Goal: Task Accomplishment & Management: Use online tool/utility

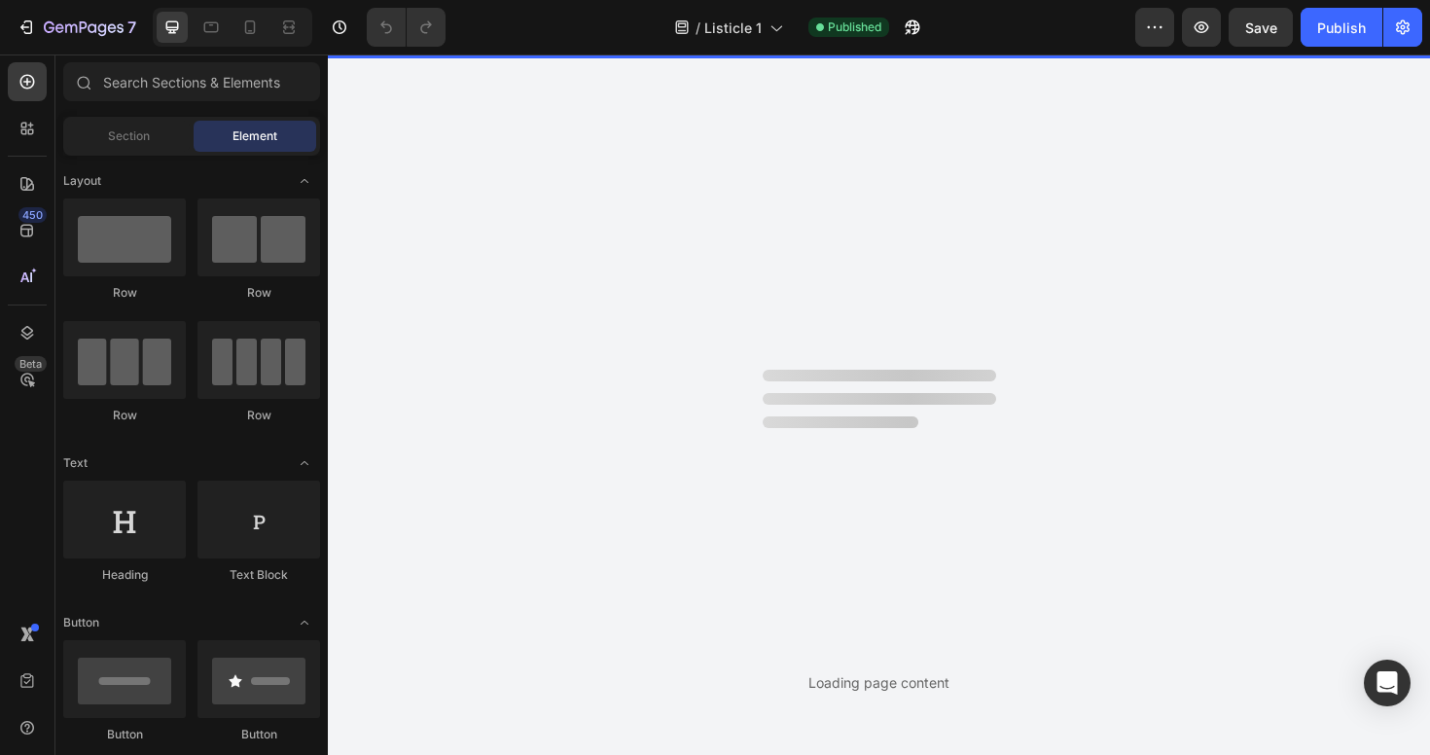
click at [246, 43] on div at bounding box center [233, 27] width 160 height 39
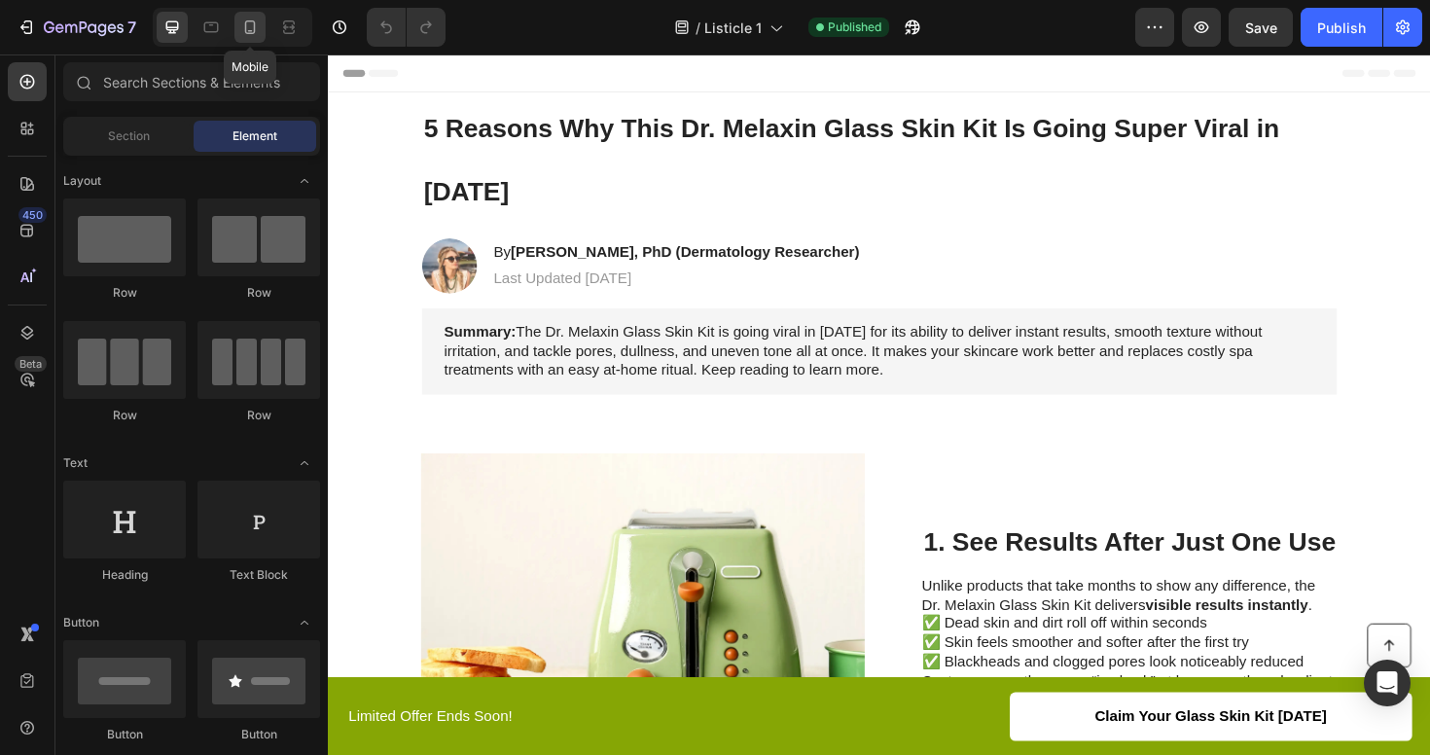
click at [254, 24] on icon at bounding box center [249, 27] width 19 height 19
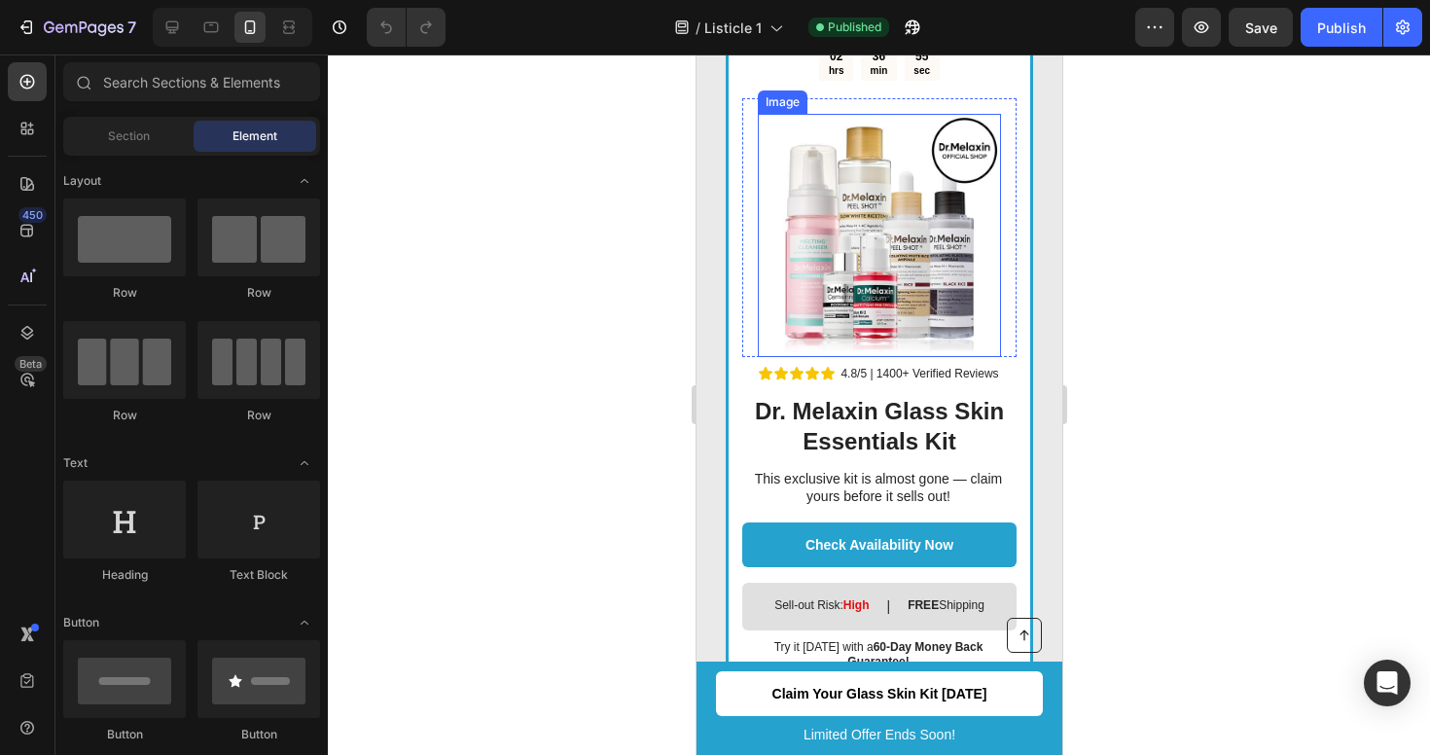
scroll to position [3591, 0]
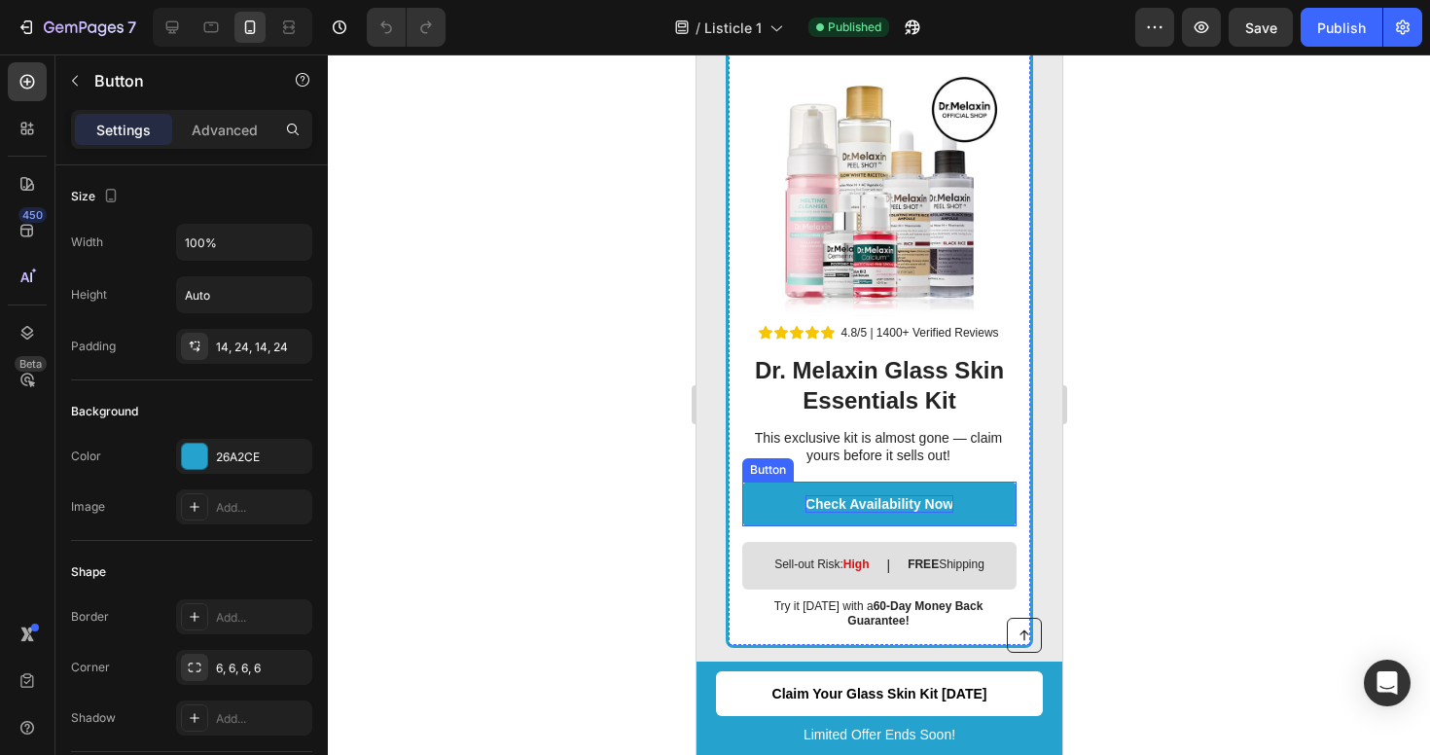
click at [889, 500] on p "Check Availability Now" at bounding box center [879, 504] width 148 height 18
click at [1316, 464] on div at bounding box center [879, 404] width 1102 height 701
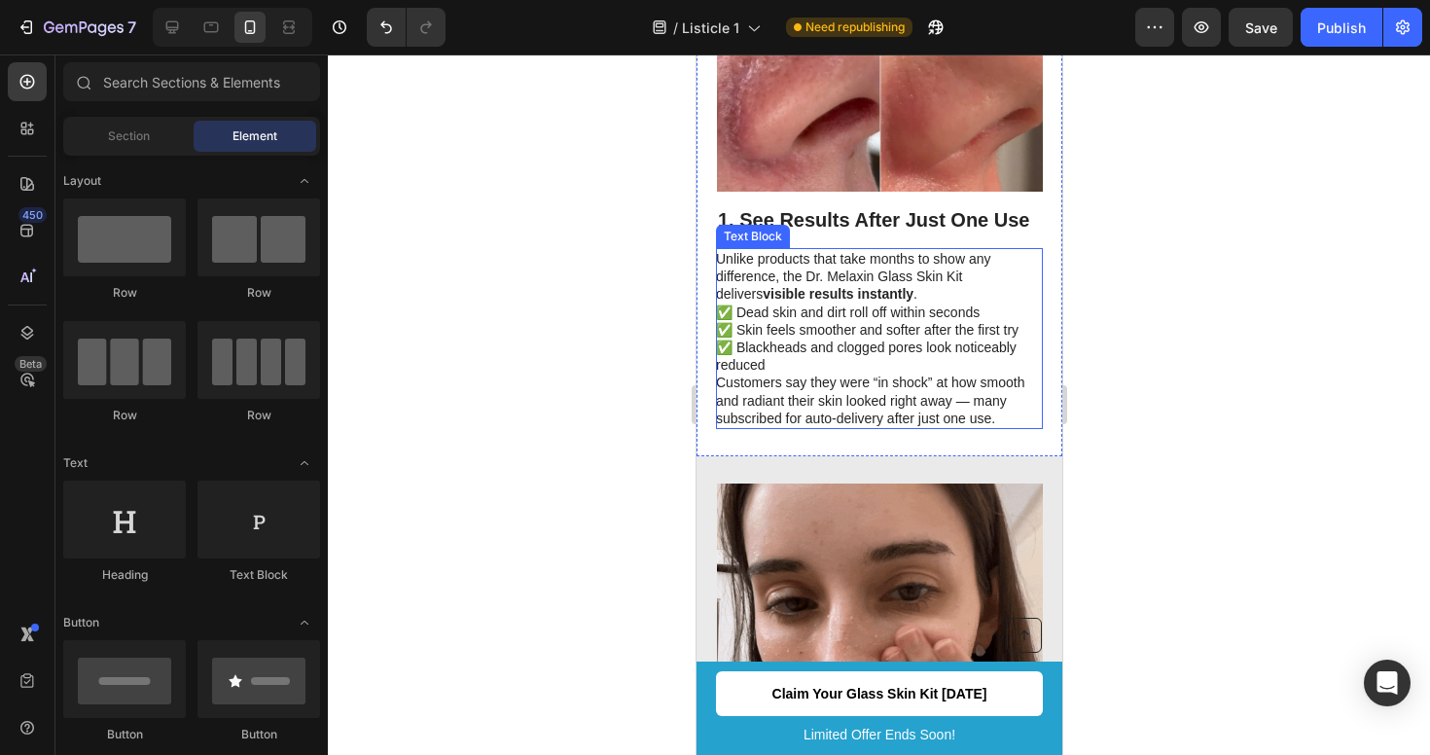
scroll to position [732, 0]
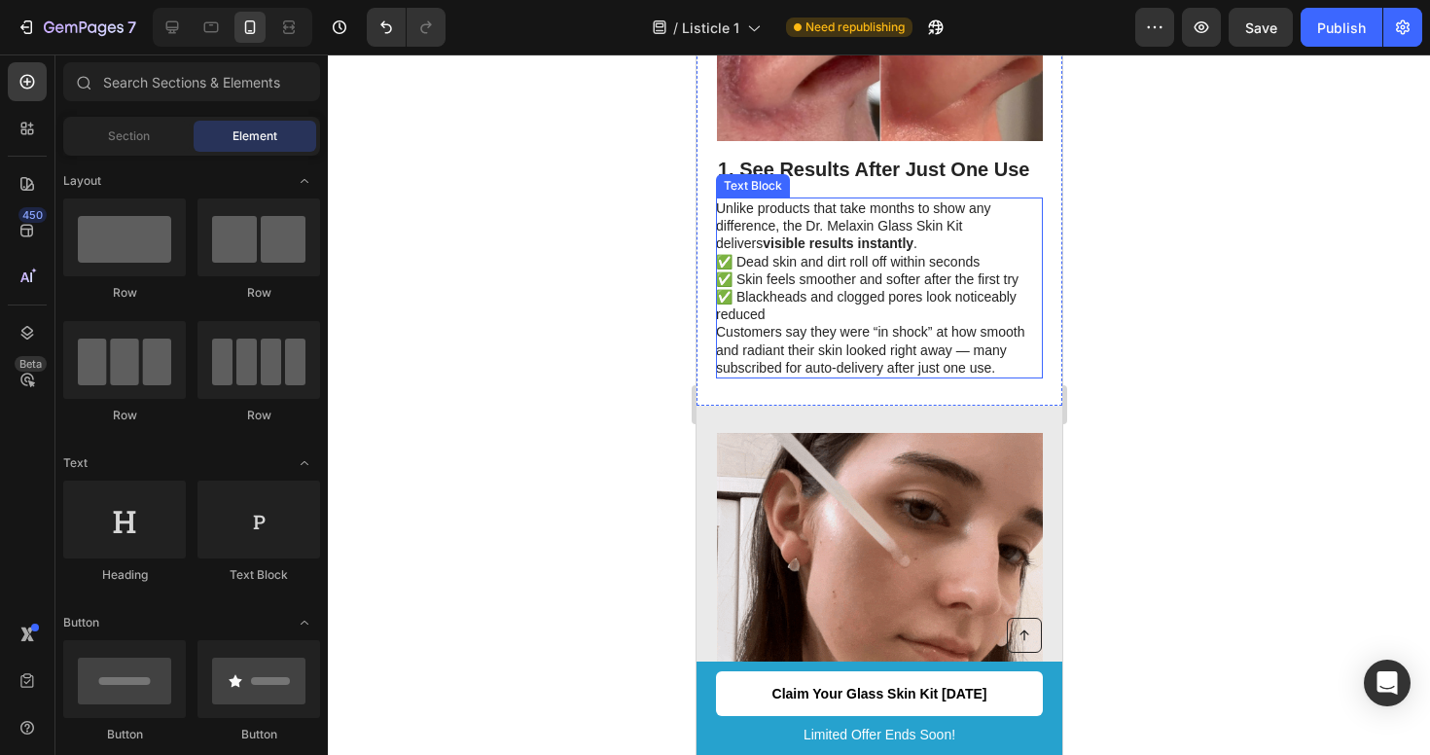
click at [935, 323] on p "Customers say they were “in shock” at how smooth and radiant their skin looked …" at bounding box center [877, 350] width 325 height 54
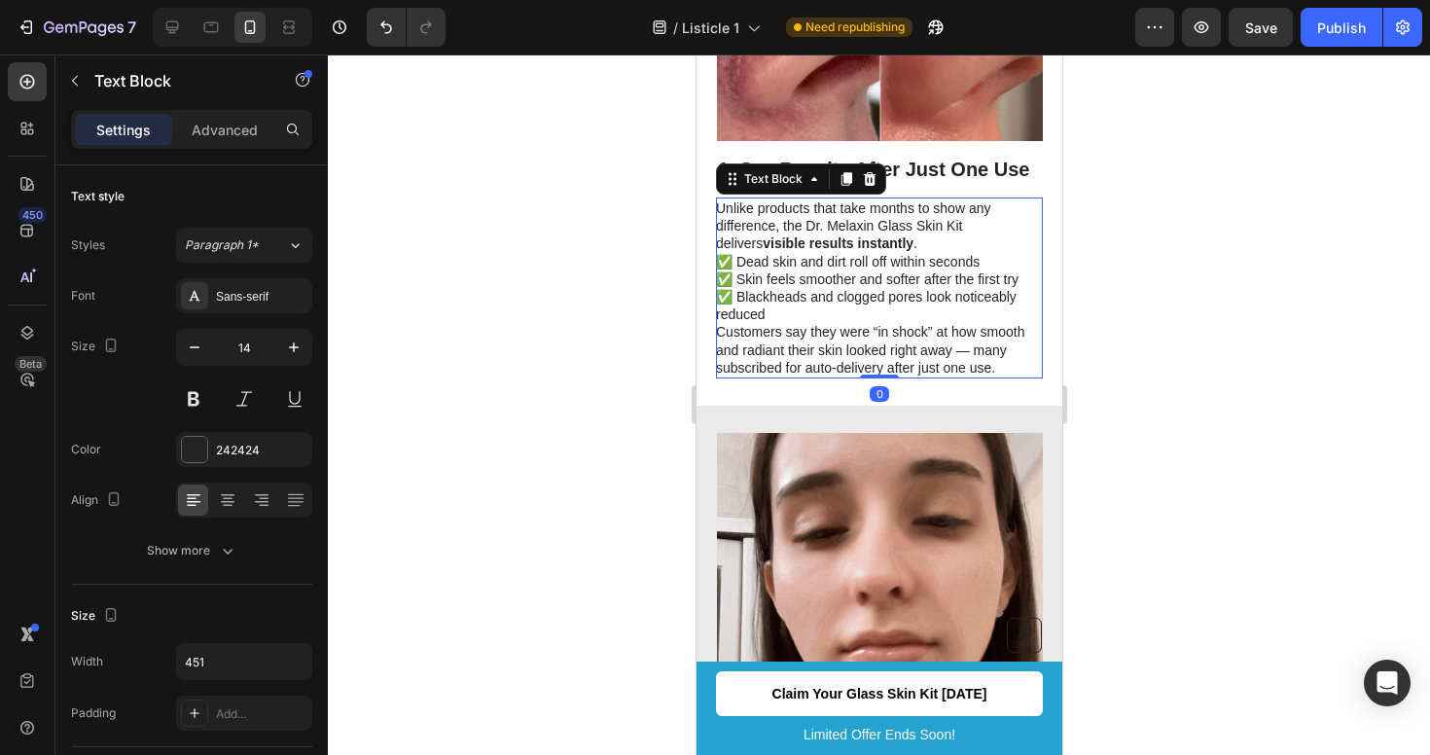
click at [954, 323] on p "Customers say they were “in shock” at how smooth and radiant their skin looked …" at bounding box center [877, 350] width 325 height 54
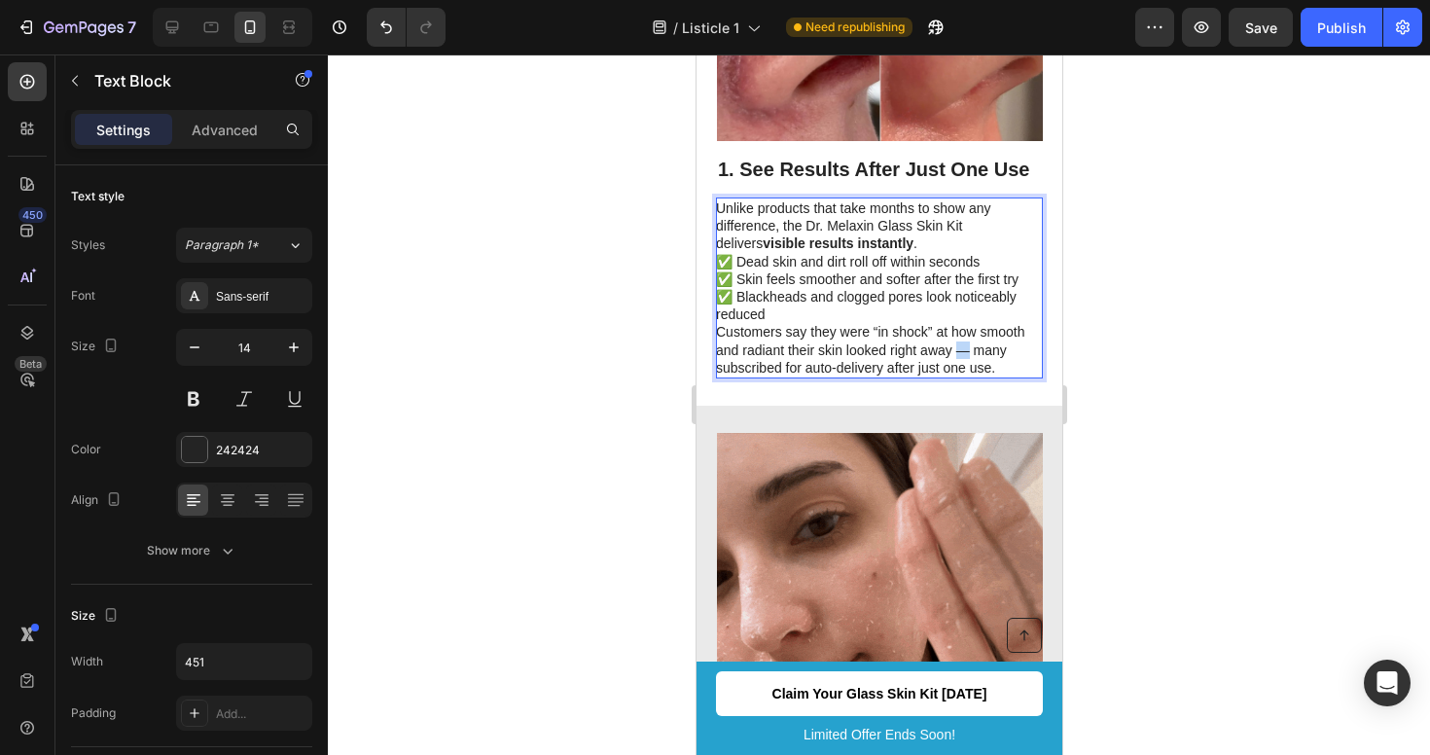
click at [954, 323] on p "Customers say they were “in shock” at how smooth and radiant their skin looked …" at bounding box center [877, 350] width 325 height 54
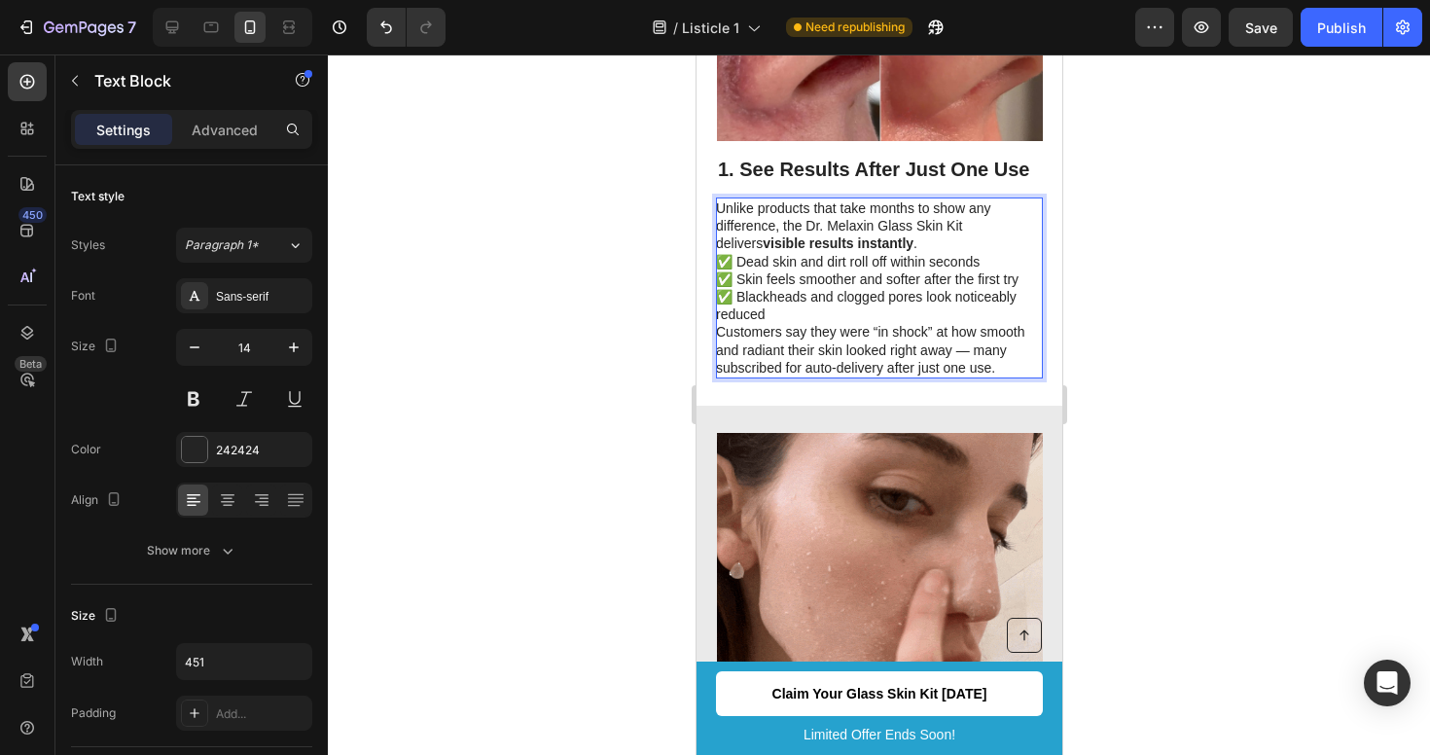
click at [985, 323] on p "Customers say they were “in shock” at how smooth and radiant their skin looked …" at bounding box center [877, 350] width 325 height 54
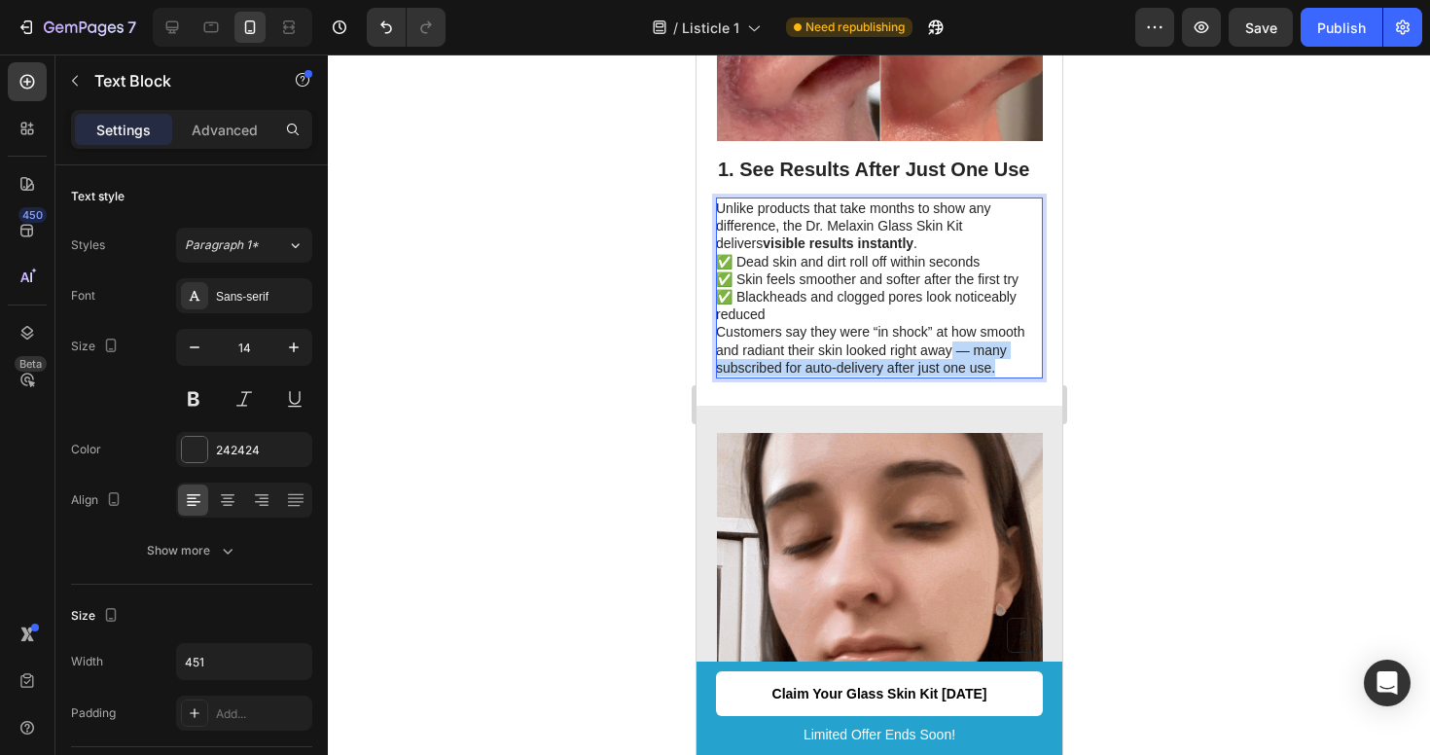
drag, startPoint x: 1019, startPoint y: 325, endPoint x: 951, endPoint y: 309, distance: 69.9
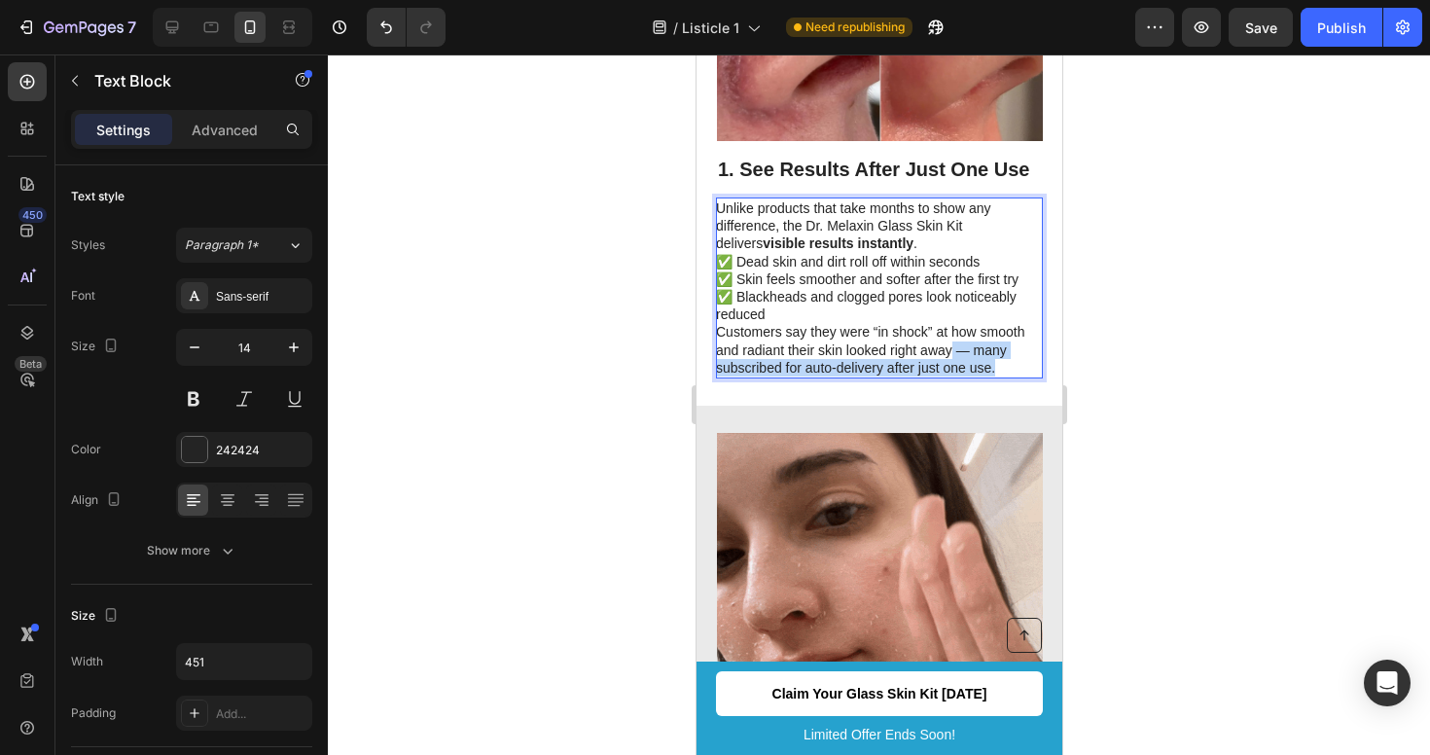
click at [951, 323] on p "Customers say they were “in shock” at how smooth and radiant their skin looked …" at bounding box center [877, 350] width 325 height 54
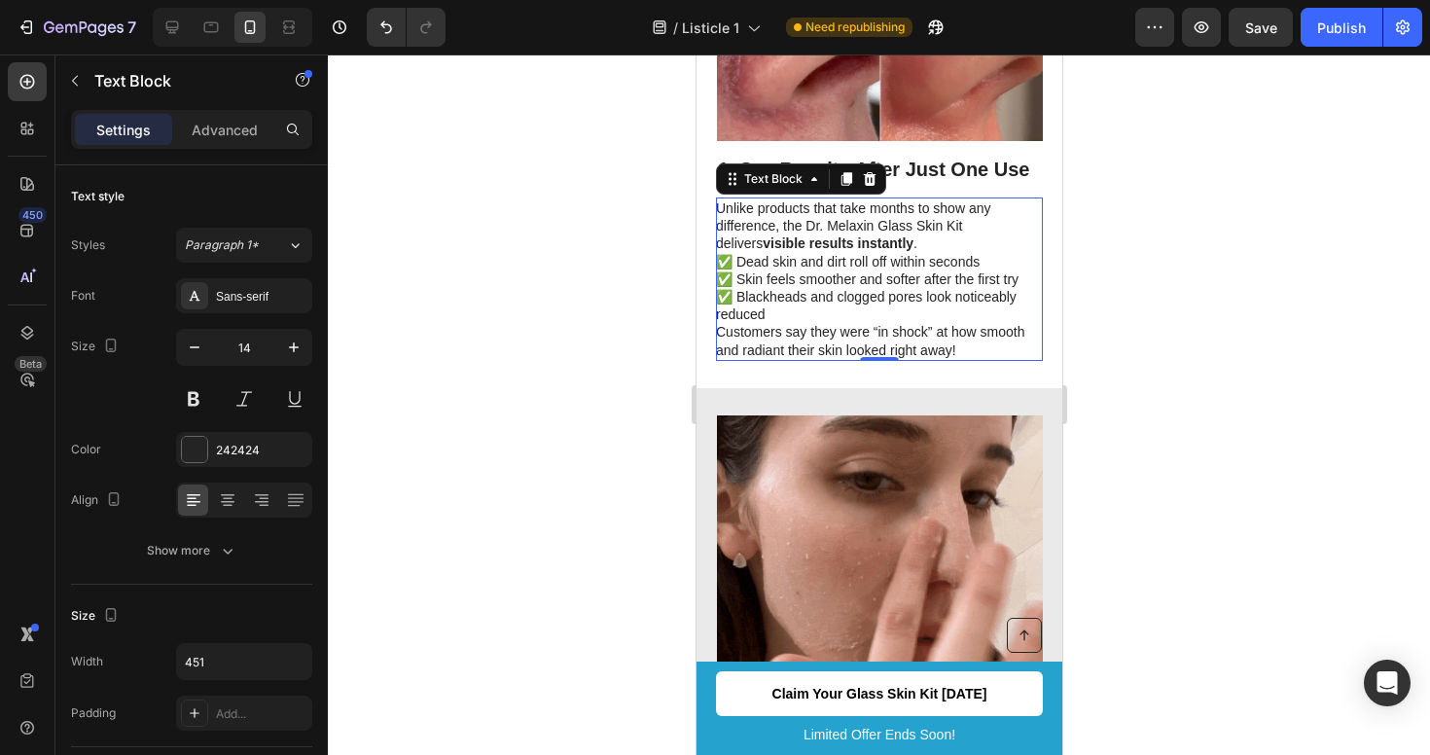
click at [1275, 273] on div at bounding box center [879, 404] width 1102 height 701
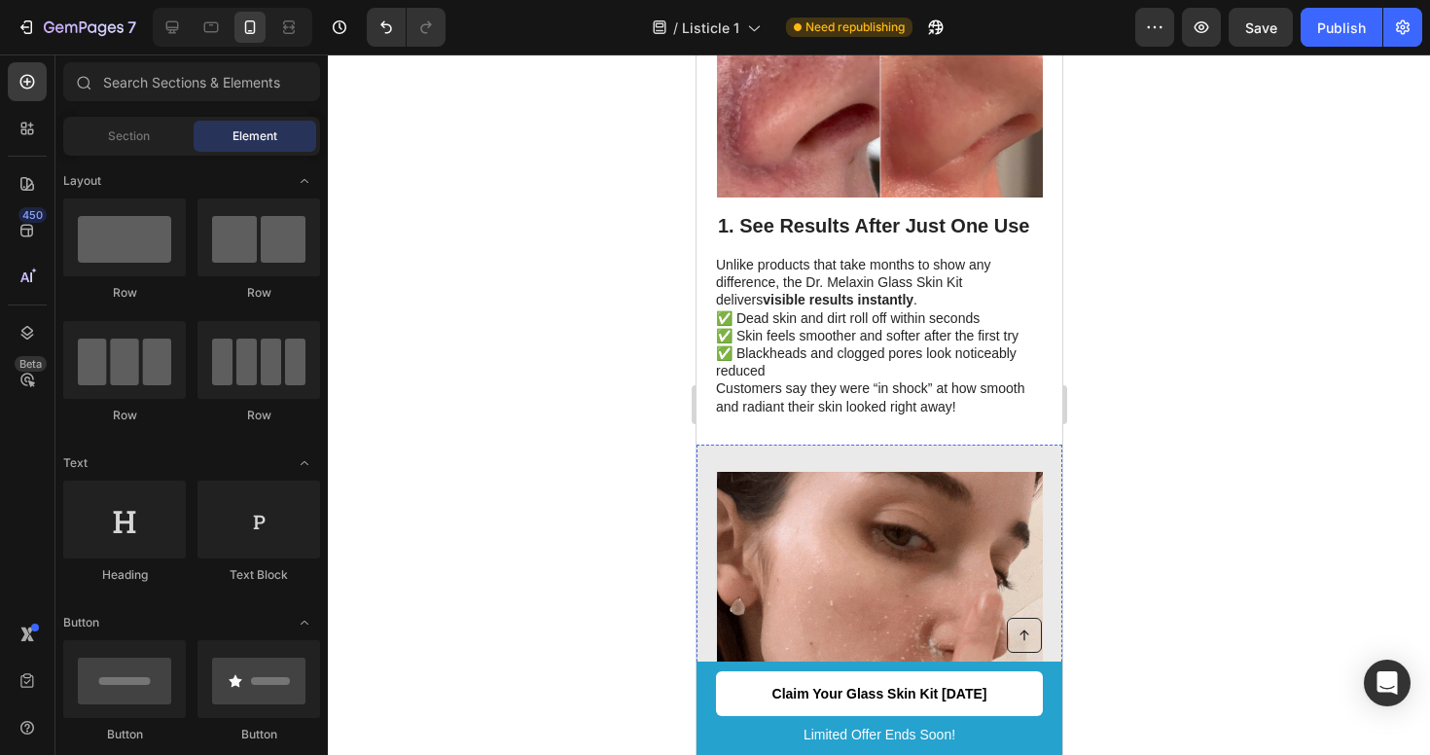
scroll to position [481, 0]
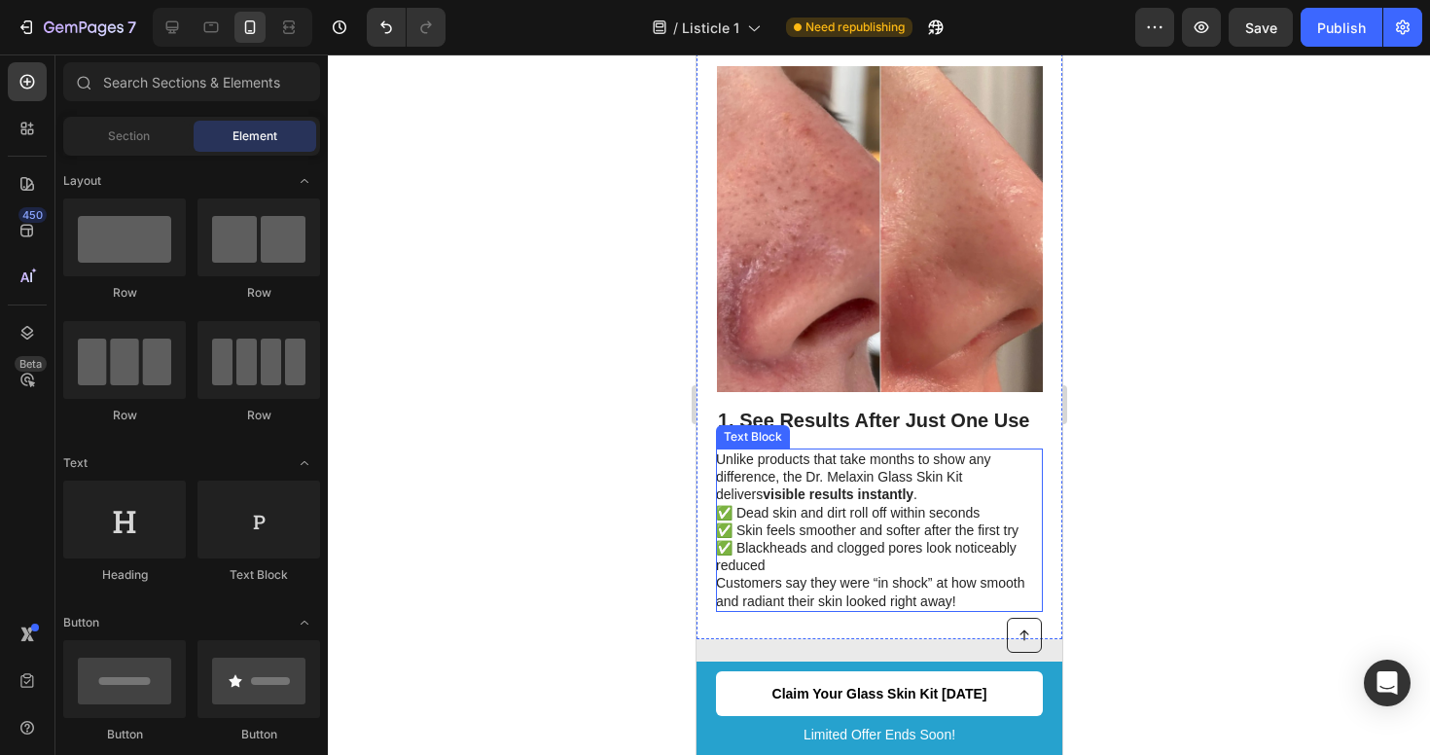
click at [793, 450] on p "Unlike products that take months to show any difference, the Dr. Melaxin Glass …" at bounding box center [877, 512] width 325 height 124
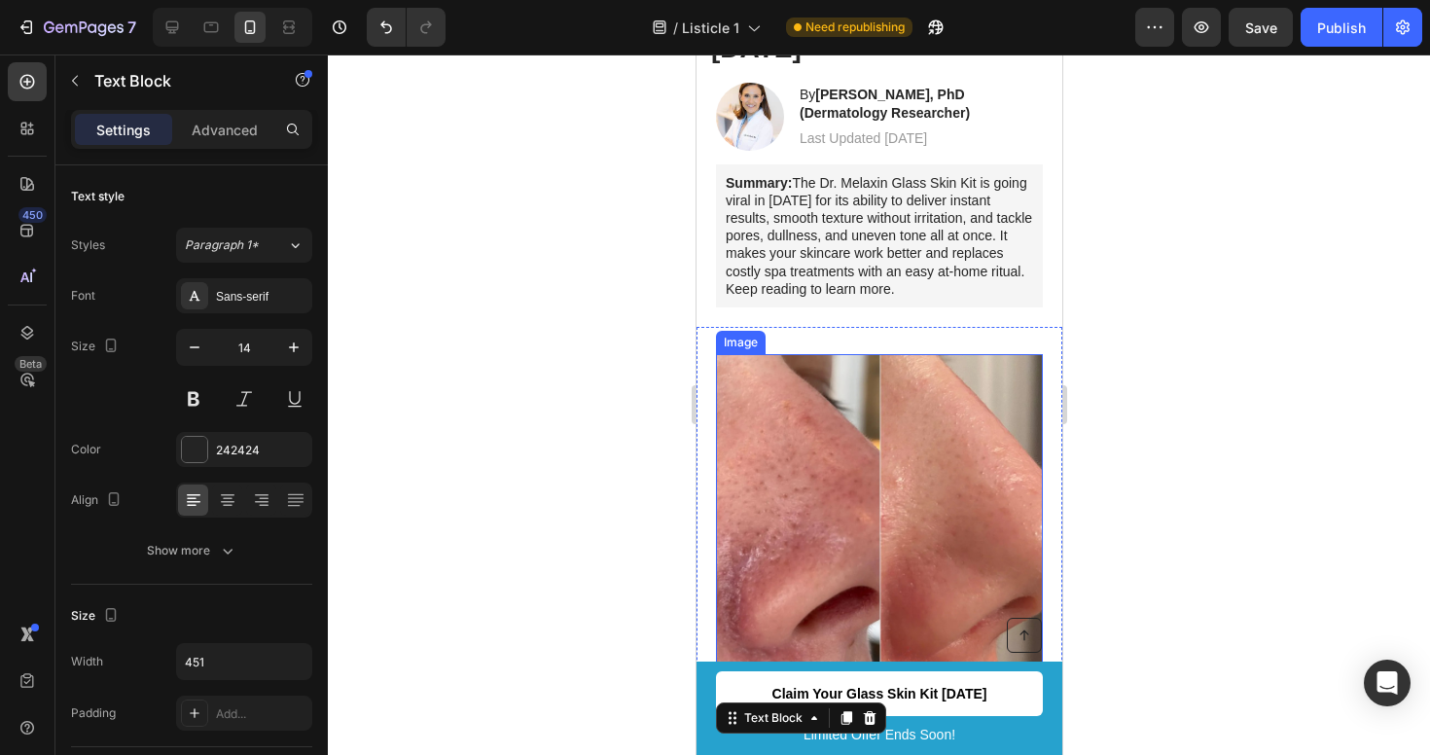
scroll to position [600, 0]
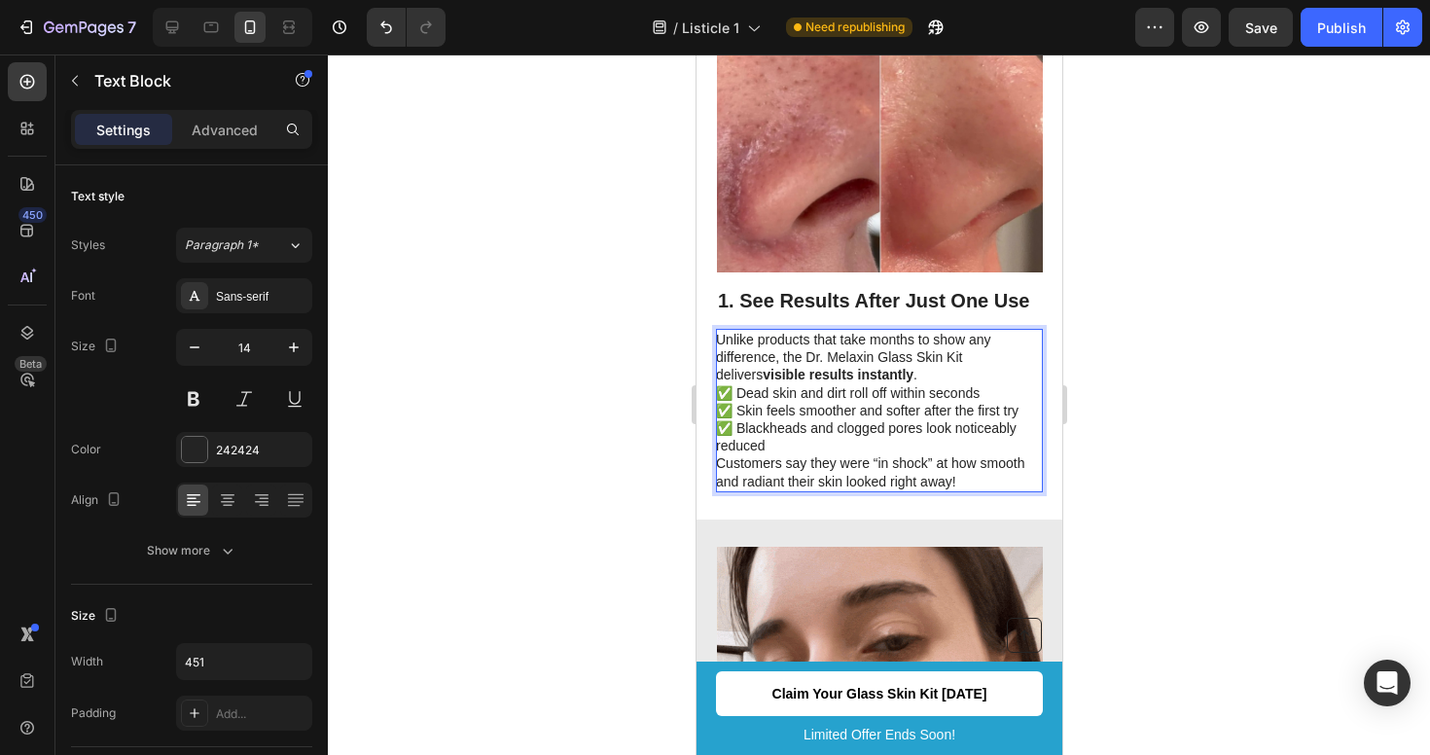
click at [873, 404] on p "Unlike products that take months to show any difference, the Dr. Melaxin Glass …" at bounding box center [877, 393] width 325 height 124
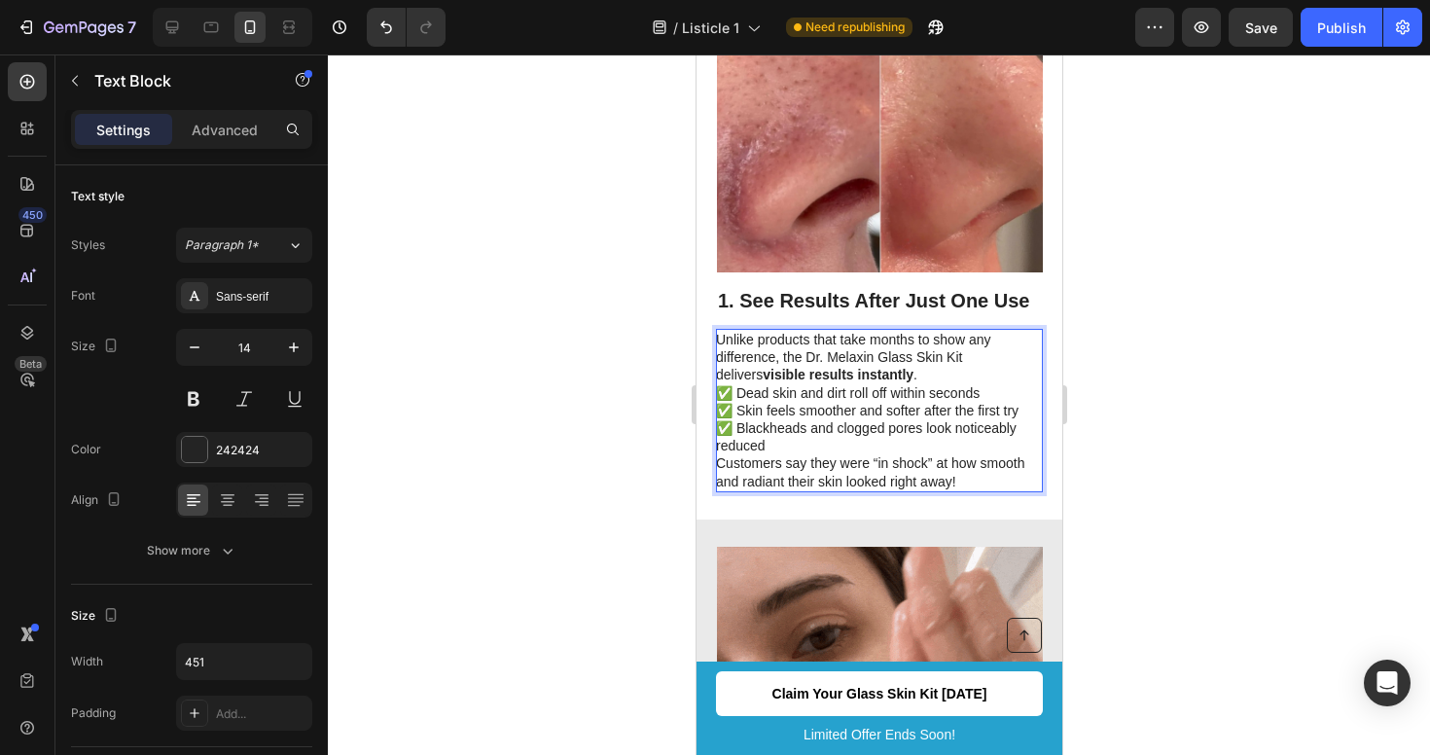
click at [873, 404] on p "Unlike products that take months to show any difference, the Dr. Melaxin Glass …" at bounding box center [877, 393] width 325 height 124
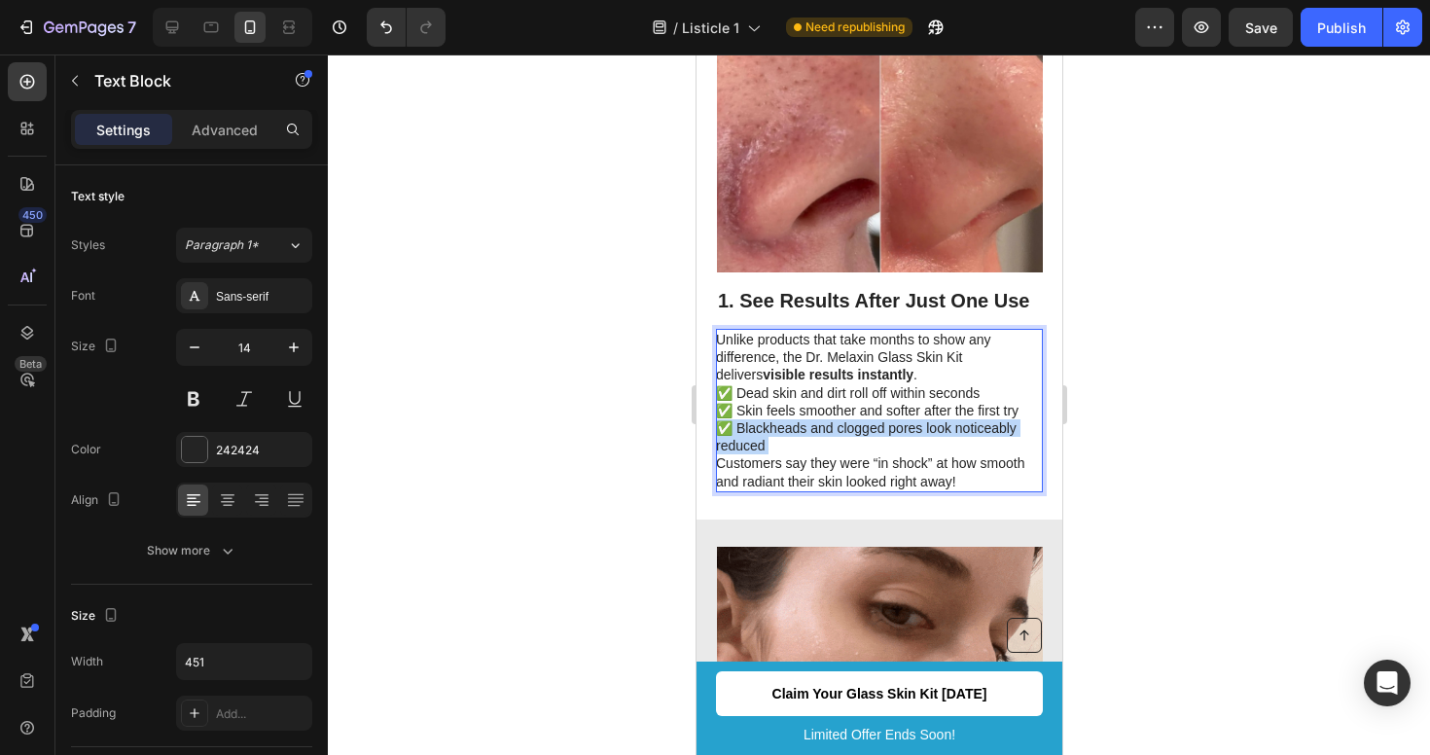
click at [873, 404] on p "Unlike products that take months to show any difference, the Dr. Melaxin Glass …" at bounding box center [877, 393] width 325 height 124
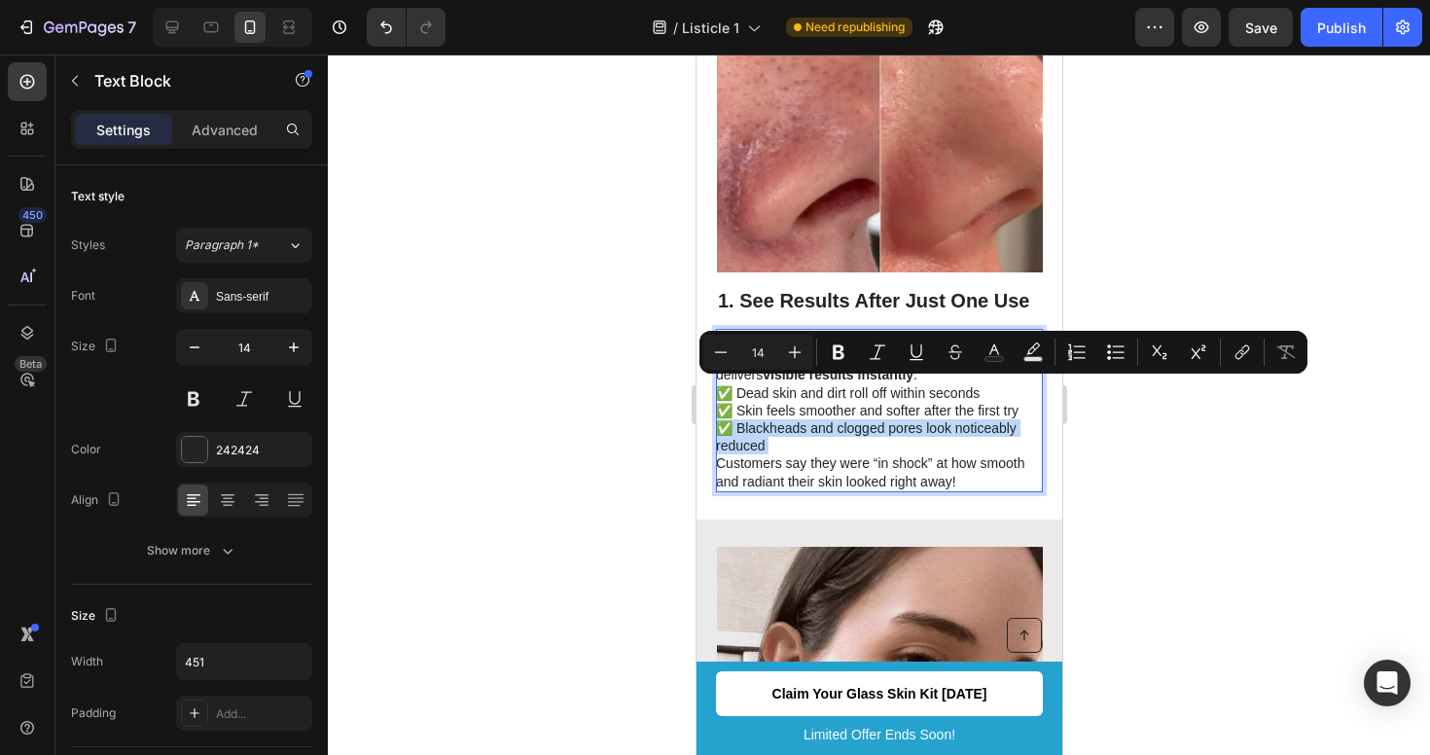
click at [873, 404] on p "Unlike products that take months to show any difference, the Dr. Melaxin Glass …" at bounding box center [877, 393] width 325 height 124
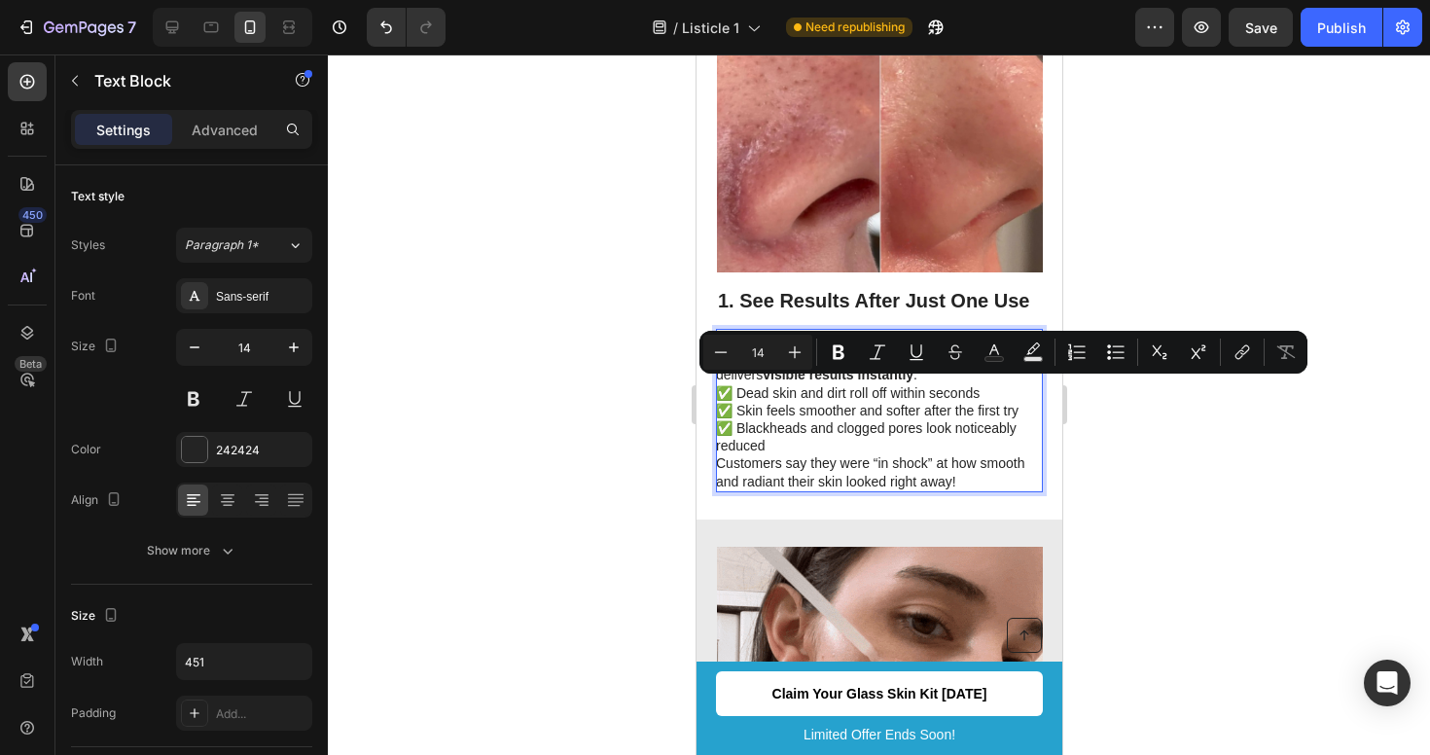
click at [860, 454] on p "Customers say they were “in shock” at how smooth and radiant their skin looked …" at bounding box center [877, 471] width 325 height 35
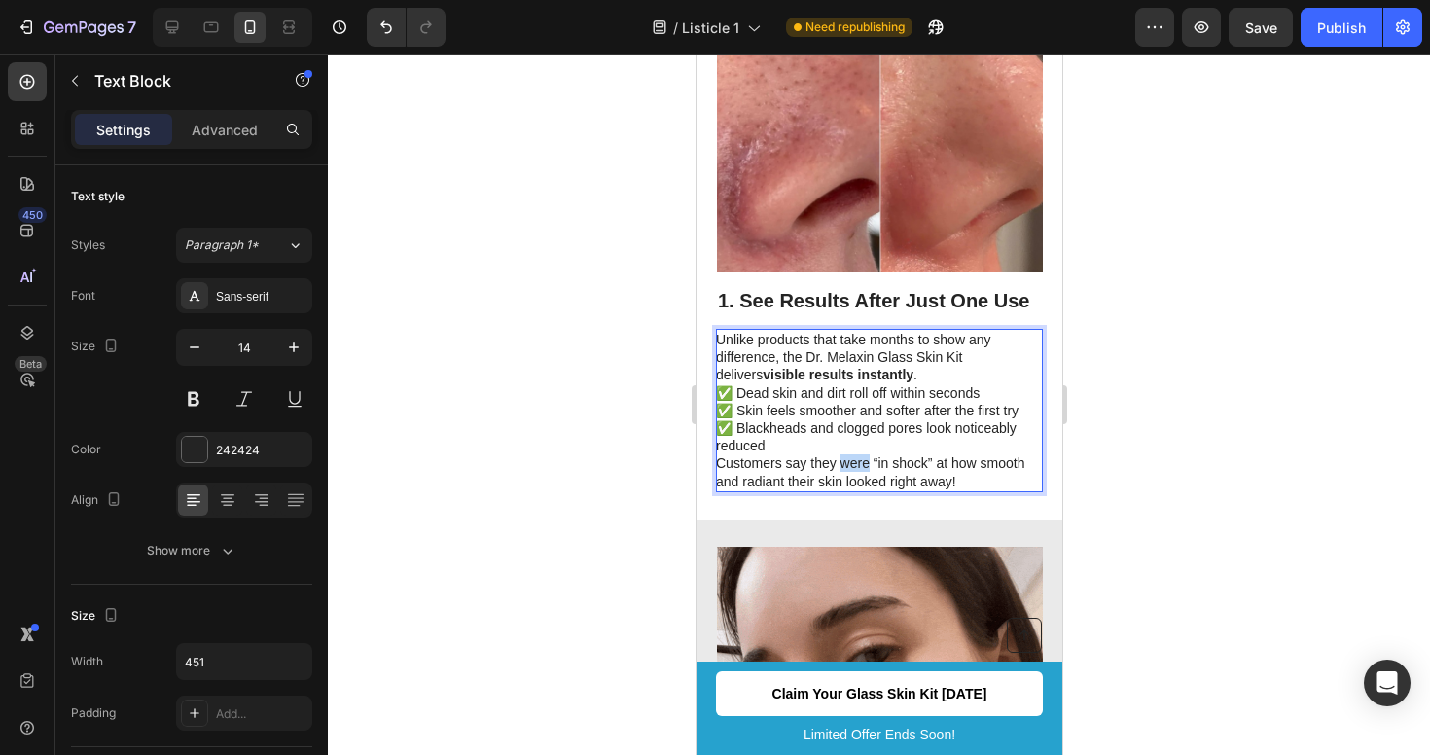
click at [860, 454] on p "Customers say they were “in shock” at how smooth and radiant their skin looked …" at bounding box center [877, 471] width 325 height 35
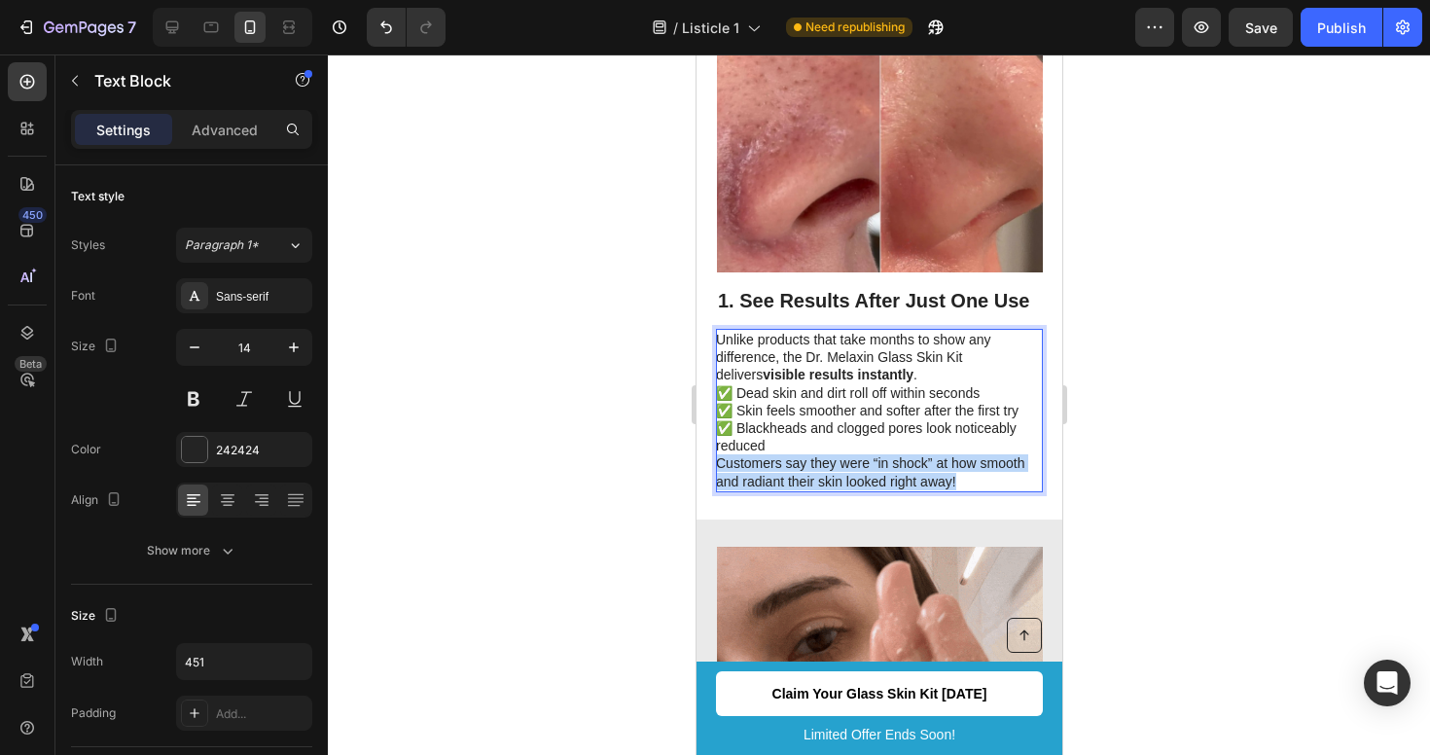
click at [860, 454] on p "Customers say they were “in shock” at how smooth and radiant their skin looked …" at bounding box center [877, 471] width 325 height 35
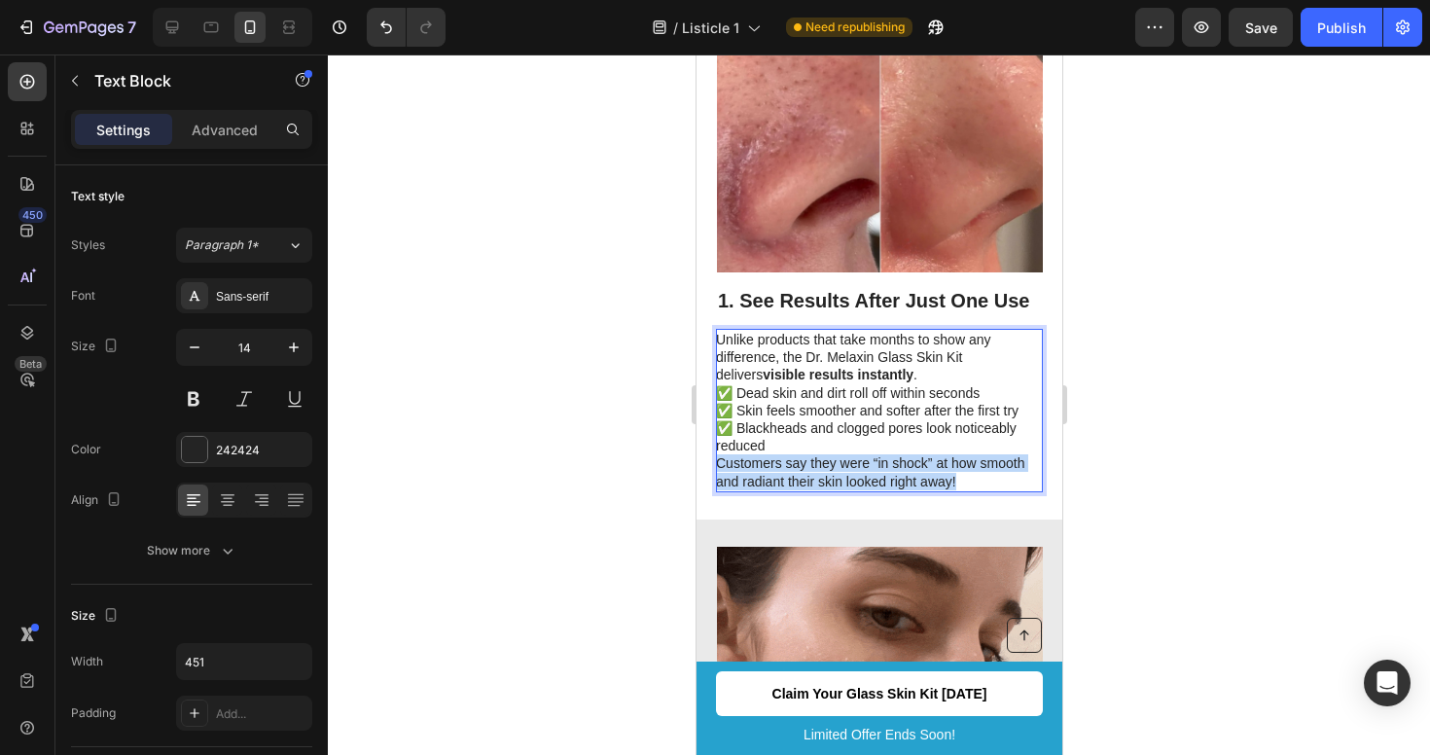
click at [860, 454] on p "Customers say they were “in shock” at how smooth and radiant their skin looked …" at bounding box center [877, 471] width 325 height 35
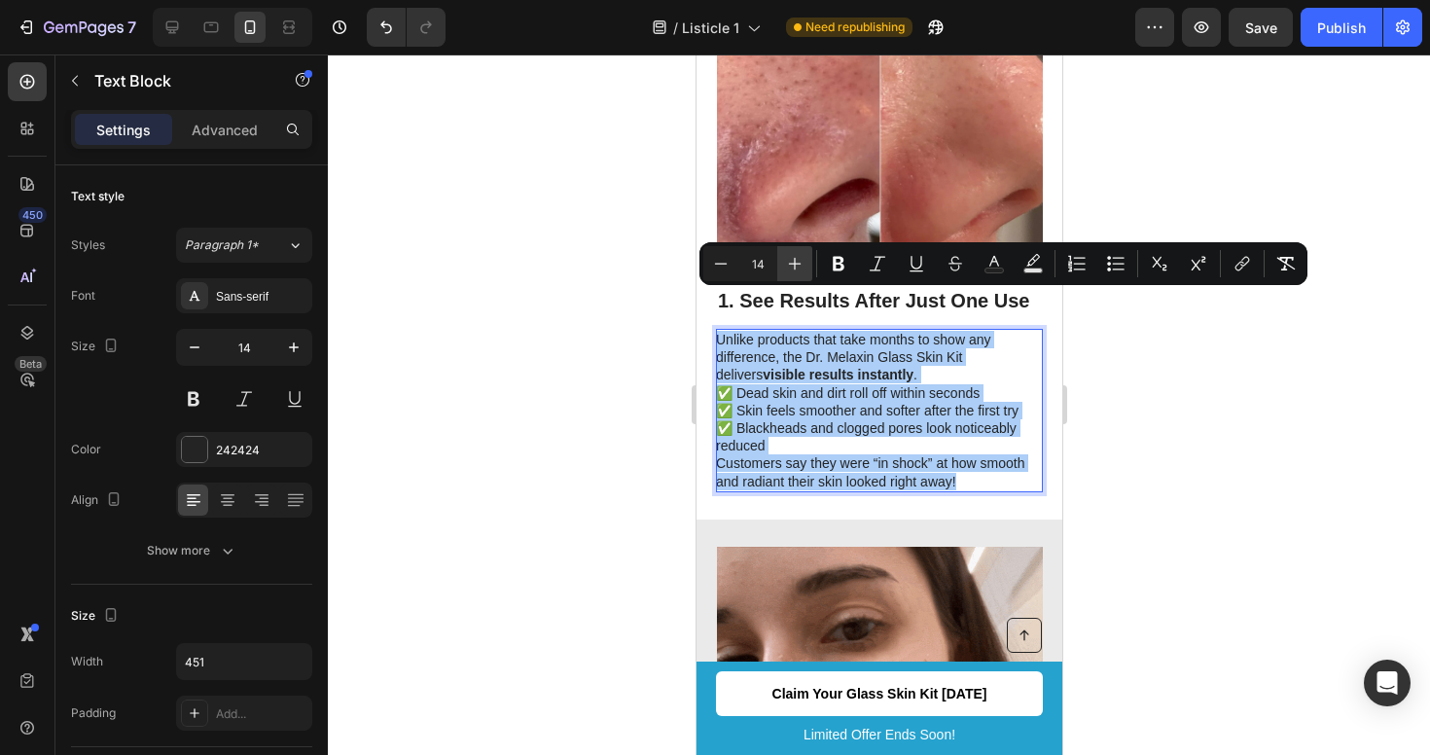
click at [804, 263] on icon "Editor contextual toolbar" at bounding box center [794, 263] width 19 height 19
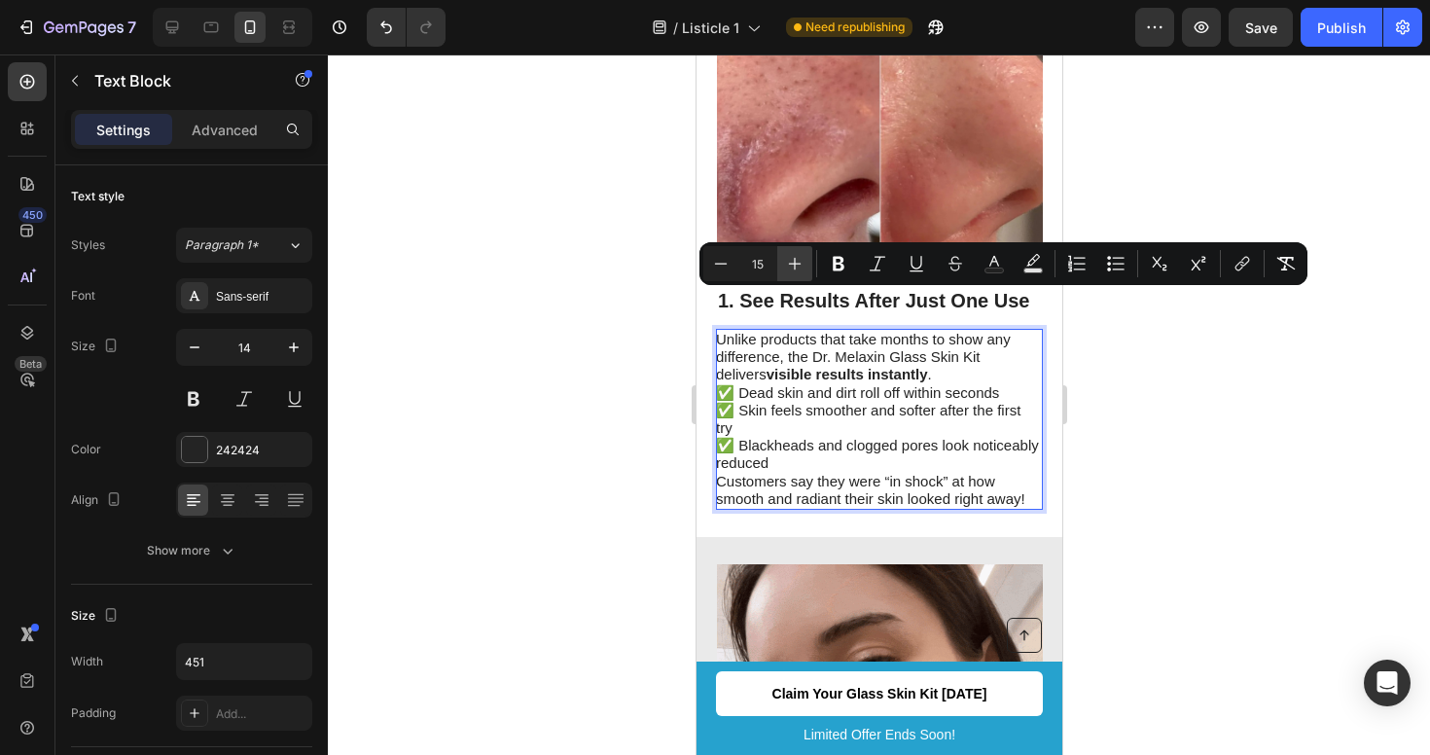
click at [804, 263] on icon "Editor contextual toolbar" at bounding box center [794, 263] width 19 height 19
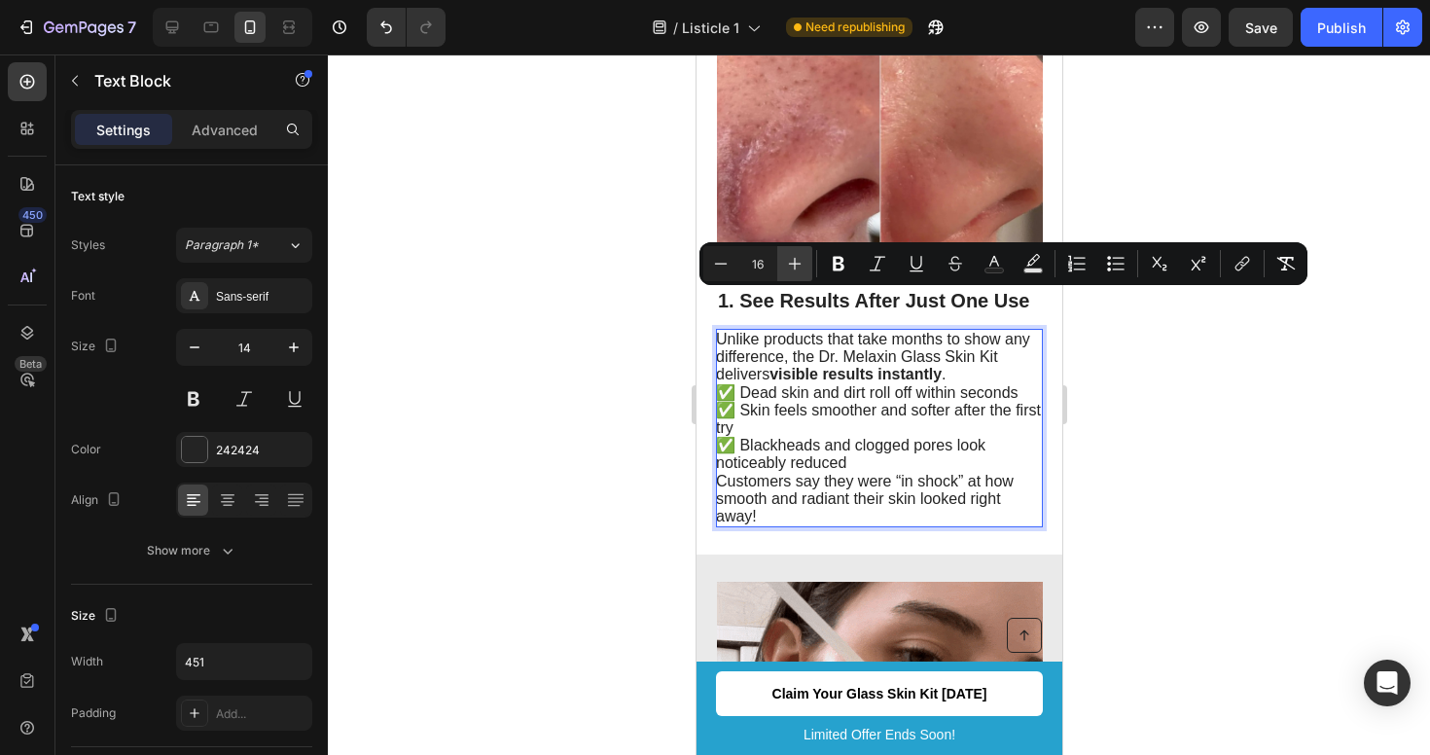
click at [804, 263] on icon "Editor contextual toolbar" at bounding box center [794, 263] width 19 height 19
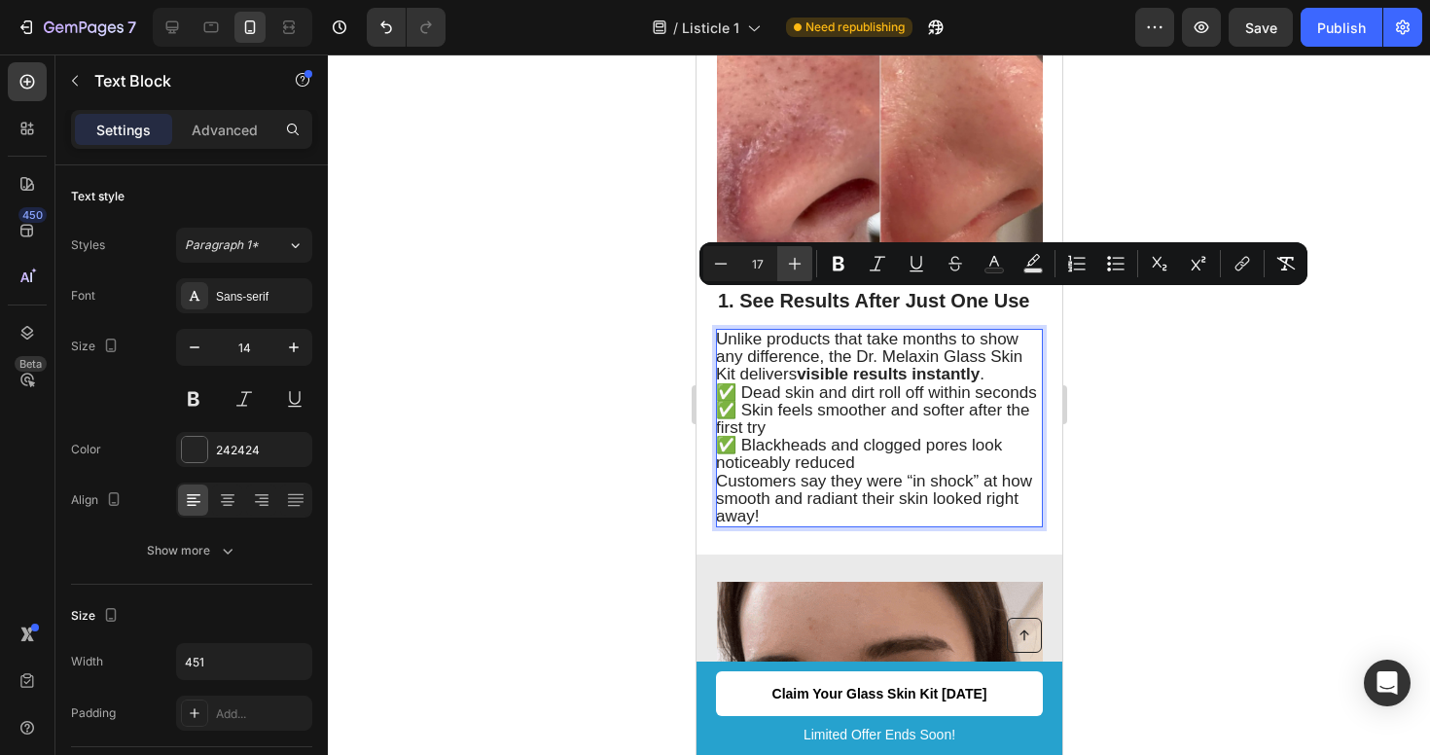
click at [805, 263] on button "Plus" at bounding box center [794, 263] width 35 height 35
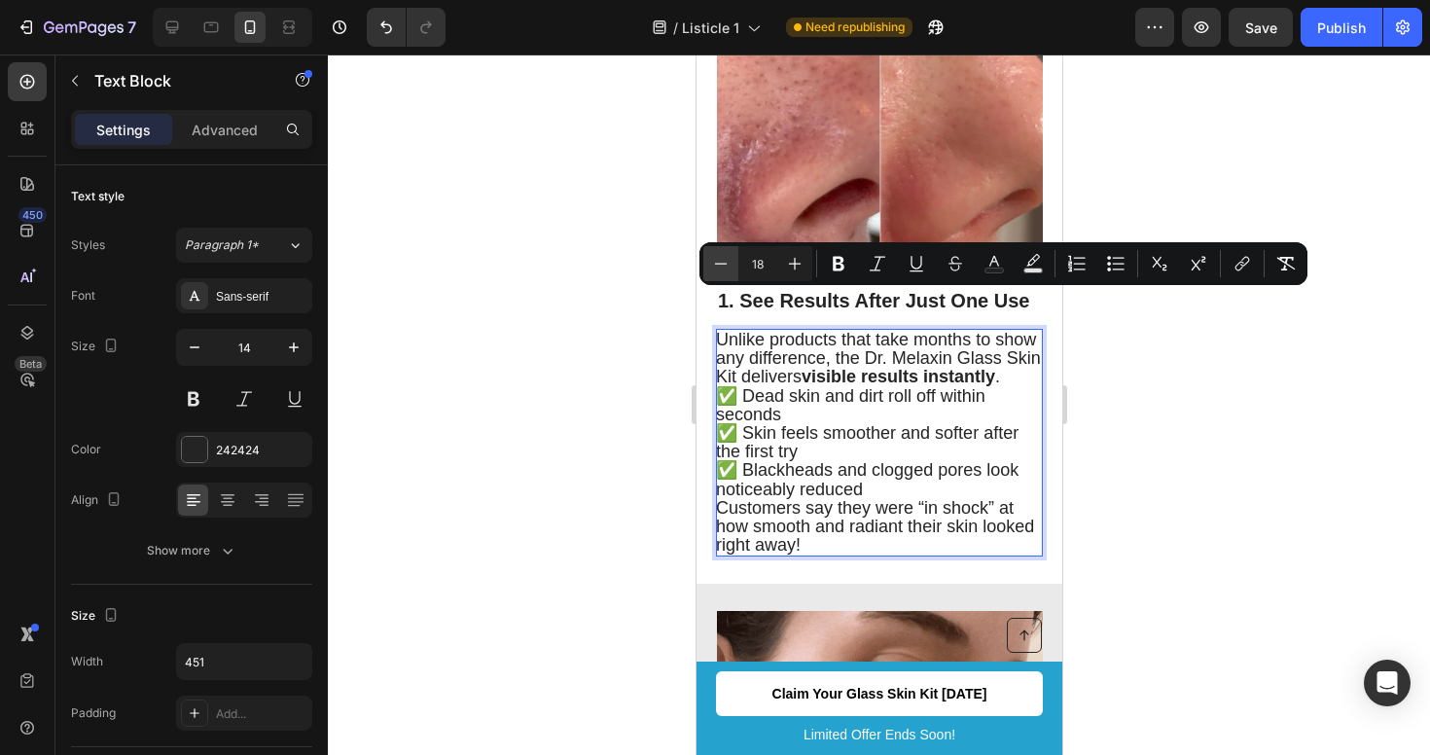
click at [718, 265] on icon "Editor contextual toolbar" at bounding box center [720, 263] width 19 height 19
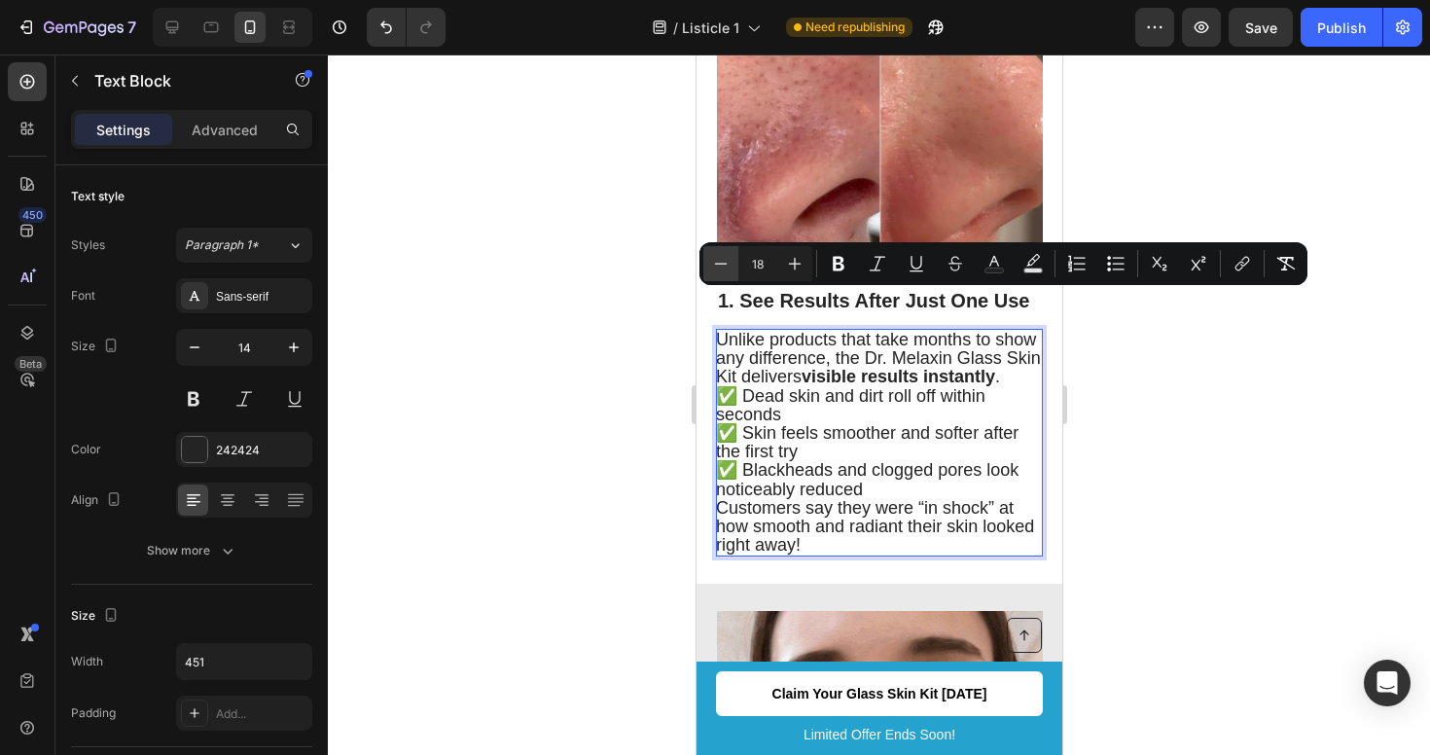
type input "17"
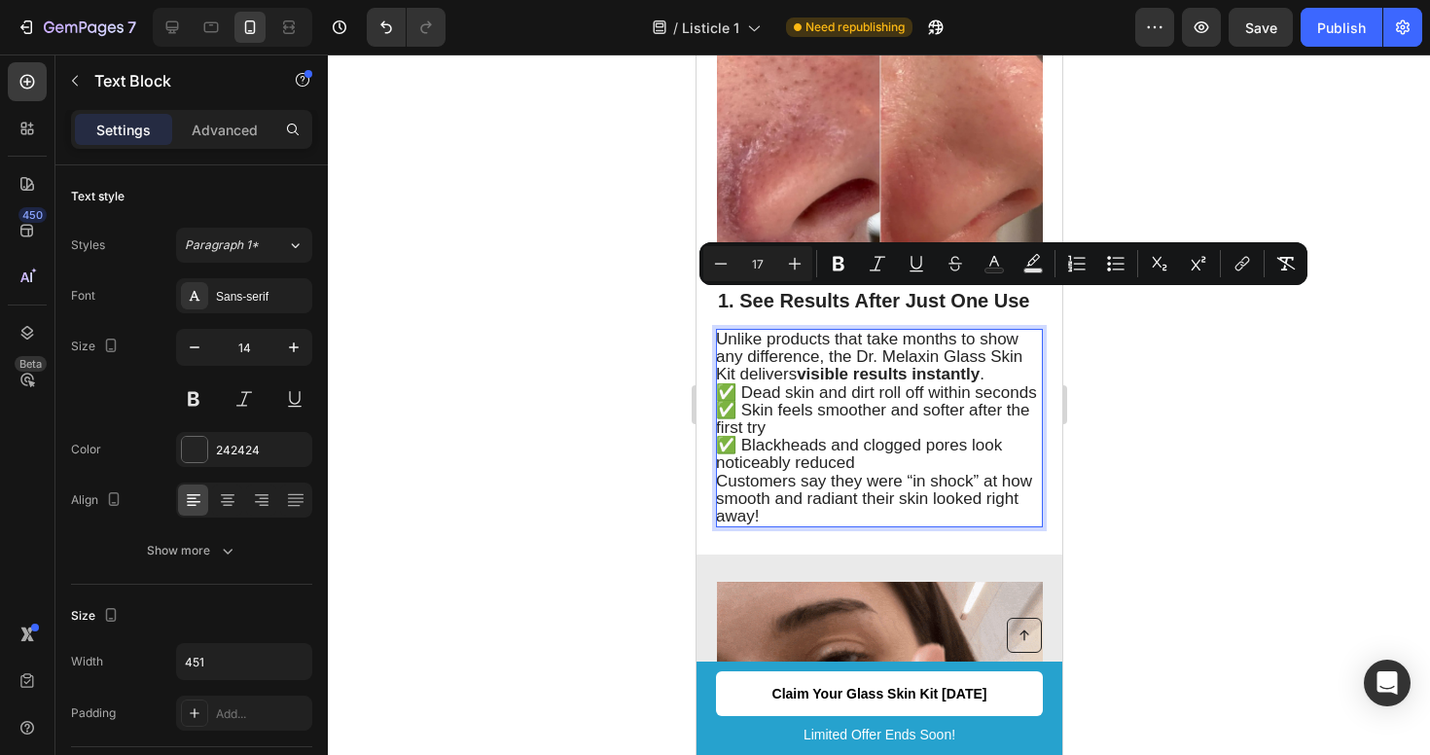
click at [1231, 499] on div at bounding box center [879, 404] width 1102 height 701
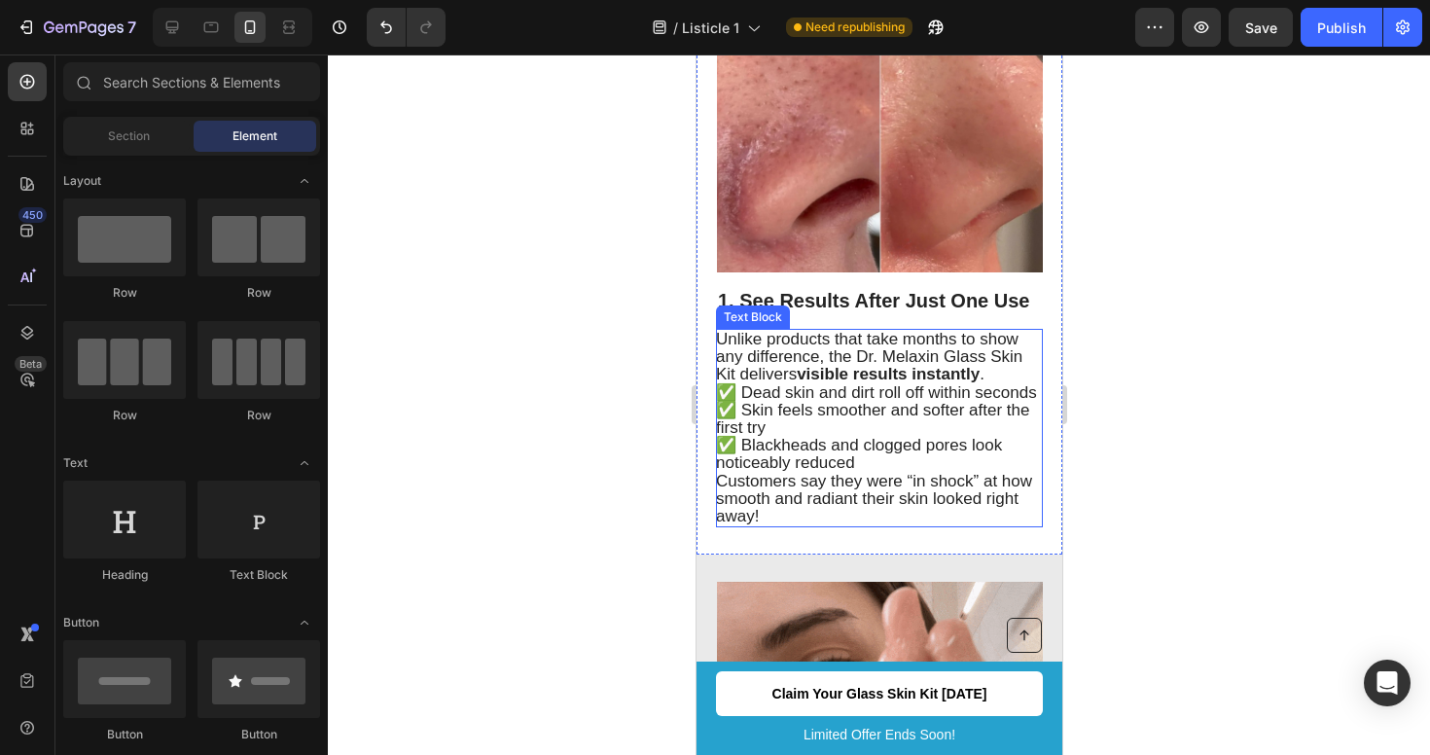
scroll to position [353, 0]
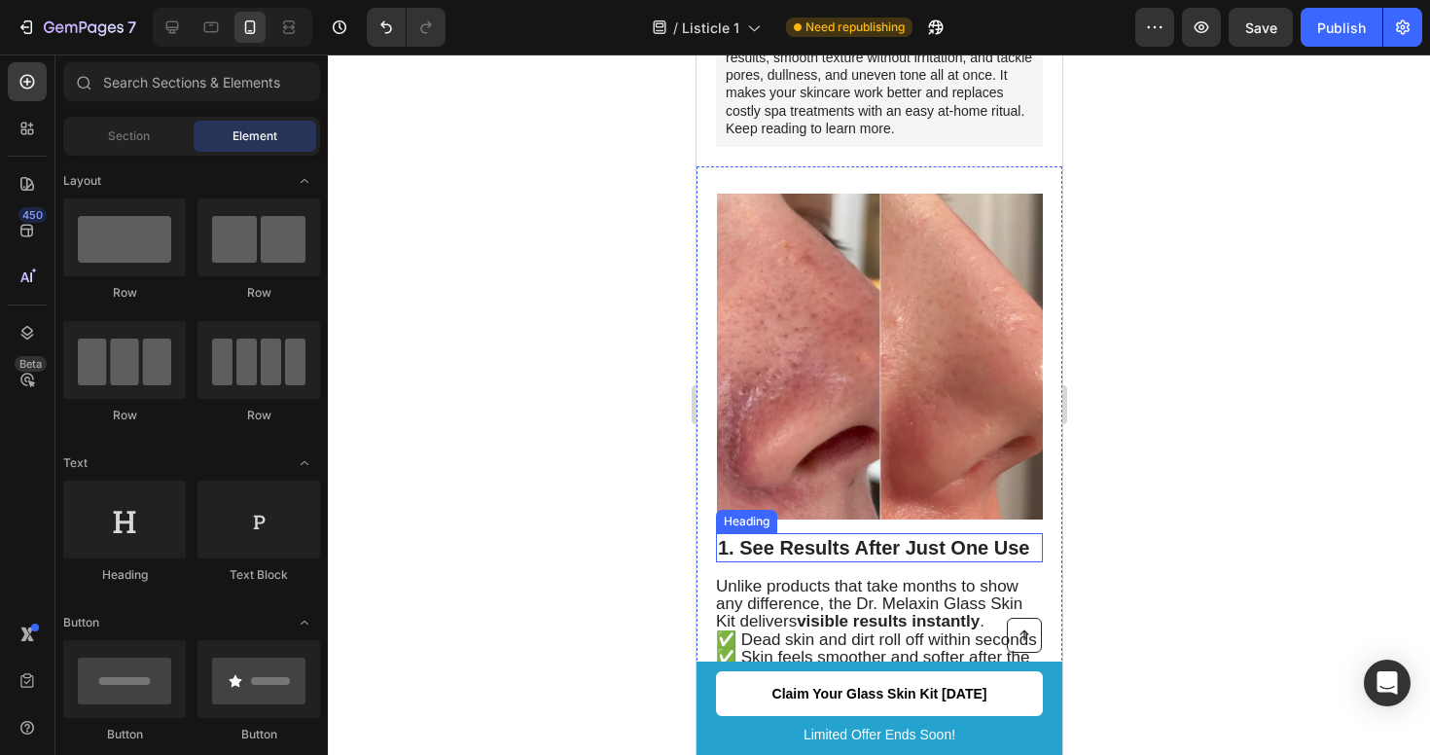
click at [868, 533] on h2 "1. See Results After Just One Use" at bounding box center [878, 547] width 327 height 29
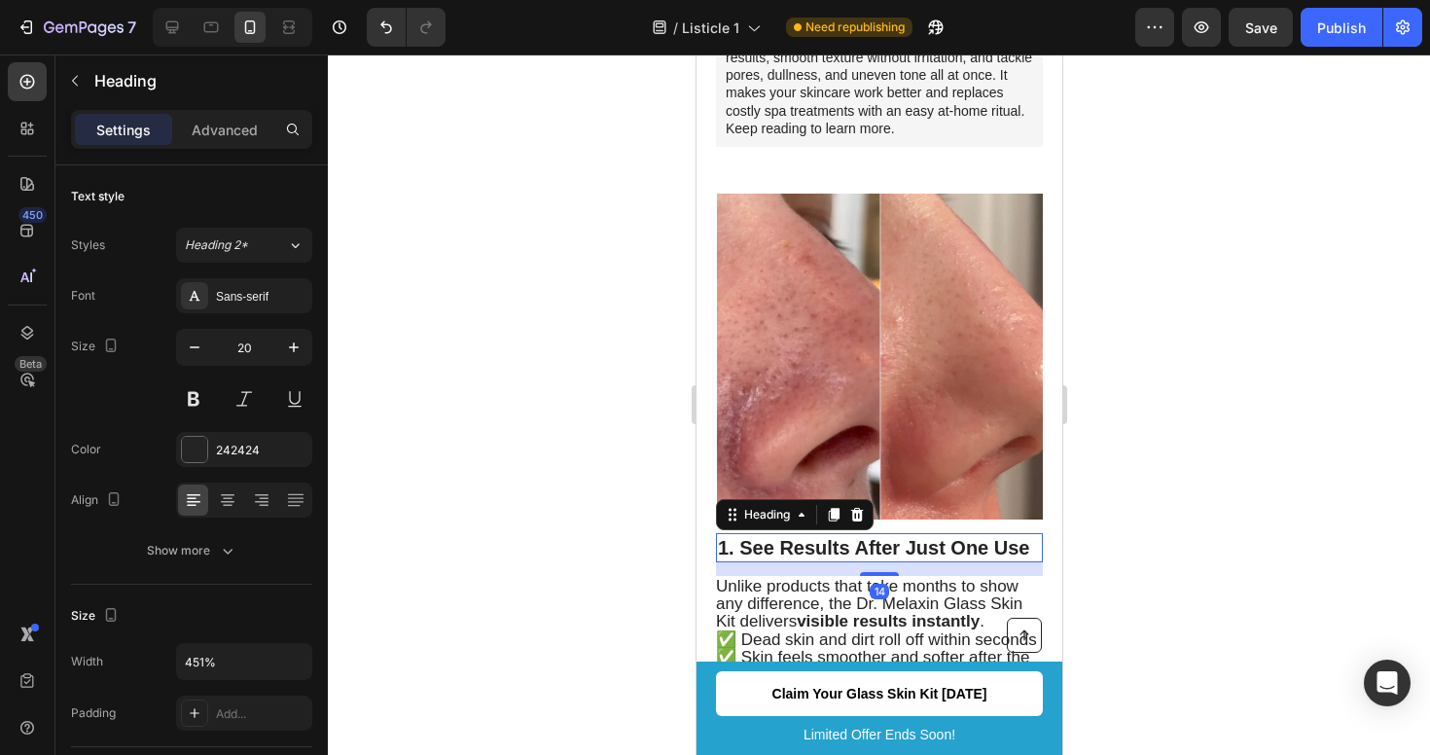
click at [868, 533] on h2 "1. See Results After Just One Use" at bounding box center [878, 547] width 327 height 29
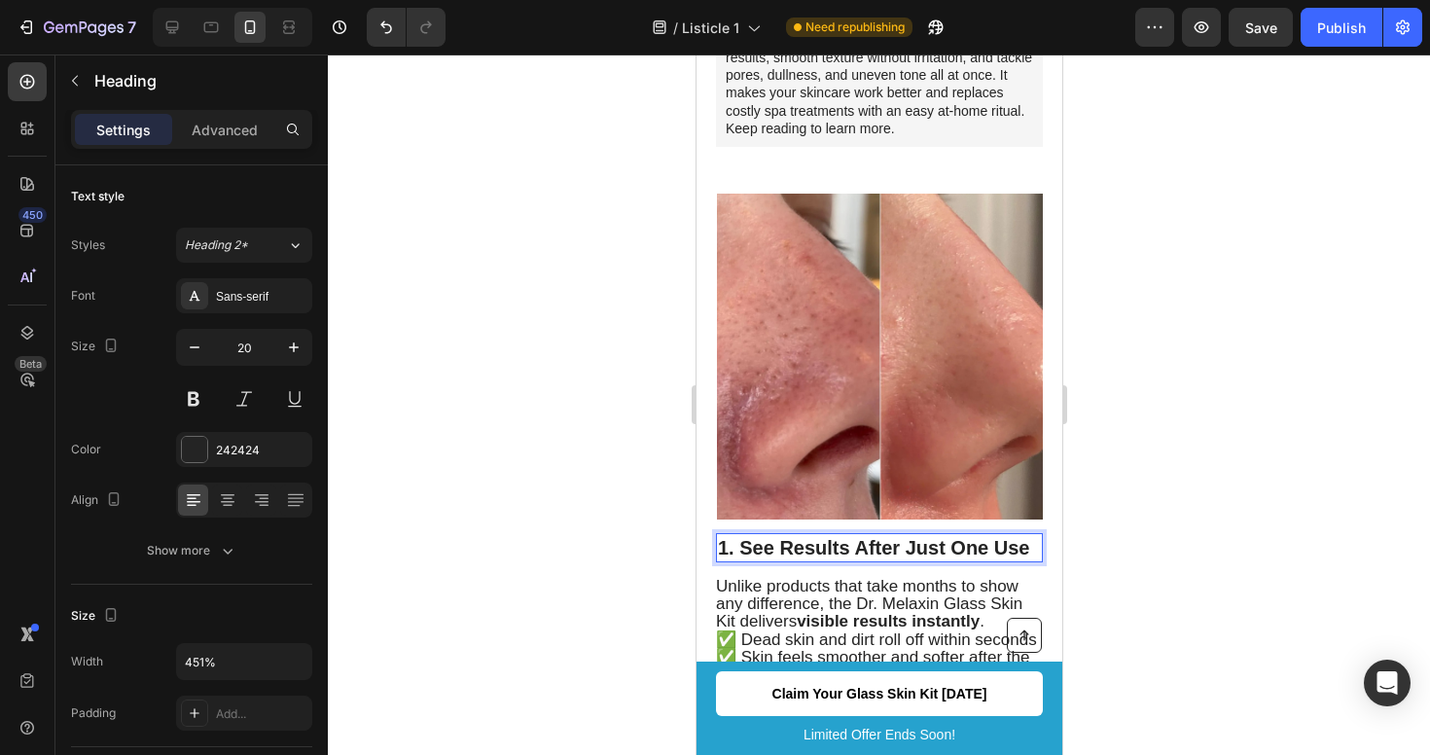
click at [868, 535] on p "1. See Results After Just One Use" at bounding box center [878, 547] width 323 height 25
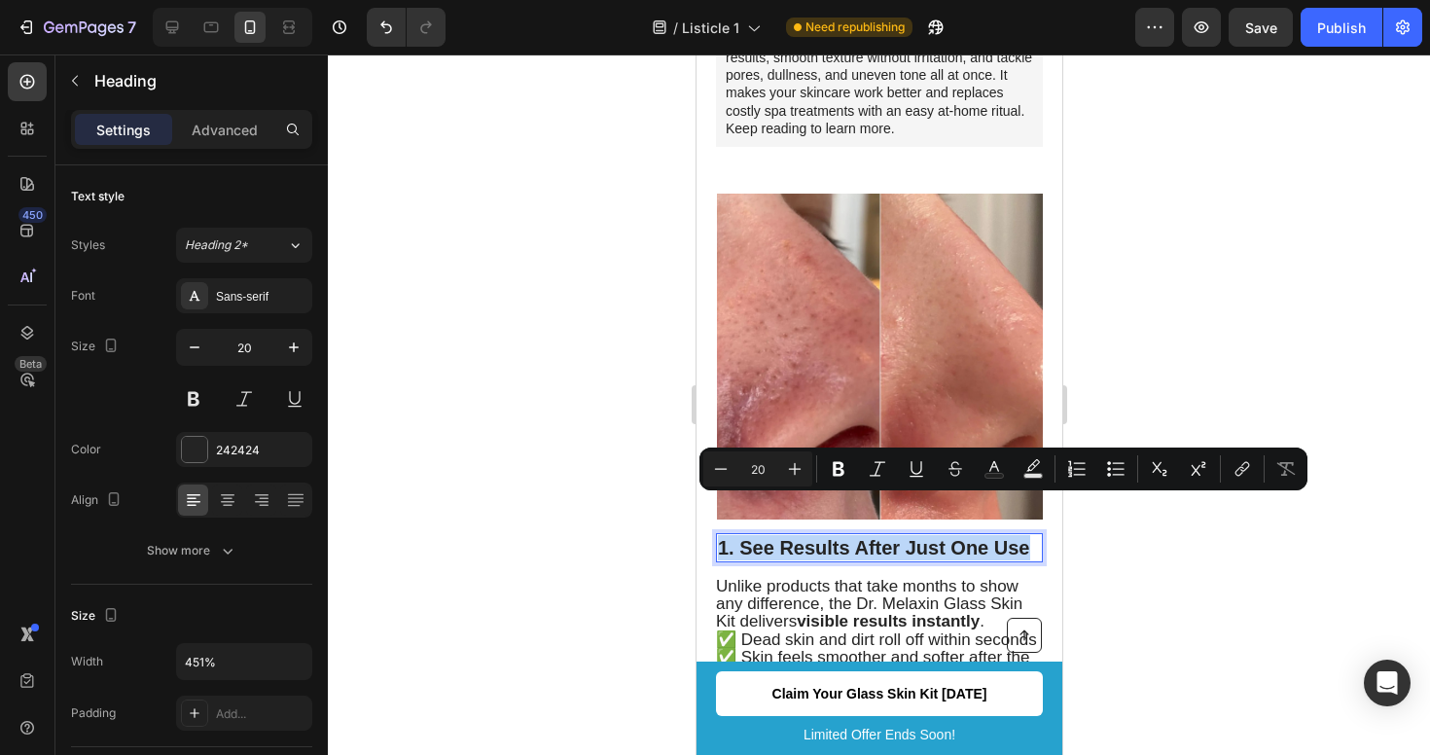
click at [868, 535] on p "1. See Results After Just One Use" at bounding box center [878, 547] width 323 height 25
click at [799, 462] on icon "Editor contextual toolbar" at bounding box center [794, 468] width 19 height 19
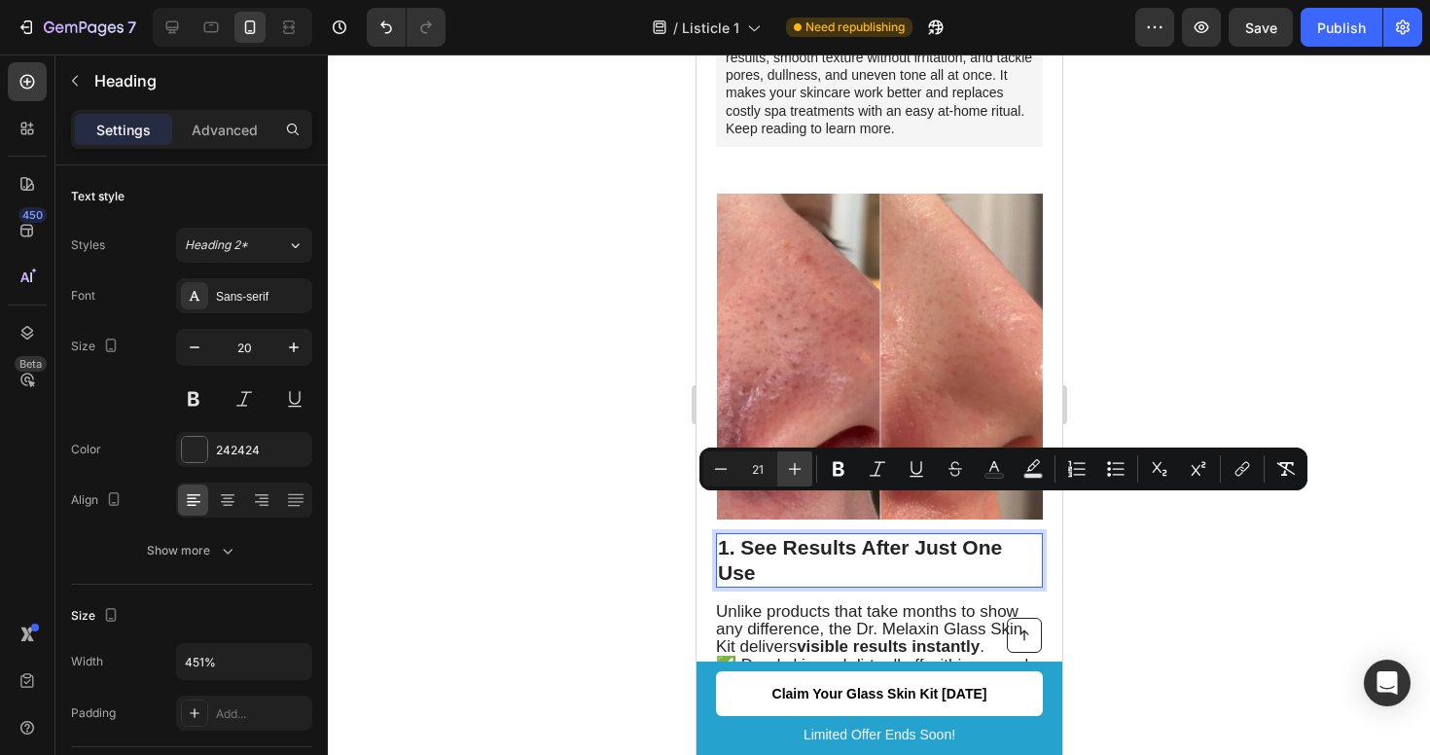
click at [799, 461] on icon "Editor contextual toolbar" at bounding box center [794, 468] width 19 height 19
click at [728, 469] on icon "Editor contextual toolbar" at bounding box center [720, 468] width 19 height 19
type input "20"
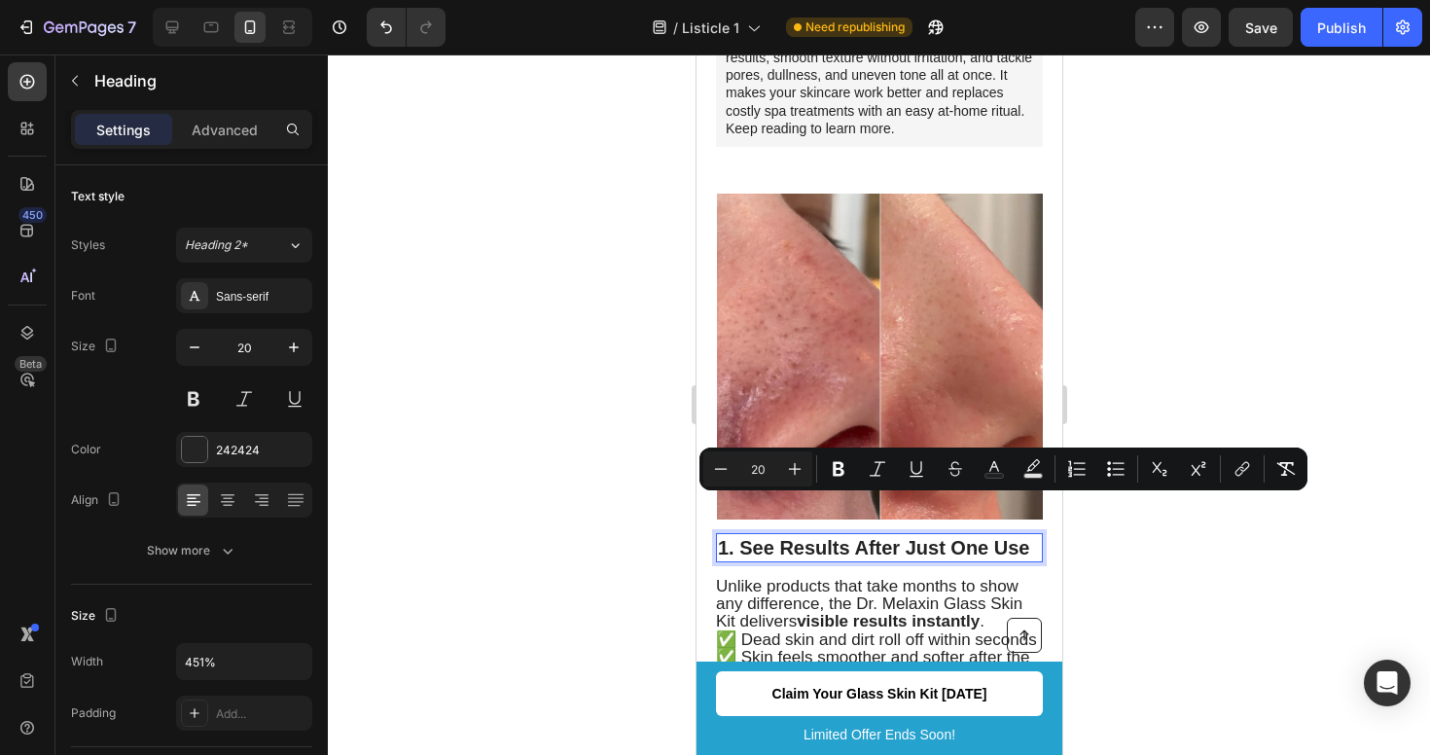
click at [1256, 354] on div at bounding box center [879, 404] width 1102 height 701
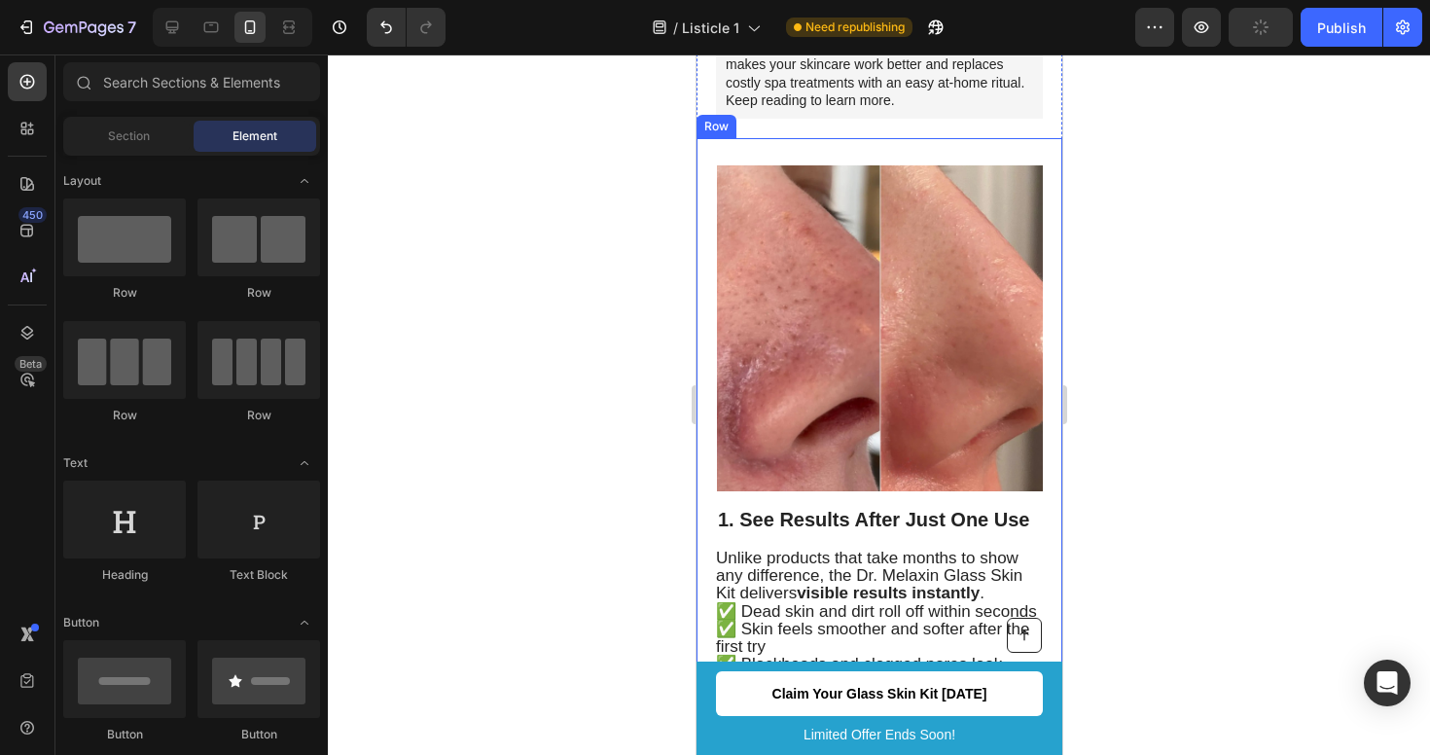
scroll to position [414, 0]
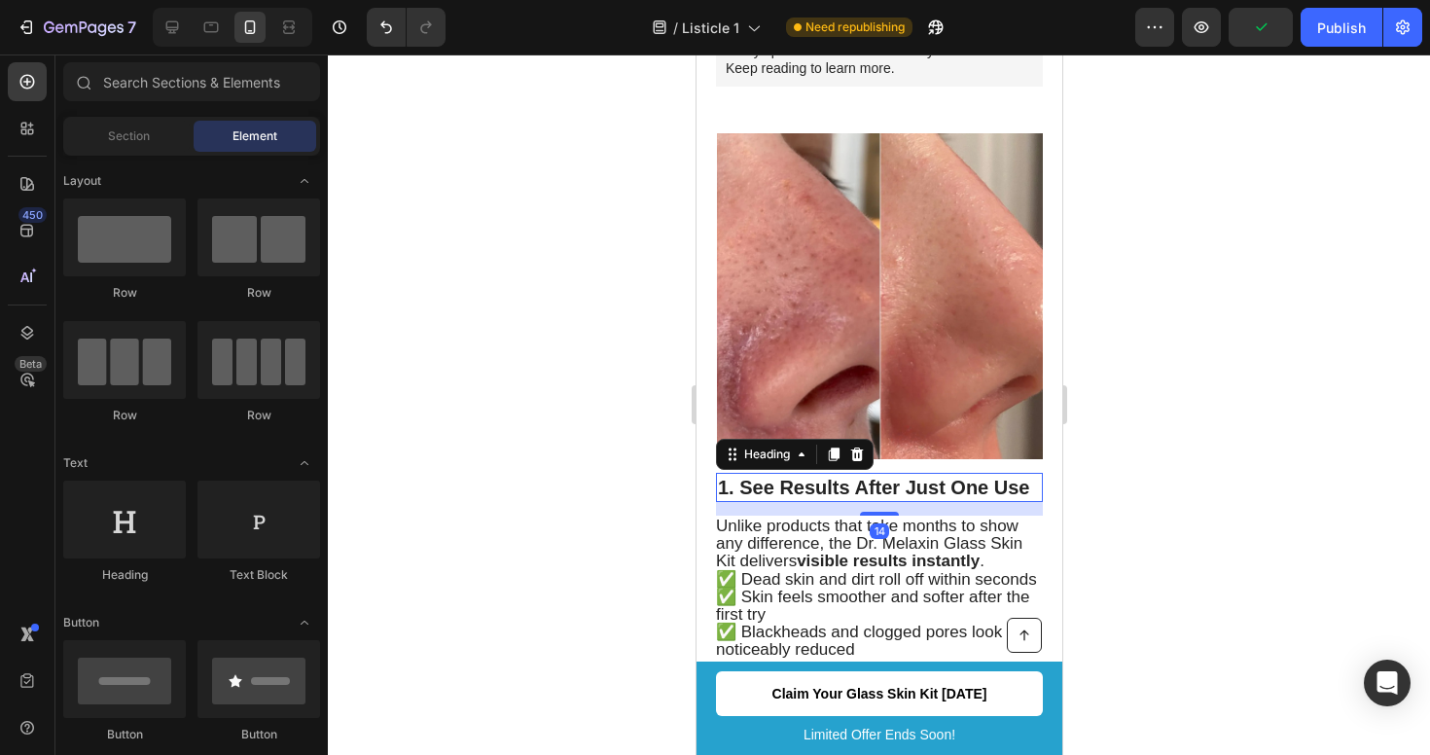
click at [941, 477] on span "1. See Results After Just One Use" at bounding box center [873, 487] width 312 height 21
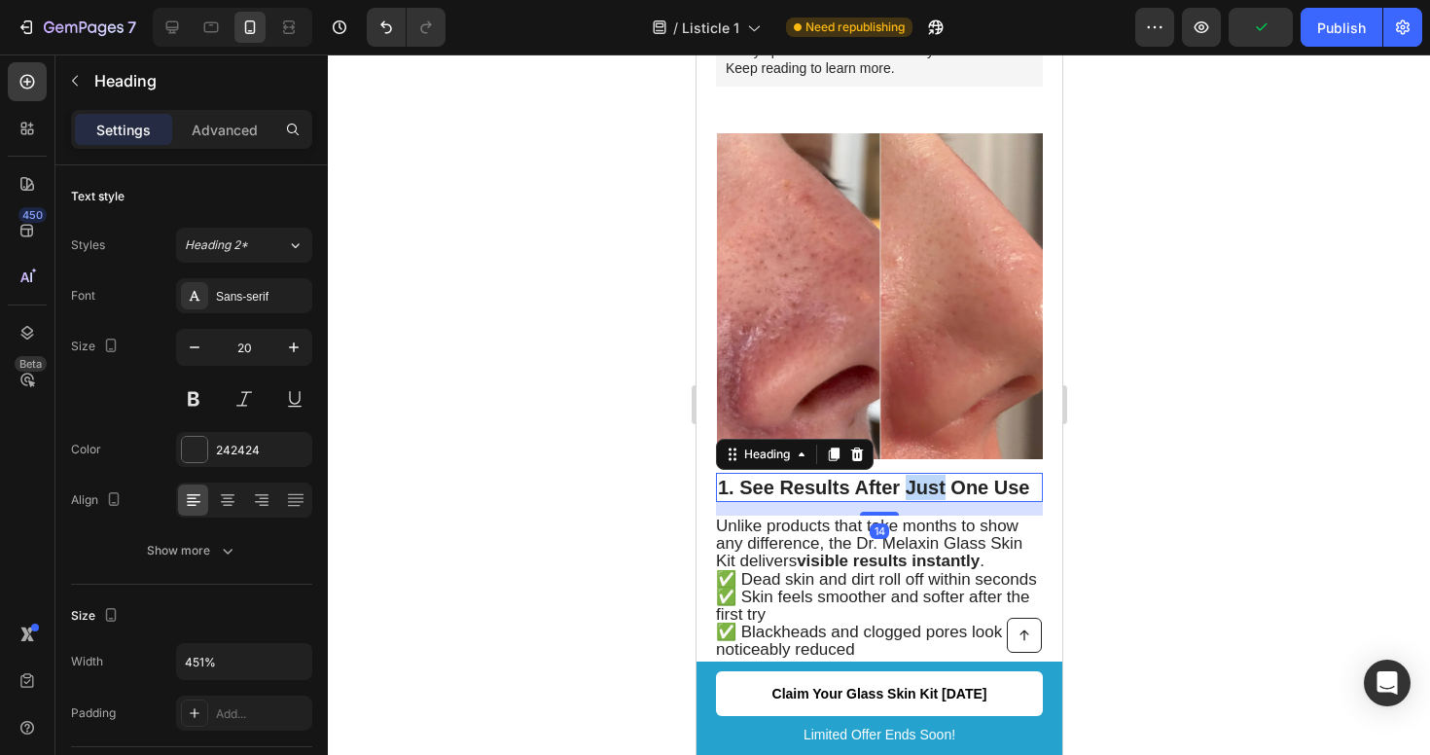
click at [937, 477] on span "1. See Results After Just One Use" at bounding box center [873, 487] width 312 height 21
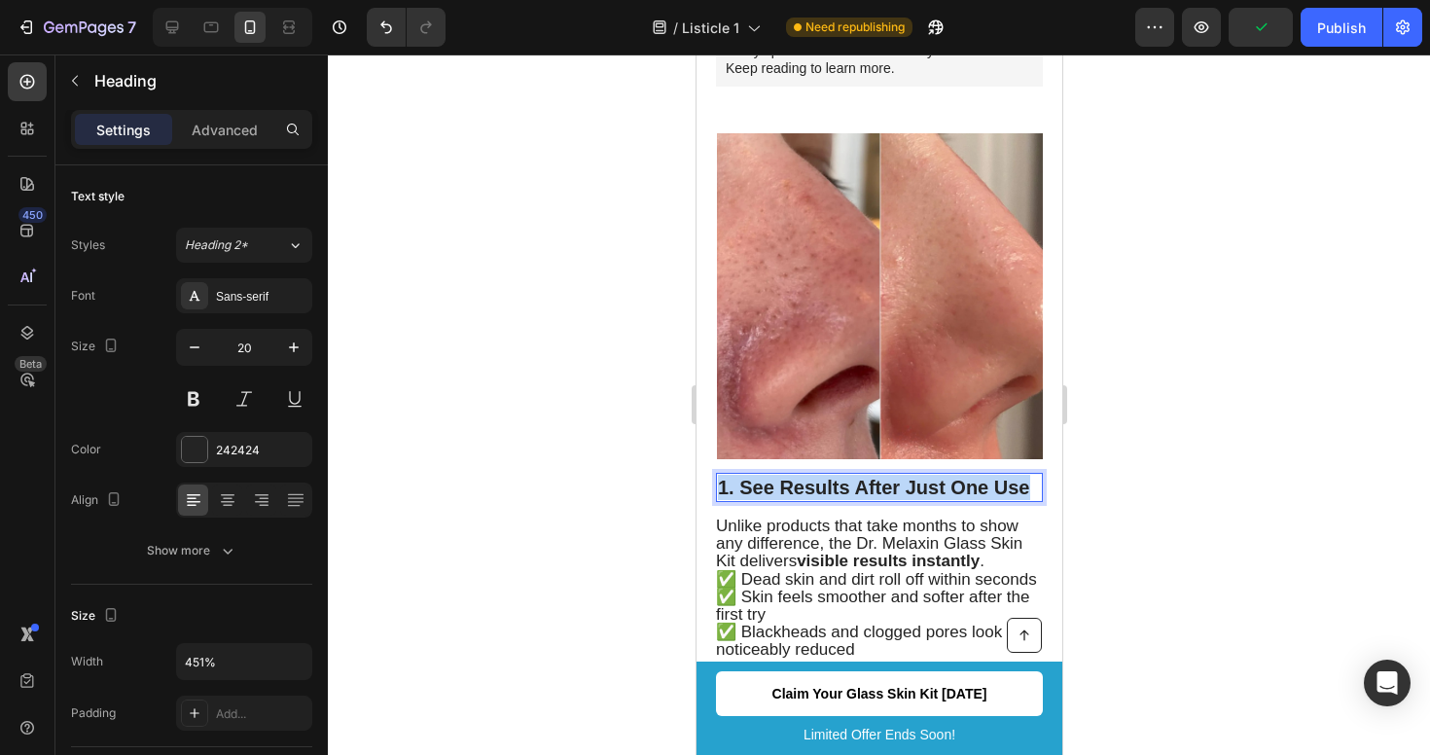
click at [937, 477] on span "1. See Results After Just One Use" at bounding box center [873, 487] width 312 height 21
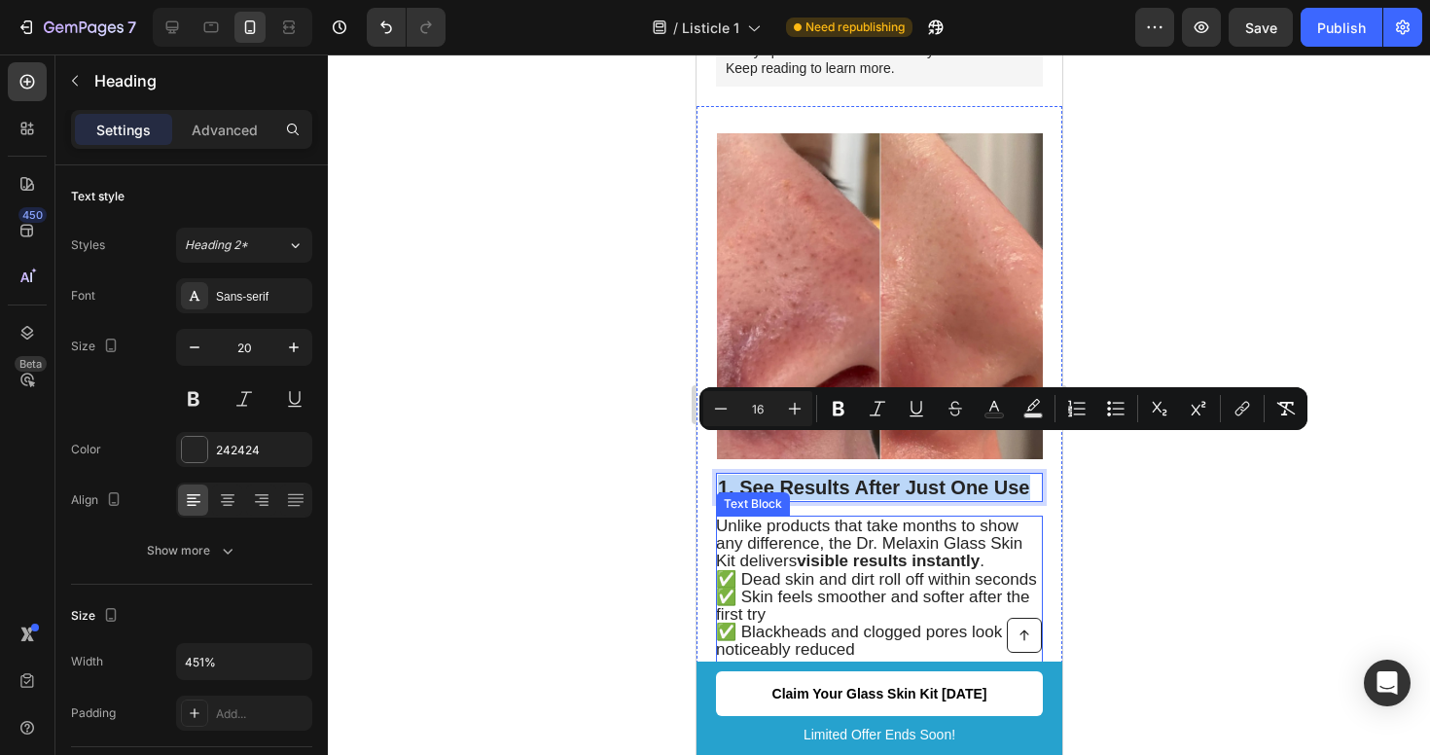
click at [890, 552] on strong "visible results instantly" at bounding box center [887, 561] width 183 height 18
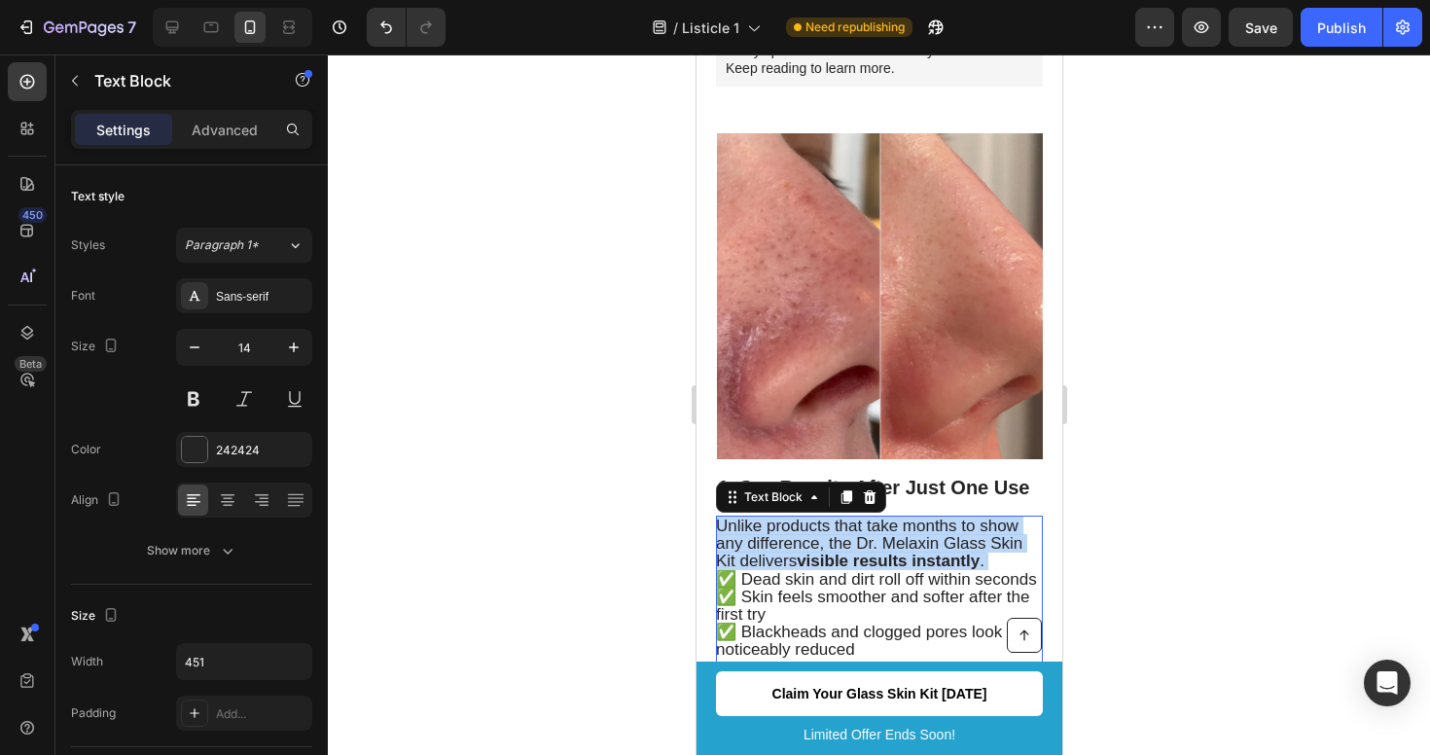
click at [890, 552] on strong "visible results instantly" at bounding box center [887, 561] width 183 height 18
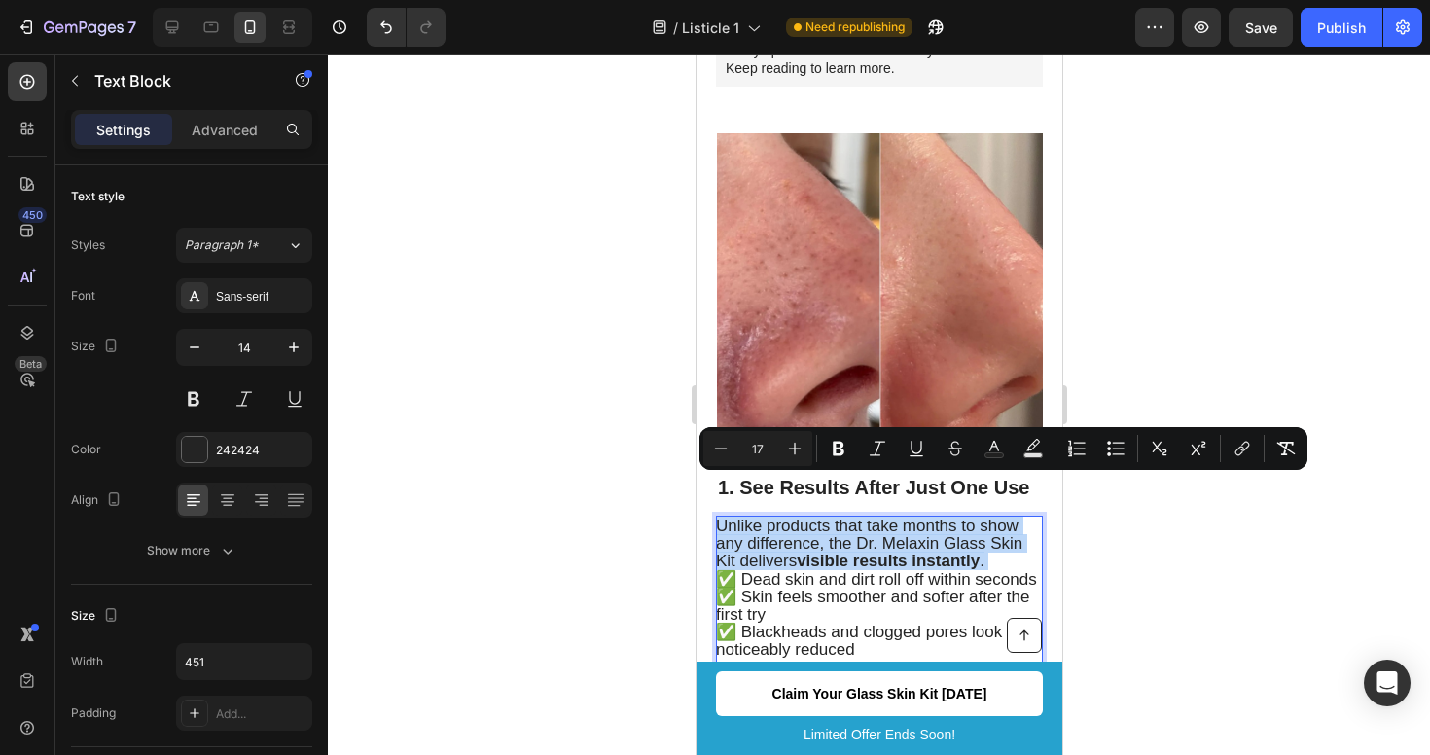
click at [890, 552] on strong "visible results instantly" at bounding box center [887, 561] width 183 height 18
click at [1110, 523] on div at bounding box center [879, 404] width 1102 height 701
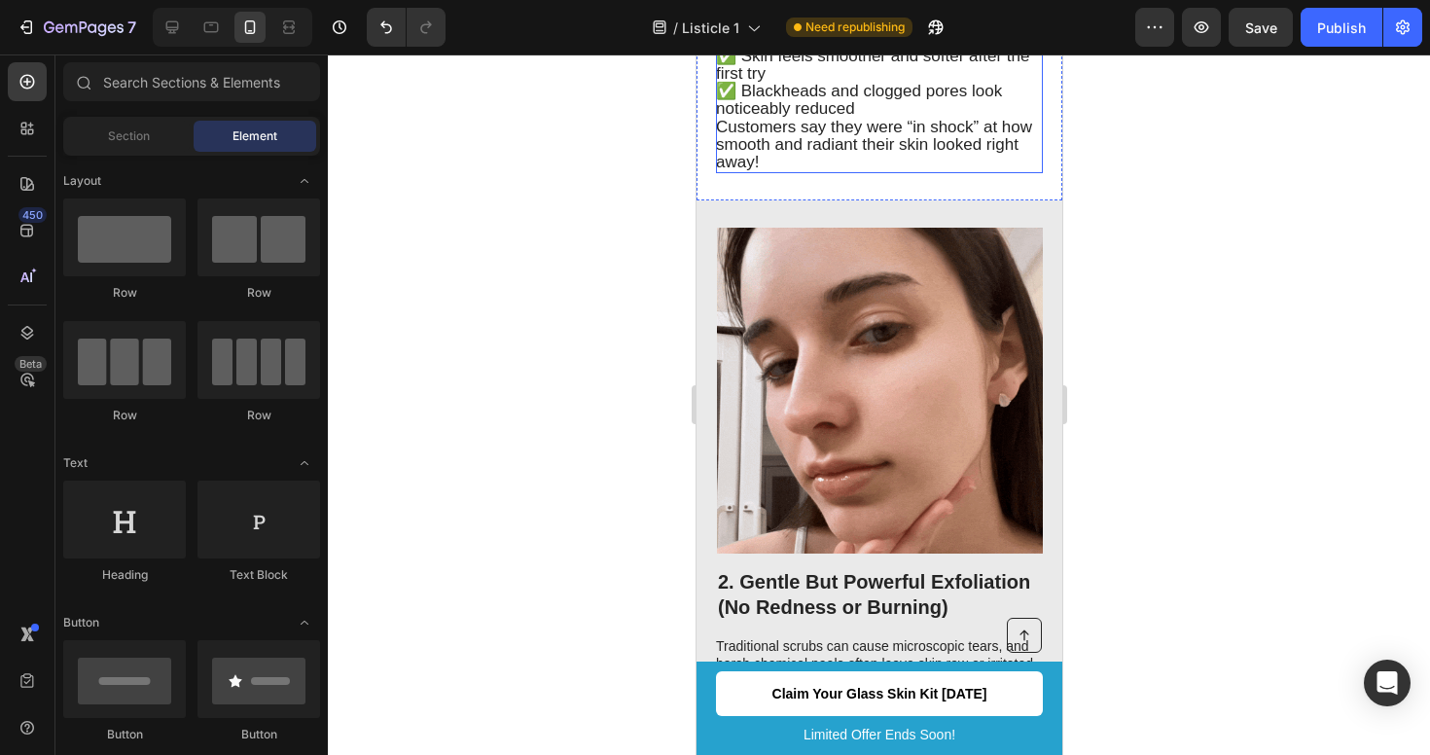
scroll to position [1048, 0]
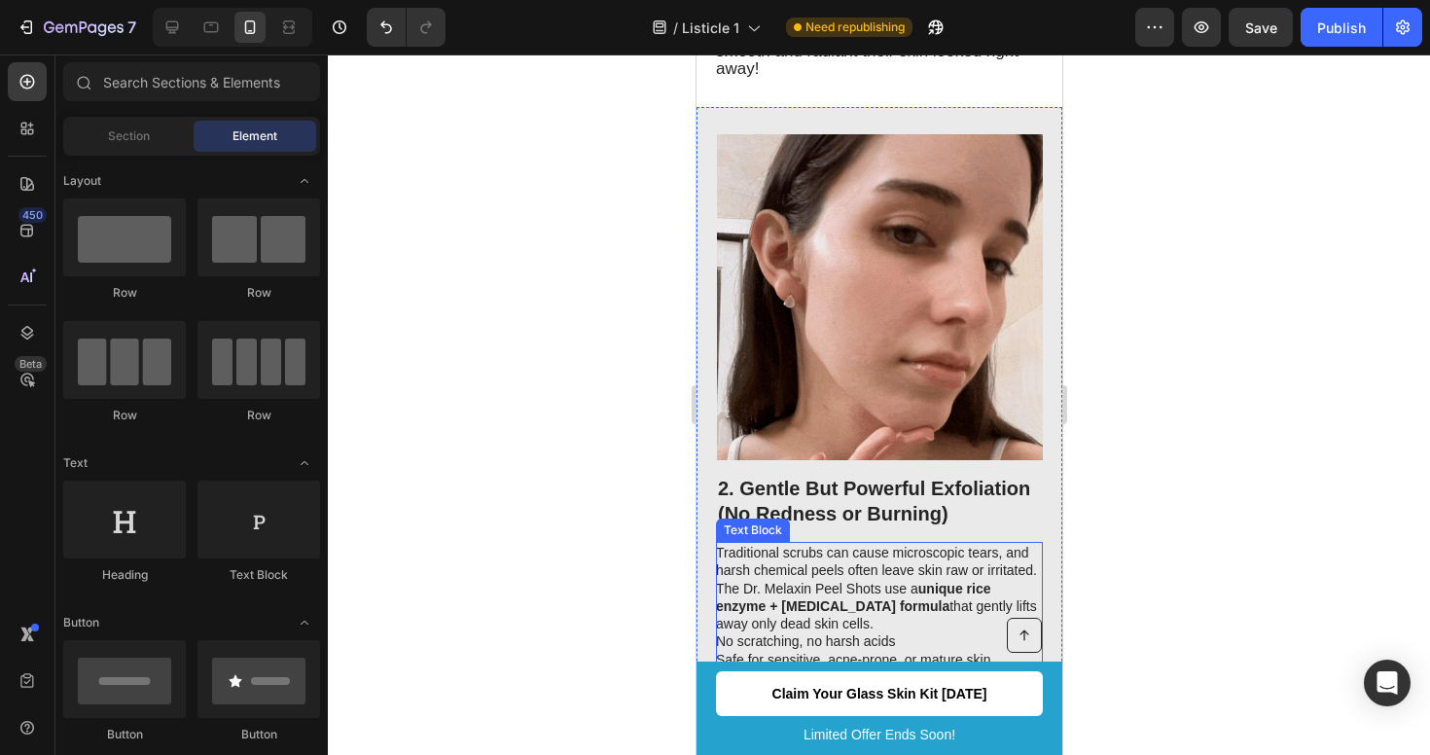
click at [884, 544] on p "Traditional scrubs can cause microscopic tears, and harsh chemical peels often …" at bounding box center [877, 588] width 325 height 89
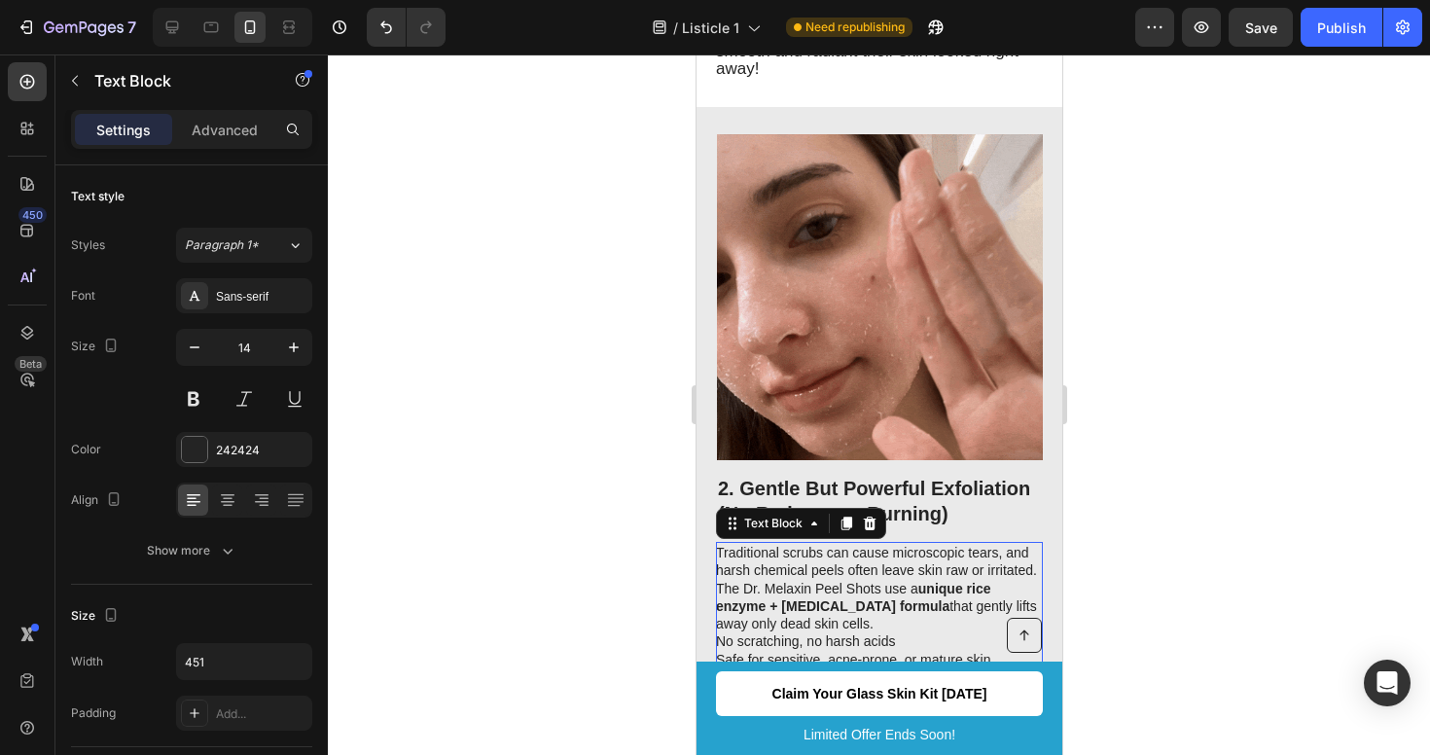
click at [884, 544] on p "Traditional scrubs can cause microscopic tears, and harsh chemical peels often …" at bounding box center [877, 588] width 325 height 89
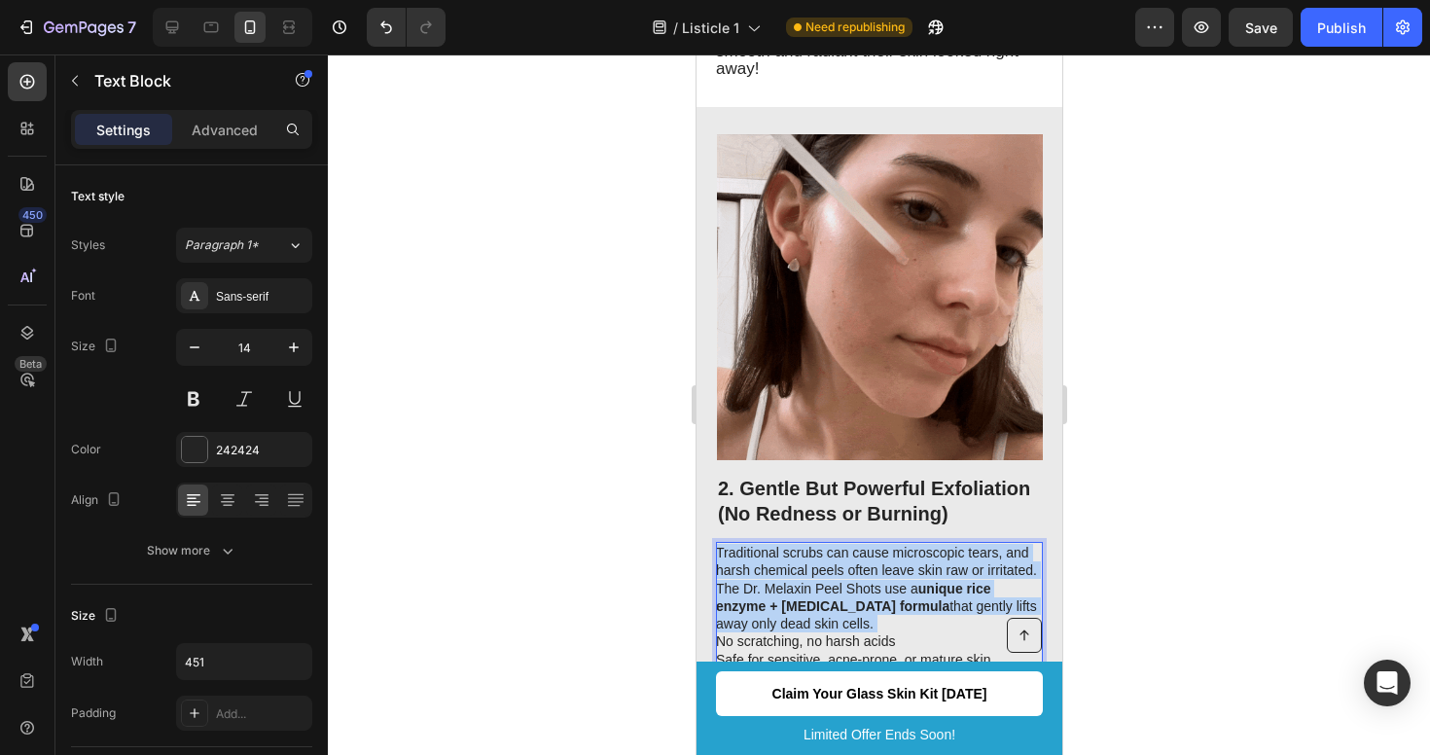
click at [884, 544] on p "Traditional scrubs can cause microscopic tears, and harsh chemical peels often …" at bounding box center [877, 588] width 325 height 89
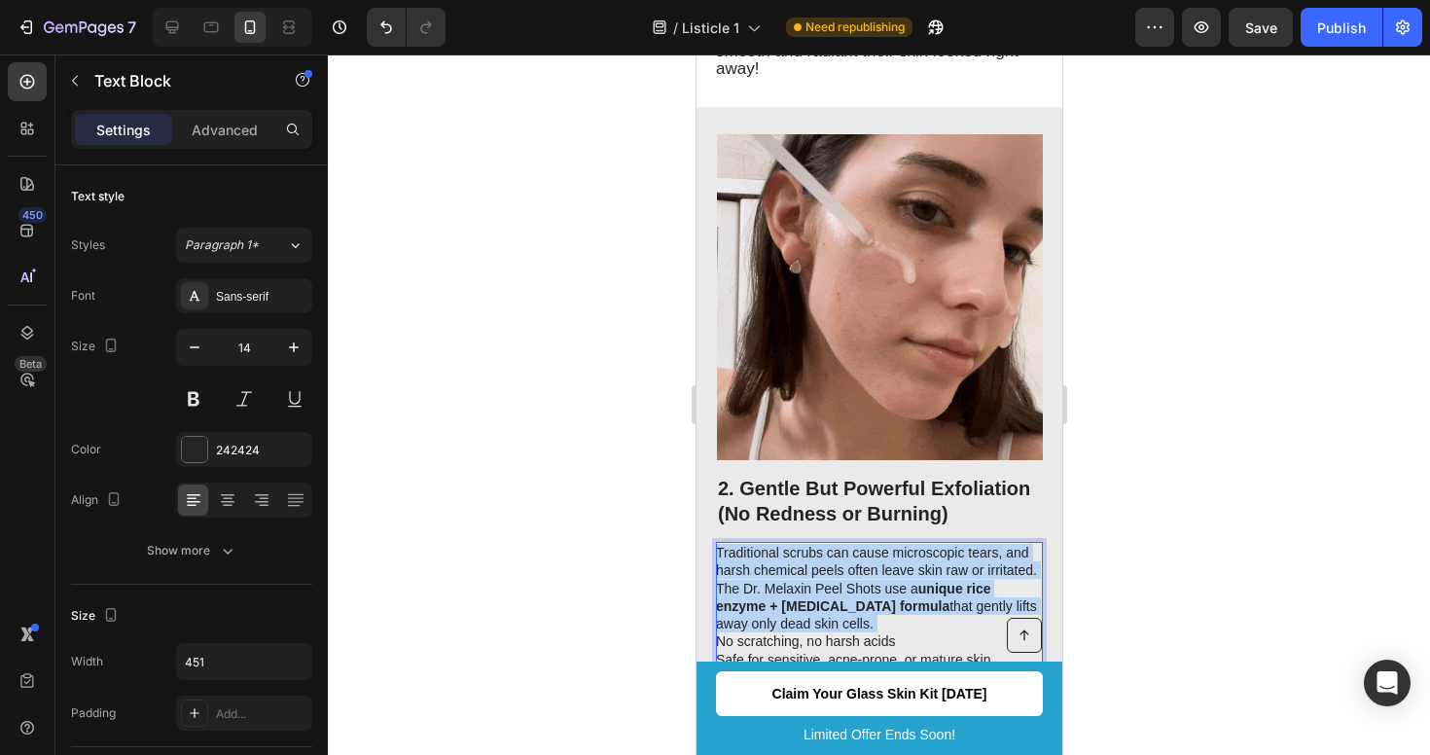
click at [884, 544] on p "Traditional scrubs can cause microscopic tears, and harsh chemical peels often …" at bounding box center [877, 588] width 325 height 89
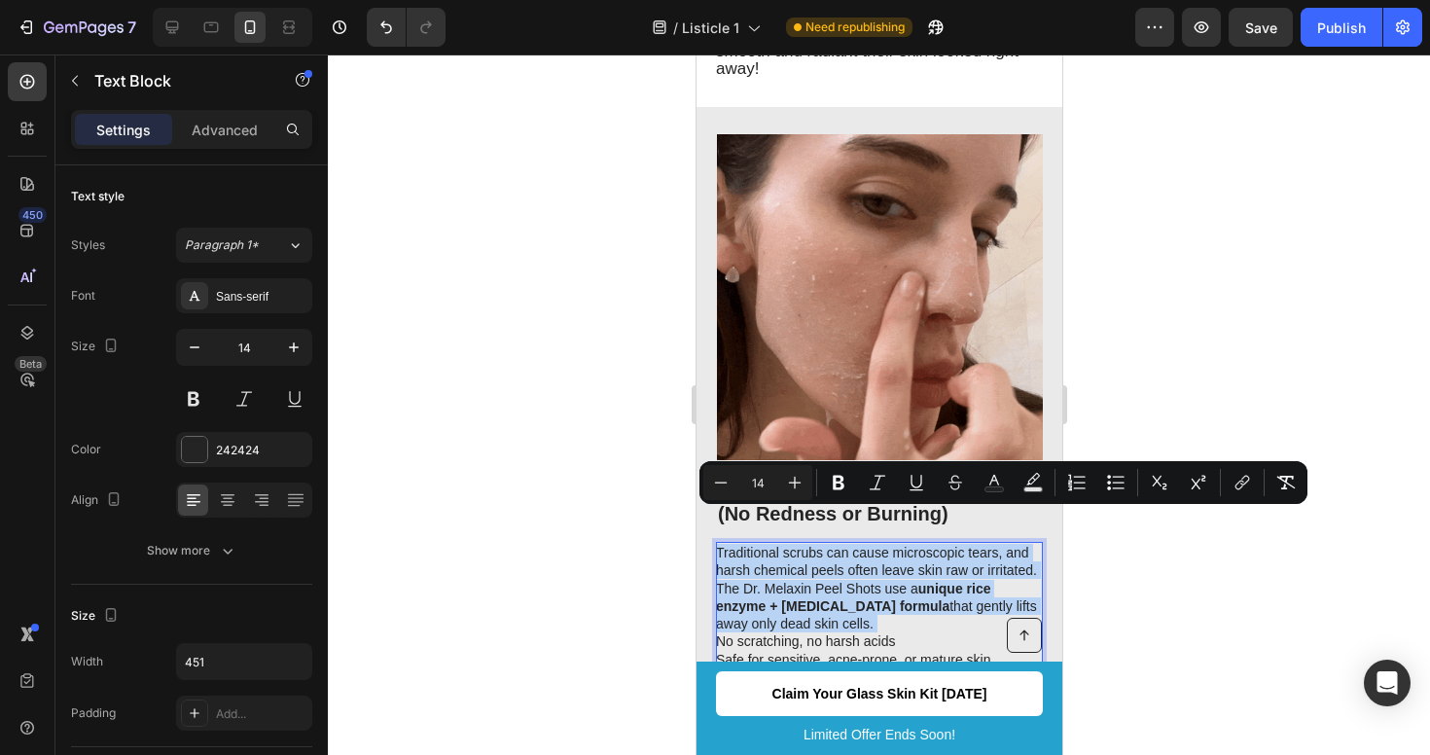
click at [844, 581] on strong "unique rice enzyme + [MEDICAL_DATA] formula" at bounding box center [852, 597] width 274 height 33
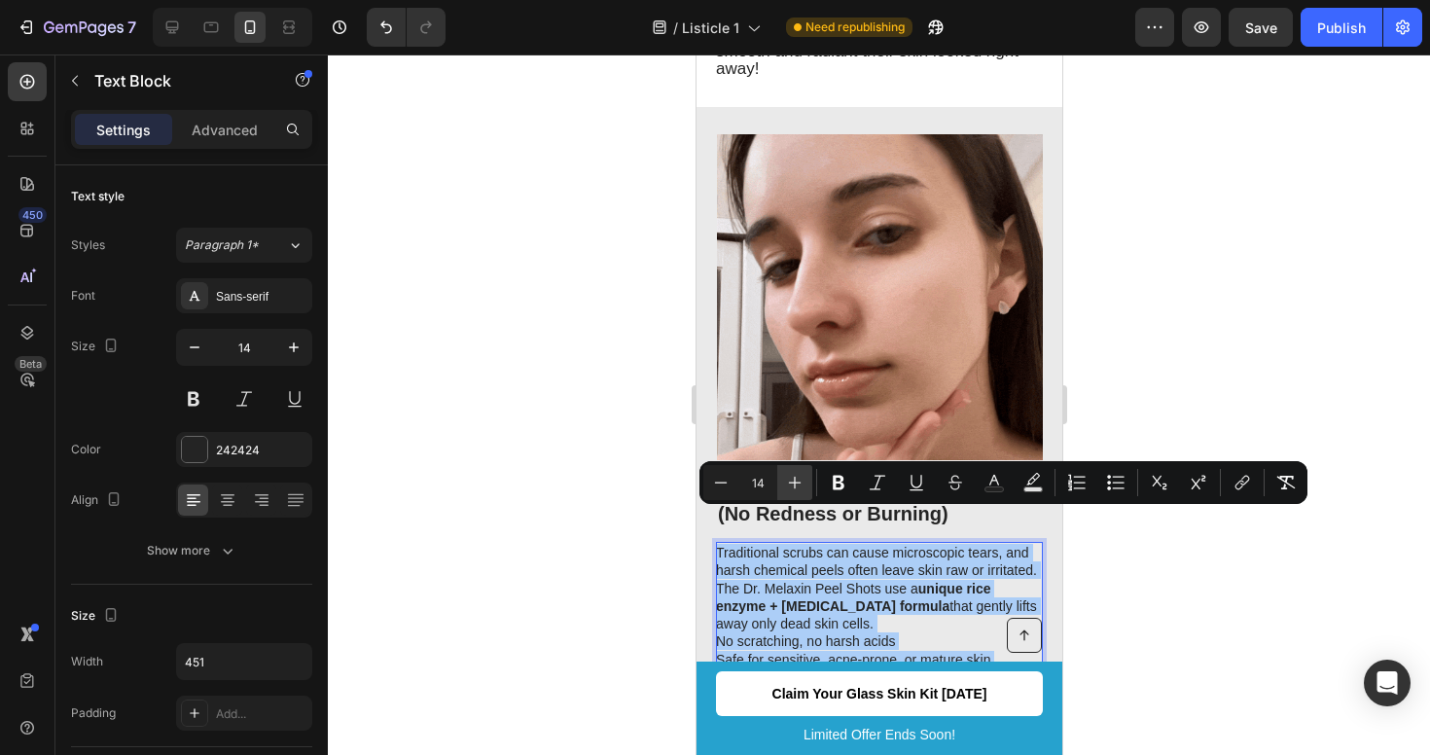
click at [794, 484] on icon "Editor contextual toolbar" at bounding box center [795, 483] width 13 height 13
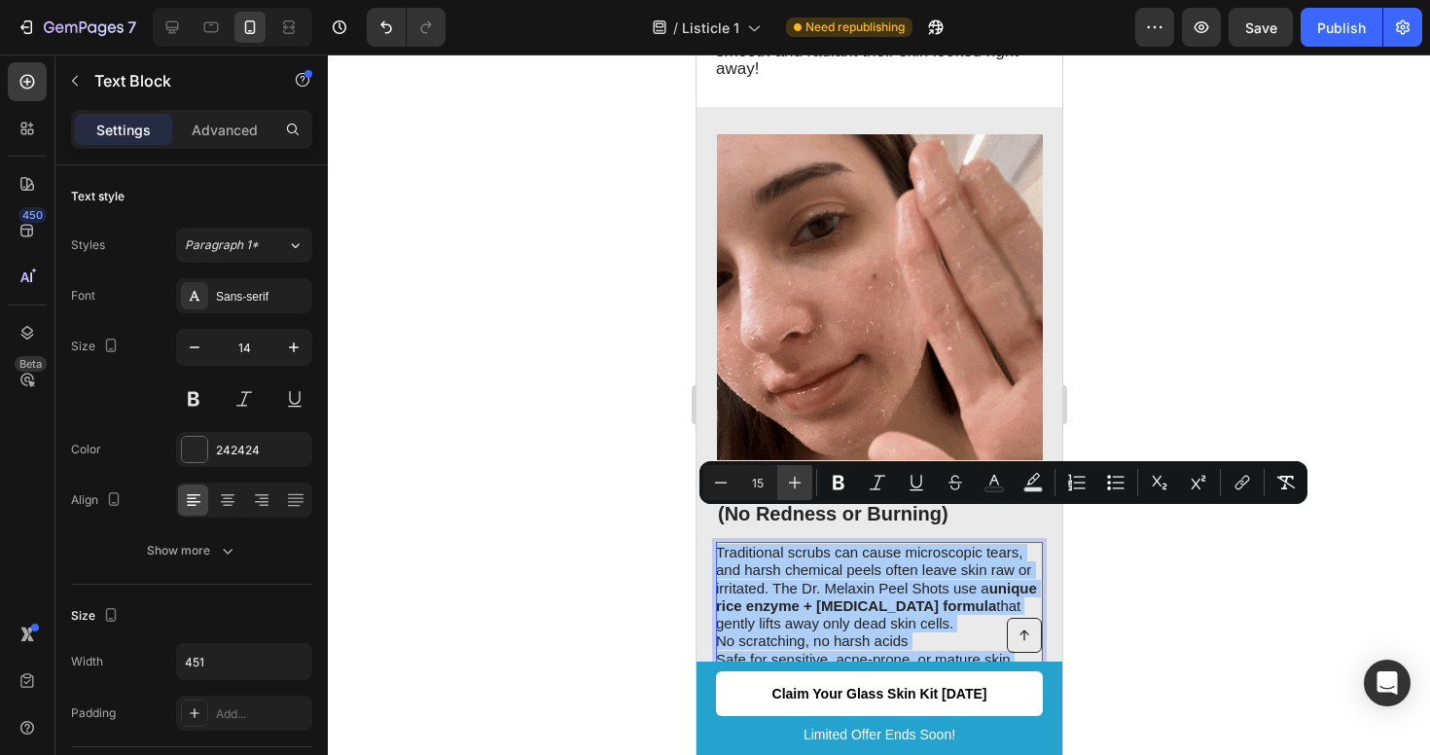
click at [794, 484] on icon "Editor contextual toolbar" at bounding box center [795, 483] width 13 height 13
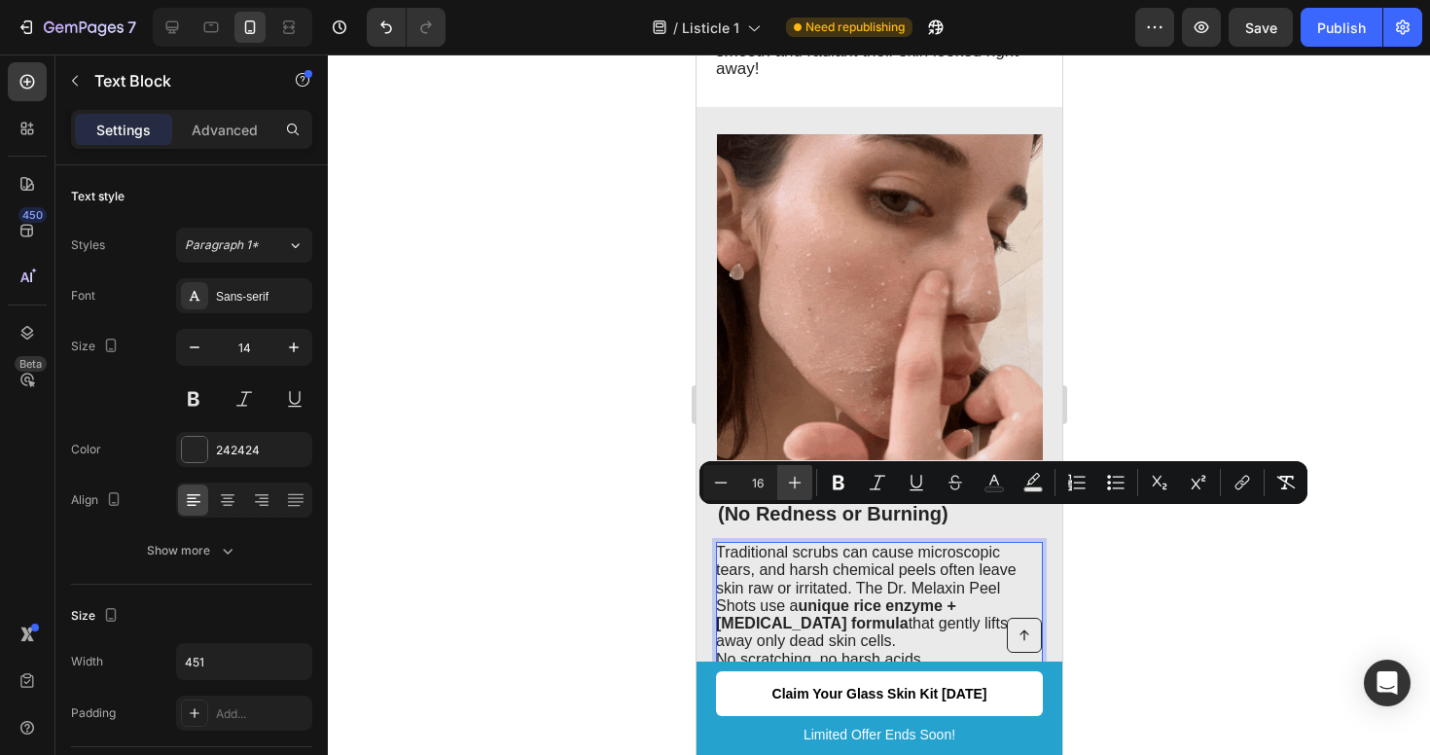
click at [794, 484] on icon "Editor contextual toolbar" at bounding box center [795, 483] width 13 height 13
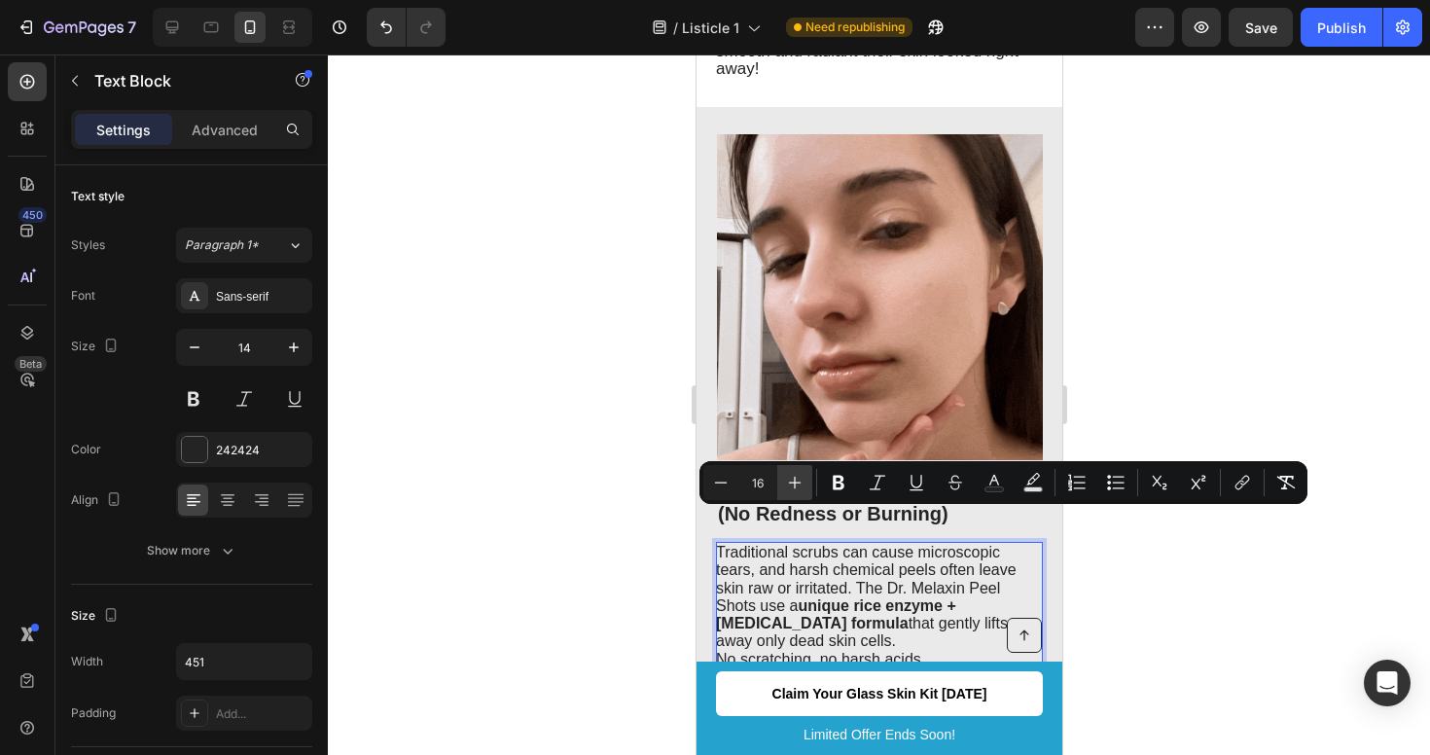
type input "17"
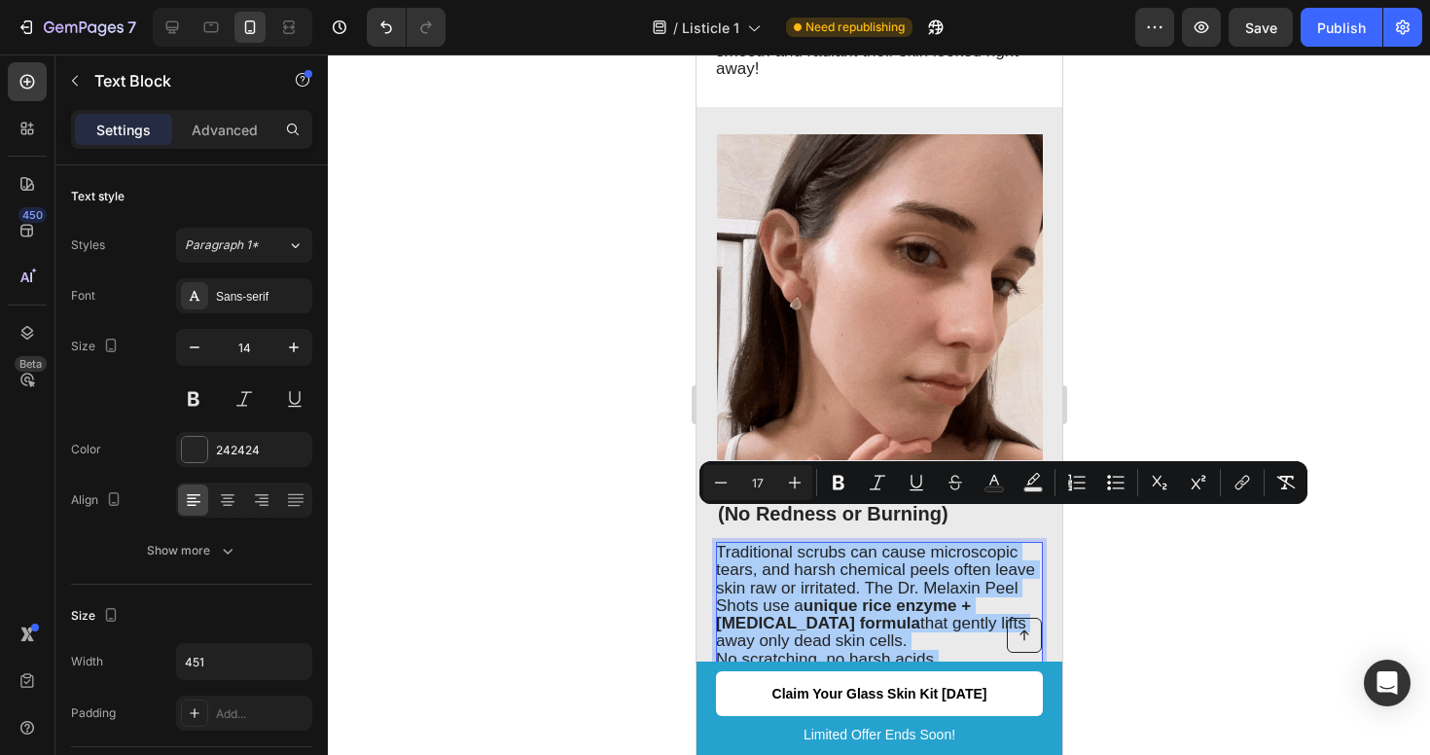
click at [1147, 609] on div at bounding box center [879, 404] width 1102 height 701
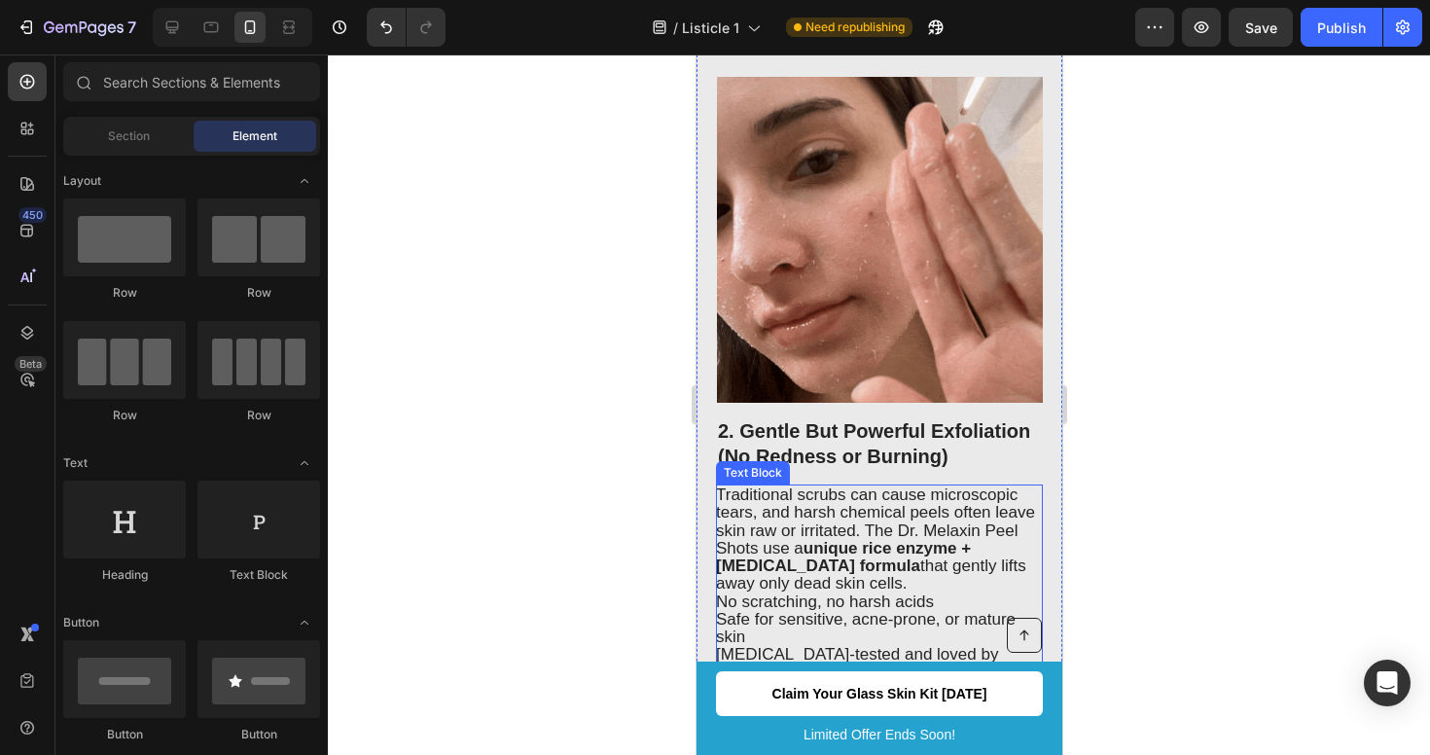
scroll to position [1125, 0]
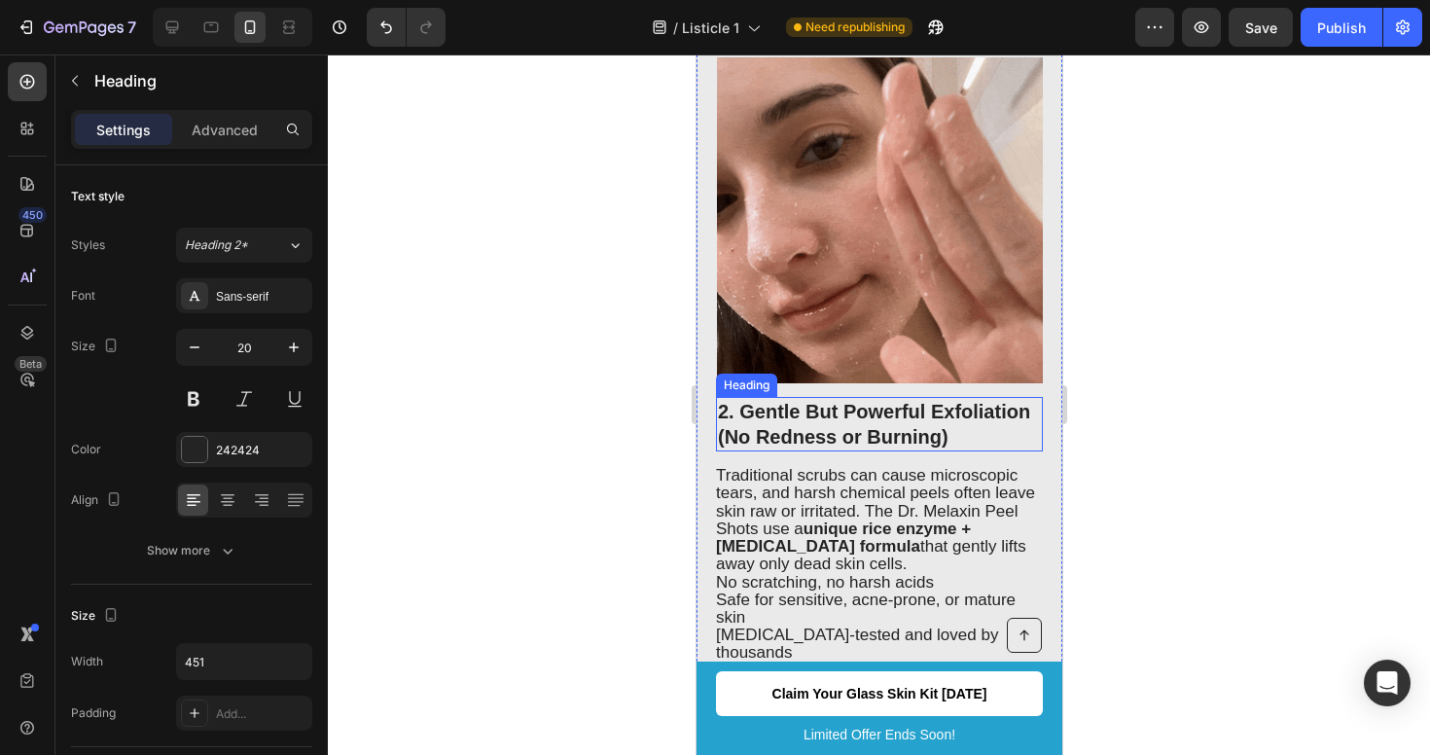
click at [891, 397] on h2 "2. Gentle But Powerful Exfoliation (No Redness or Burning)" at bounding box center [878, 424] width 327 height 54
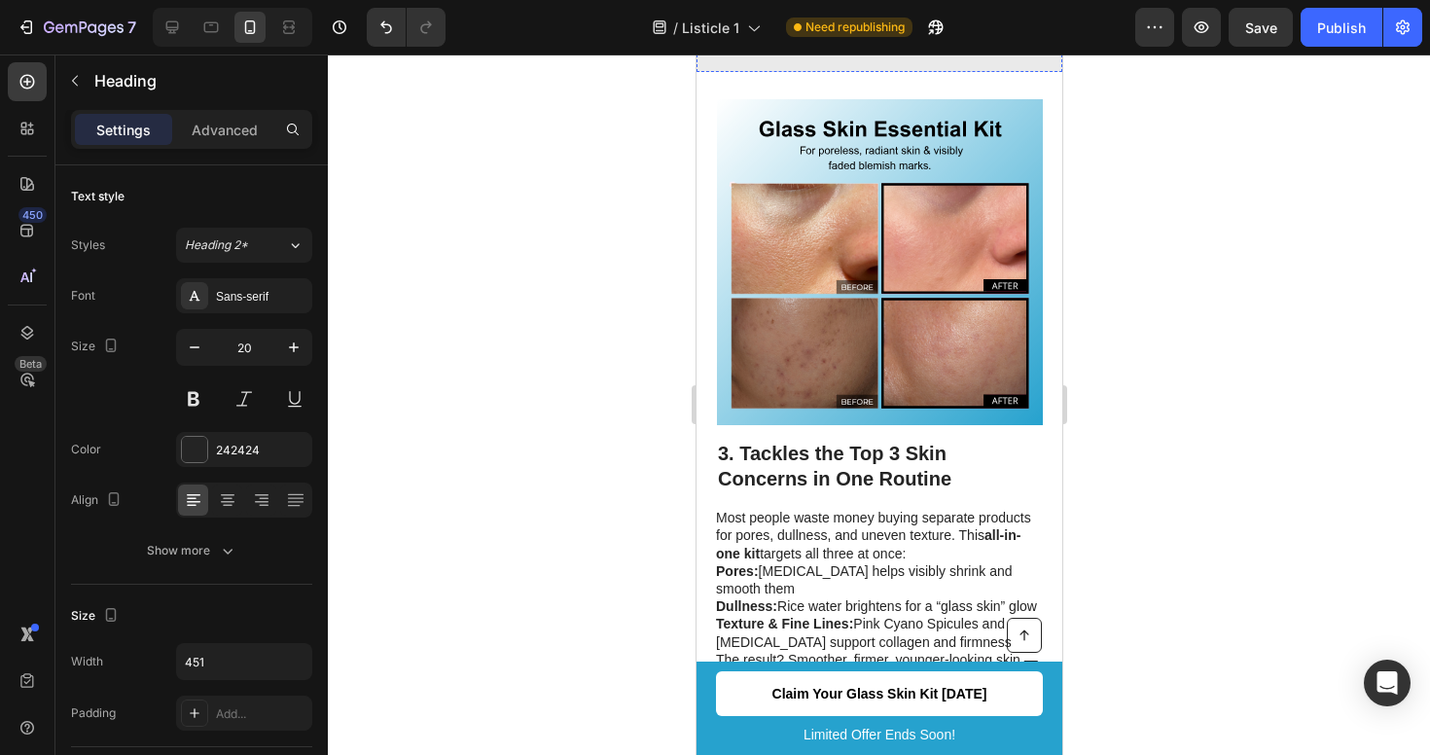
scroll to position [1861, 0]
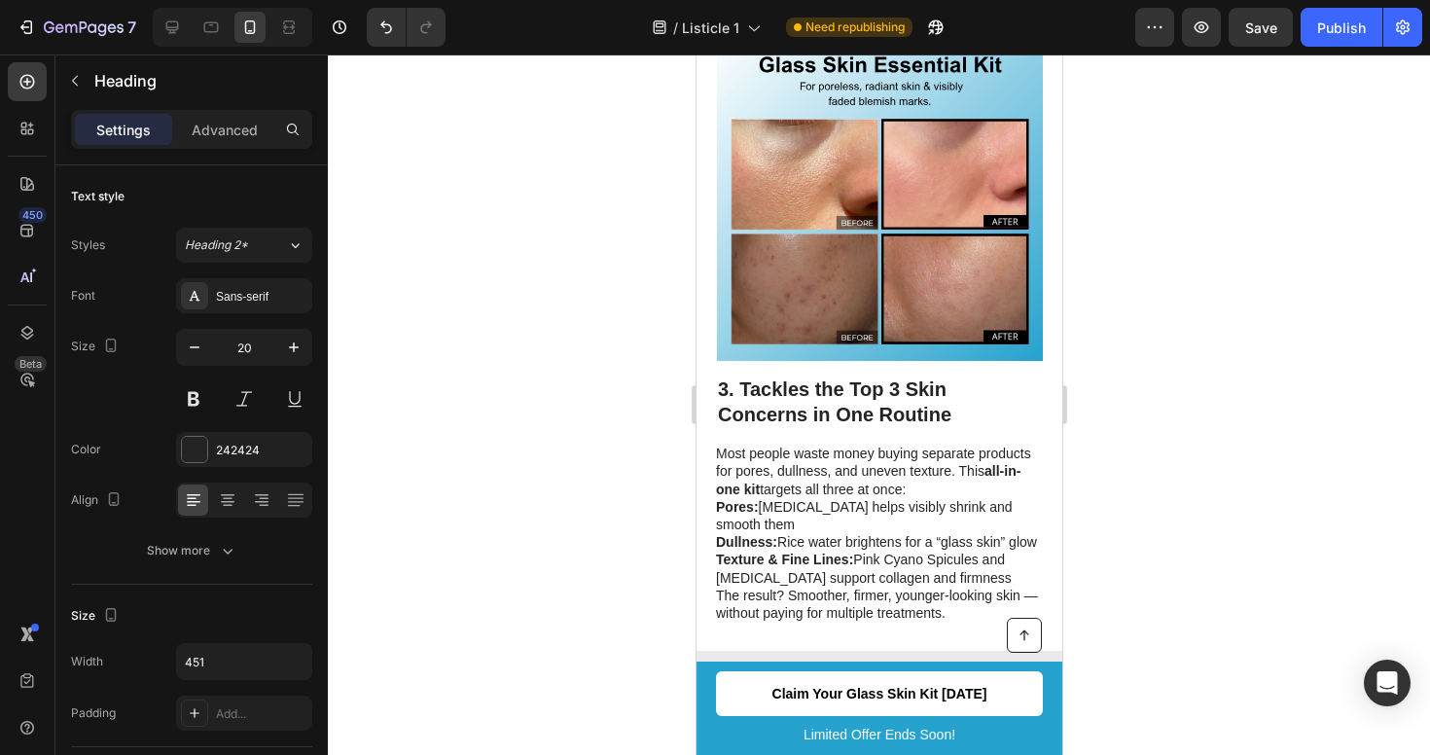
click at [986, 500] on p "Pores: [MEDICAL_DATA] helps visibly shrink and smooth them" at bounding box center [877, 515] width 325 height 35
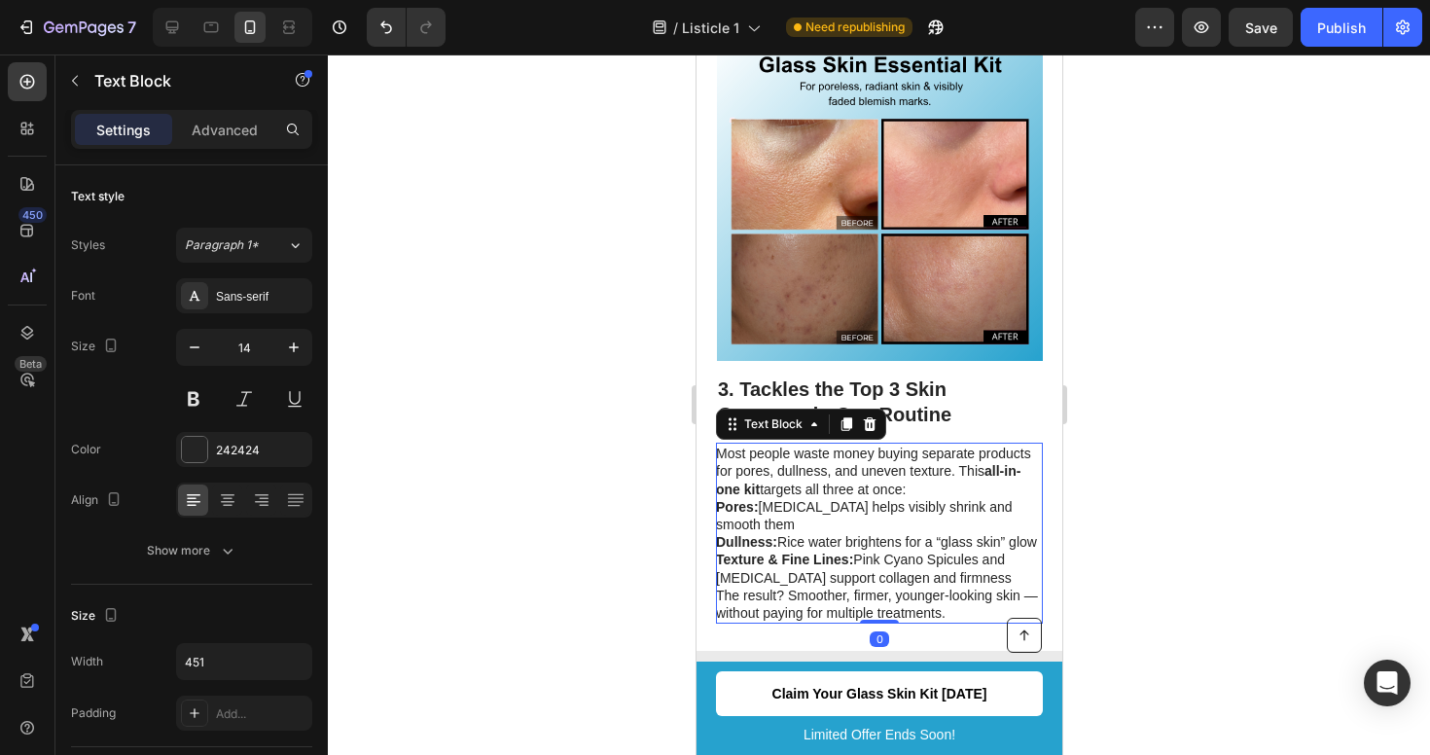
click at [961, 498] on p "Pores: [MEDICAL_DATA] helps visibly shrink and smooth them" at bounding box center [877, 515] width 325 height 35
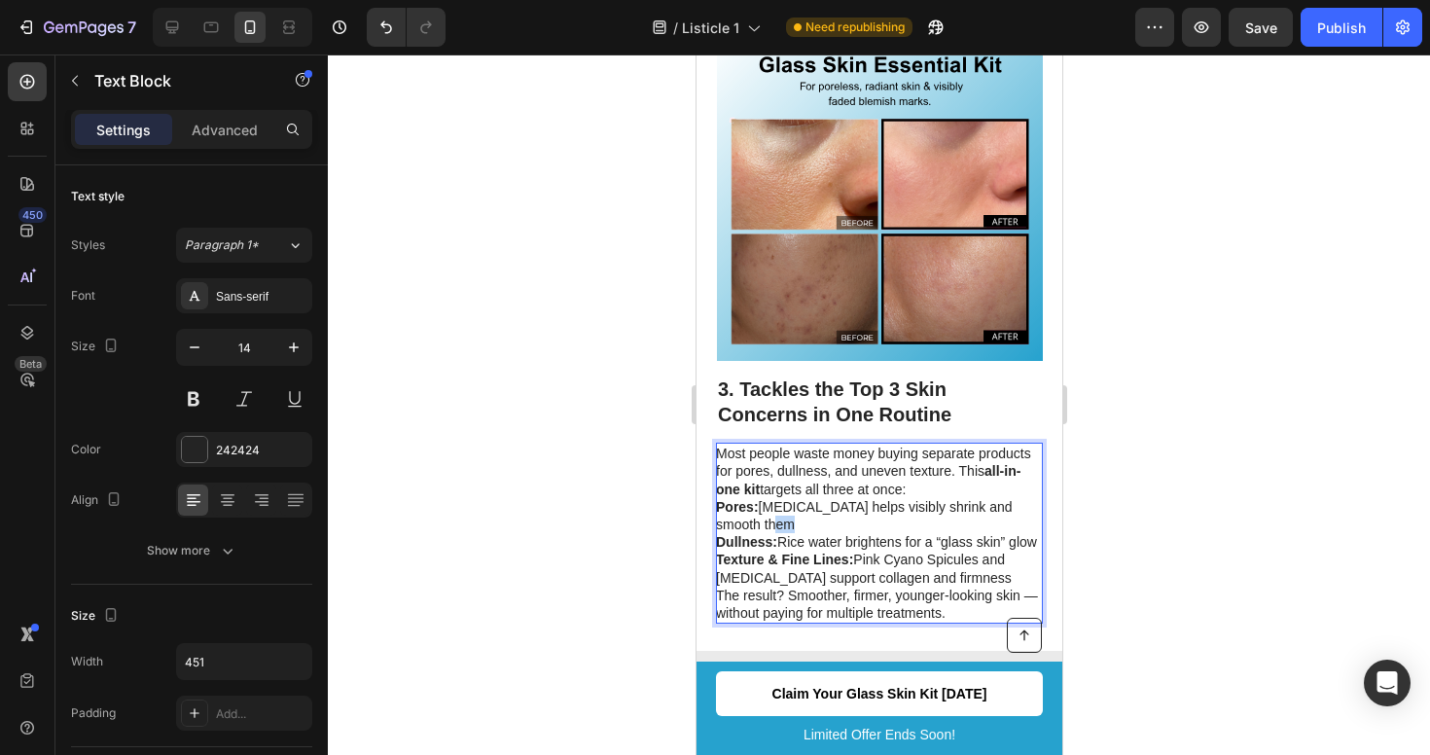
click at [961, 498] on p "Pores: [MEDICAL_DATA] helps visibly shrink and smooth them" at bounding box center [877, 515] width 325 height 35
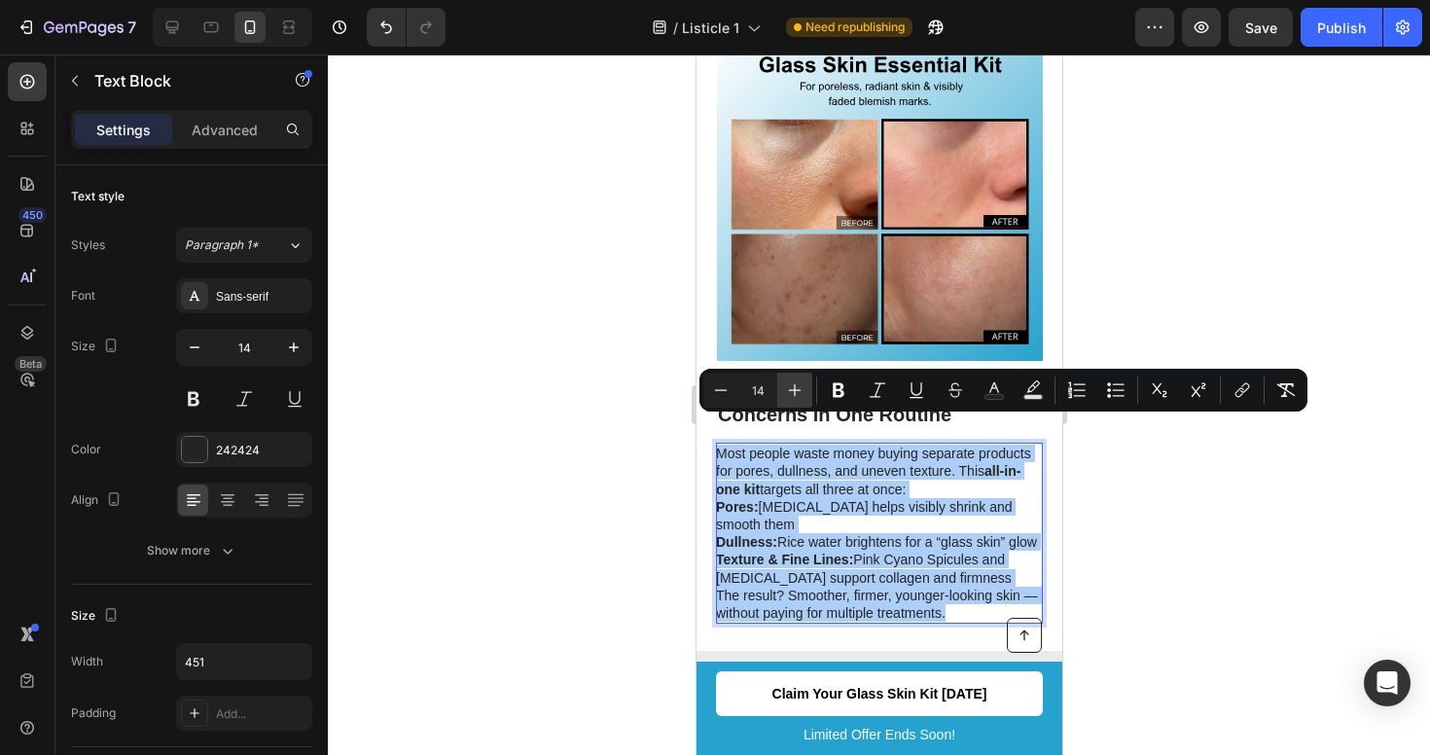
click at [797, 392] on icon "Editor contextual toolbar" at bounding box center [794, 389] width 19 height 19
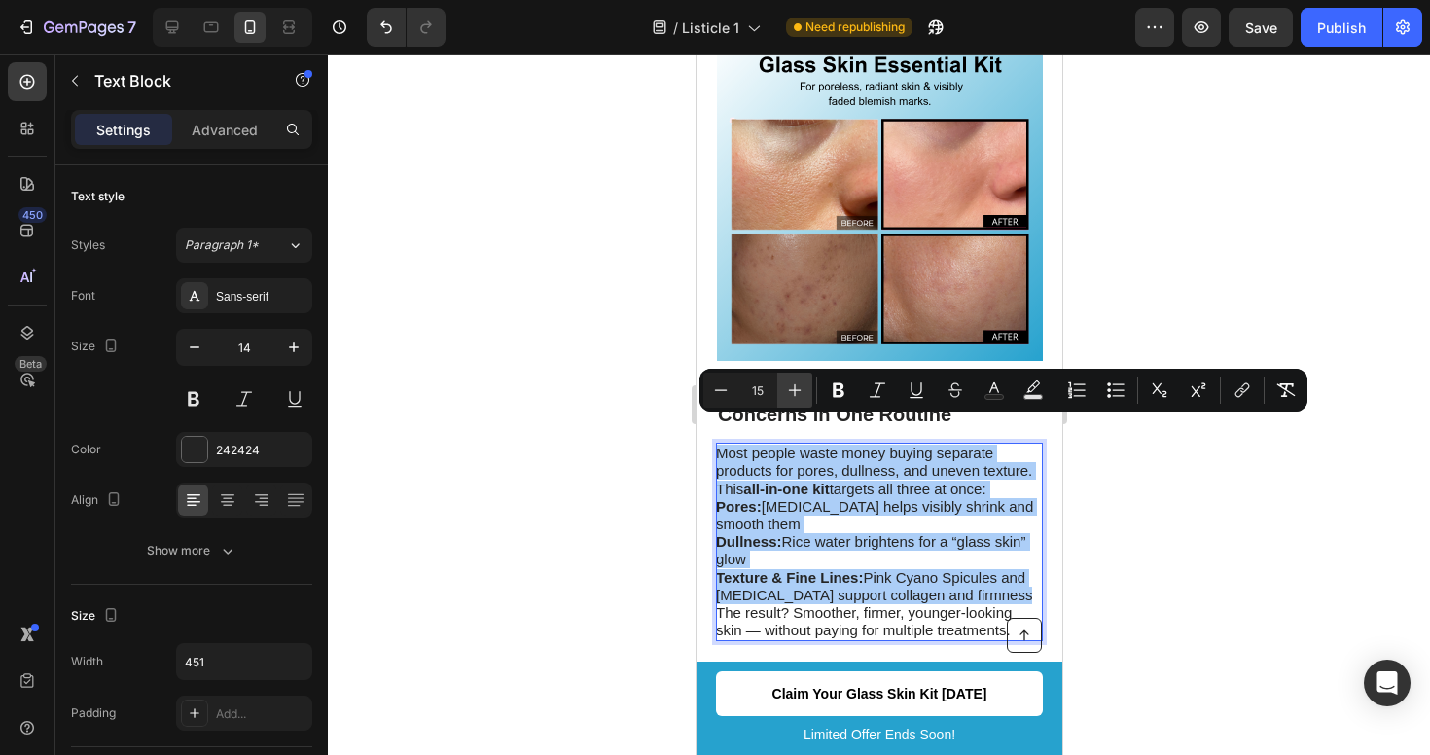
click at [797, 392] on icon "Editor contextual toolbar" at bounding box center [794, 389] width 19 height 19
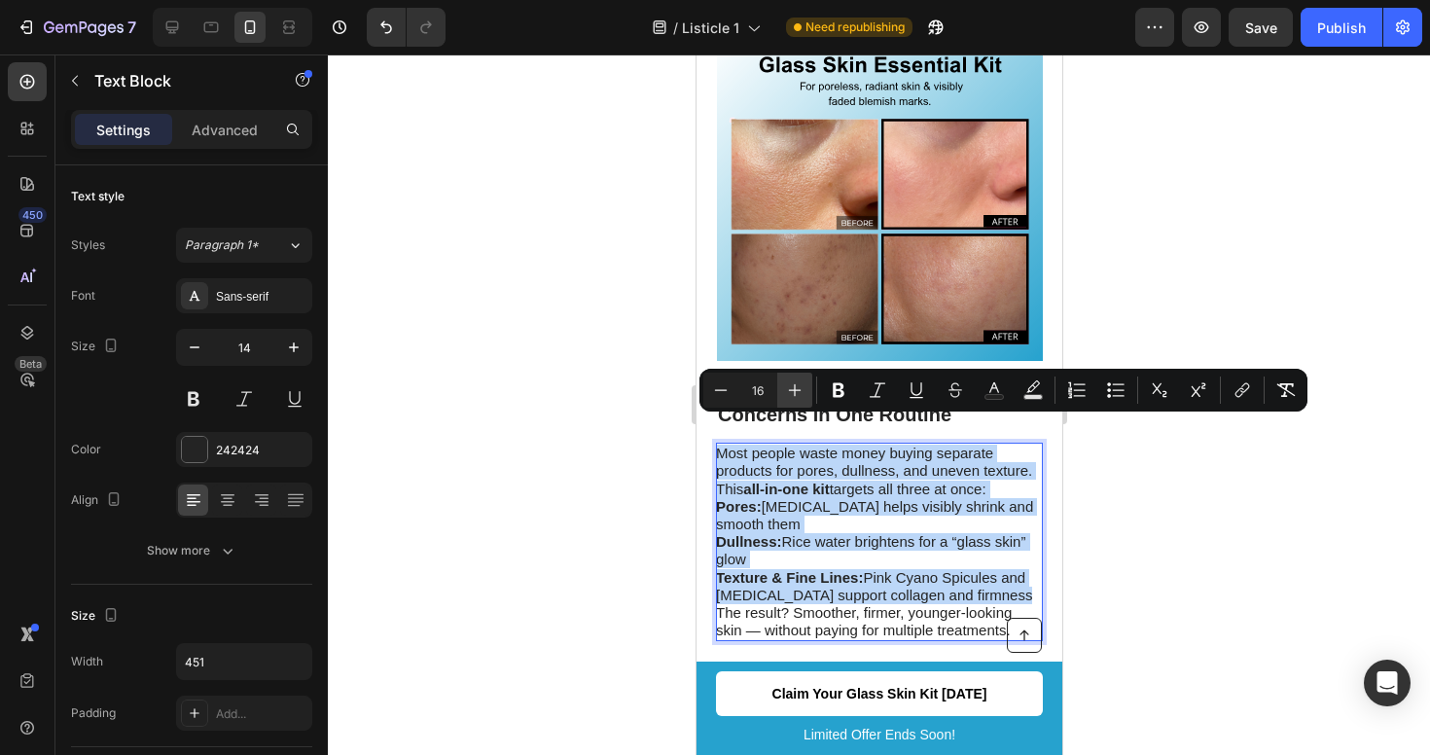
type input "17"
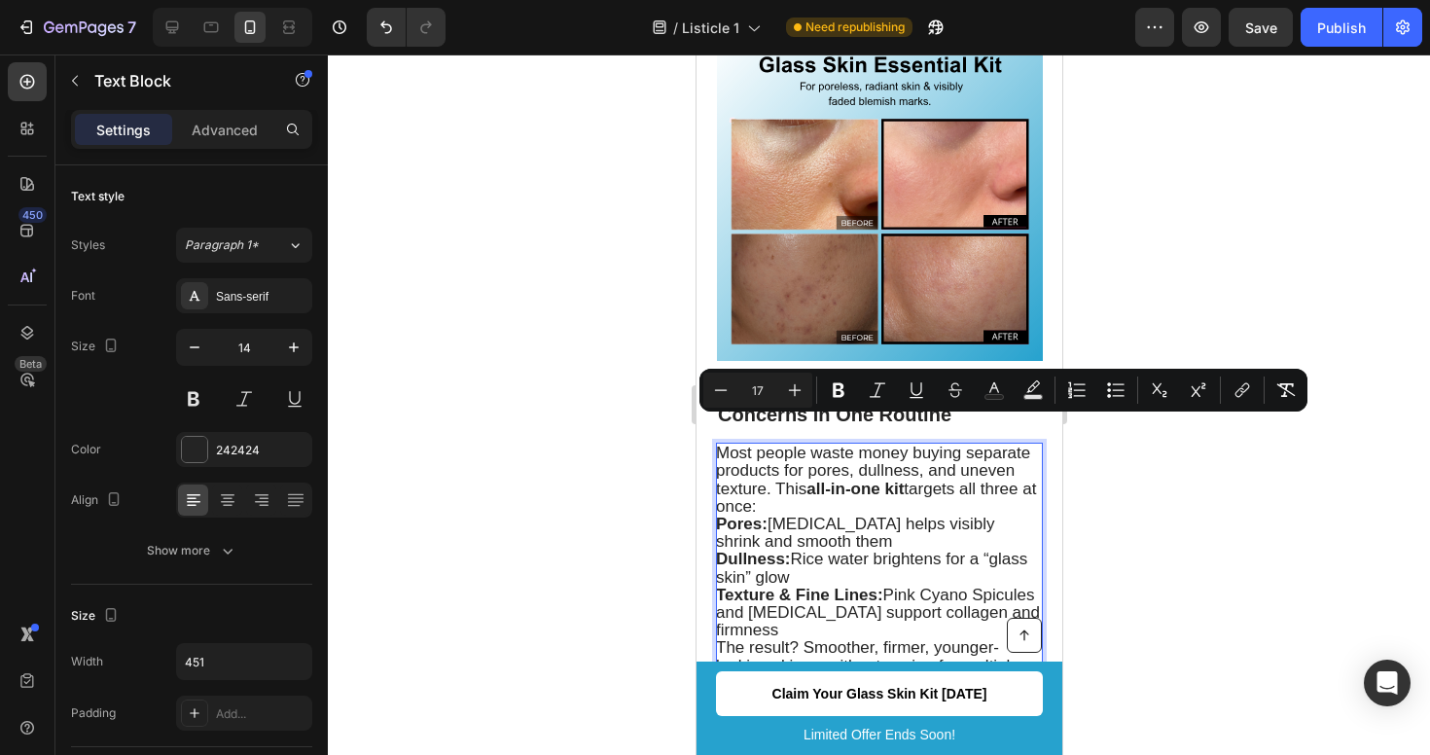
click at [1103, 517] on div at bounding box center [879, 404] width 1102 height 701
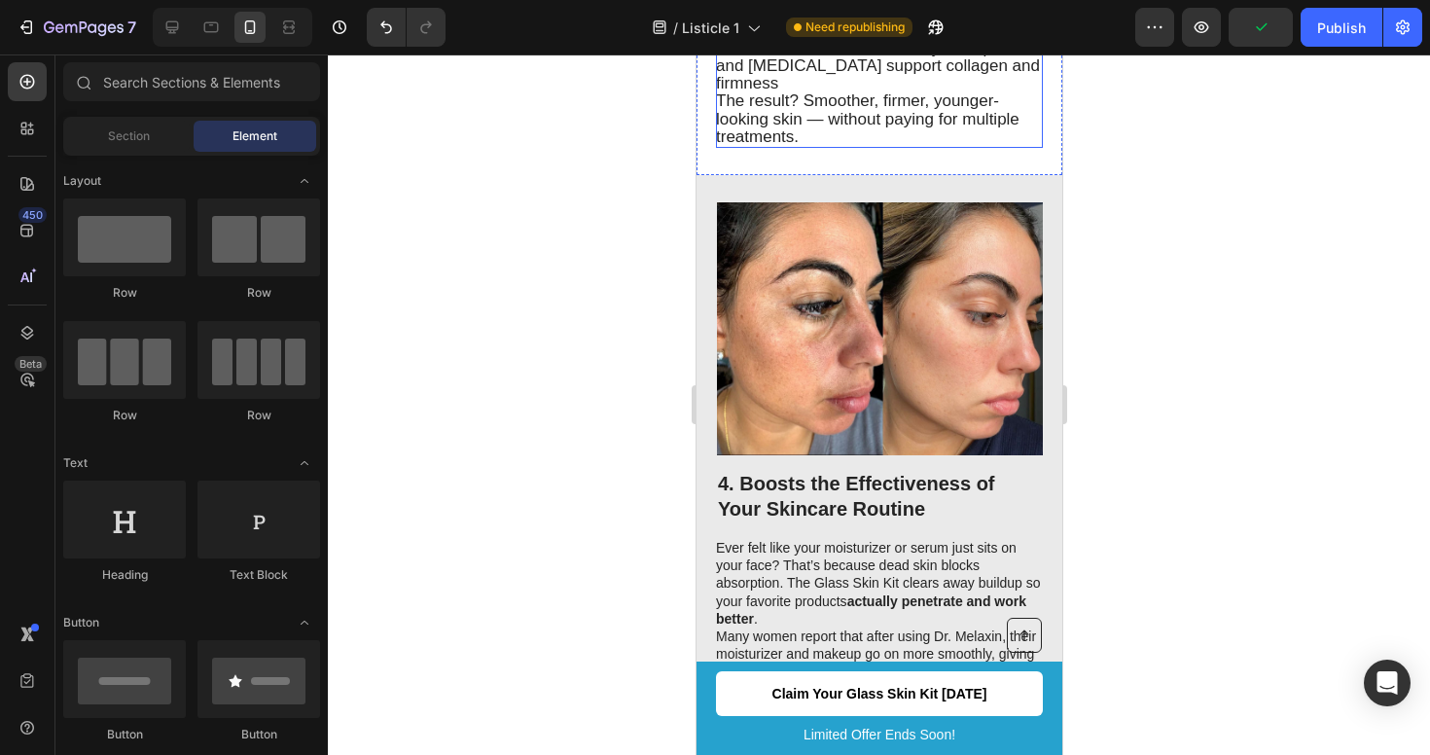
scroll to position [2419, 0]
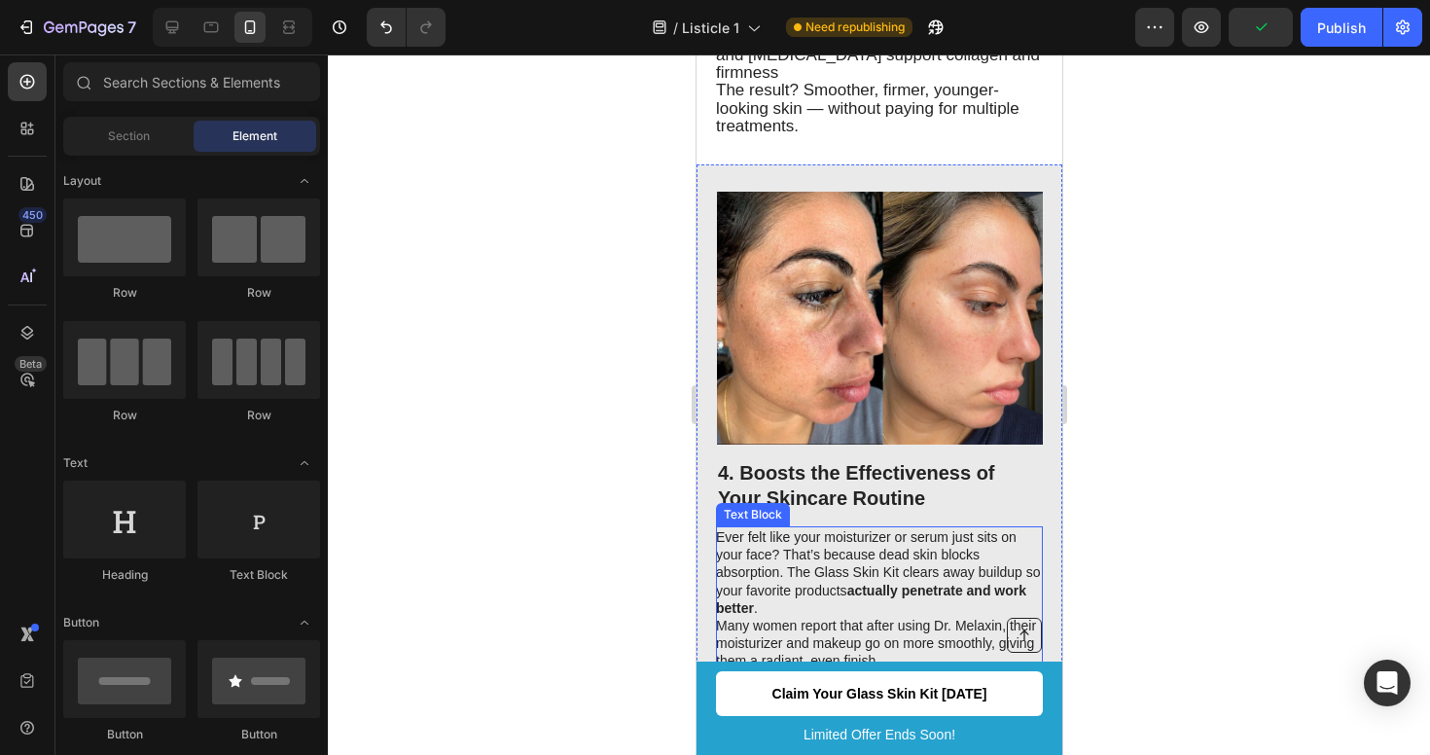
click at [889, 551] on p "Ever felt like your moisturizer or serum just sits on your face? That’s because…" at bounding box center [877, 599] width 325 height 142
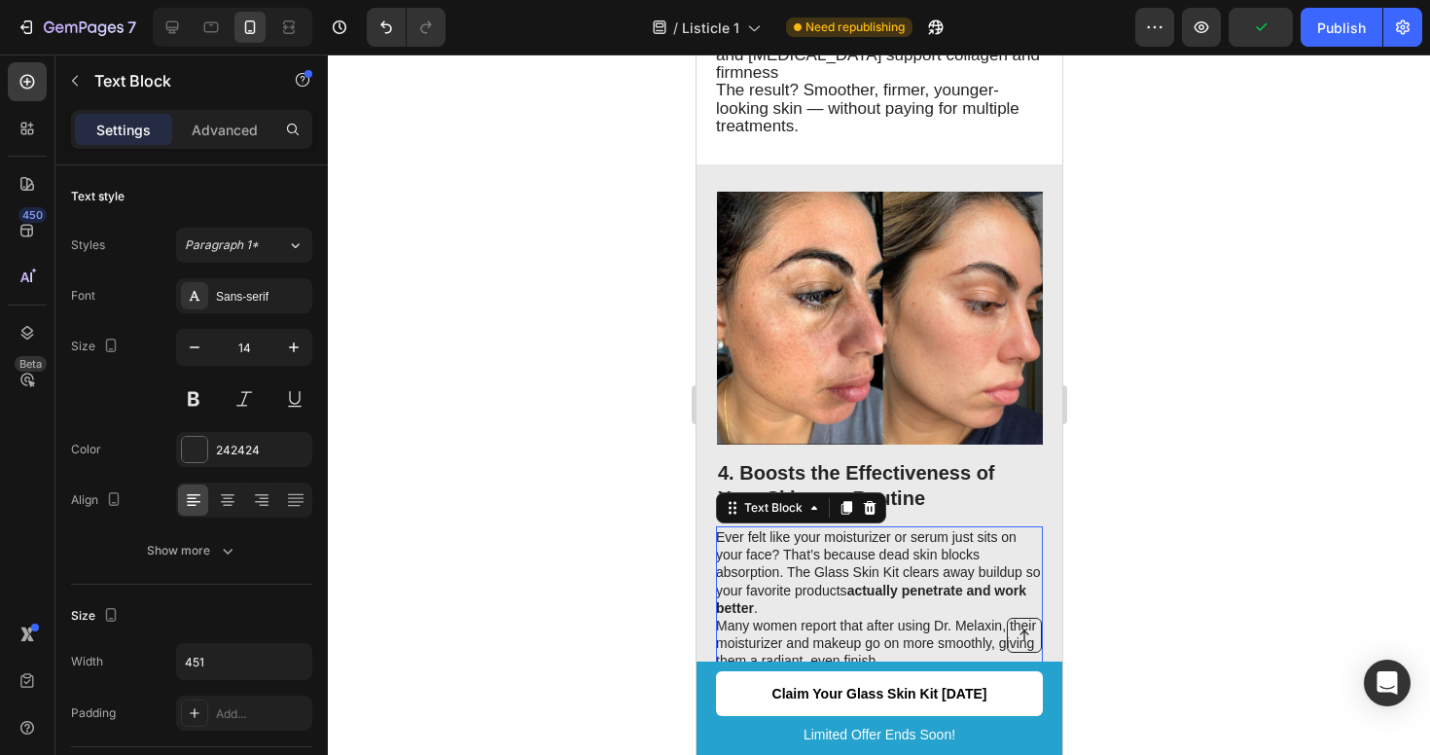
click at [889, 551] on p "Ever felt like your moisturizer or serum just sits on your face? That’s because…" at bounding box center [877, 599] width 325 height 142
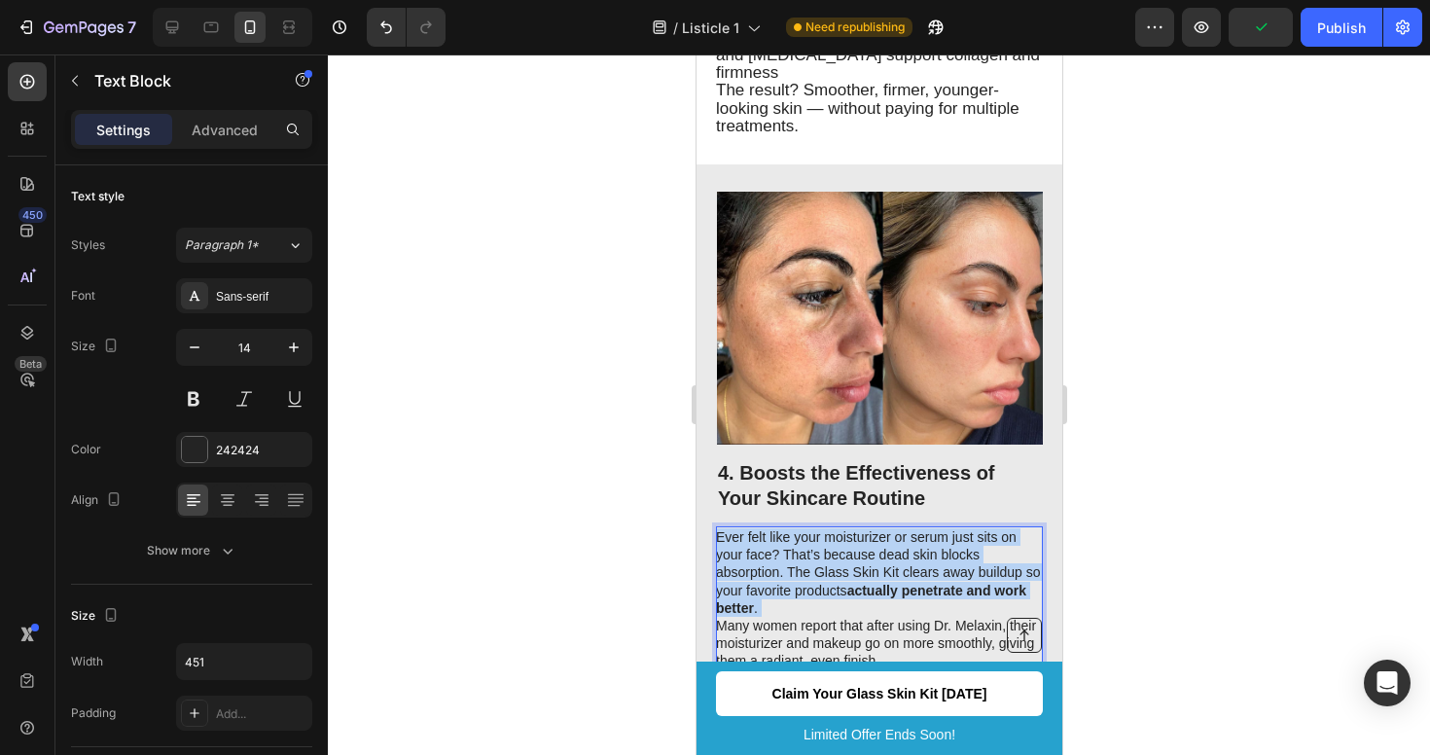
click at [889, 551] on p "Ever felt like your moisturizer or serum just sits on your face? That’s because…" at bounding box center [877, 599] width 325 height 142
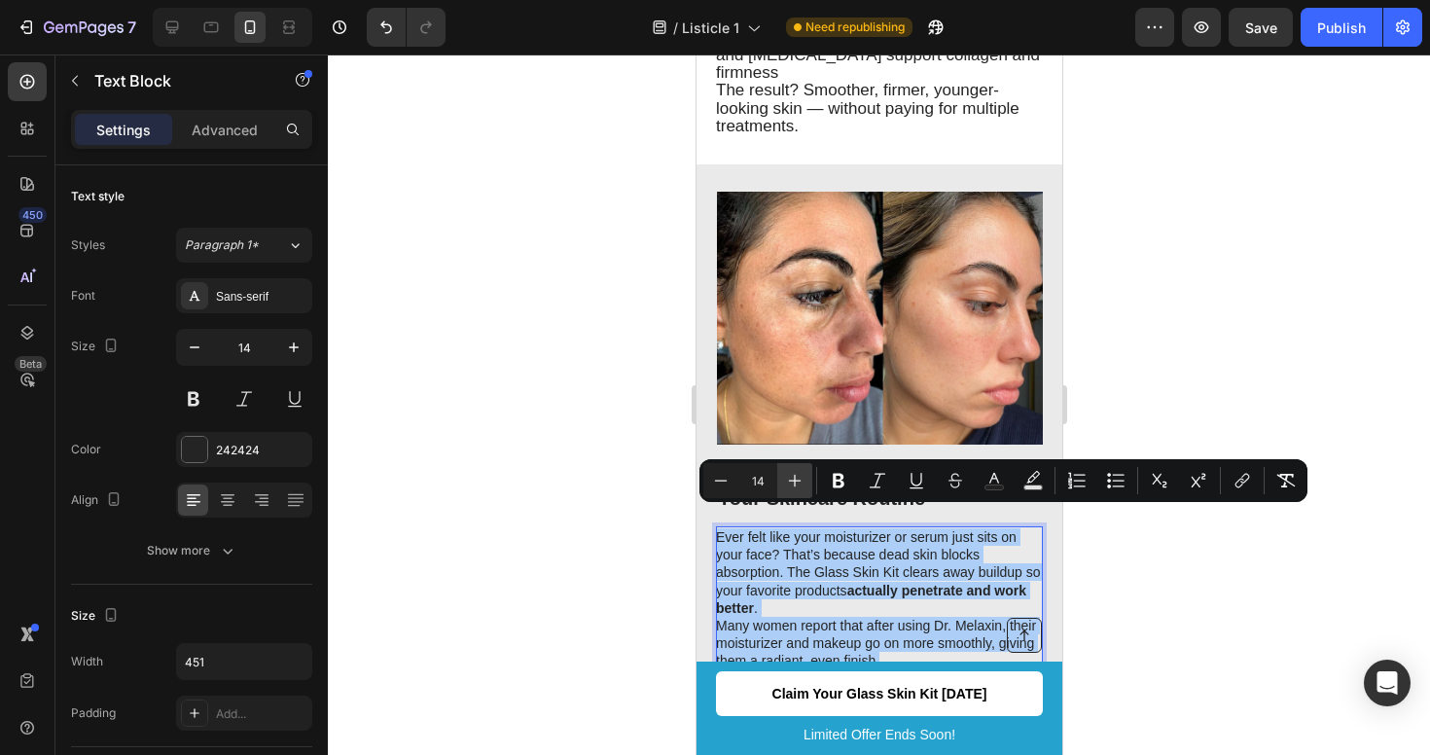
click at [790, 482] on icon "Editor contextual toolbar" at bounding box center [794, 480] width 19 height 19
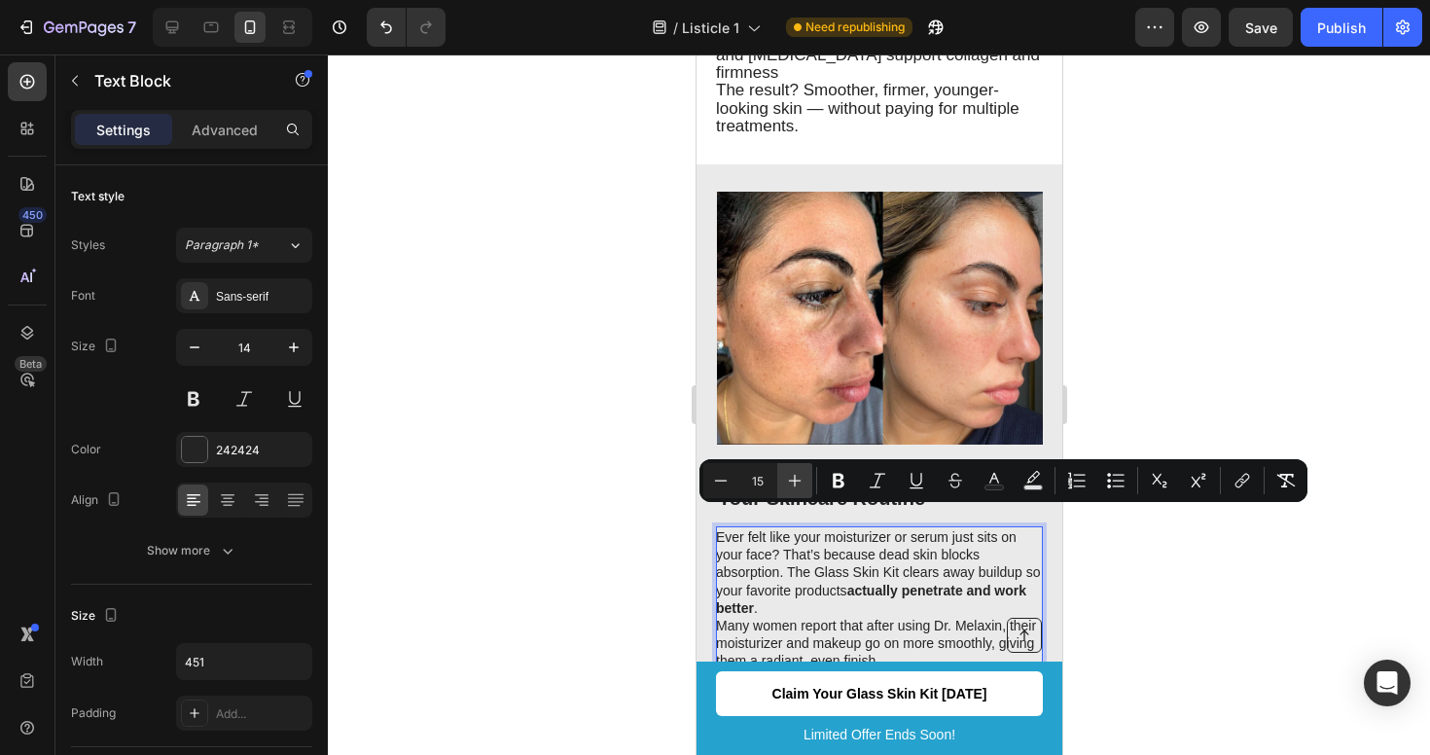
click at [790, 482] on icon "Editor contextual toolbar" at bounding box center [794, 480] width 19 height 19
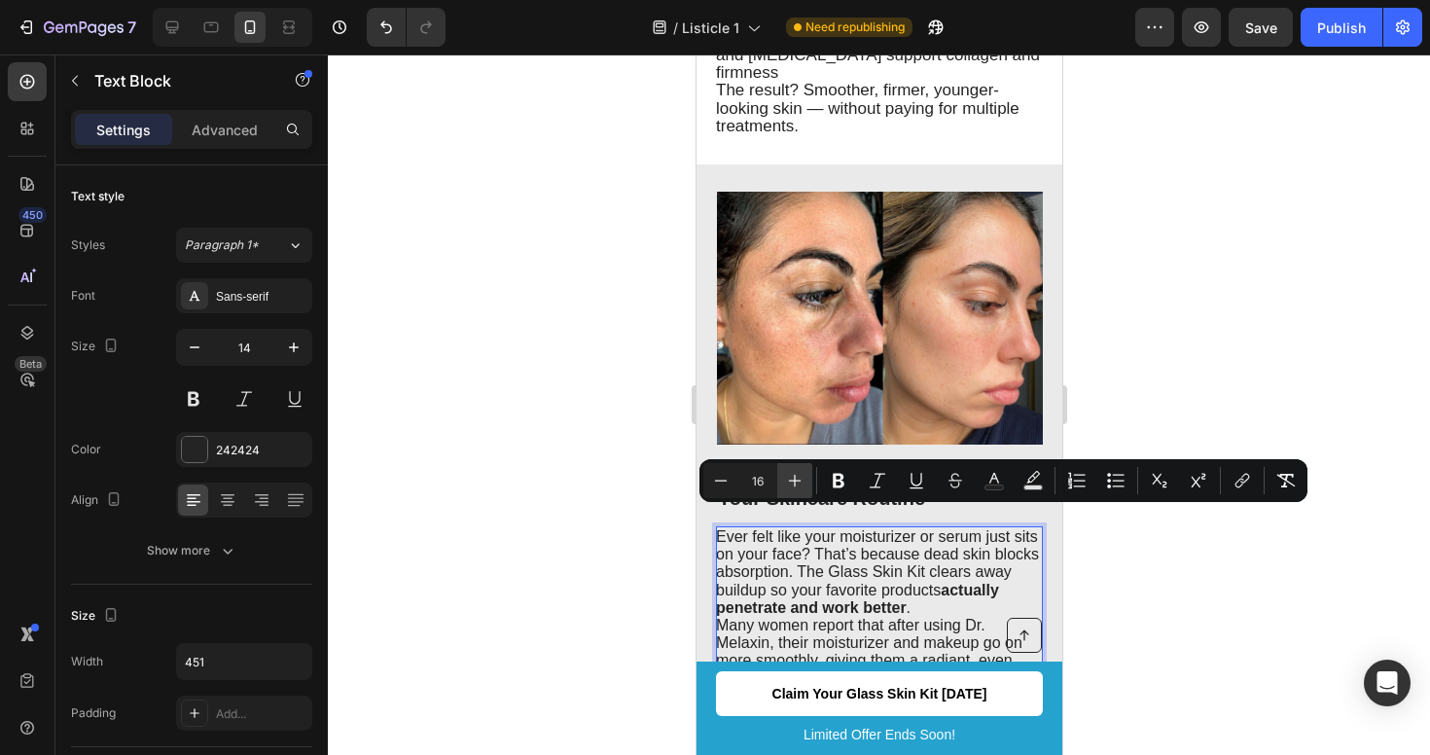
click at [790, 482] on icon "Editor contextual toolbar" at bounding box center [794, 480] width 19 height 19
type input "17"
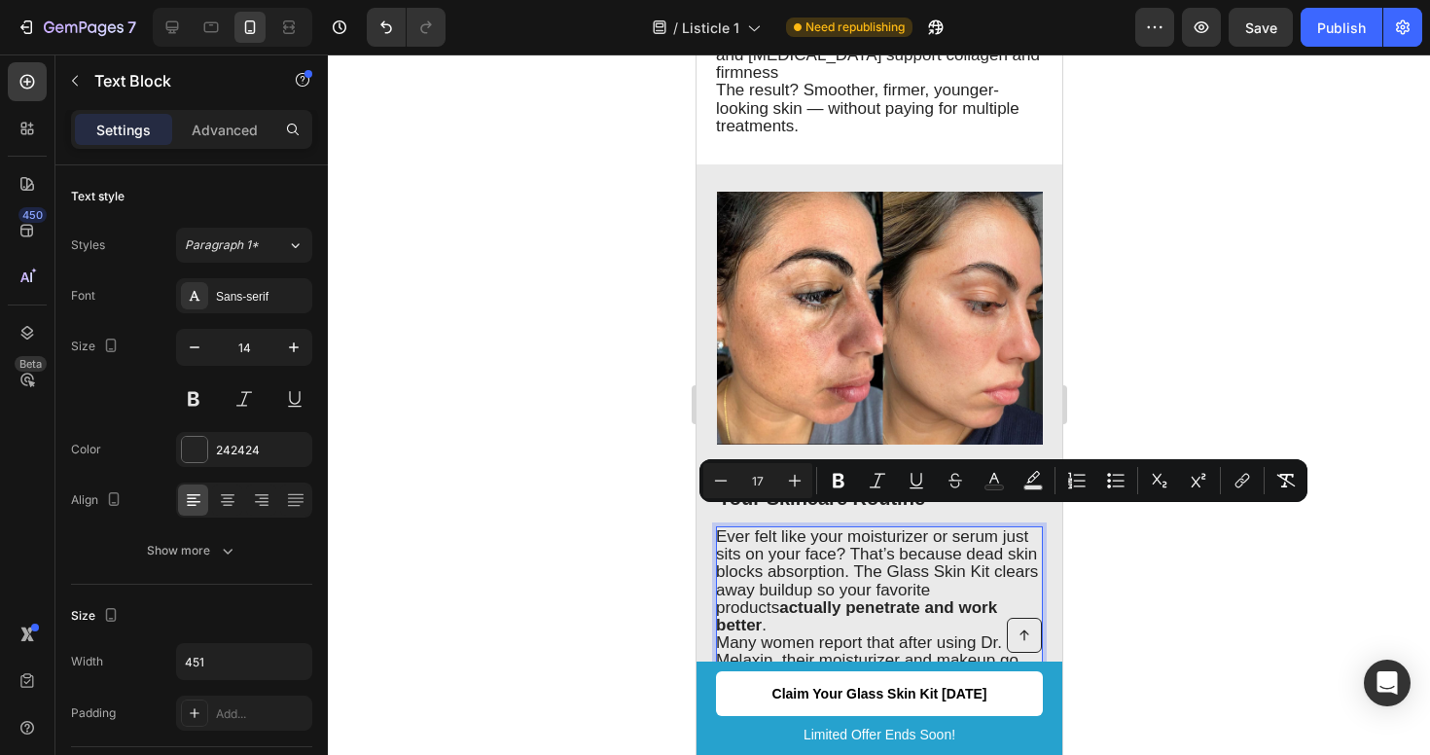
click at [1228, 622] on div at bounding box center [879, 404] width 1102 height 701
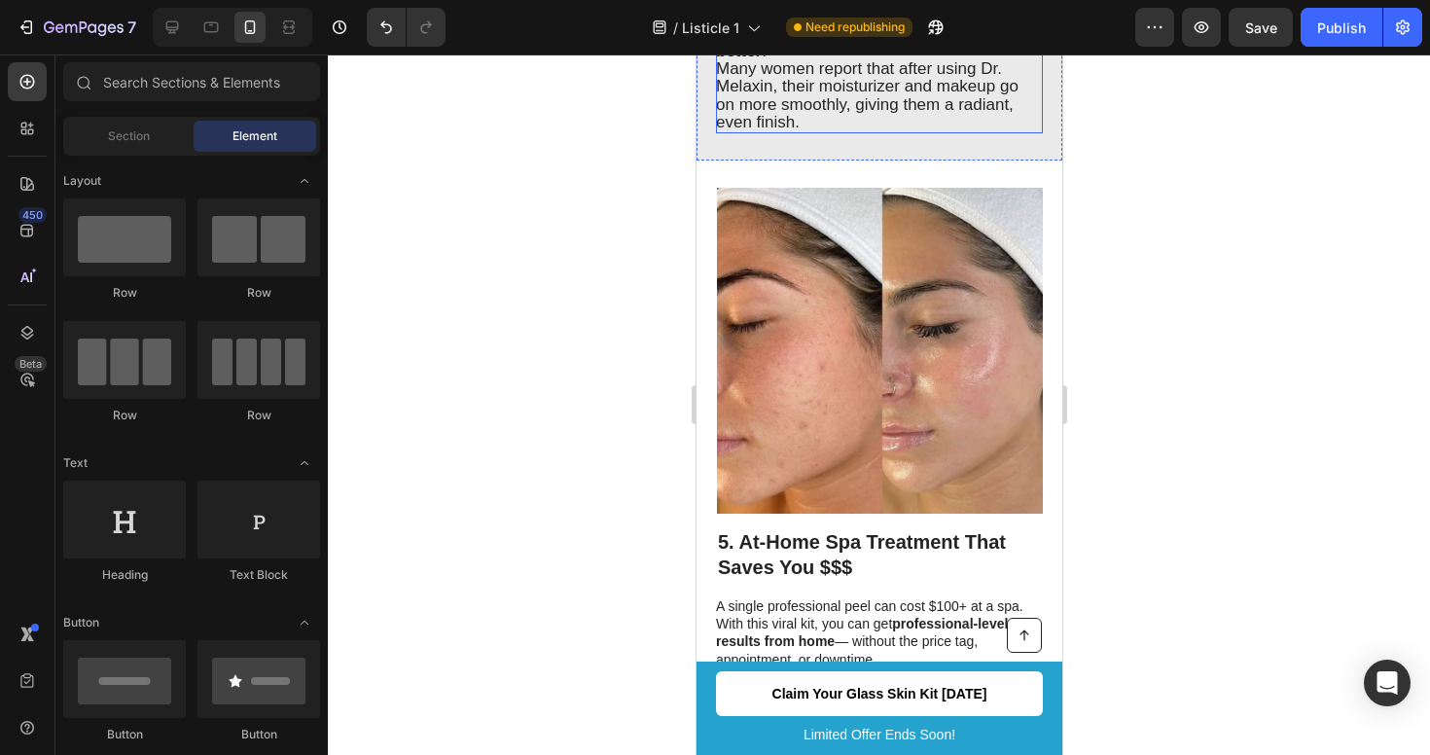
scroll to position [3107, 0]
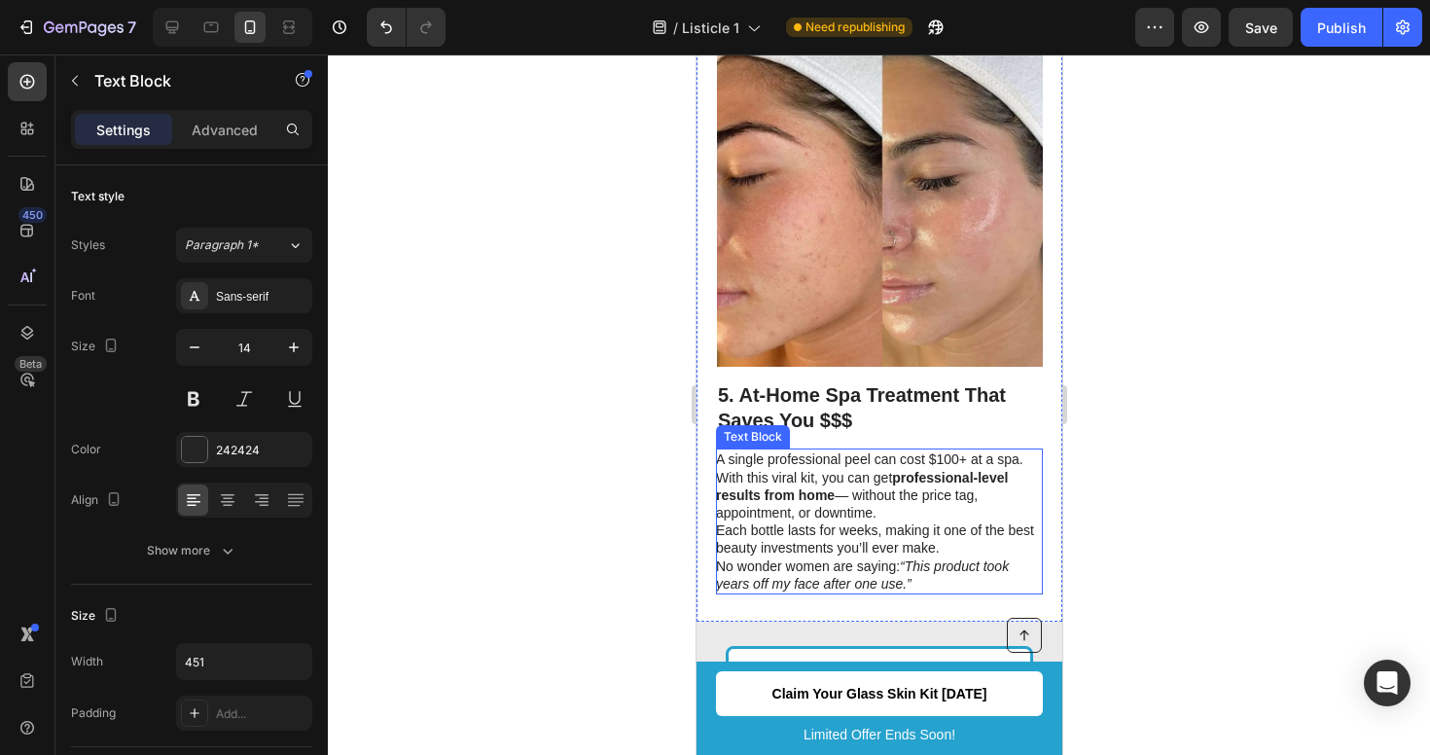
click at [906, 506] on p "A single professional peel can cost $100+ at a spa. With this viral kit, you ca…" at bounding box center [877, 503] width 325 height 106
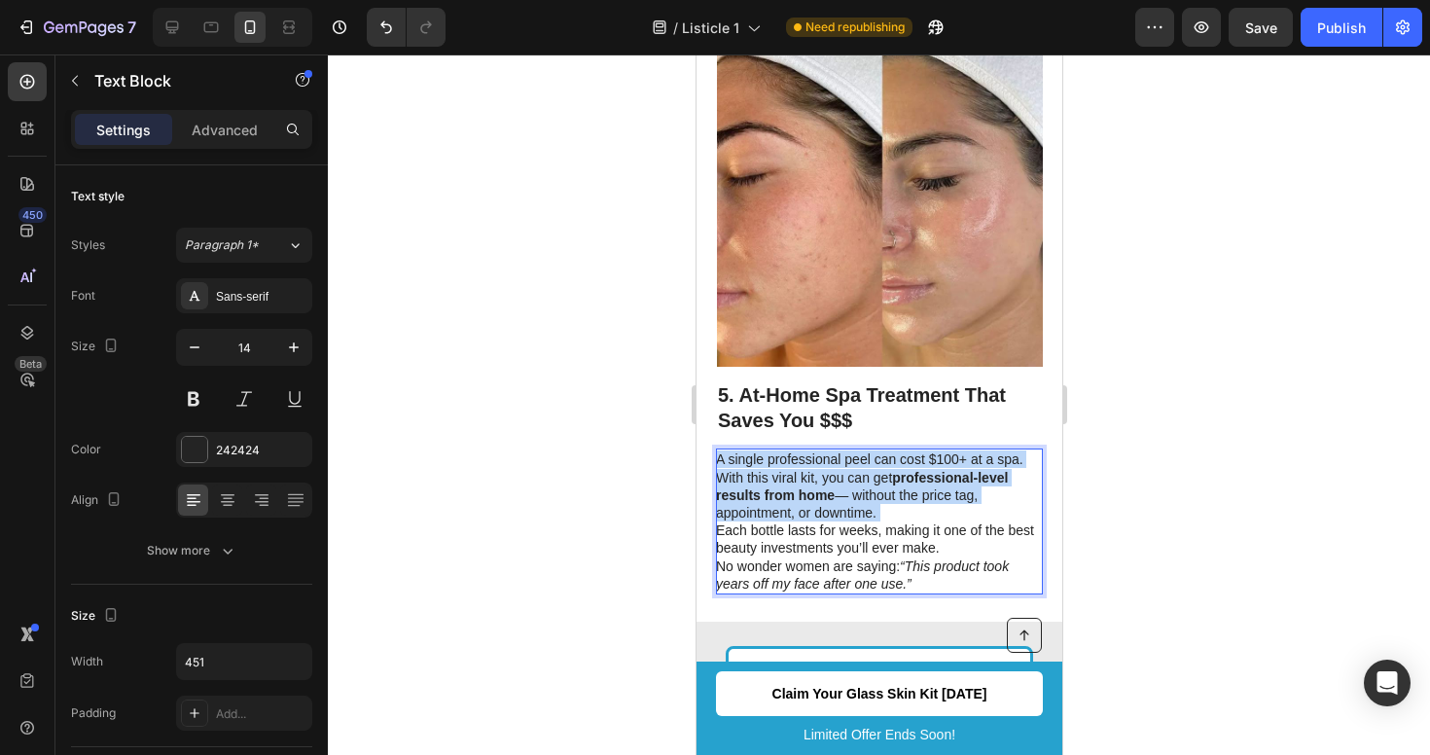
click at [906, 506] on p "A single professional peel can cost $100+ at a spa. With this viral kit, you ca…" at bounding box center [877, 503] width 325 height 106
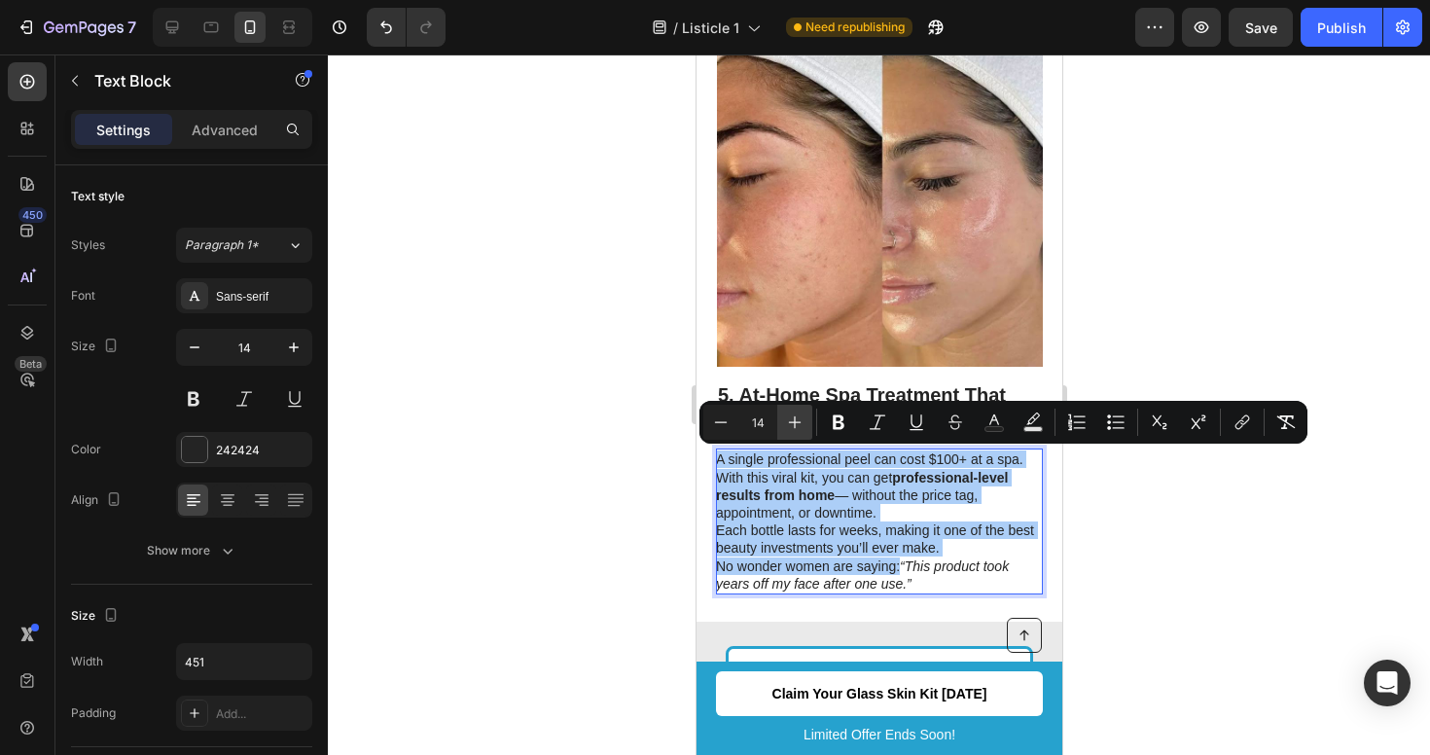
click at [797, 425] on icon "Editor contextual toolbar" at bounding box center [794, 422] width 19 height 19
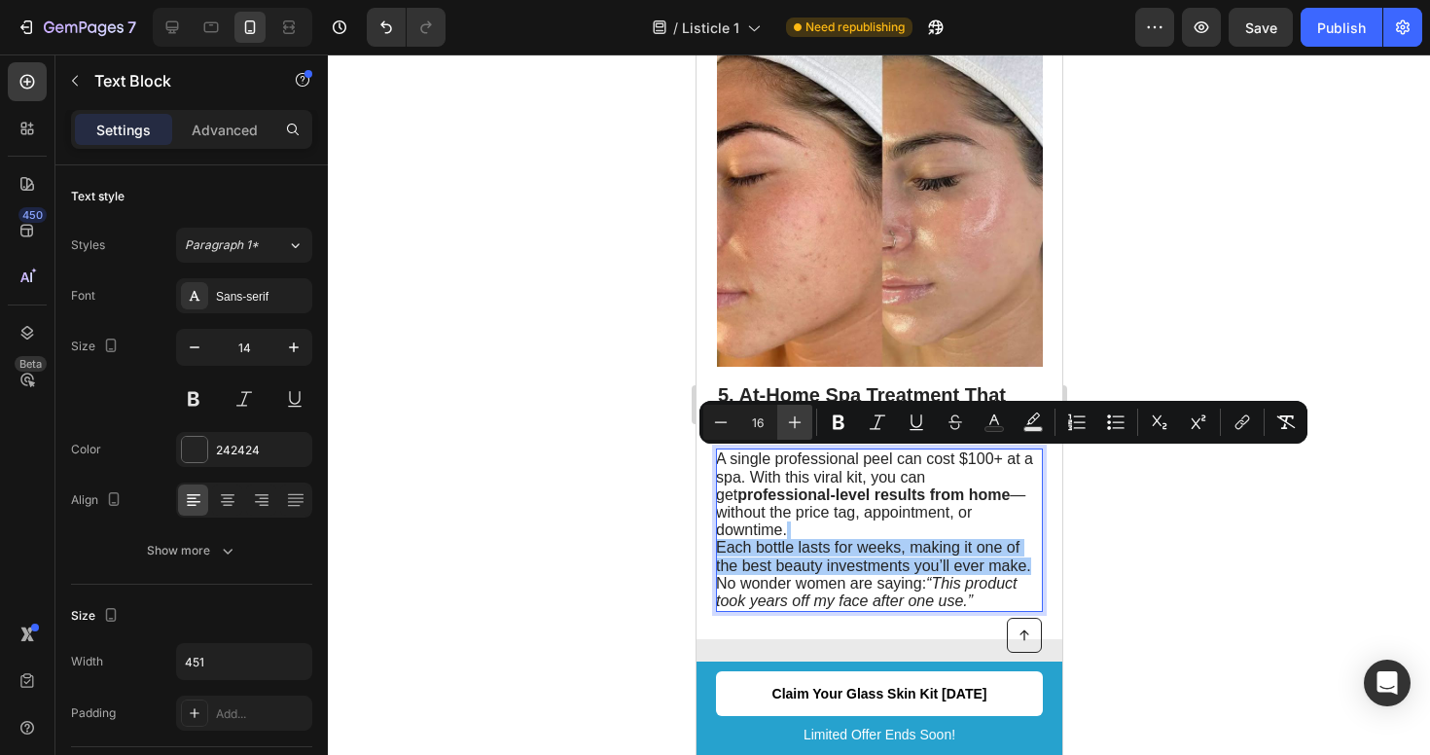
click at [797, 425] on icon "Editor contextual toolbar" at bounding box center [794, 422] width 19 height 19
type input "17"
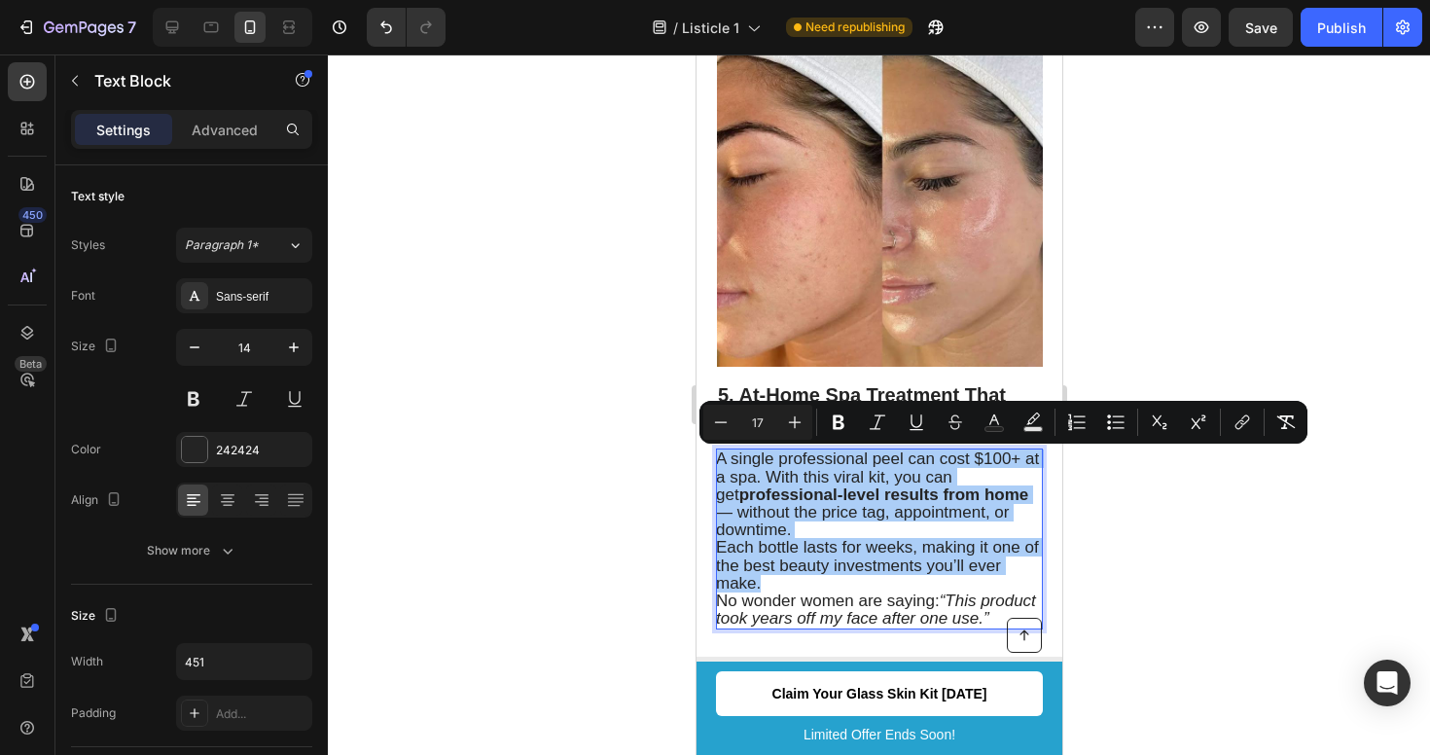
click at [1248, 540] on div at bounding box center [879, 404] width 1102 height 701
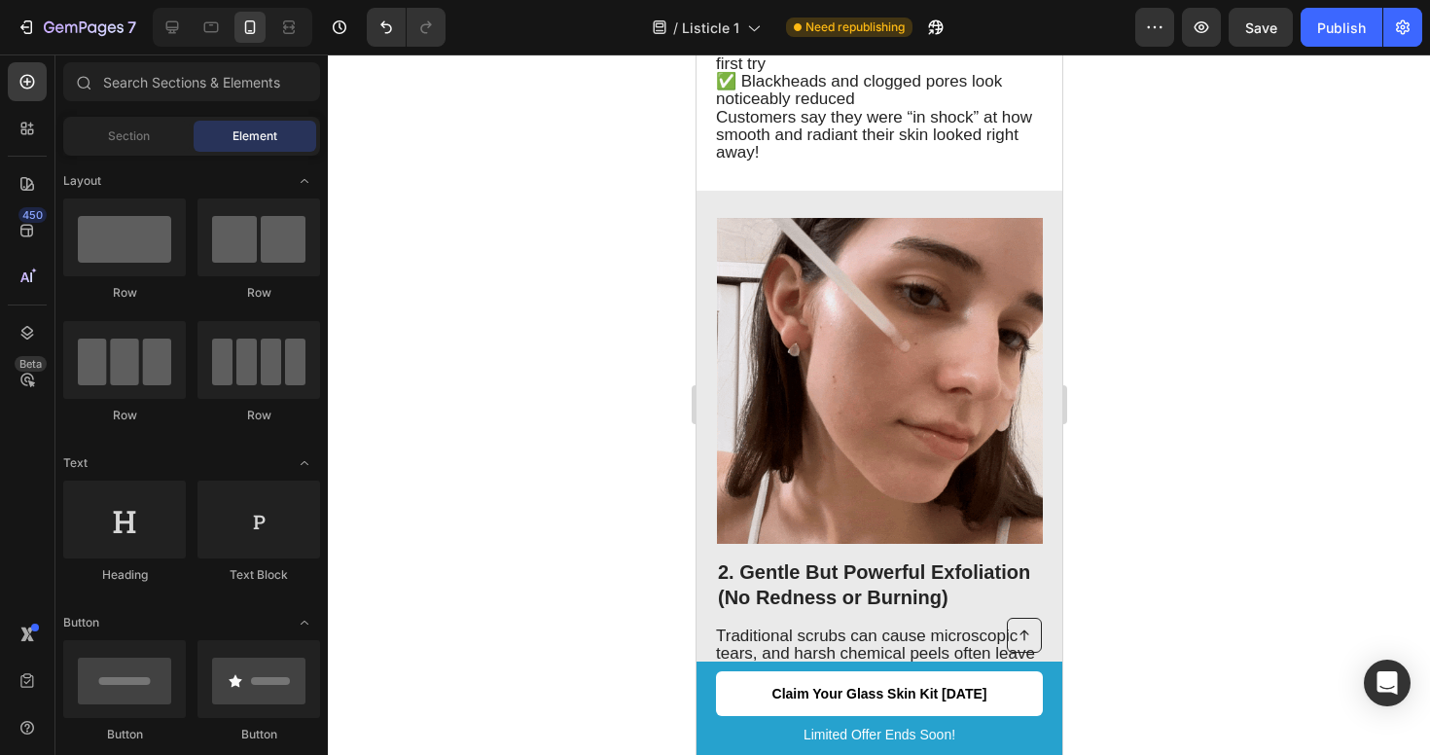
scroll to position [1184, 0]
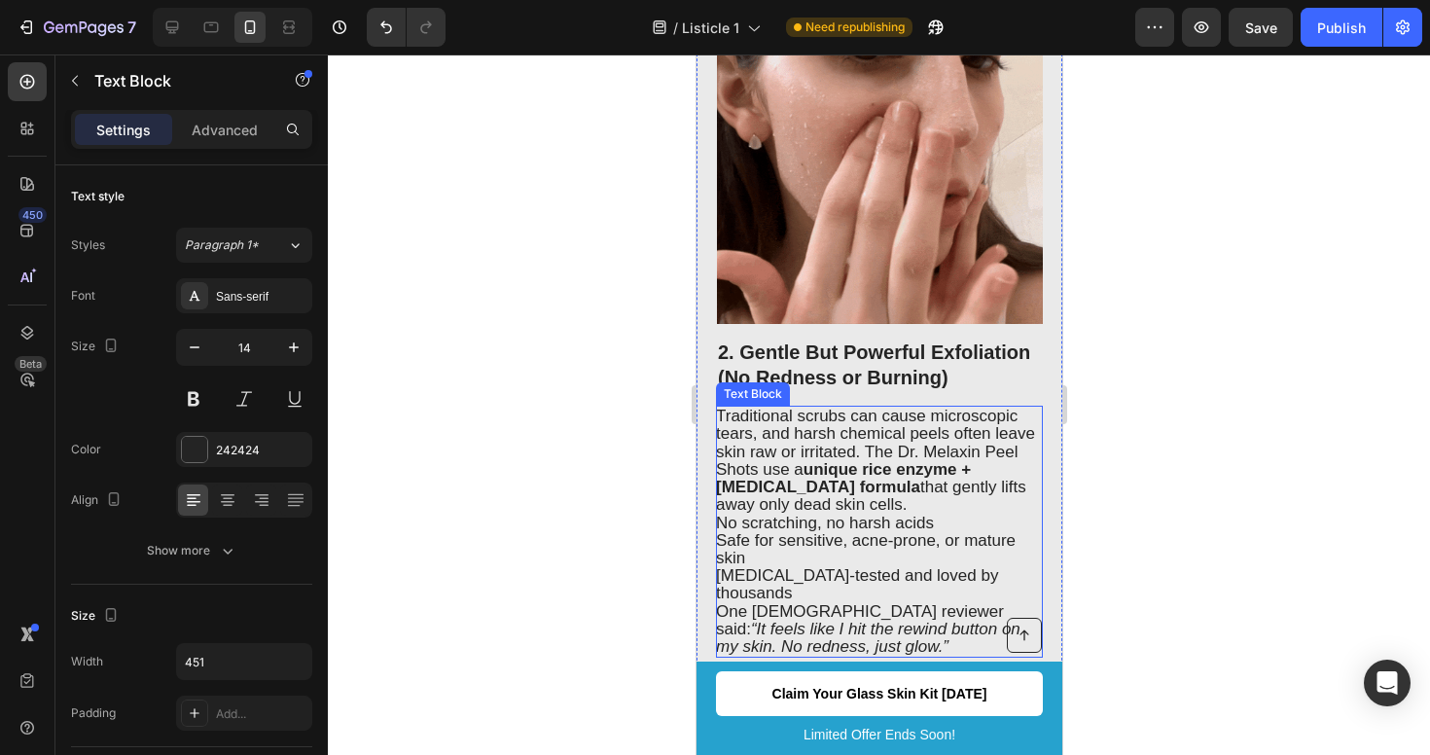
click at [841, 532] on p "Safe for sensitive, acne-prone, or mature skin" at bounding box center [877, 549] width 325 height 35
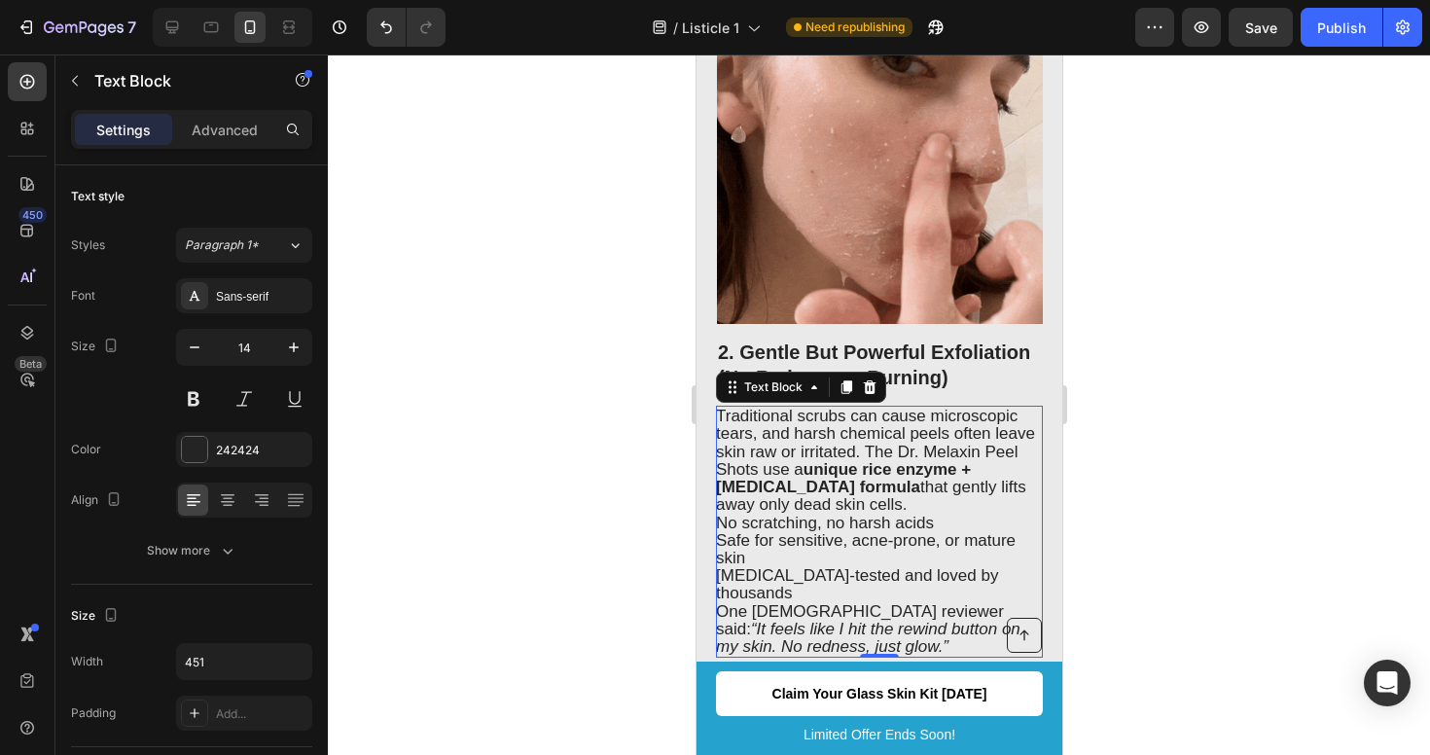
click at [901, 473] on p "Traditional scrubs can cause microscopic tears, and harsh chemical peels often …" at bounding box center [877, 461] width 325 height 106
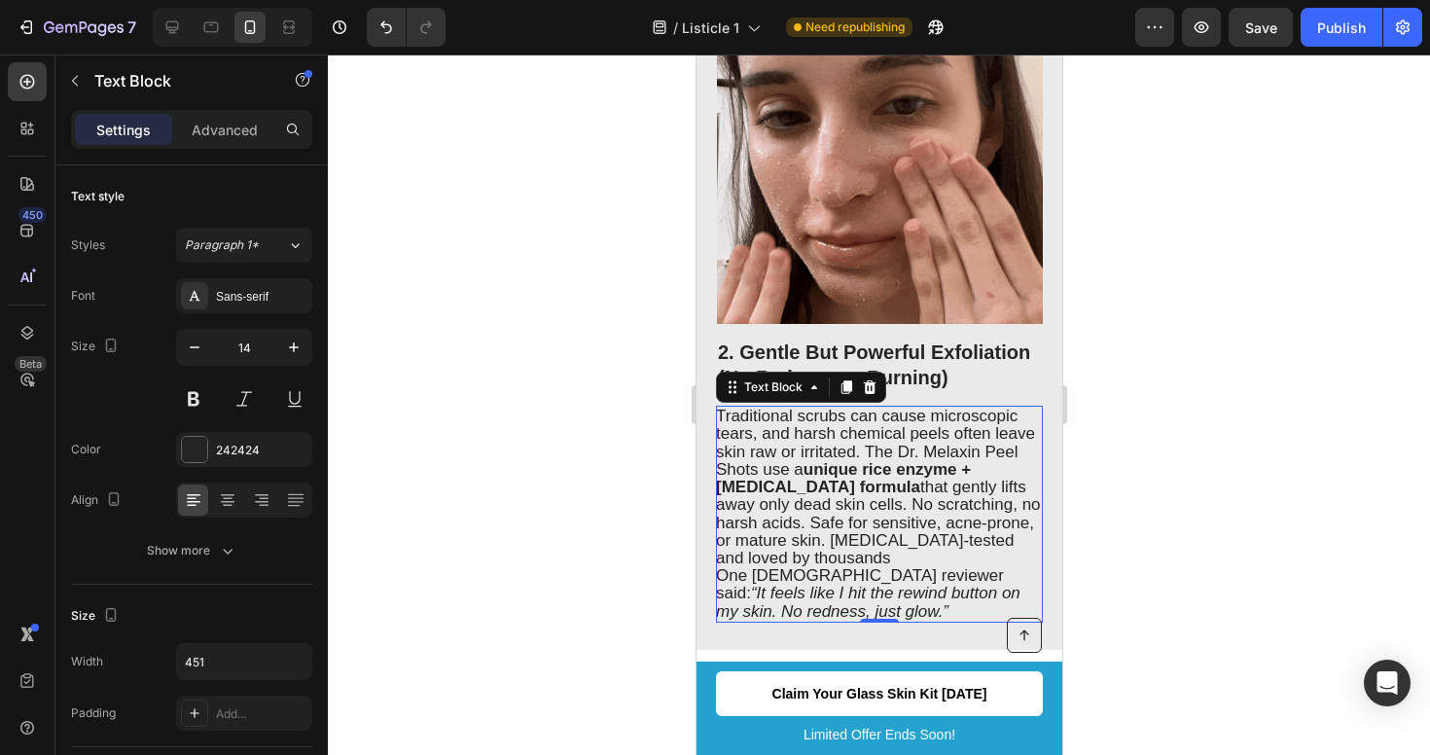
click at [918, 515] on span "Traditional scrubs can cause microscopic tears, and harsh chemical peels often …" at bounding box center [877, 487] width 325 height 161
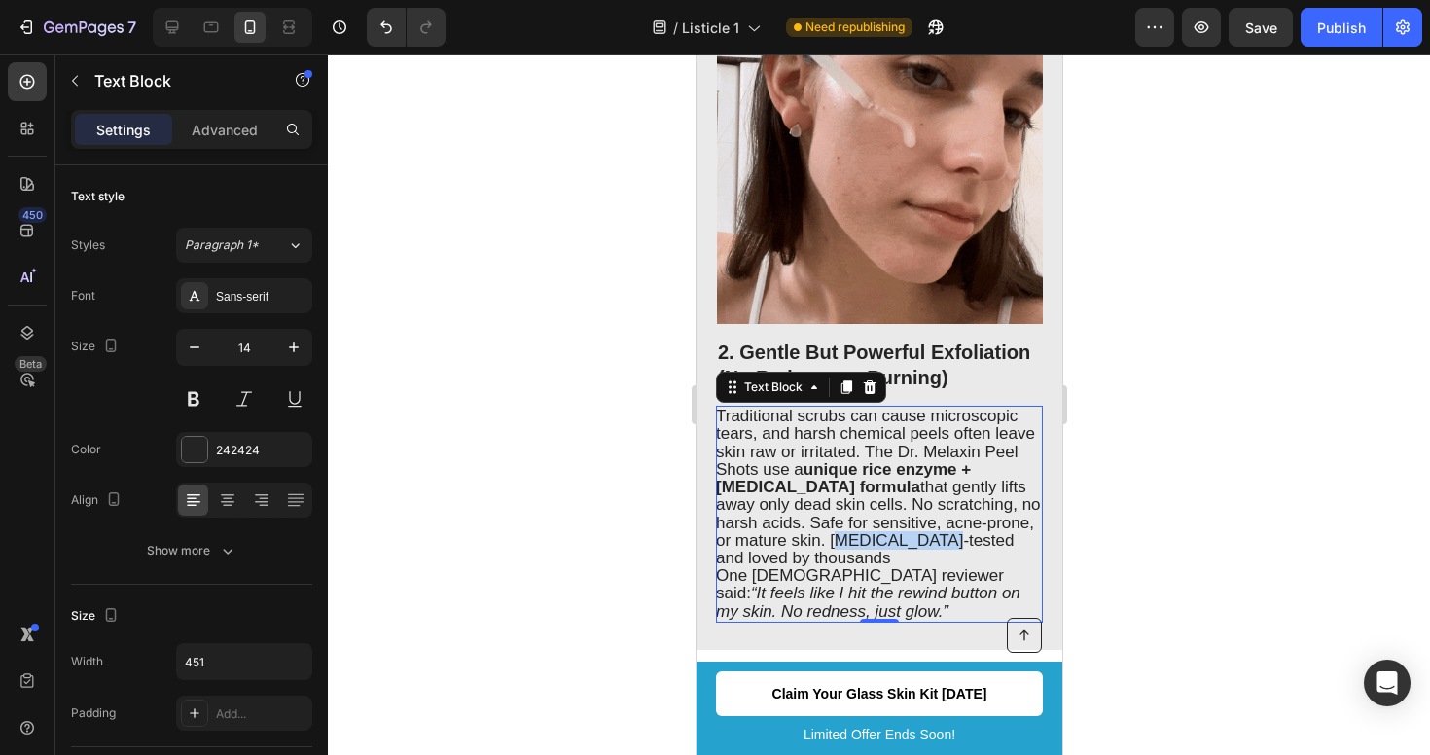
click at [918, 515] on span "Traditional scrubs can cause microscopic tears, and harsh chemical peels often …" at bounding box center [877, 487] width 325 height 161
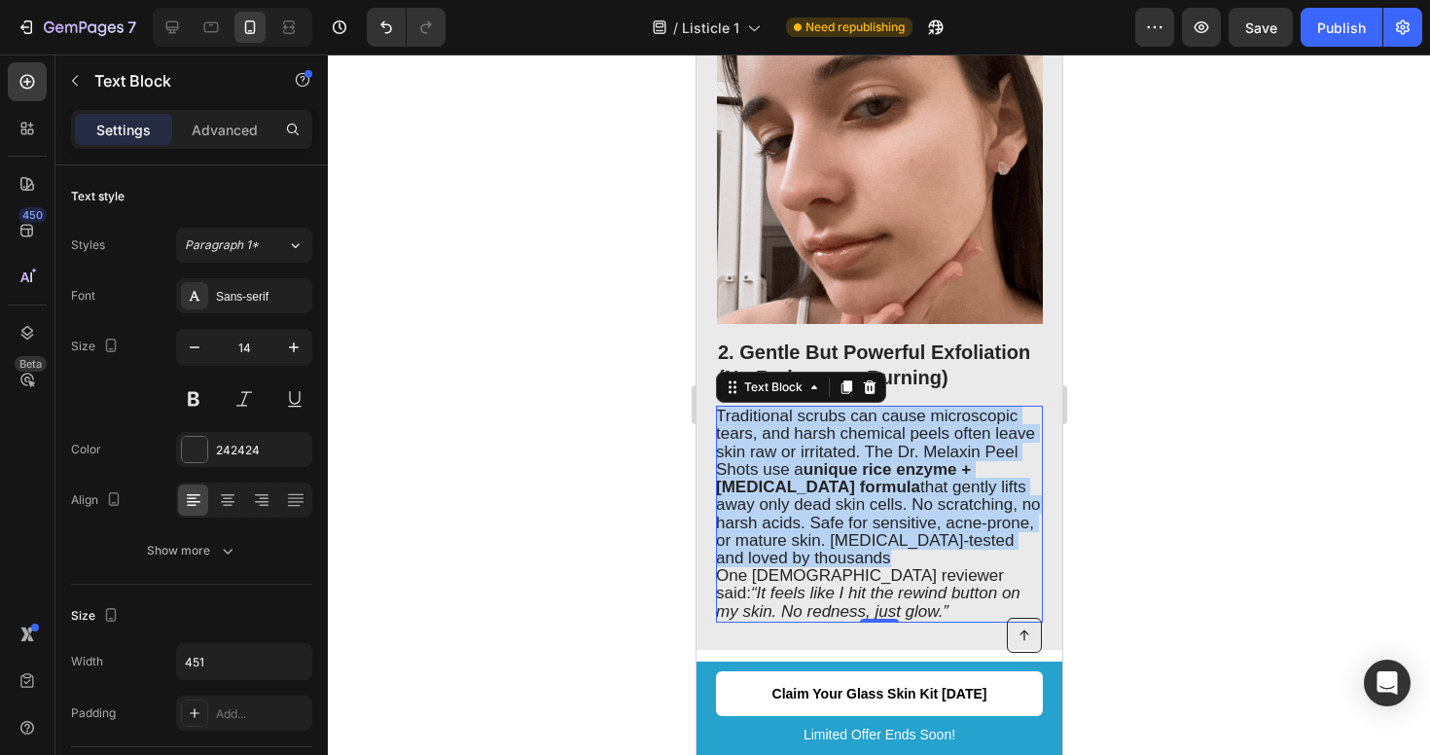
click at [918, 515] on span "Traditional scrubs can cause microscopic tears, and harsh chemical peels often …" at bounding box center [877, 487] width 325 height 161
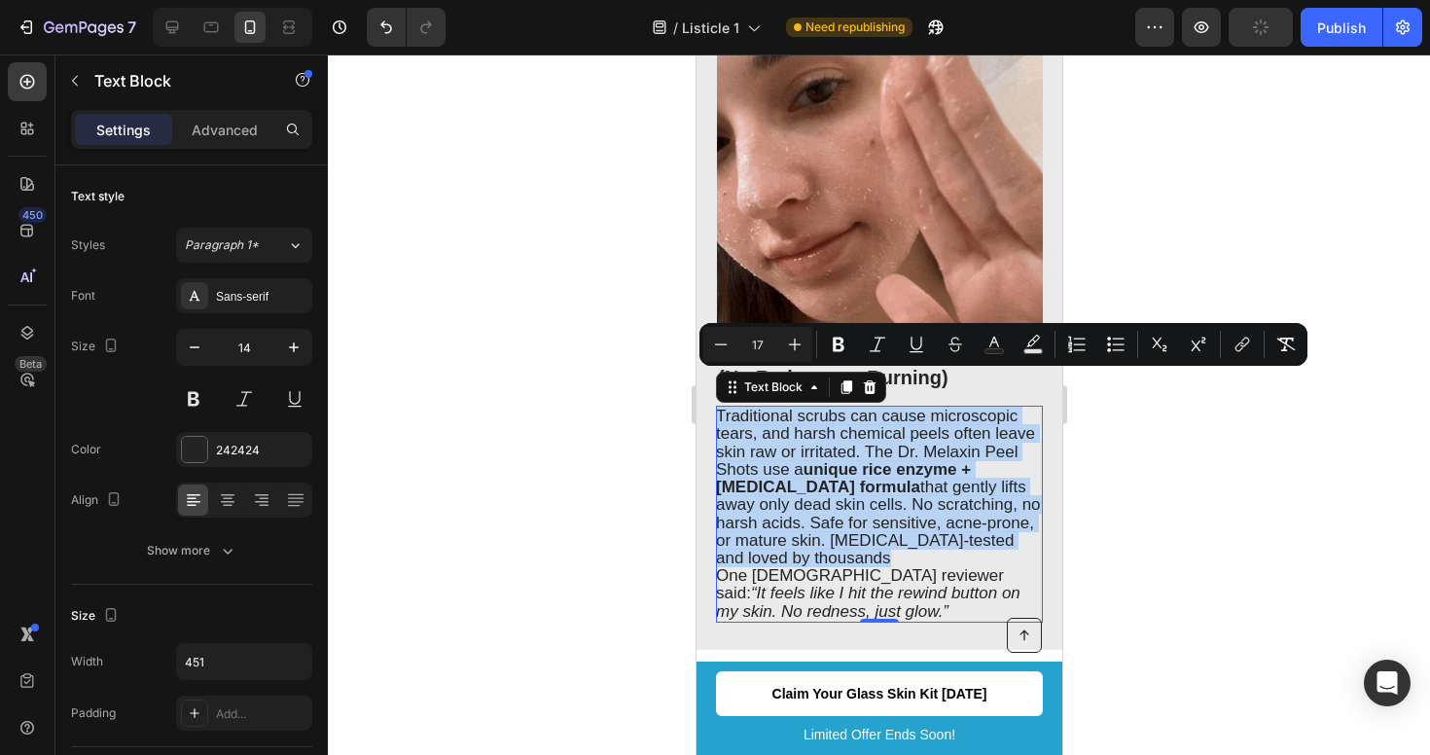
click at [918, 515] on span "Traditional scrubs can cause microscopic tears, and harsh chemical peels often …" at bounding box center [877, 487] width 325 height 161
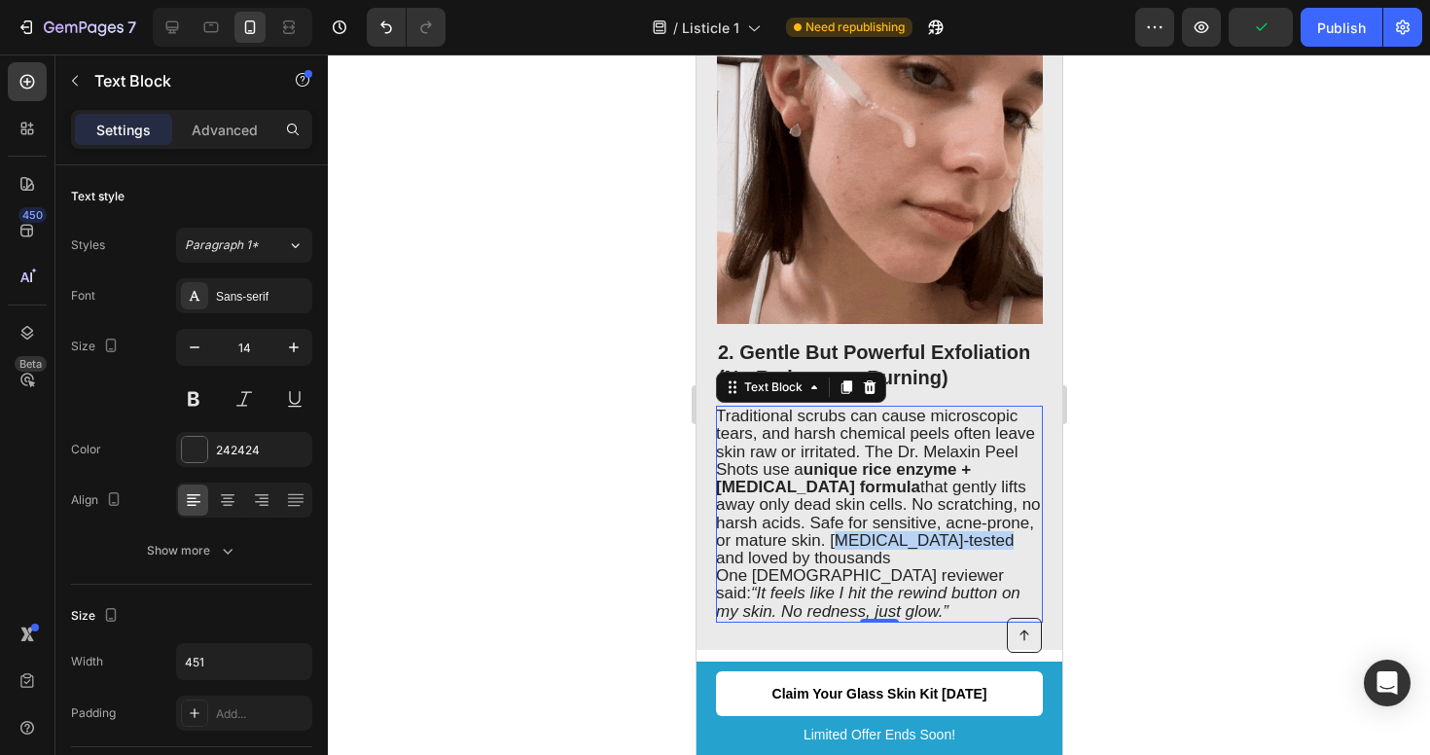
drag, startPoint x: 981, startPoint y: 510, endPoint x: 831, endPoint y: 513, distance: 149.9
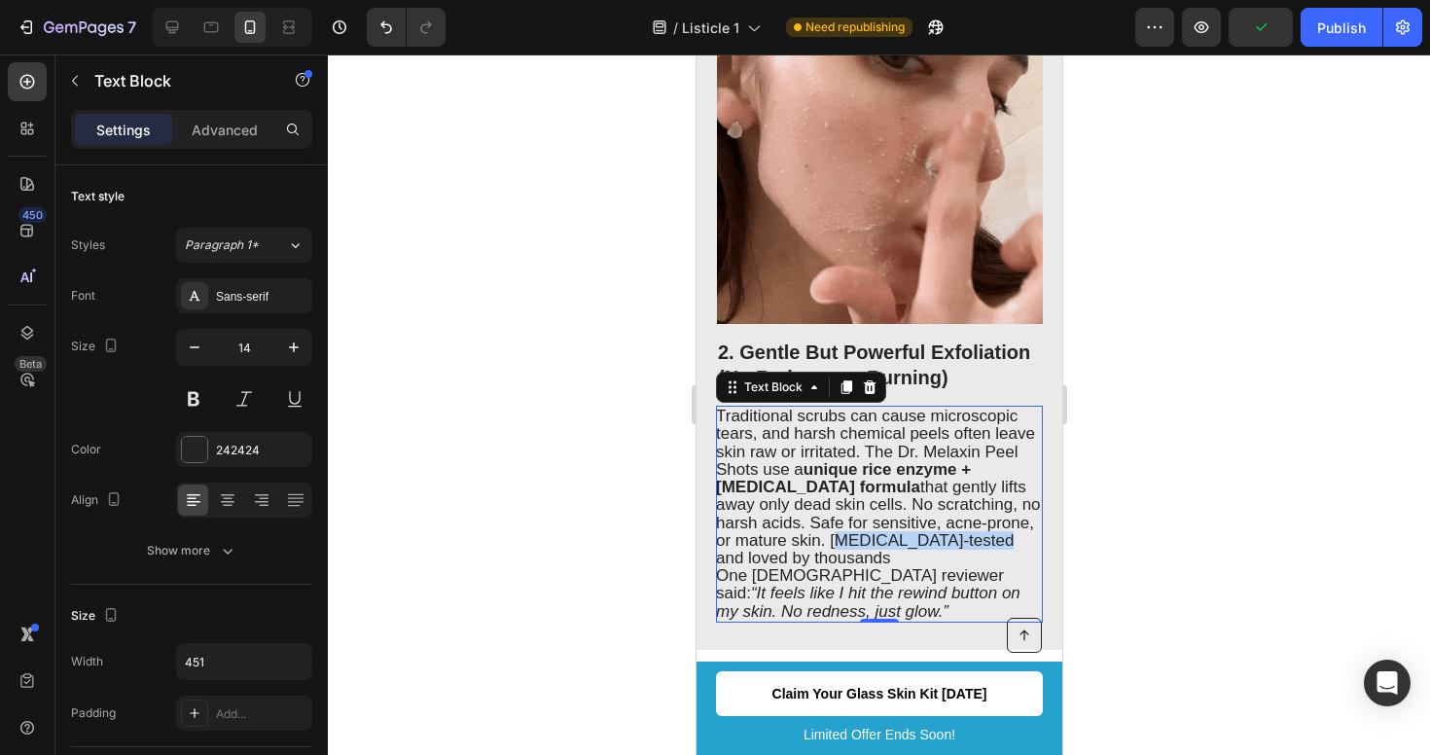
click at [831, 513] on span "Traditional scrubs can cause microscopic tears, and harsh chemical peels often …" at bounding box center [877, 487] width 325 height 161
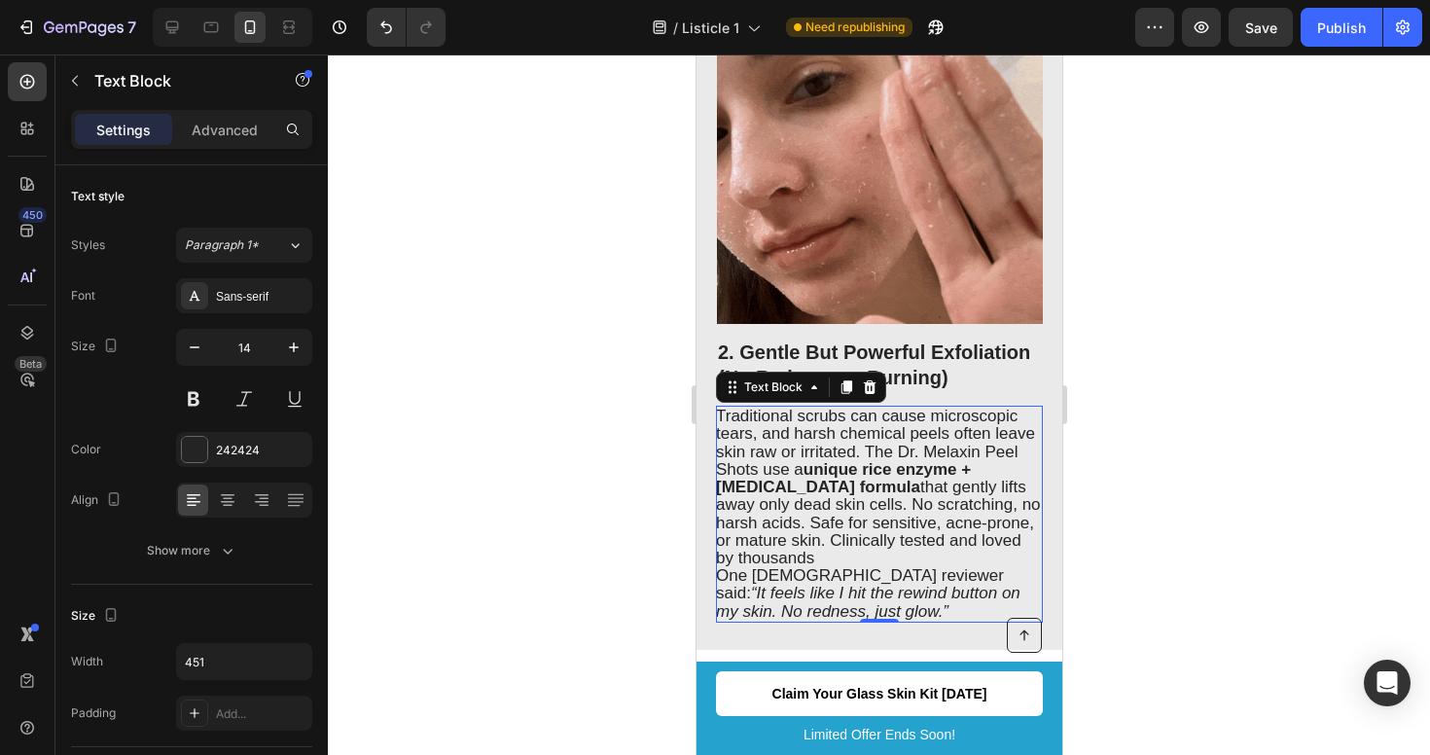
click at [868, 535] on p "Traditional scrubs can cause microscopic tears, and harsh chemical peels often …" at bounding box center [877, 488] width 325 height 160
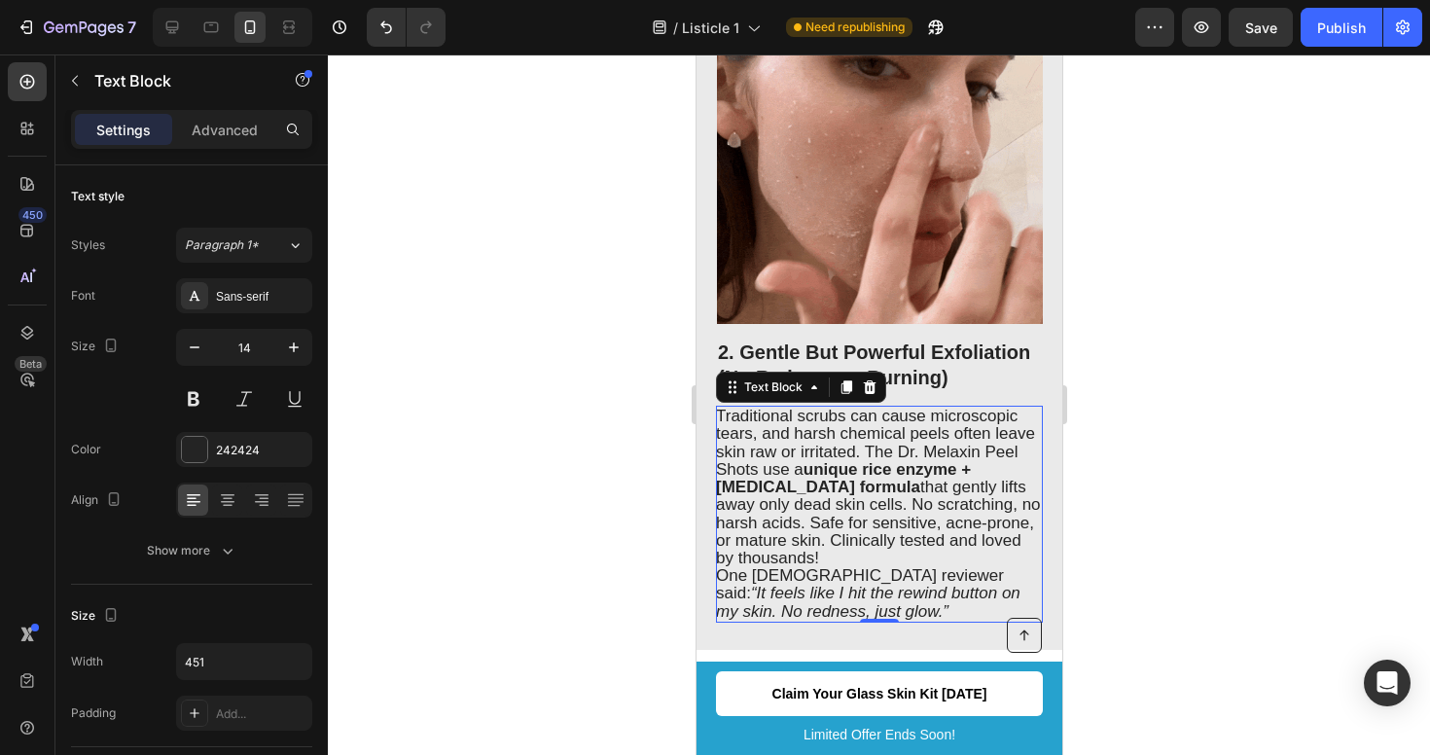
click at [1319, 528] on div at bounding box center [879, 404] width 1102 height 701
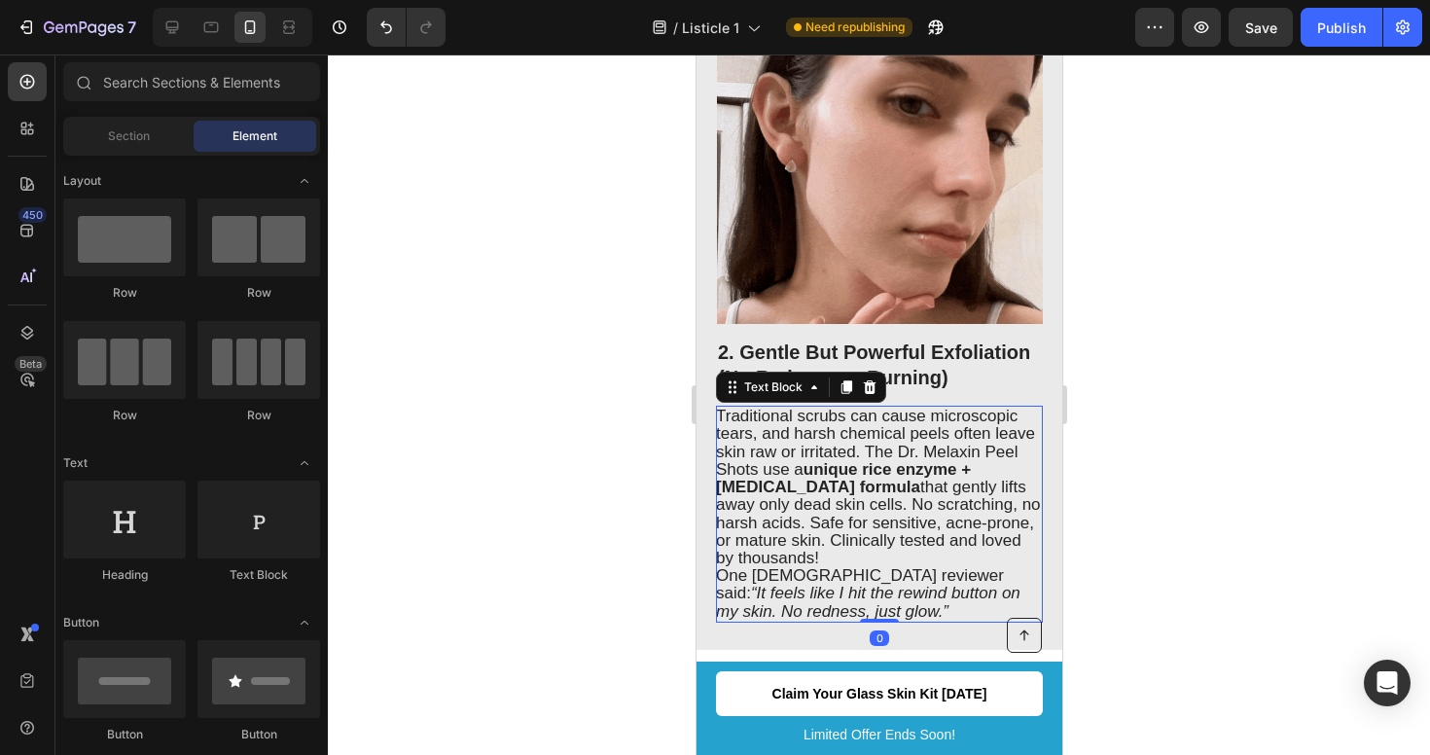
click at [858, 566] on span "One [DEMOGRAPHIC_DATA] reviewer said: “It feels like I hit the rewind button on…" at bounding box center [867, 593] width 305 height 54
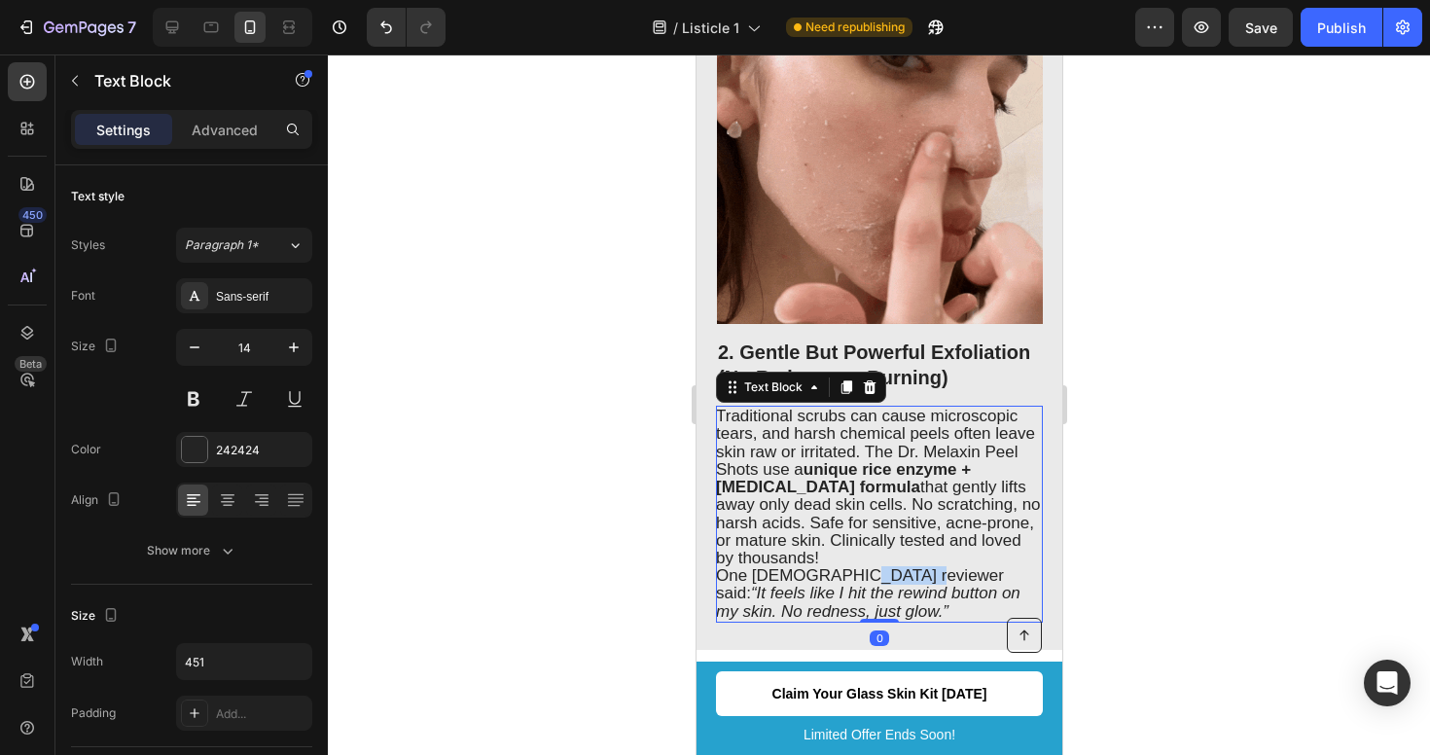
click at [862, 566] on span "One [DEMOGRAPHIC_DATA] reviewer said: “It feels like I hit the rewind button on…" at bounding box center [867, 593] width 305 height 54
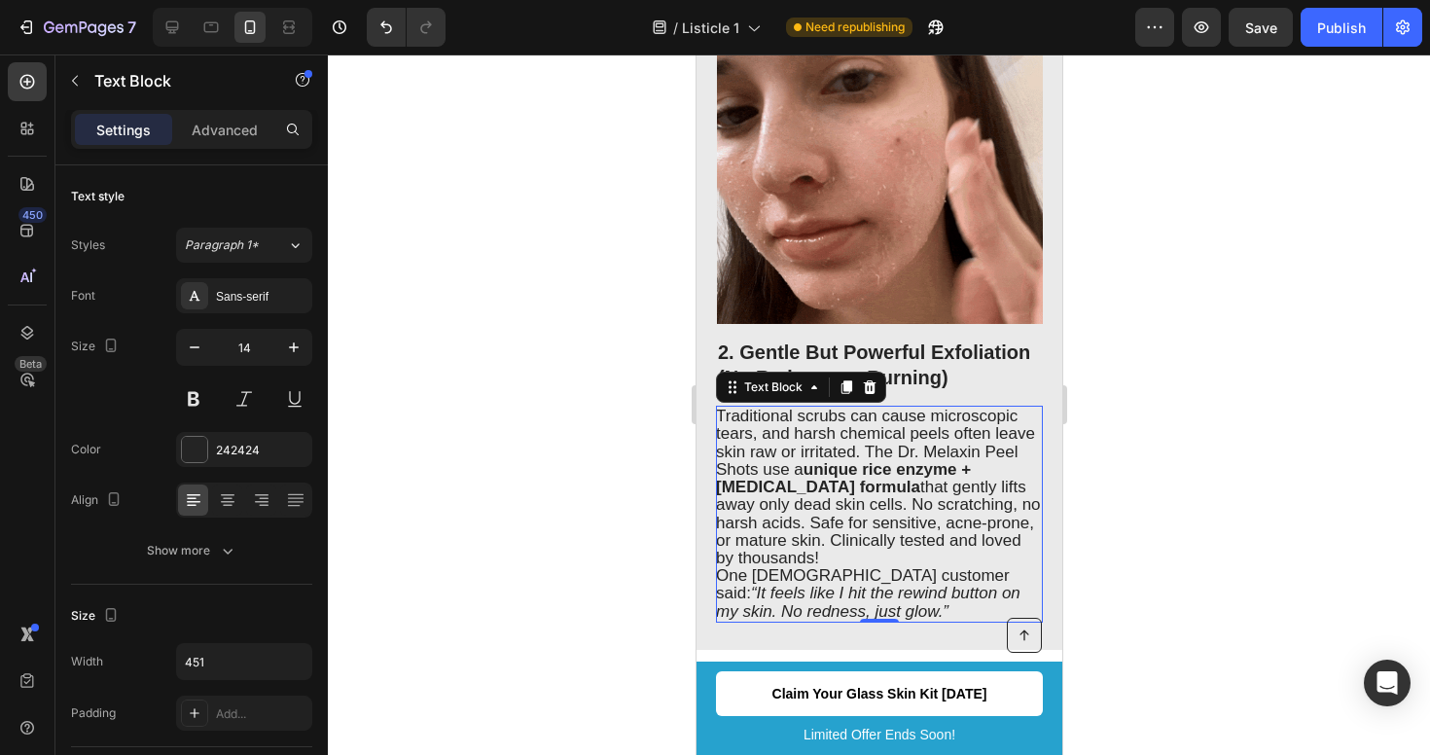
click at [1257, 489] on div at bounding box center [879, 404] width 1102 height 701
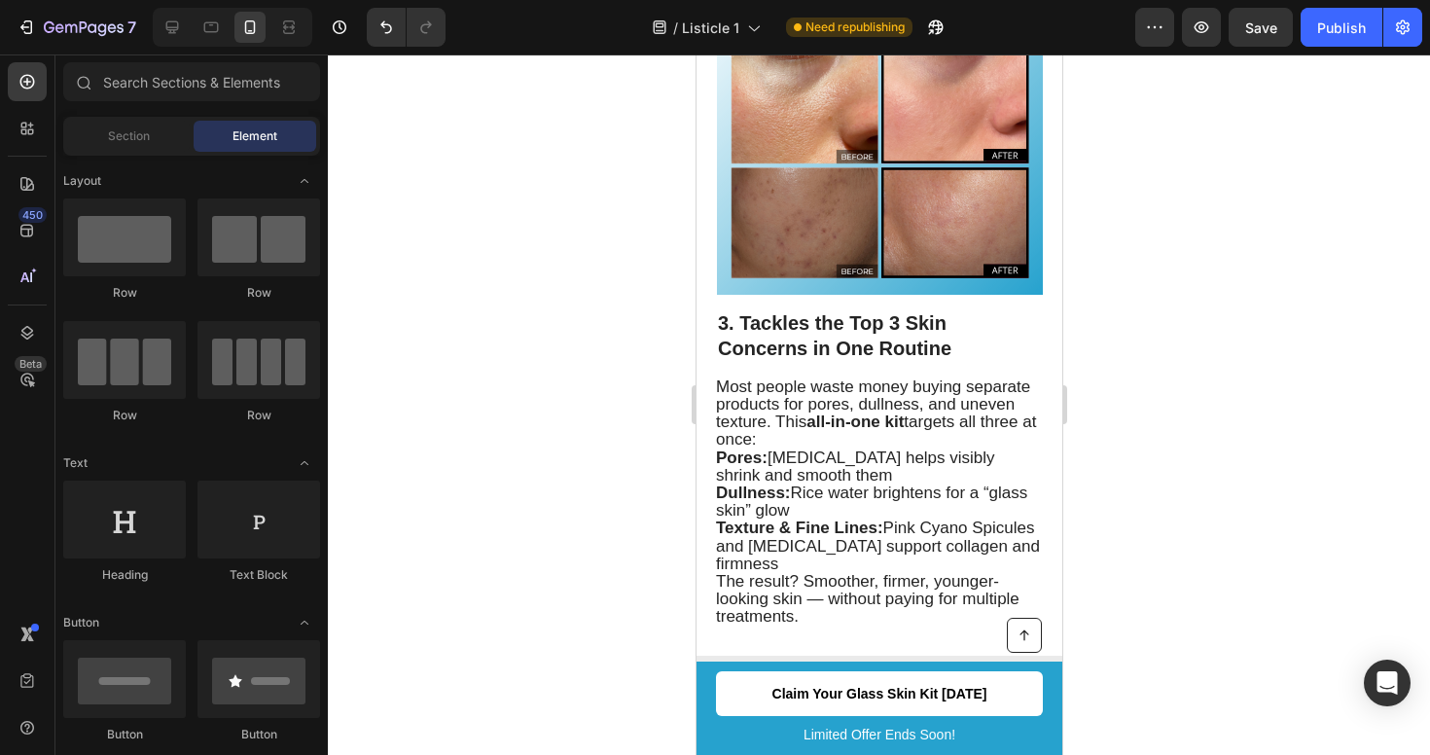
scroll to position [1906, 0]
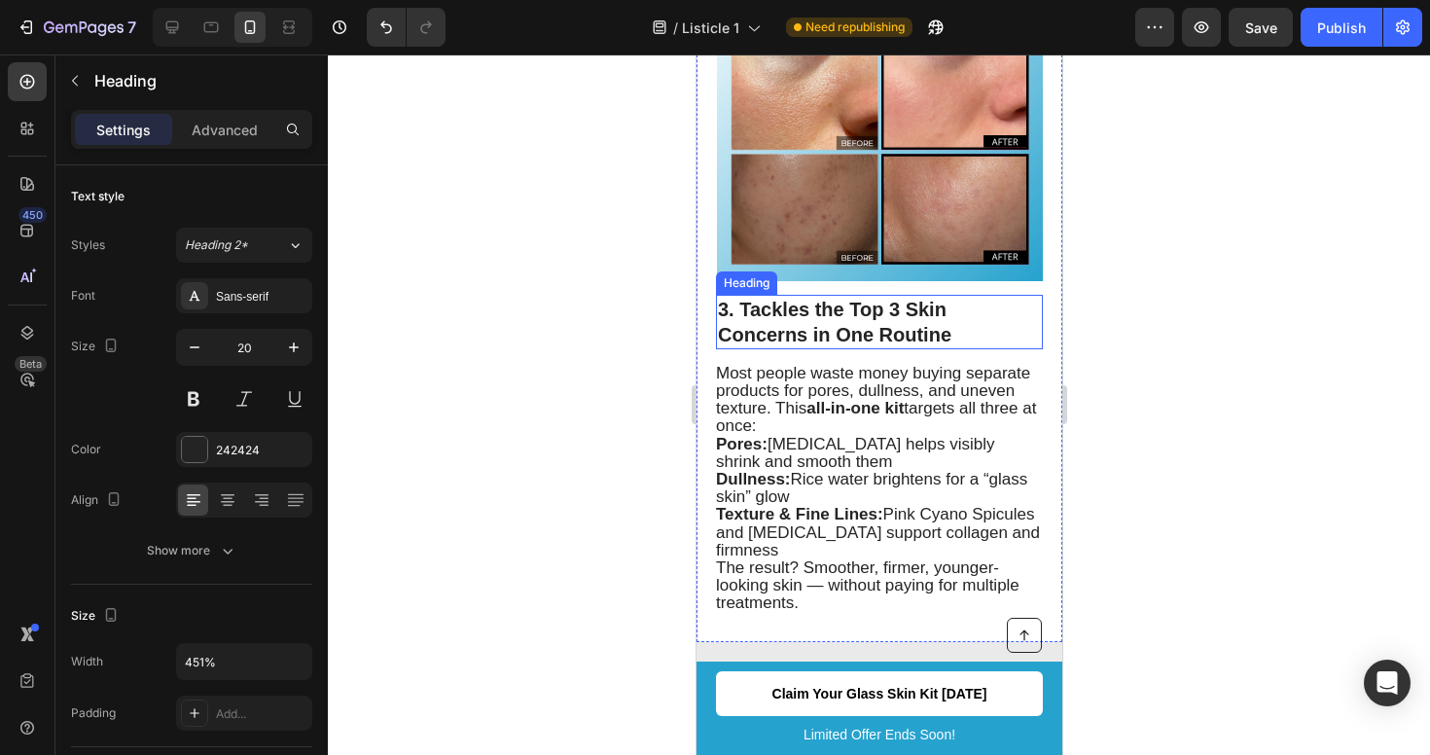
click at [890, 295] on h2 "3. Tackles the Top 3 Skin Concerns in One Routine" at bounding box center [878, 322] width 327 height 54
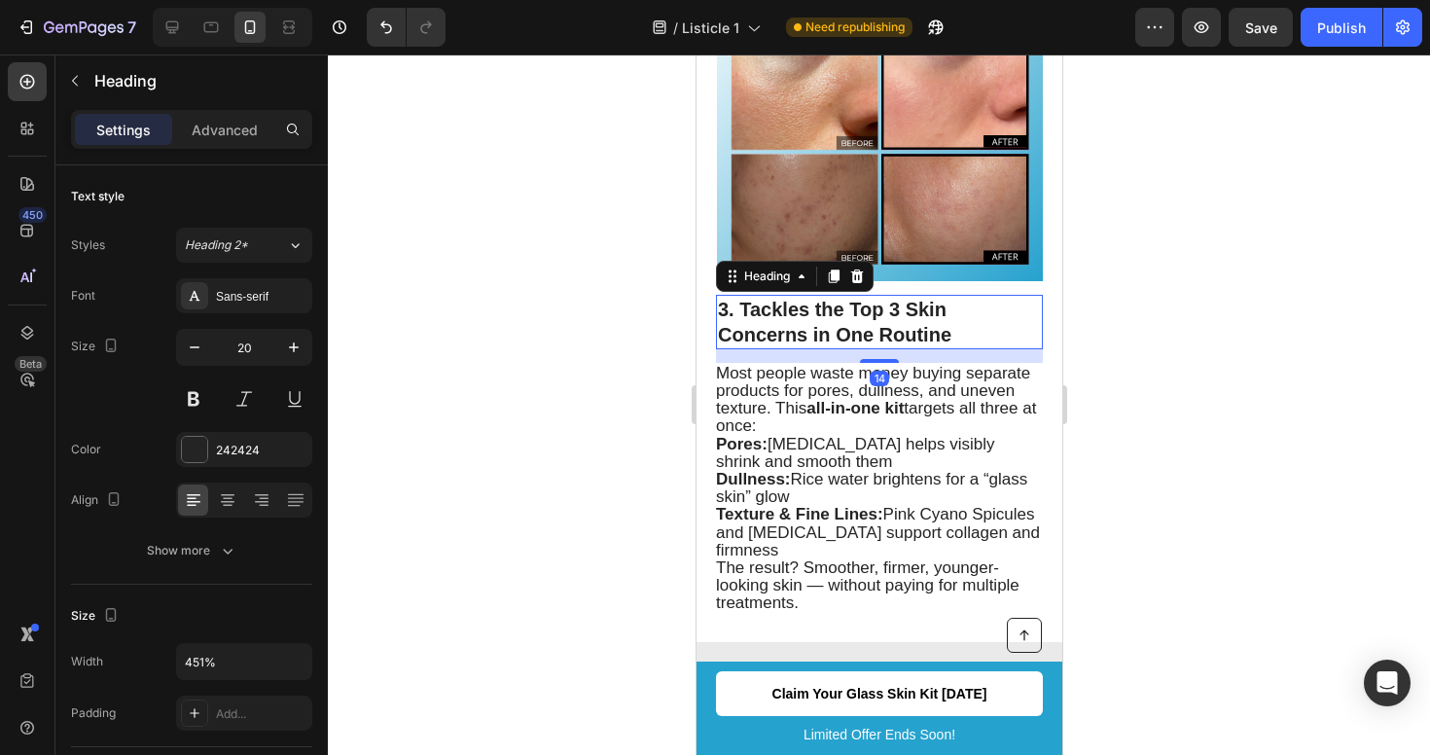
click at [890, 295] on h2 "3. Tackles the Top 3 Skin Concerns in One Routine" at bounding box center [878, 322] width 327 height 54
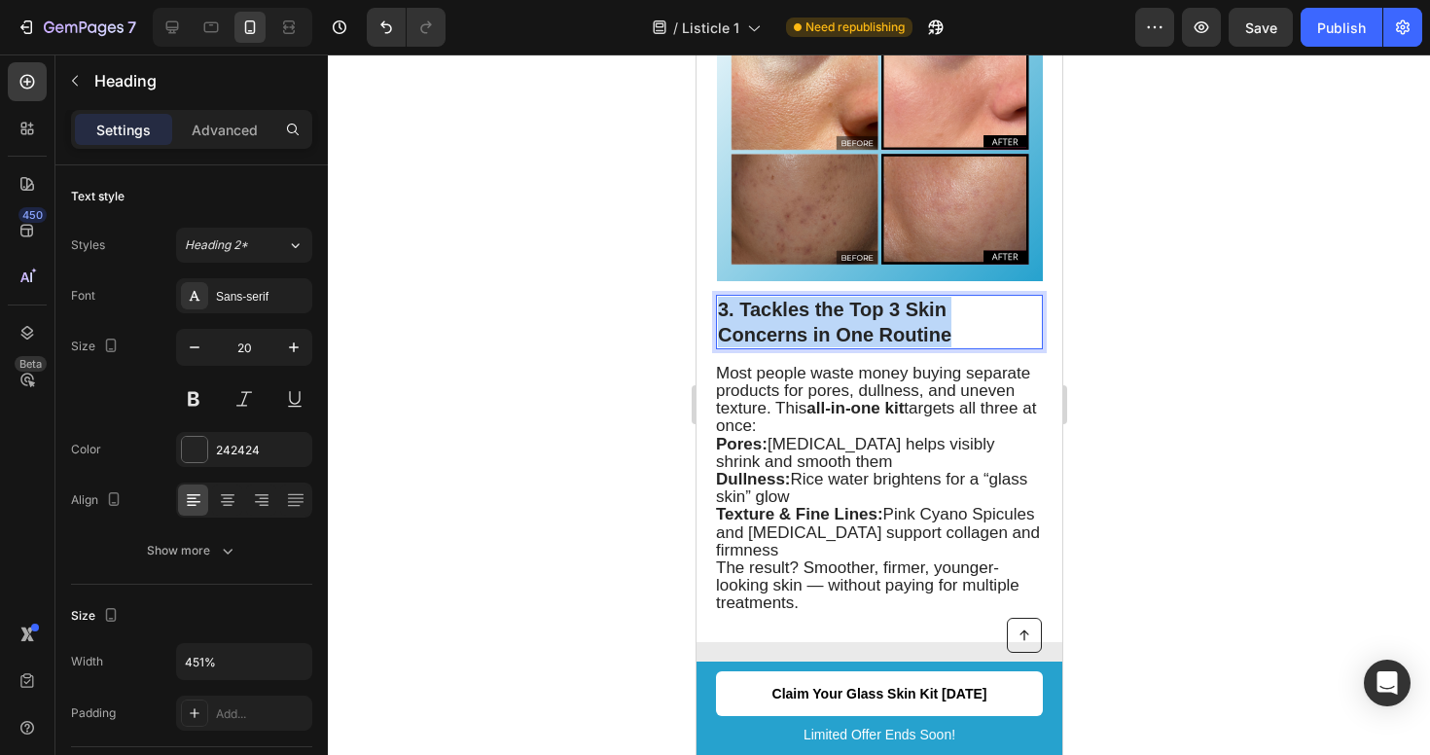
click at [890, 297] on p "3. Tackles the Top 3 Skin Concerns in One Routine" at bounding box center [878, 322] width 323 height 51
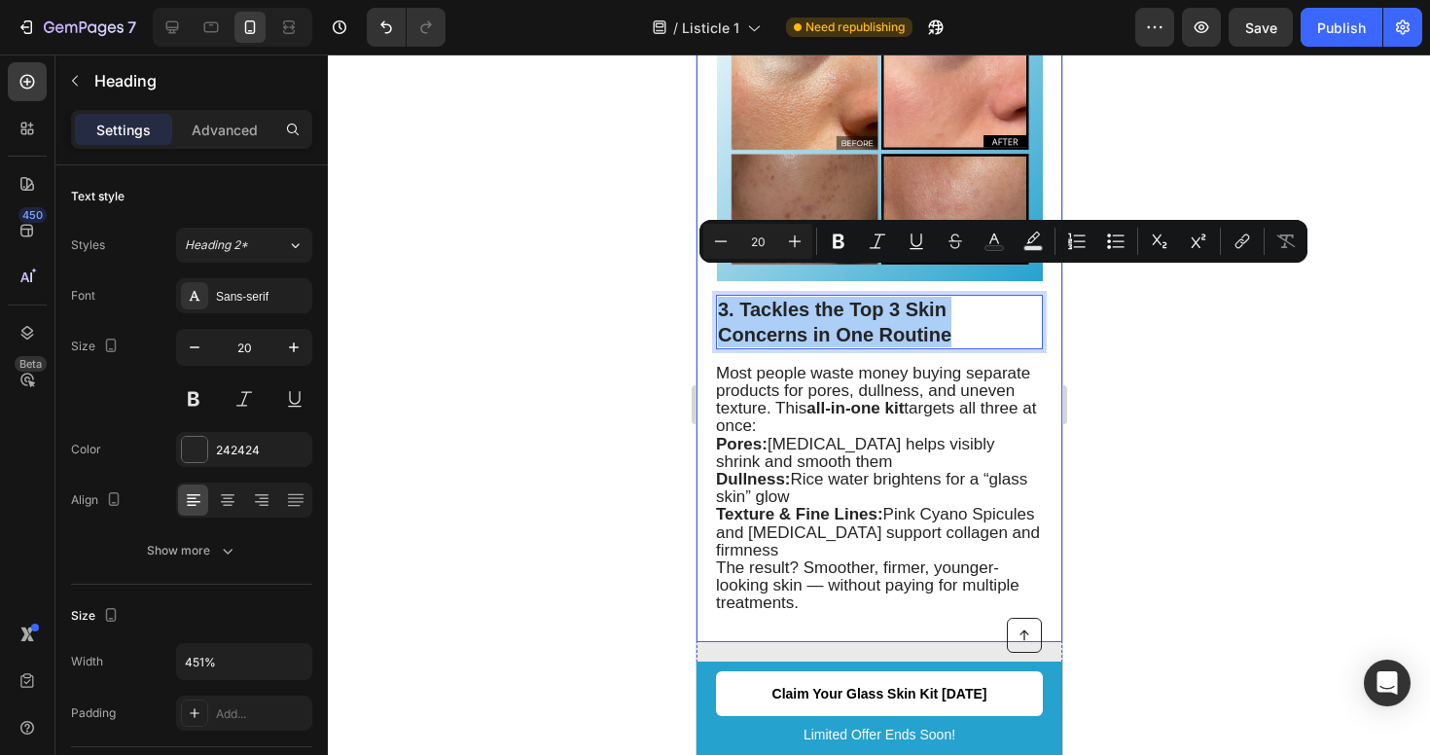
click at [1229, 361] on div at bounding box center [879, 404] width 1102 height 701
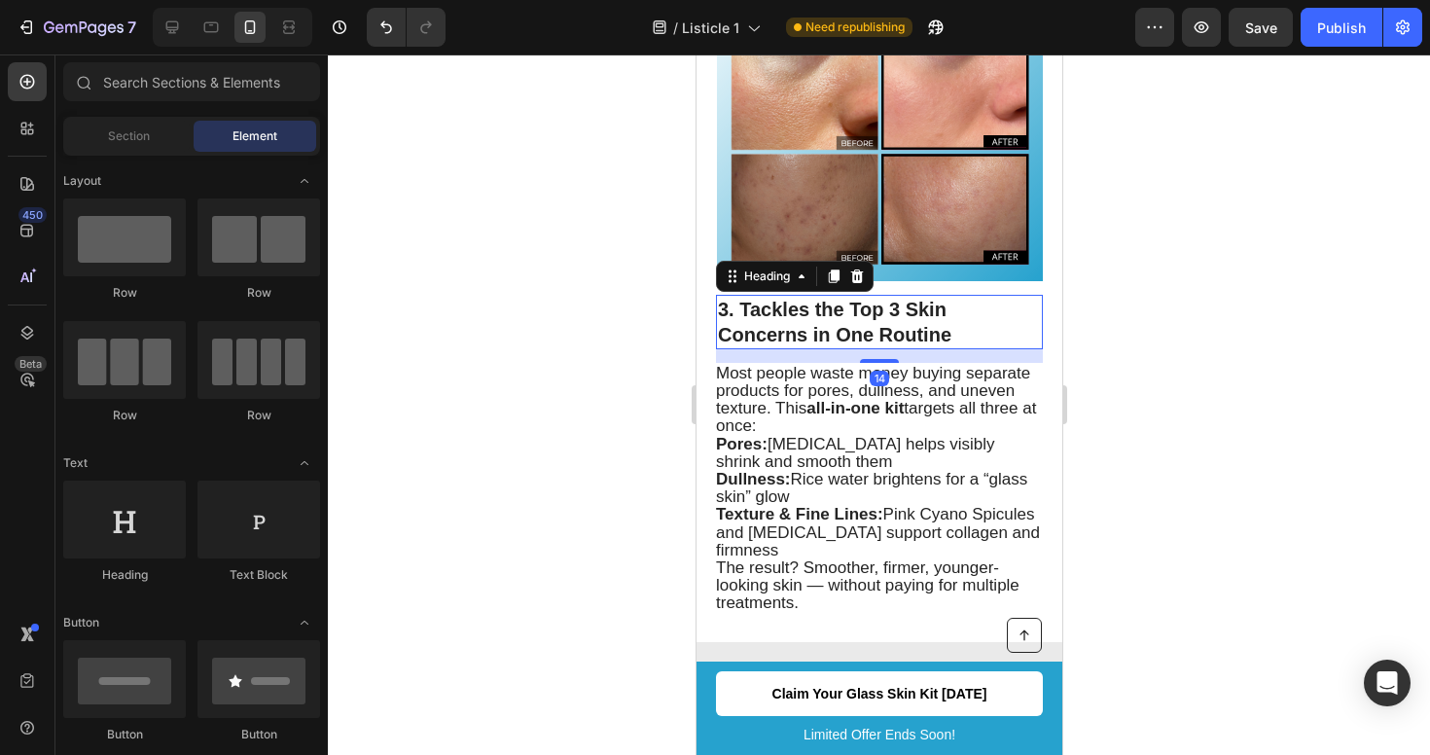
click at [912, 297] on p "3. Tackles the Top 3 Skin Concerns in One Routine" at bounding box center [878, 322] width 323 height 51
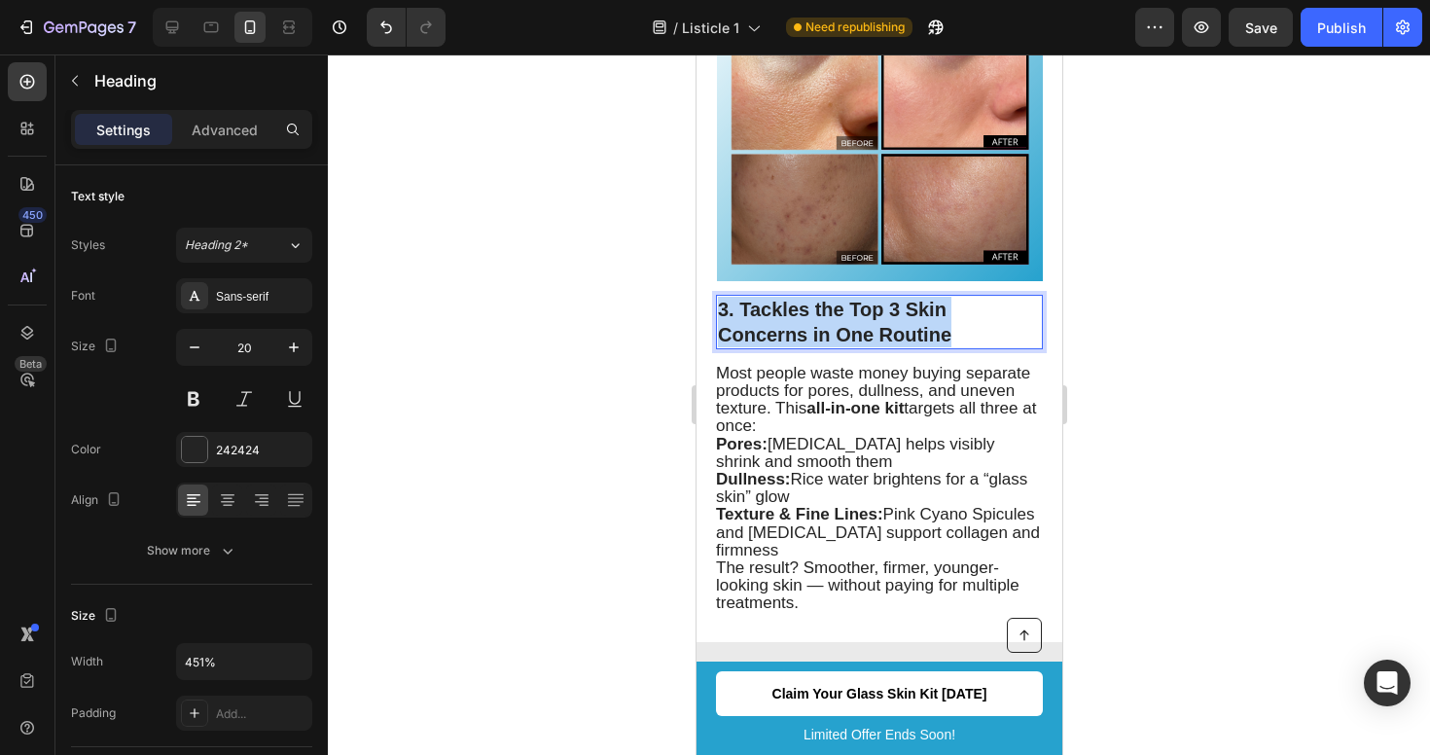
click at [912, 297] on p "3. Tackles the Top 3 Skin Concerns in One Routine" at bounding box center [878, 322] width 323 height 51
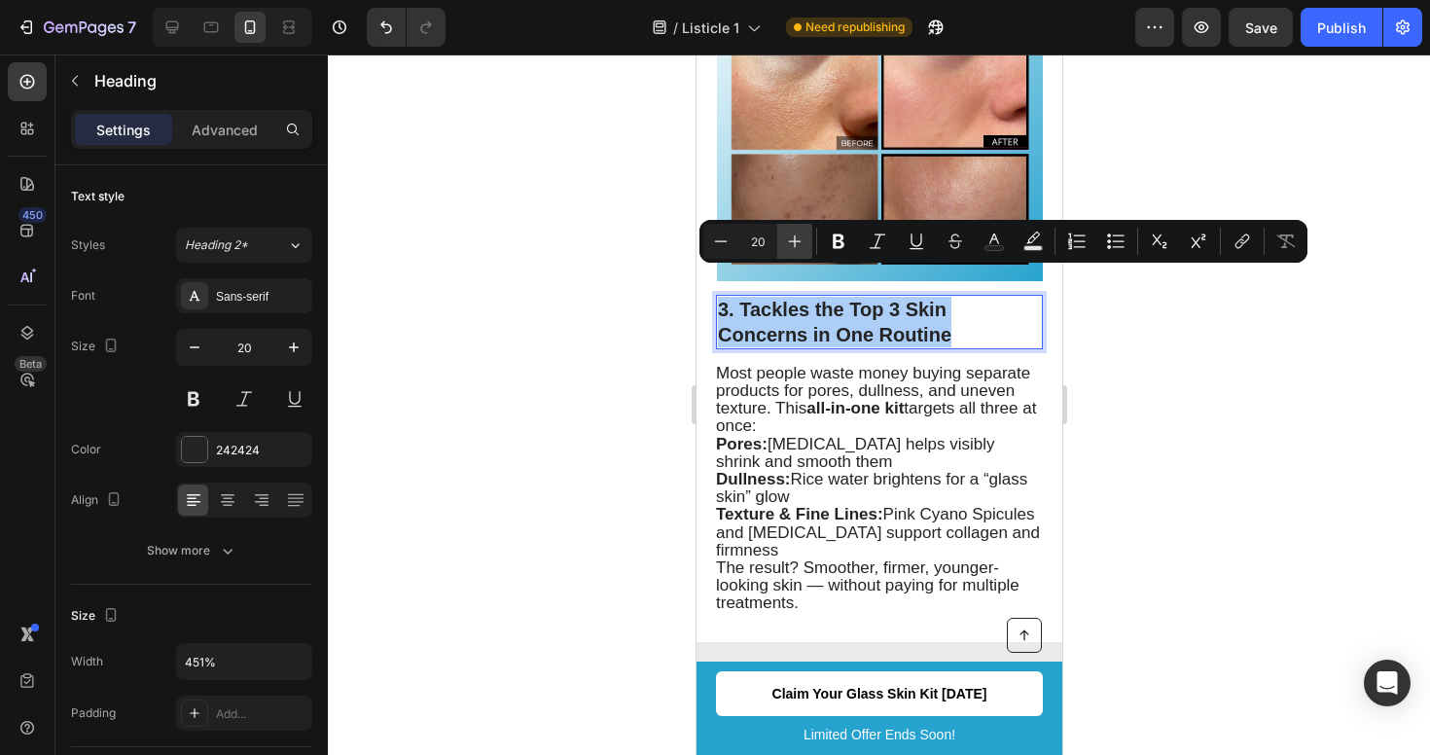
click at [810, 250] on button "Plus" at bounding box center [794, 241] width 35 height 35
type input "21"
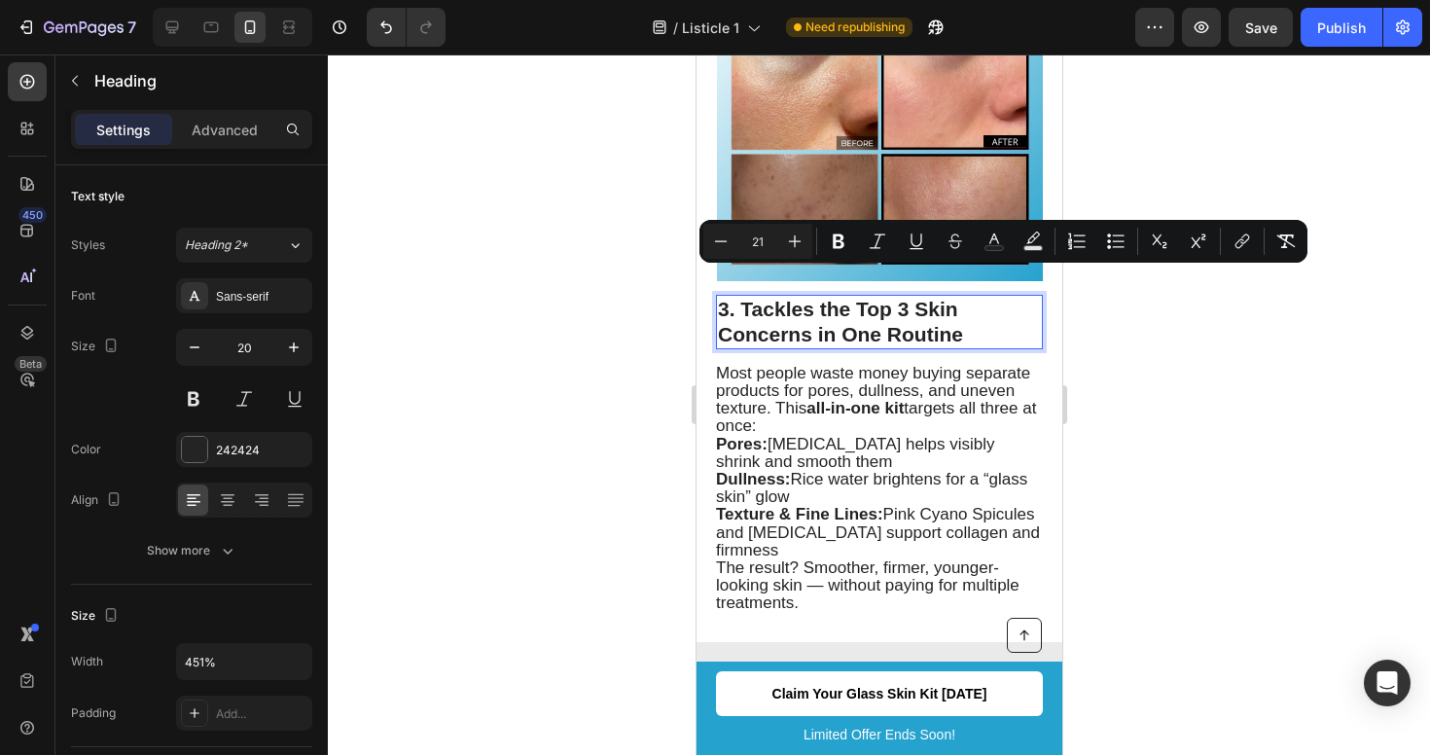
click at [1219, 368] on div at bounding box center [879, 404] width 1102 height 701
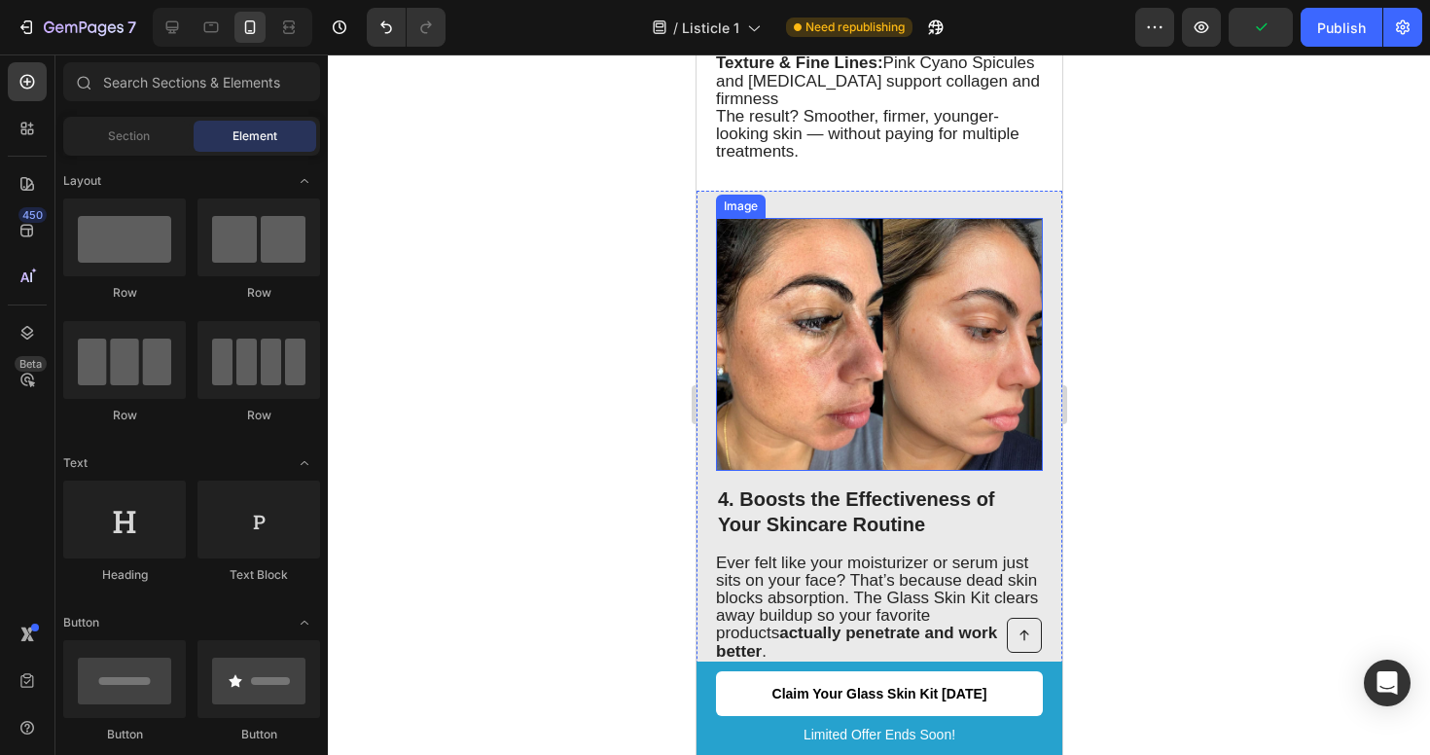
scroll to position [2536, 0]
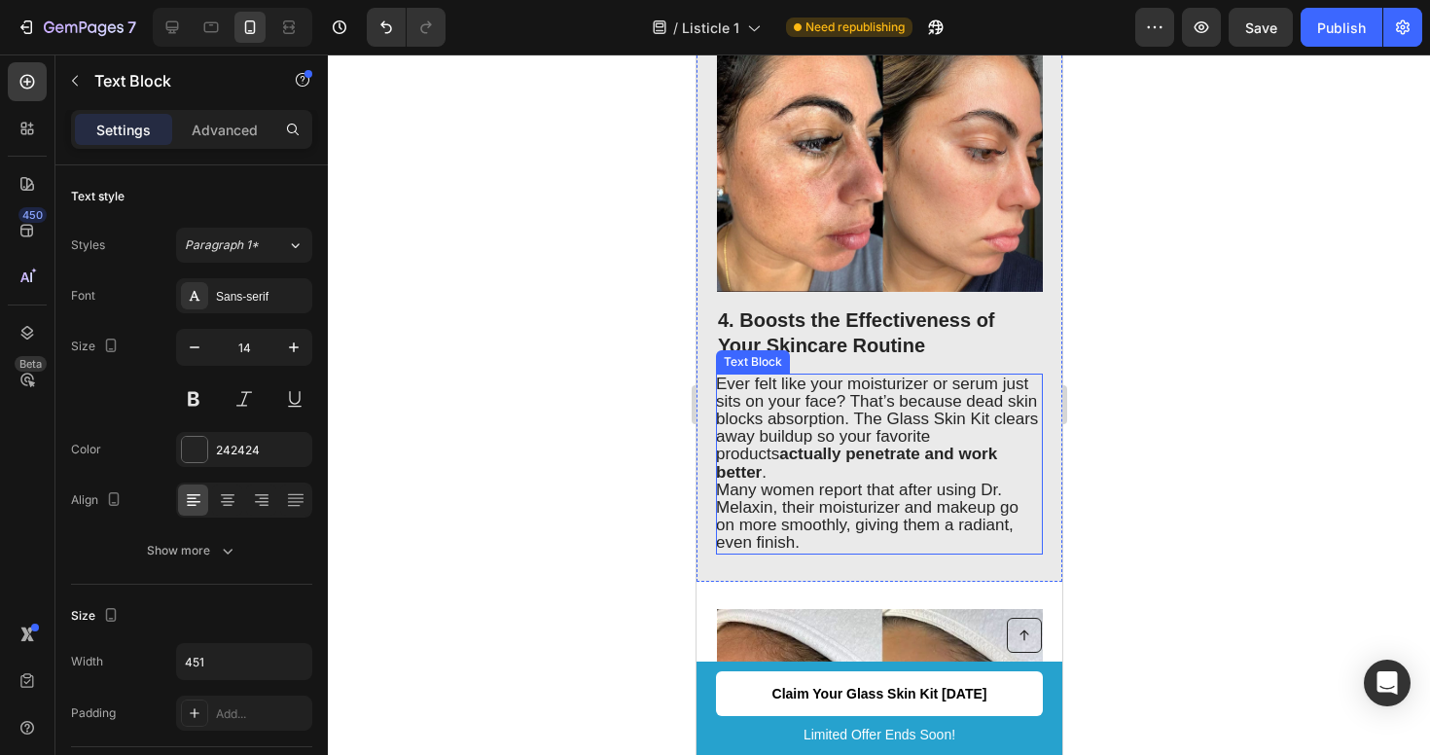
click at [890, 401] on span "Ever felt like your moisturizer or serum just sits on your face? That’s because…" at bounding box center [876, 428] width 322 height 107
click at [886, 394] on span "Ever felt like your moisturizer or serum just sits on your face? That’s because…" at bounding box center [876, 428] width 322 height 107
click at [1114, 405] on div at bounding box center [879, 404] width 1102 height 701
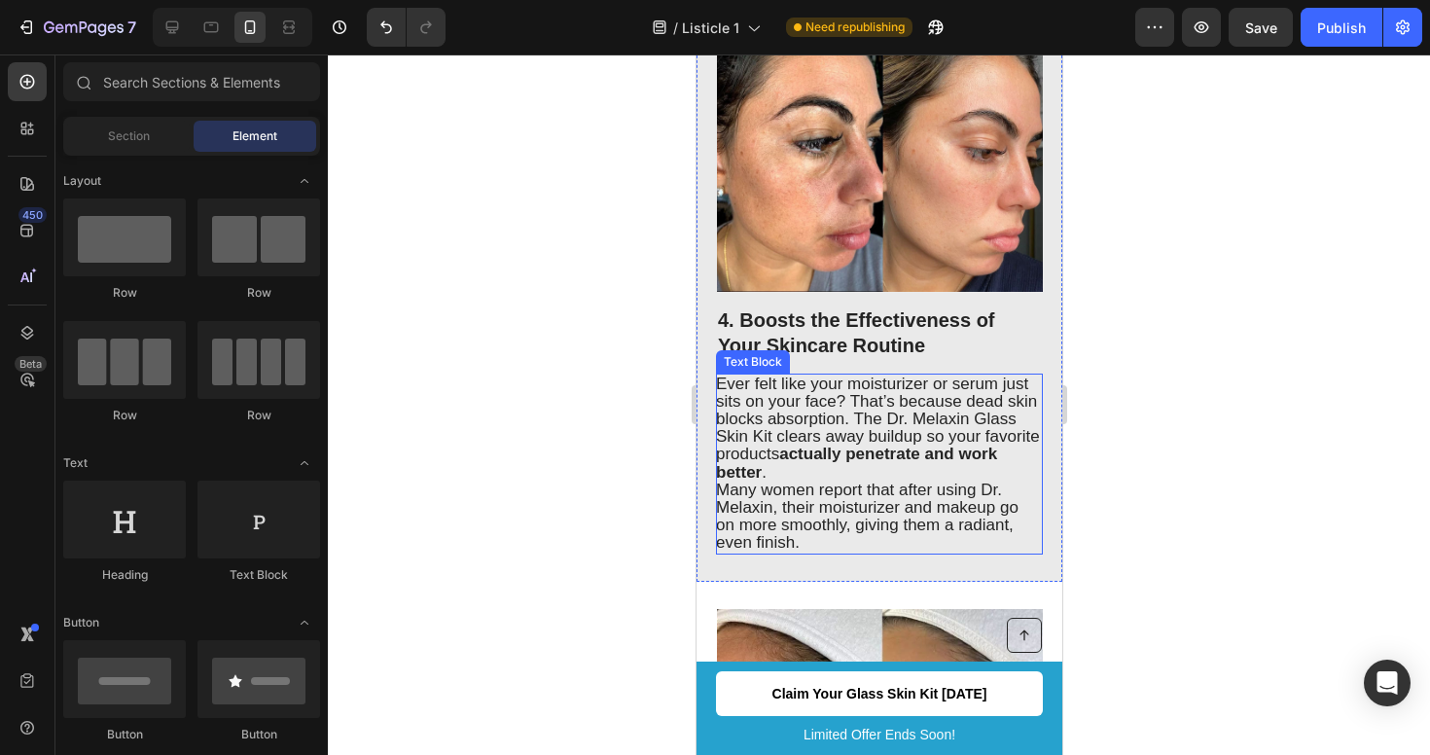
click at [1015, 415] on span "Ever felt like your moisturizer or serum just sits on your face? That’s because…" at bounding box center [877, 428] width 324 height 107
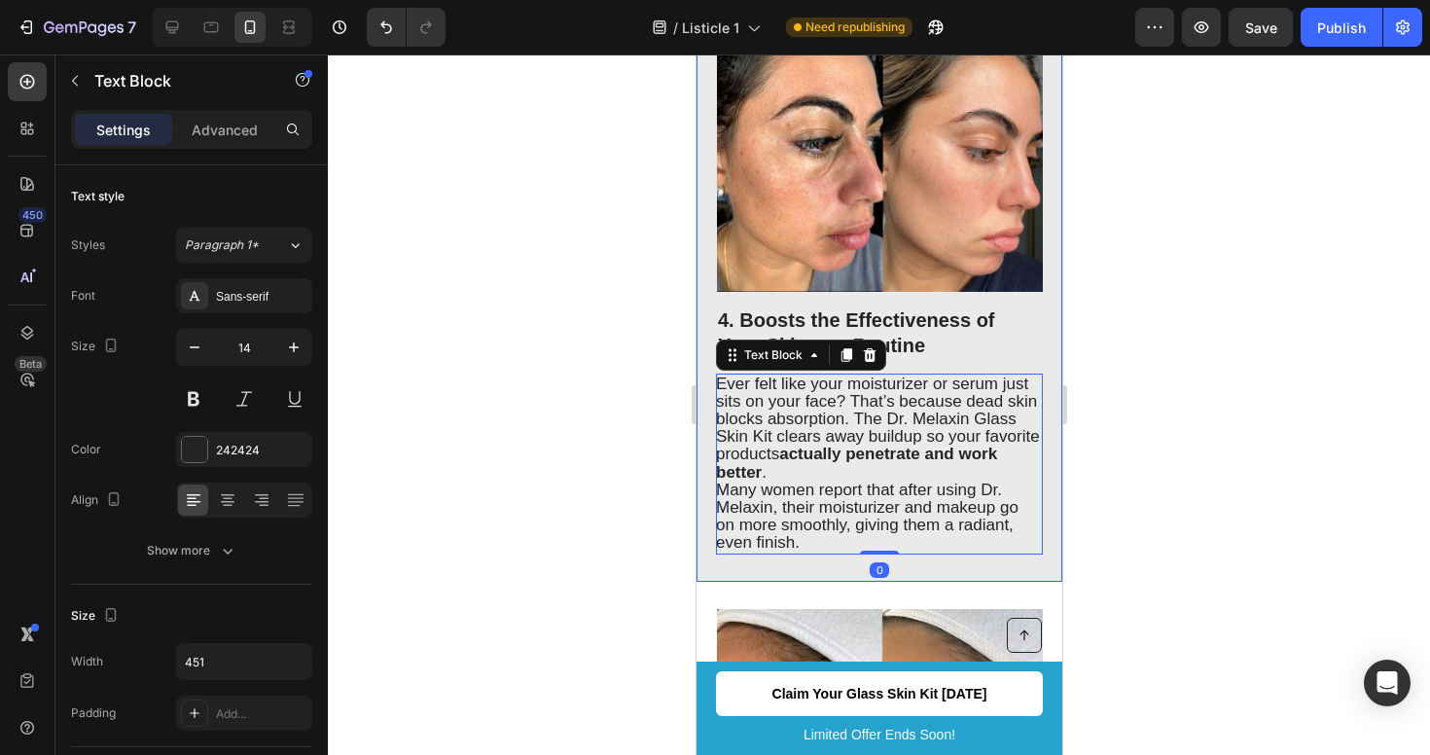
click at [1180, 437] on div at bounding box center [879, 404] width 1102 height 701
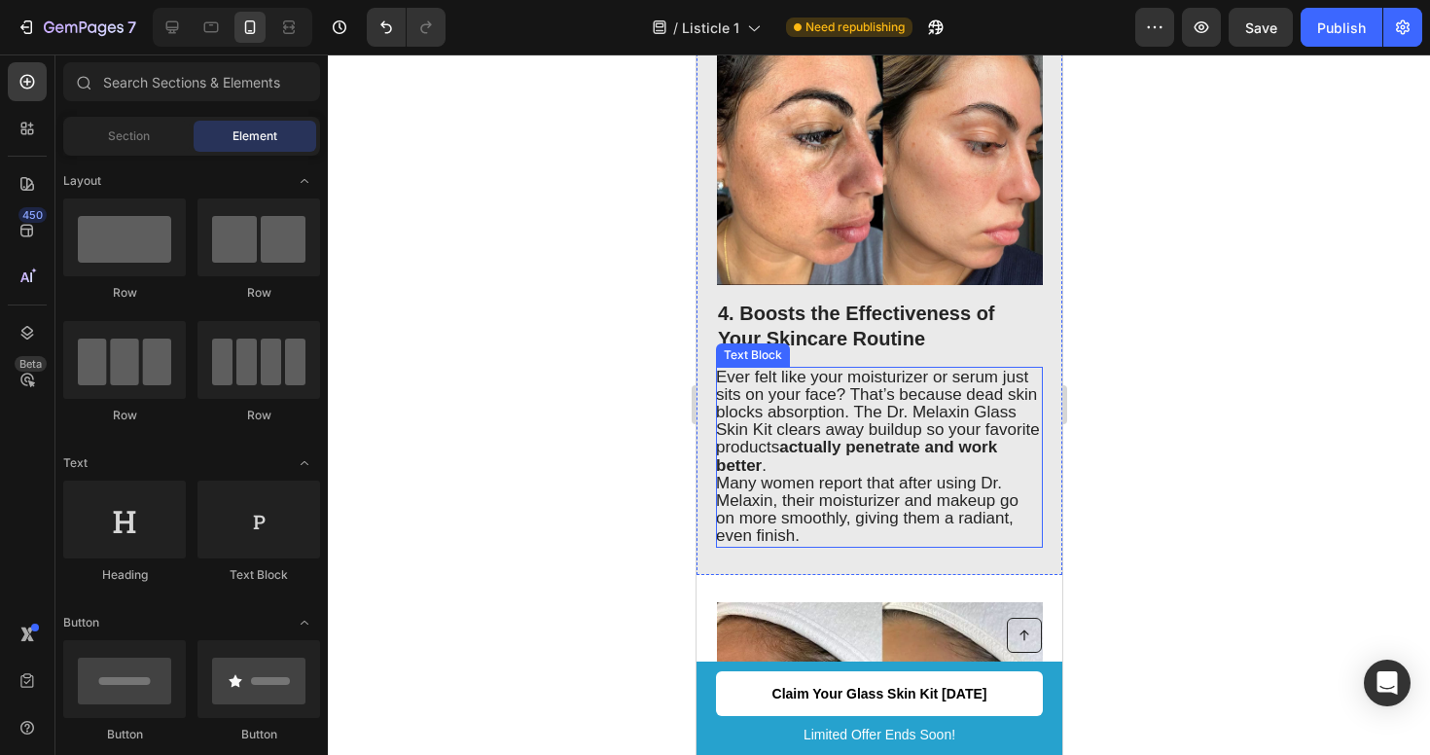
scroll to position [2548, 0]
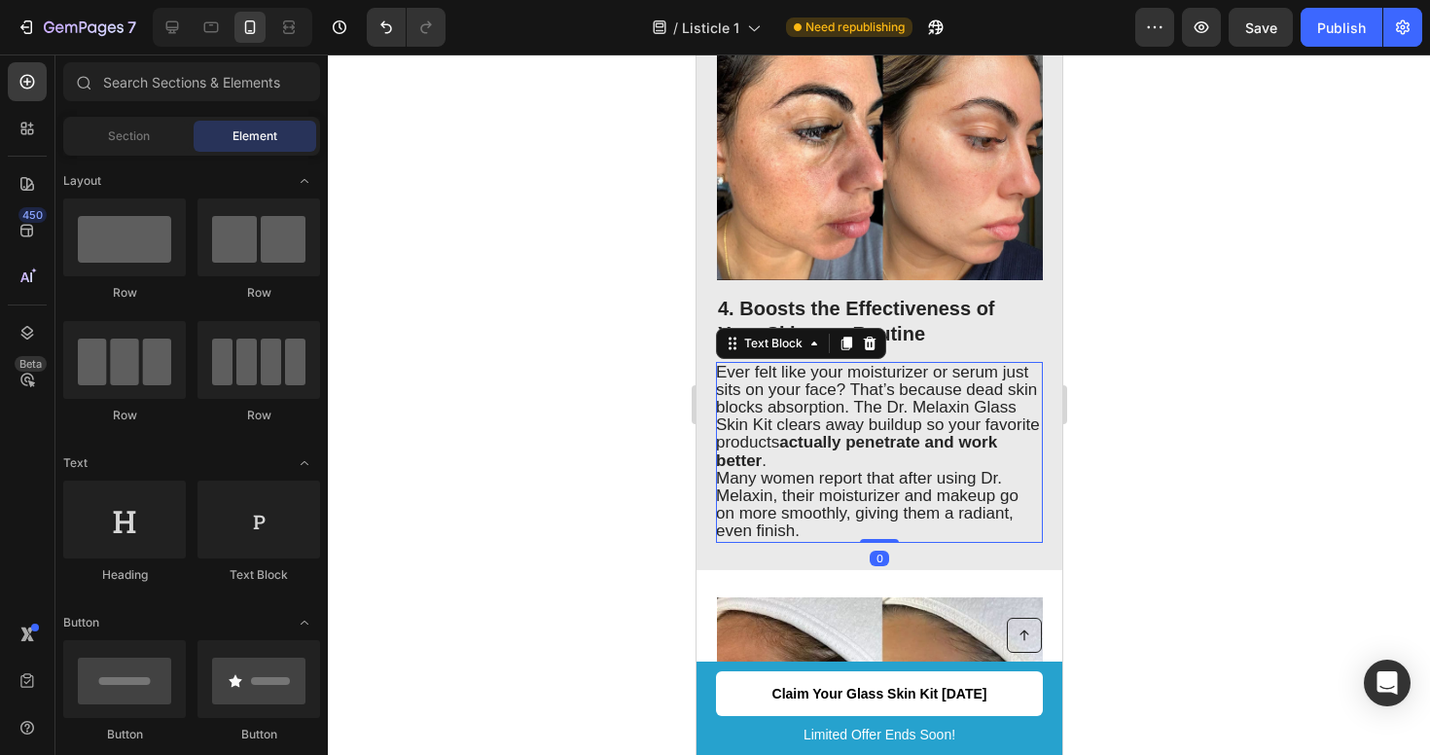
click at [773, 481] on span "Many women report that after using Dr. Melaxin, their moisturizer and makeup go…" at bounding box center [866, 505] width 303 height 72
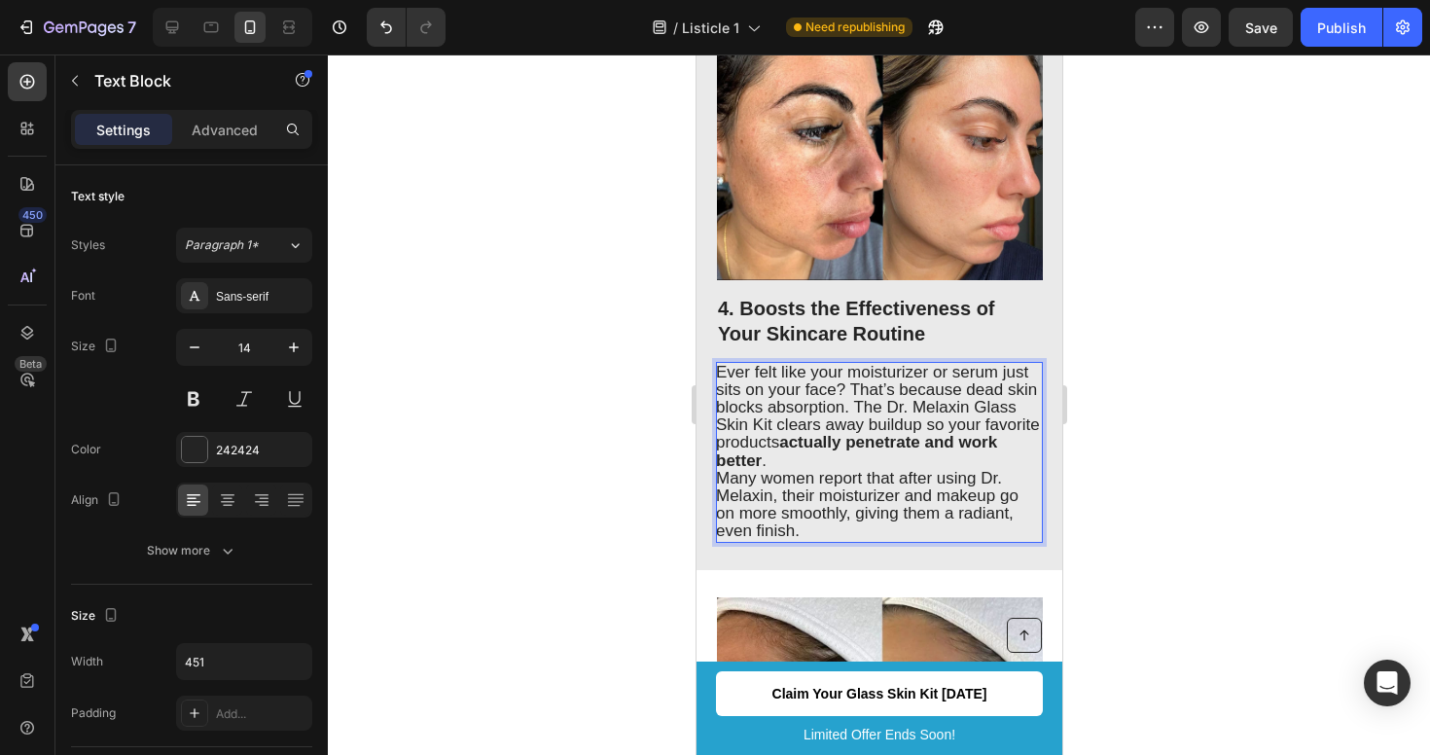
click at [771, 481] on span "Many women report that after using Dr. Melaxin, their moisturizer and makeup go…" at bounding box center [866, 505] width 303 height 72
click at [1208, 454] on div at bounding box center [879, 404] width 1102 height 701
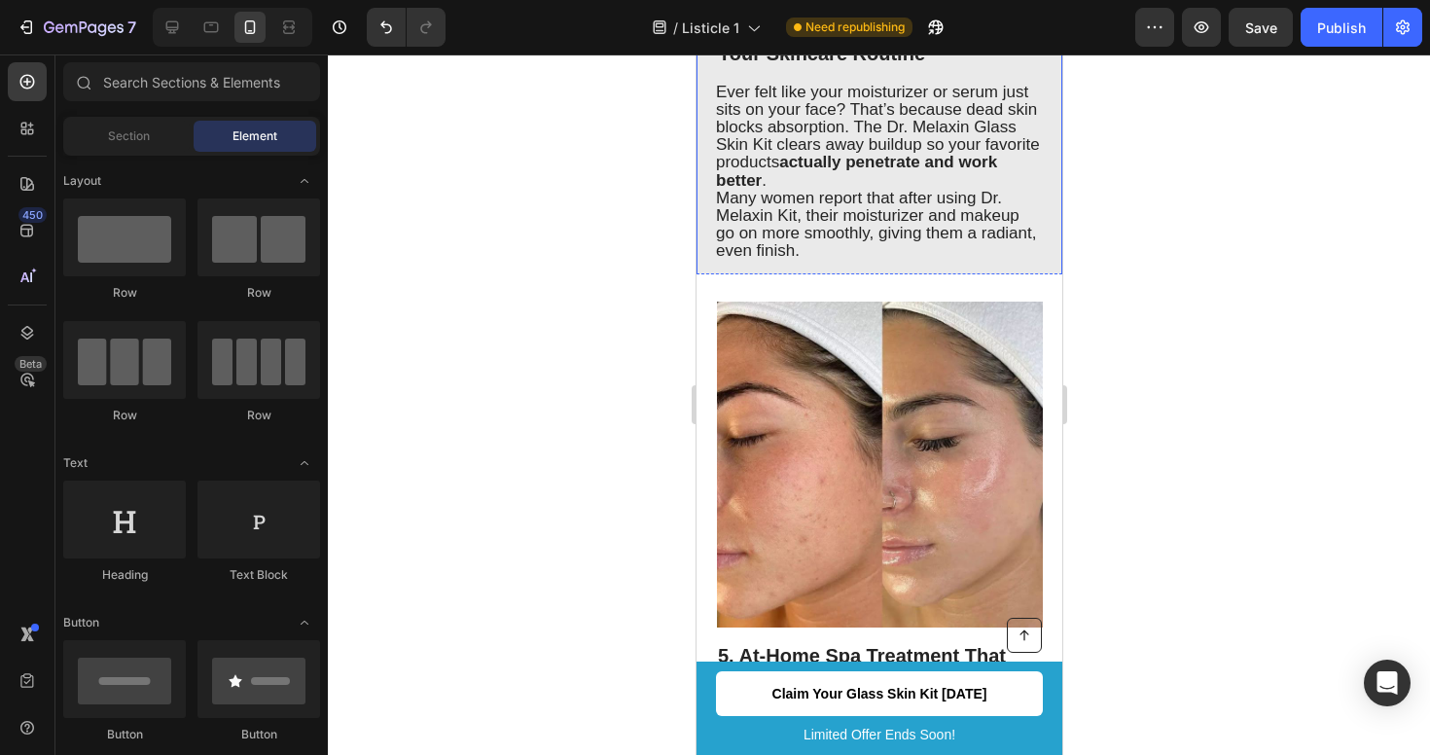
scroll to position [2833, 0]
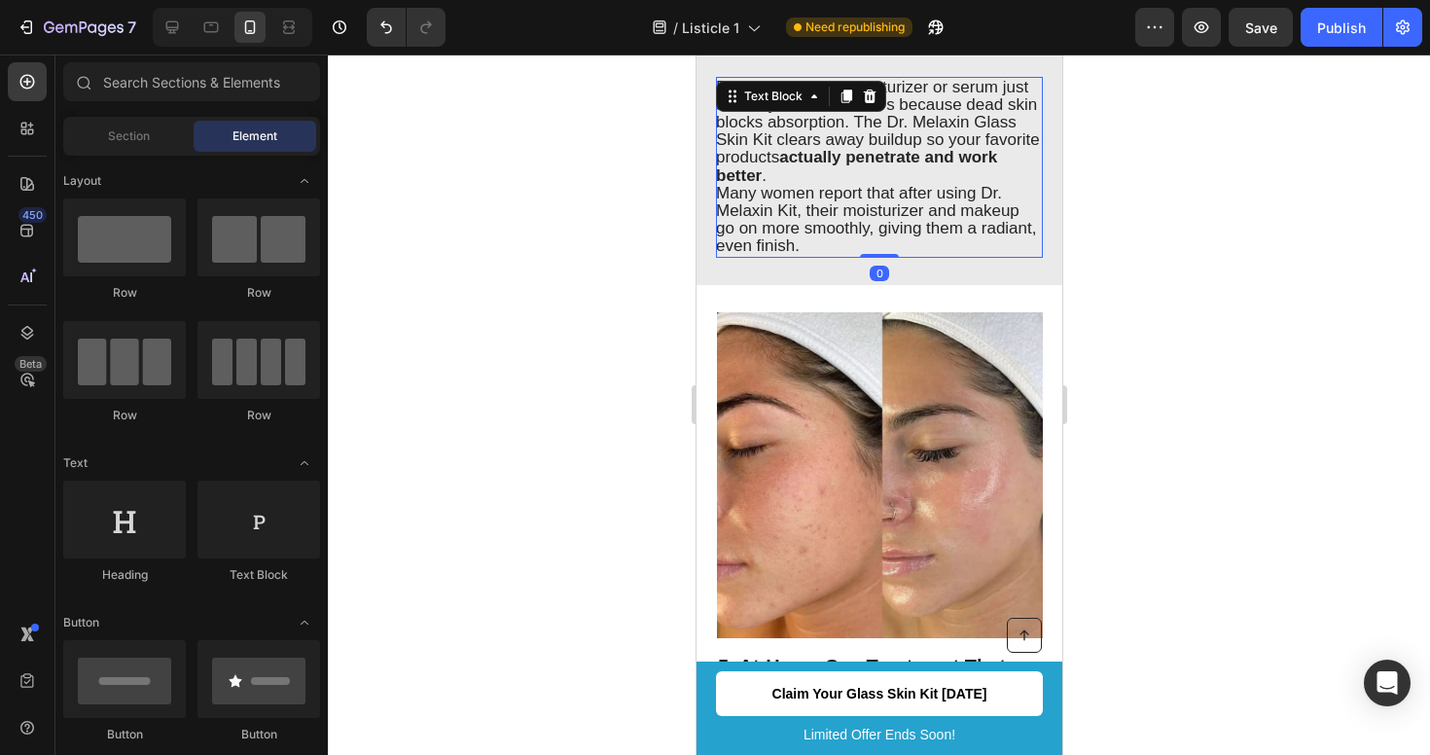
click at [800, 231] on p "Ever felt like your moisturizer or serum just sits on your face? That’s because…" at bounding box center [877, 167] width 325 height 177
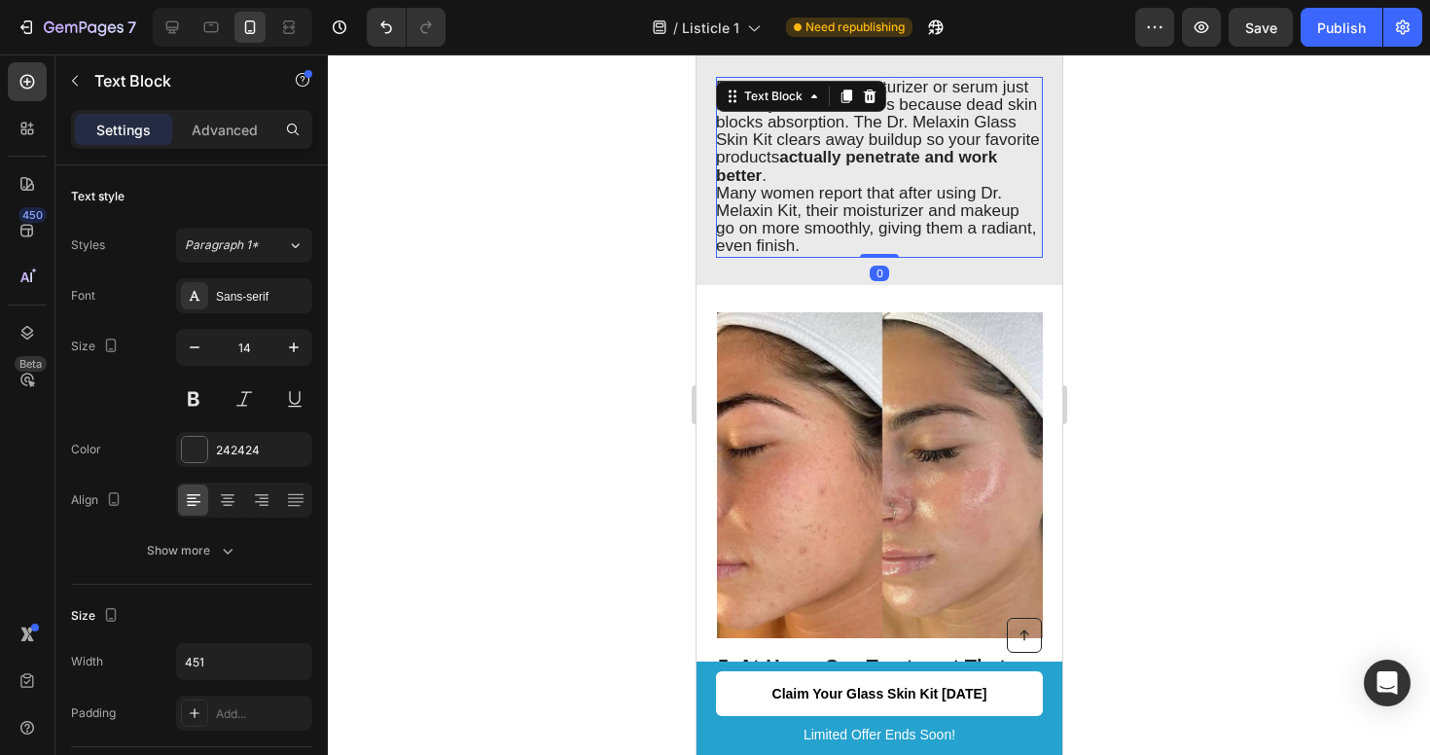
click at [802, 231] on p "Ever felt like your moisturizer or serum just sits on your face? That’s because…" at bounding box center [877, 167] width 325 height 177
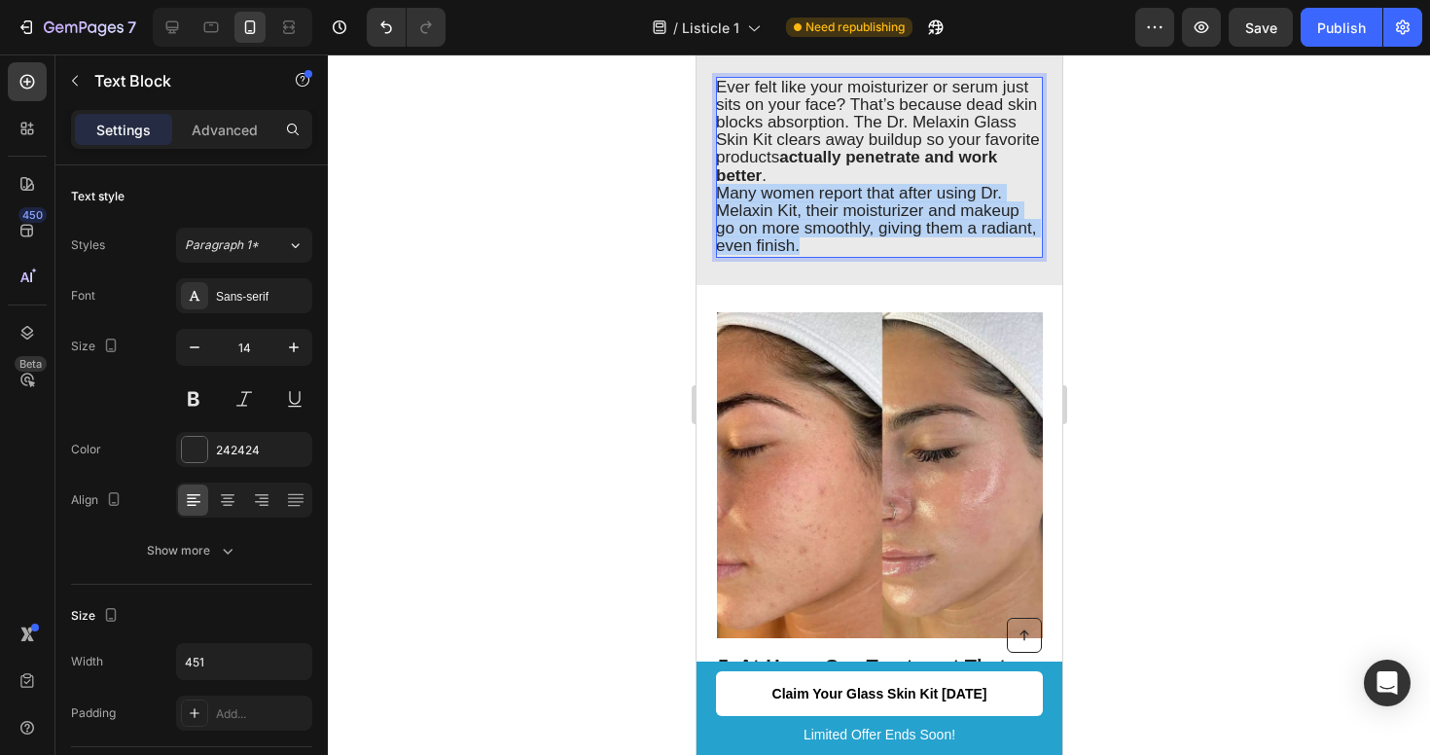
click at [802, 231] on p "Ever felt like your moisturizer or serum just sits on your face? That’s because…" at bounding box center [877, 167] width 325 height 177
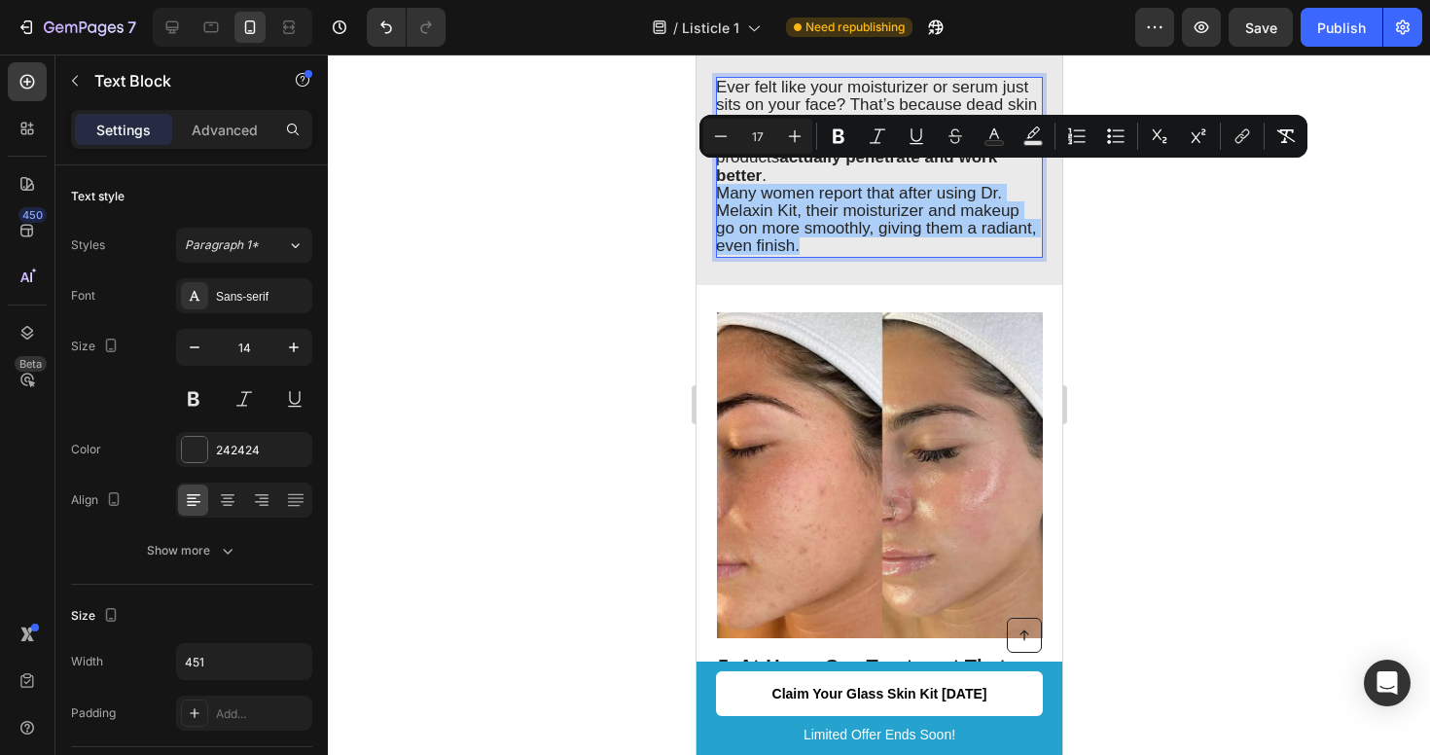
click at [1235, 314] on div at bounding box center [879, 404] width 1102 height 701
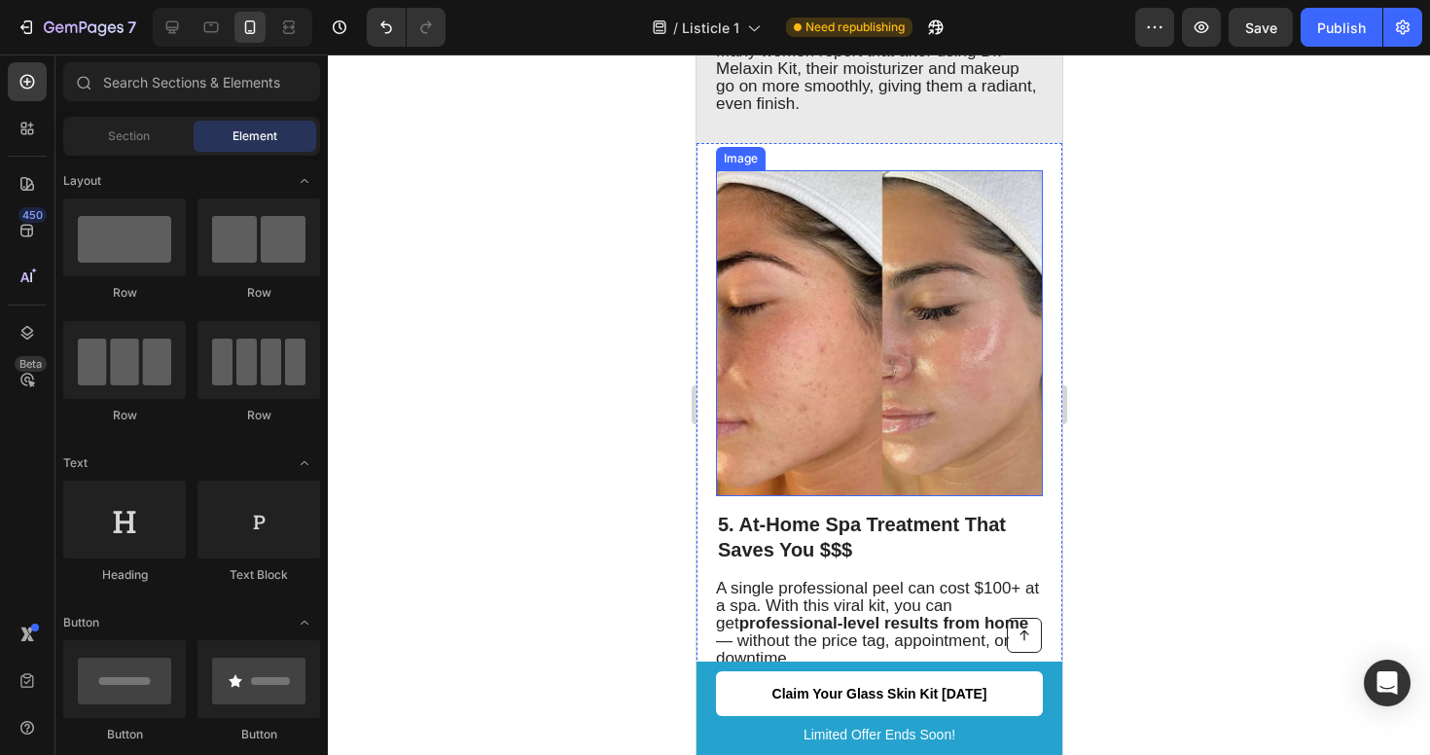
scroll to position [3216, 0]
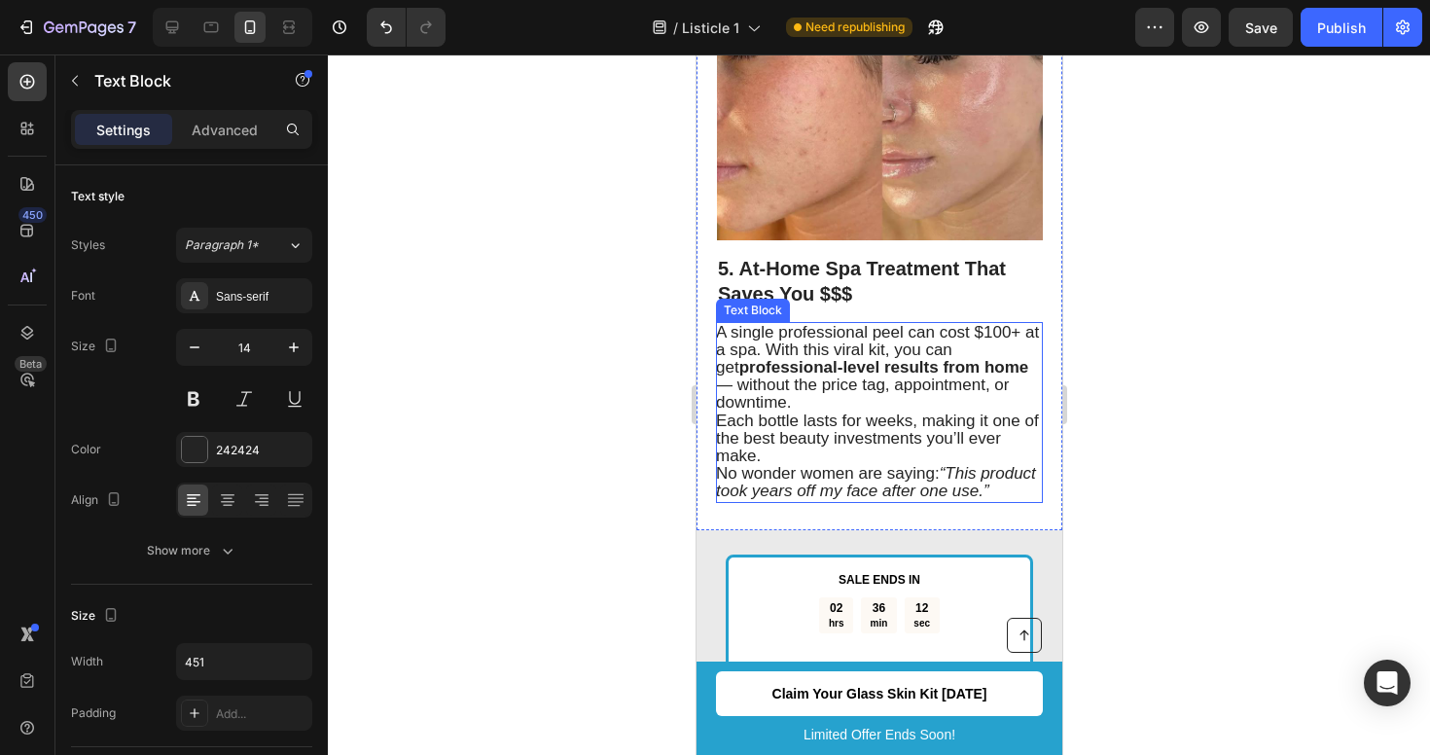
click at [1000, 332] on span "A single professional peel can cost $100+ at a spa. With this viral kit, you ca…" at bounding box center [876, 368] width 323 height 90
click at [998, 332] on span "A single professional peel can cost $100+ at a spa. With this viral kit, you ca…" at bounding box center [876, 368] width 323 height 90
click at [1147, 330] on div at bounding box center [879, 404] width 1102 height 701
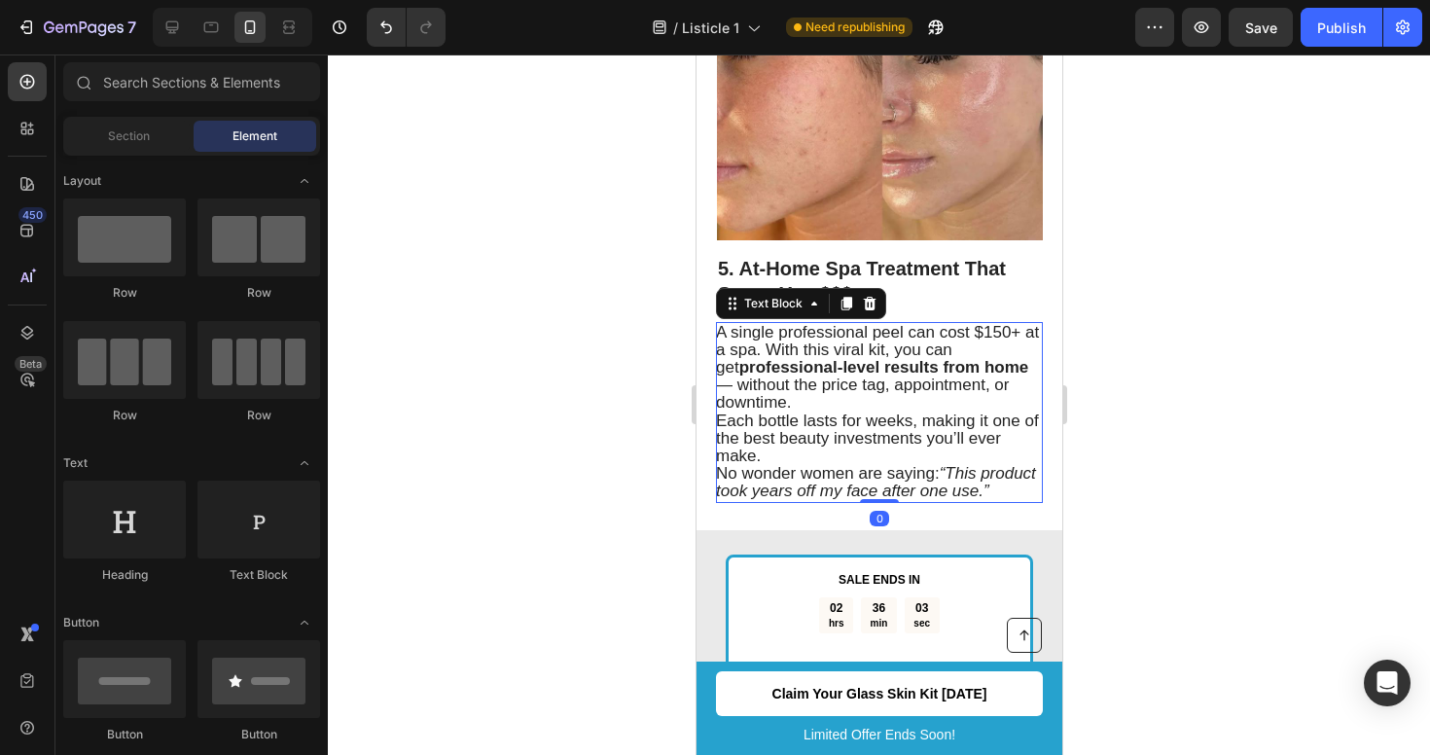
click at [801, 388] on span "A single professional peel can cost $150+ at a spa. With this viral kit, you ca…" at bounding box center [876, 368] width 323 height 90
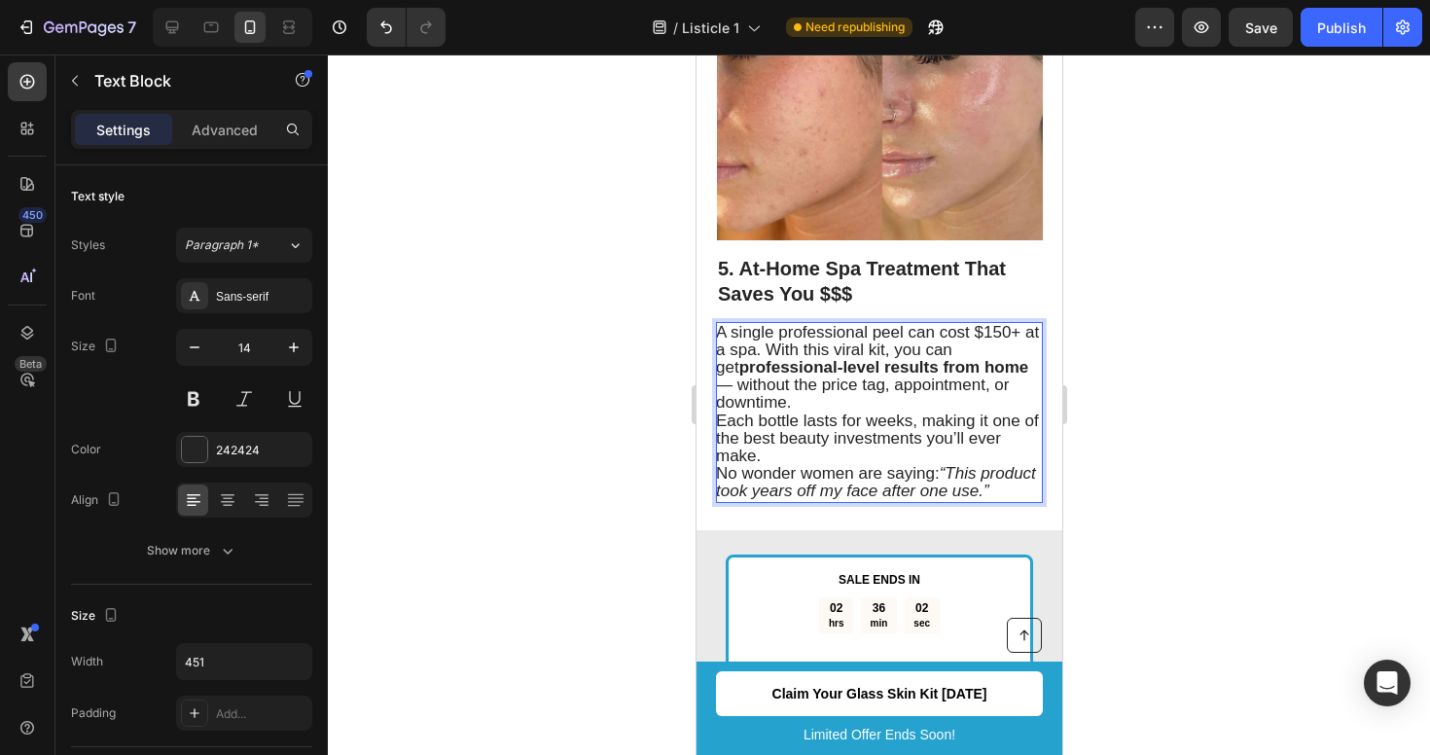
click at [801, 388] on span "A single professional peel can cost $150+ at a spa. With this viral kit, you ca…" at bounding box center [876, 368] width 323 height 90
click at [1184, 388] on div at bounding box center [879, 404] width 1102 height 701
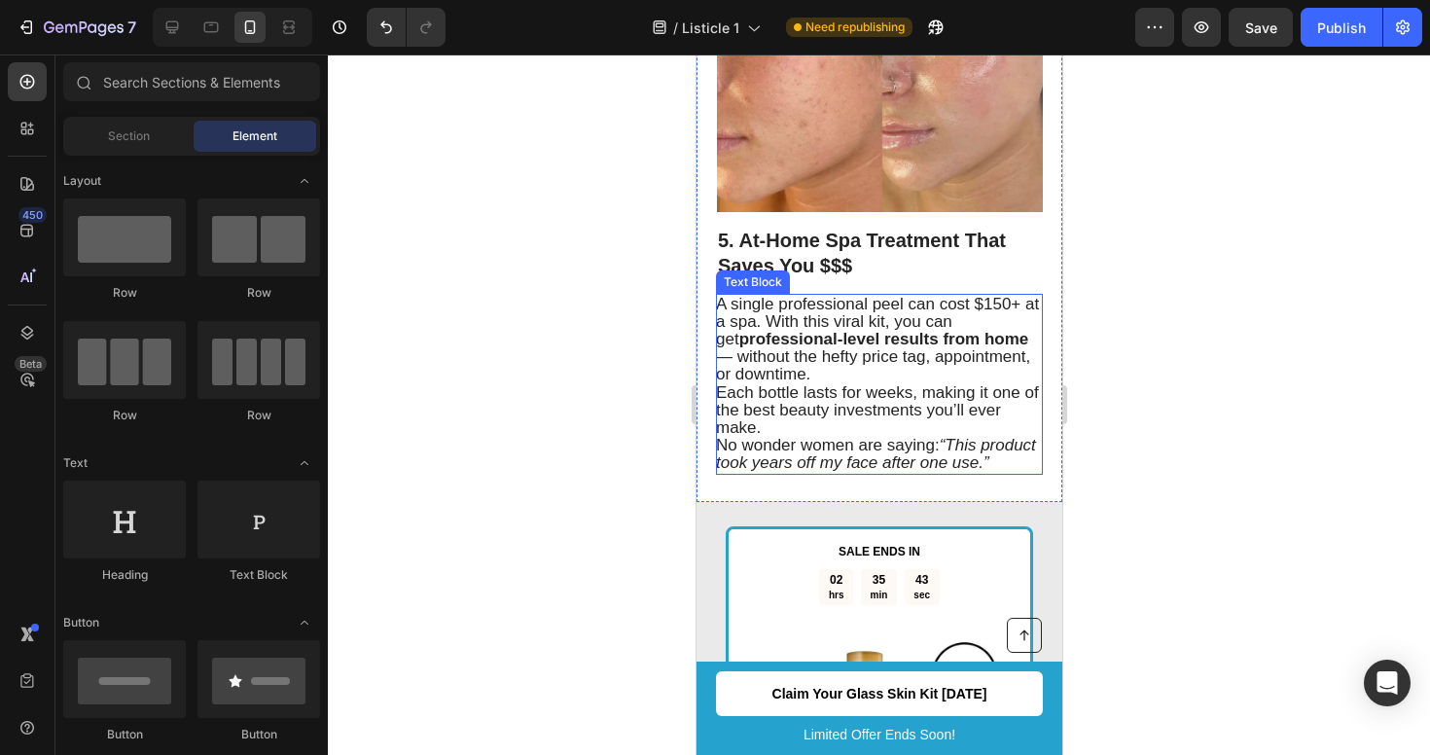
scroll to position [3278, 0]
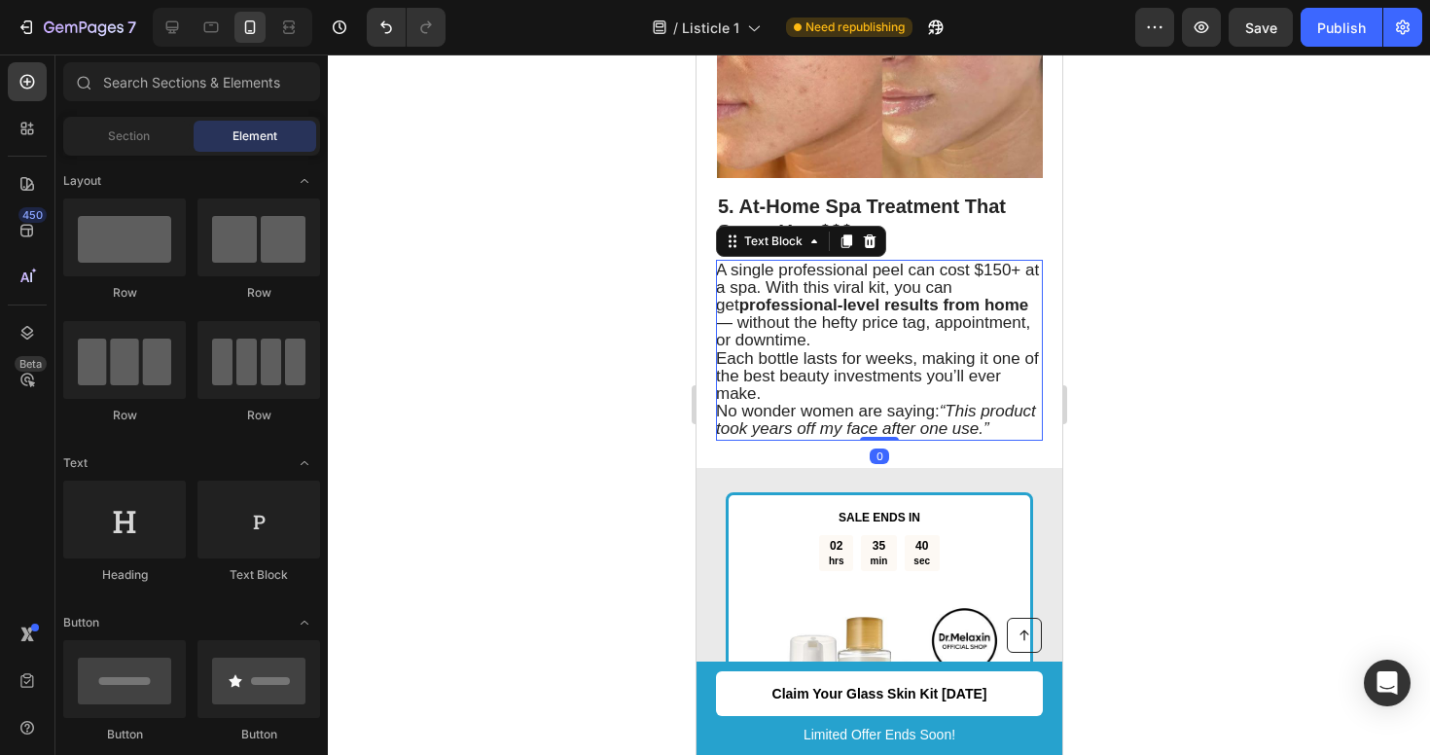
click at [876, 357] on span "Each bottle lasts for weeks, making it one of the best beauty investments you’l…" at bounding box center [876, 376] width 323 height 54
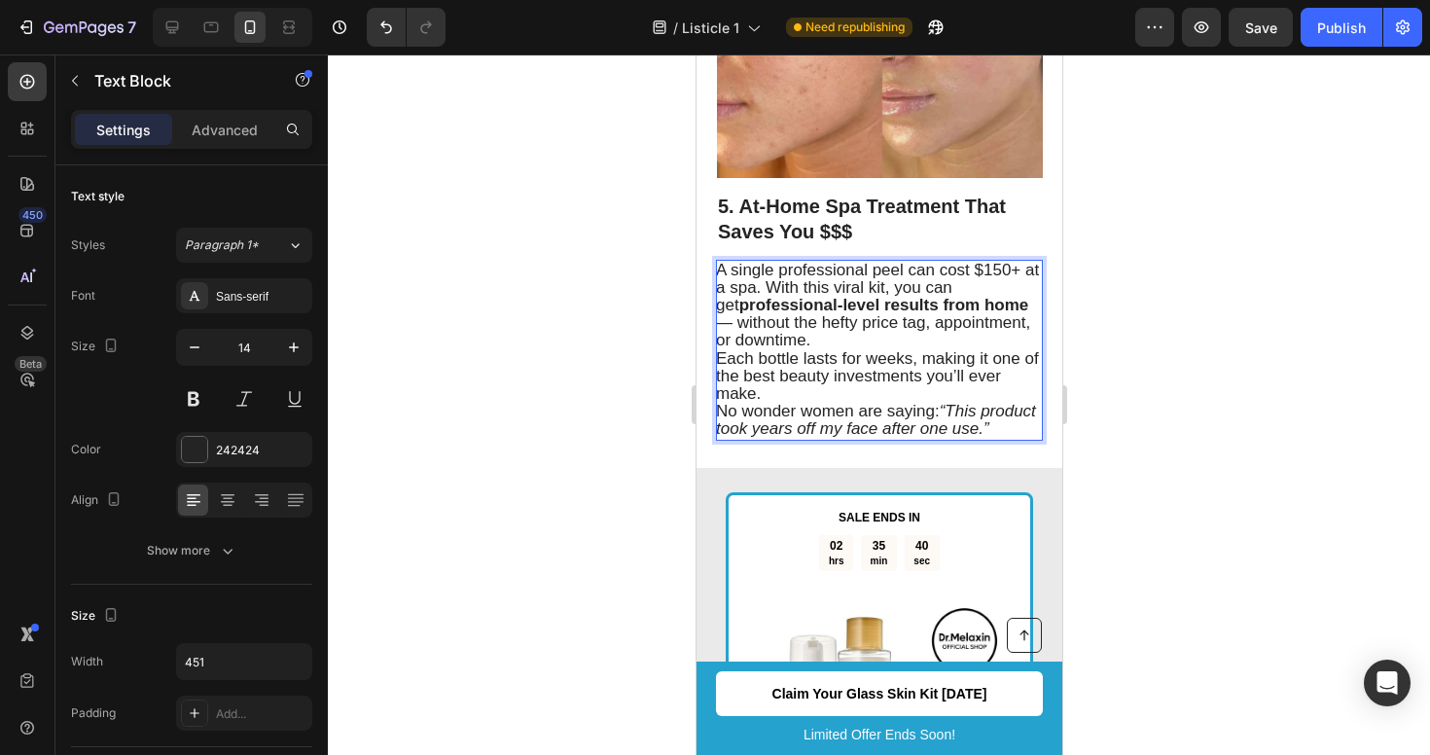
click at [885, 357] on span "Each bottle lasts for weeks, making it one of the best beauty investments you’l…" at bounding box center [876, 376] width 323 height 54
click at [1224, 321] on div at bounding box center [879, 404] width 1102 height 701
click at [920, 360] on span "Each bottle lasts for a month, making it one of the best beauty investments you…" at bounding box center [873, 376] width 317 height 54
click at [908, 360] on span "Each bottle lasts for a month, making it one of the best beauty investments you…" at bounding box center [873, 376] width 317 height 54
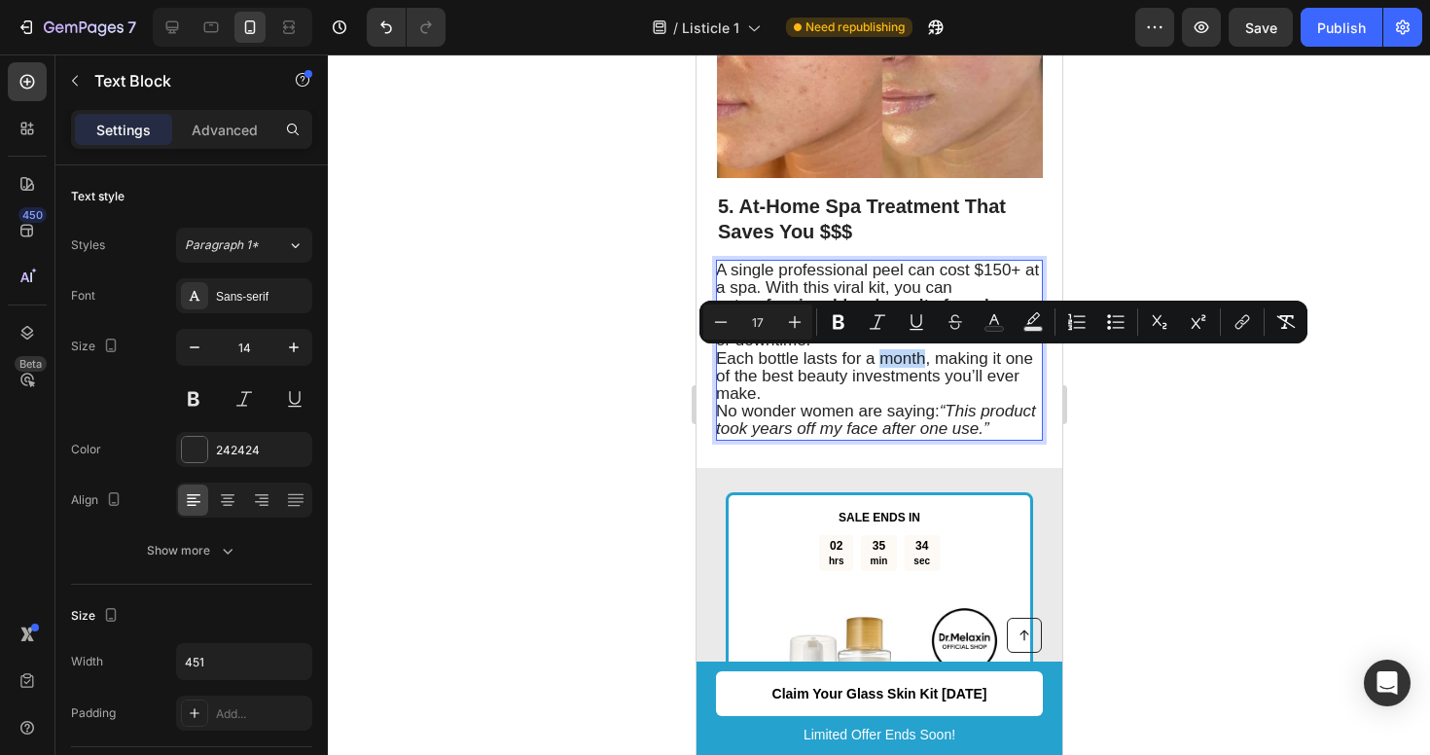
click at [921, 360] on span "Each bottle lasts for a month, making it one of the best beauty investments you…" at bounding box center [873, 376] width 317 height 54
click at [923, 361] on span "Each bottle lasts for a month, making it one of the best beauty investments you…" at bounding box center [873, 376] width 317 height 54
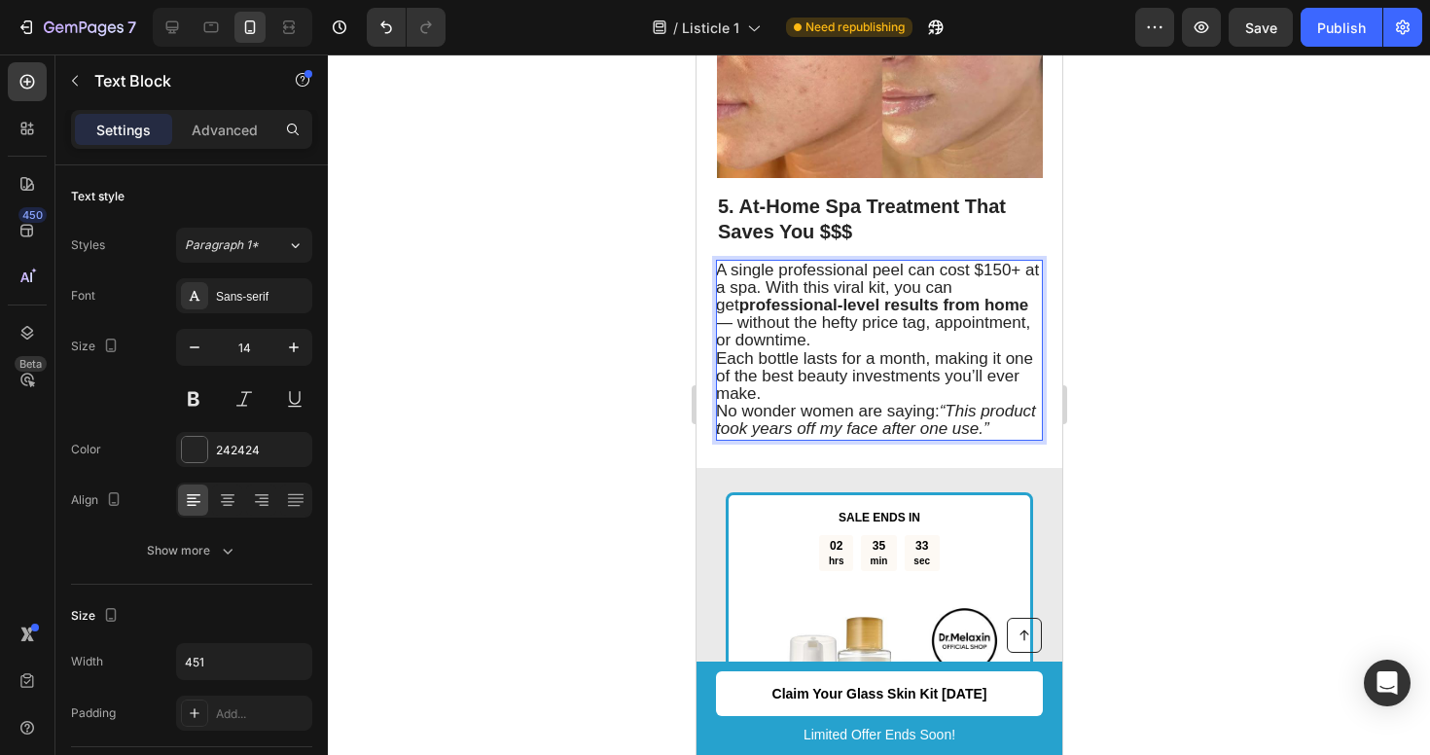
click at [931, 363] on span "Each bottle lasts for a month, making it one of the best beauty investments you…" at bounding box center [873, 376] width 317 height 54
click at [1105, 398] on div at bounding box center [879, 404] width 1102 height 701
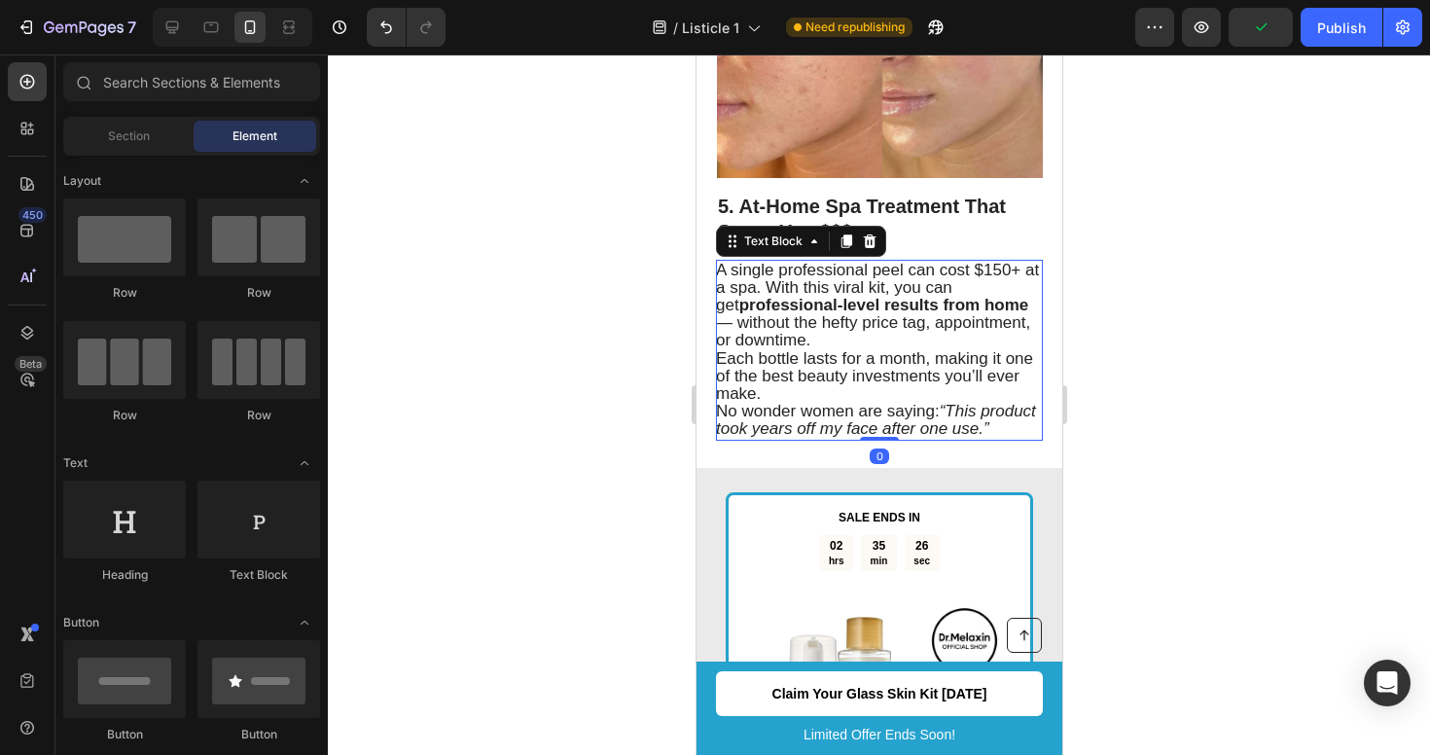
click at [895, 386] on span "Each bottle lasts for a month, making it one of the best beauty investments you…" at bounding box center [873, 376] width 317 height 54
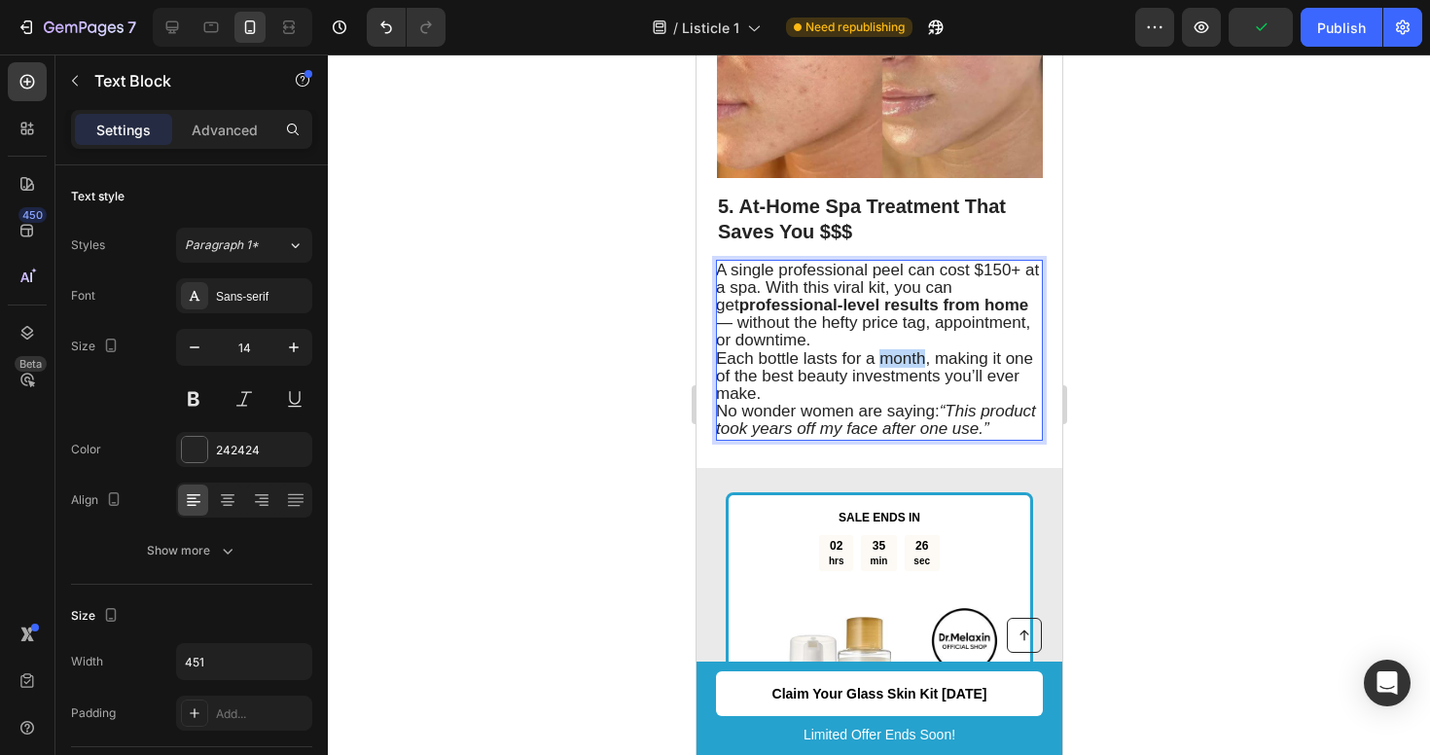
click at [895, 358] on span "Each bottle lasts for a month, making it one of the best beauty investments you…" at bounding box center [873, 376] width 317 height 54
click at [1249, 383] on div at bounding box center [879, 404] width 1102 height 701
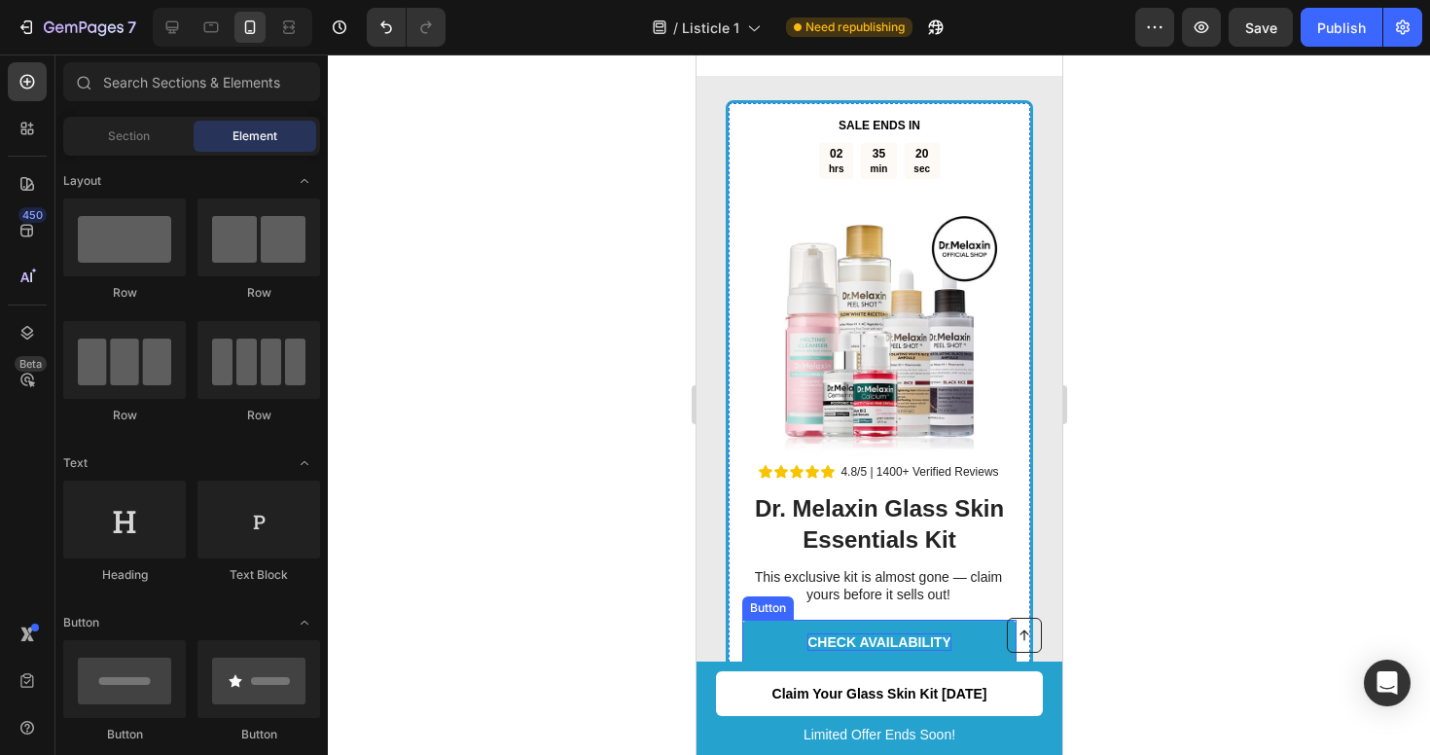
scroll to position [3376, 0]
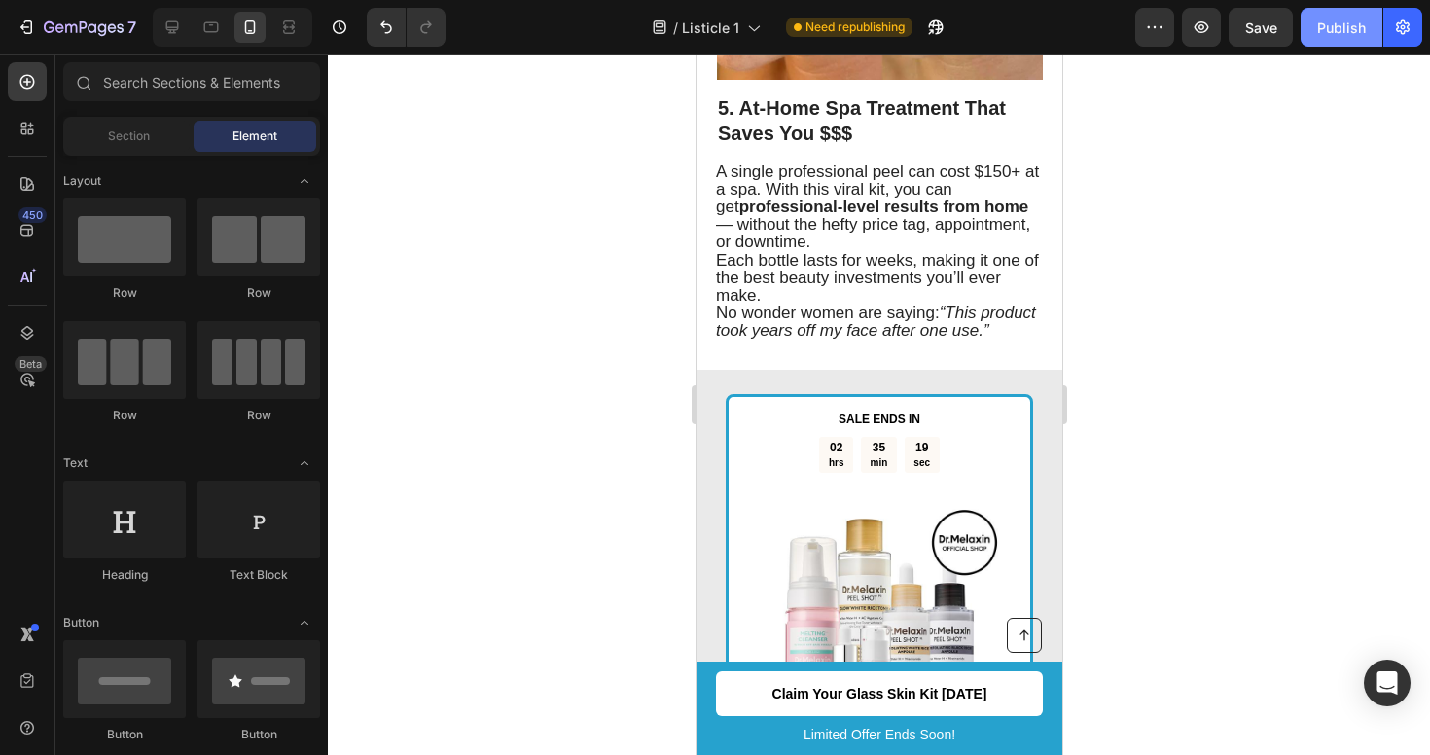
click at [1319, 24] on div "Publish" at bounding box center [1341, 28] width 49 height 20
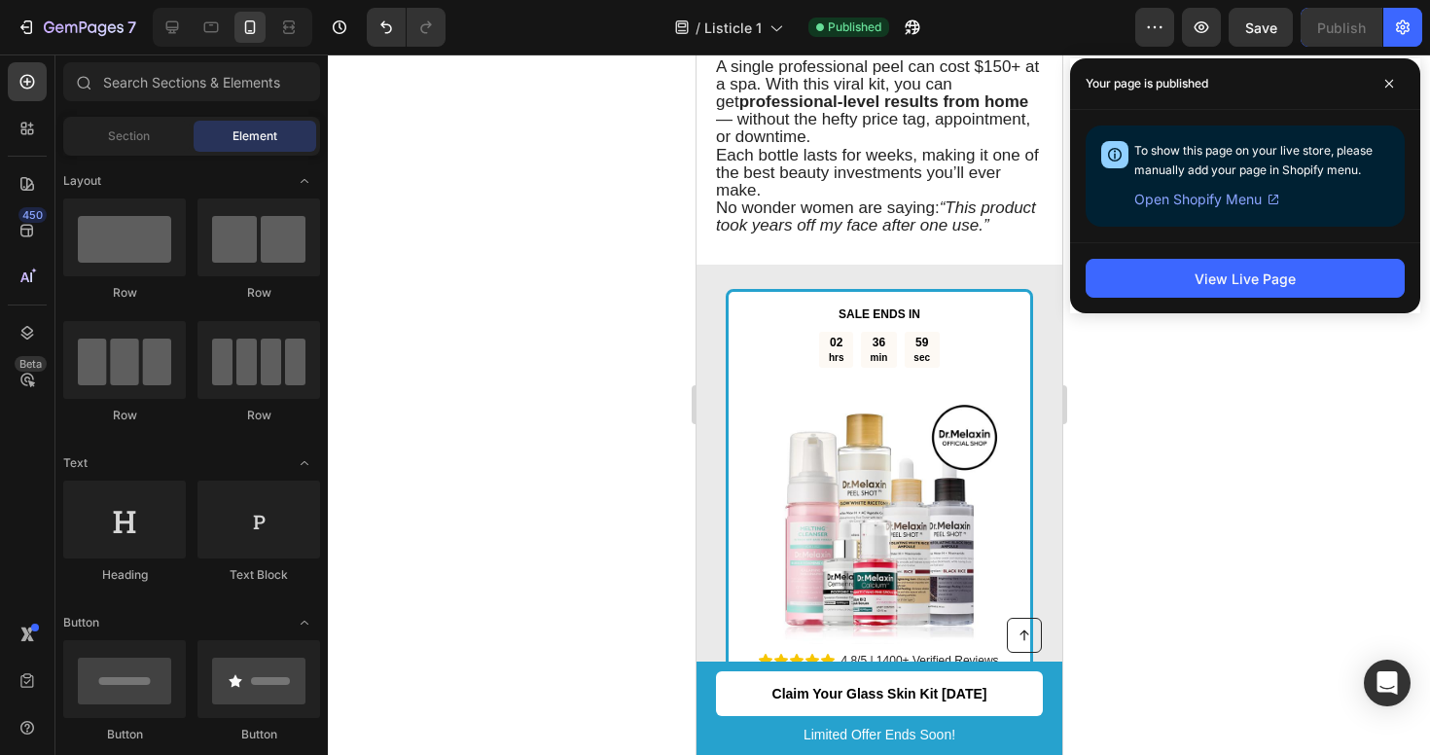
scroll to position [3549, 0]
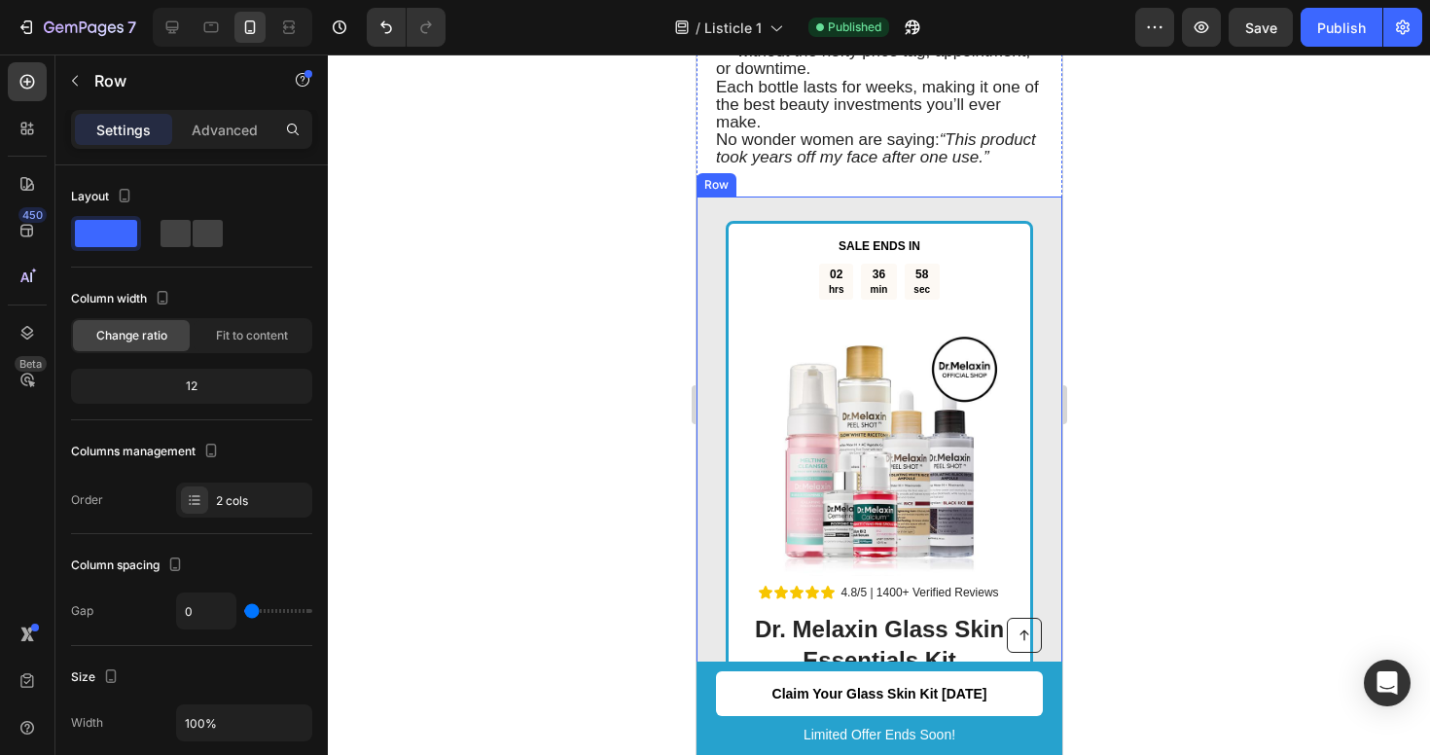
click at [712, 261] on div "Text Block SALE ENDS IN Text Block 02 hrs 36 min 58 sec Countdown Timer Image R…" at bounding box center [879, 564] width 366 height 735
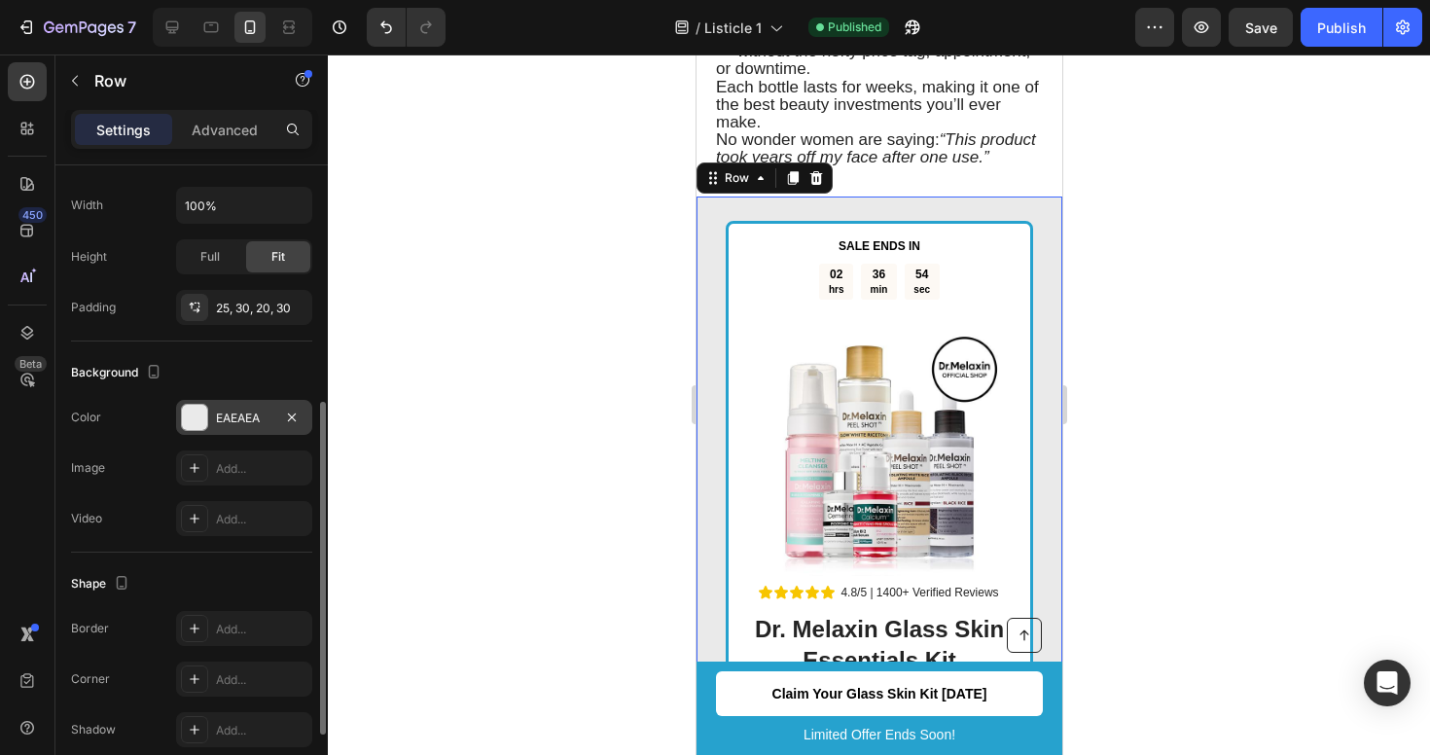
scroll to position [497, 0]
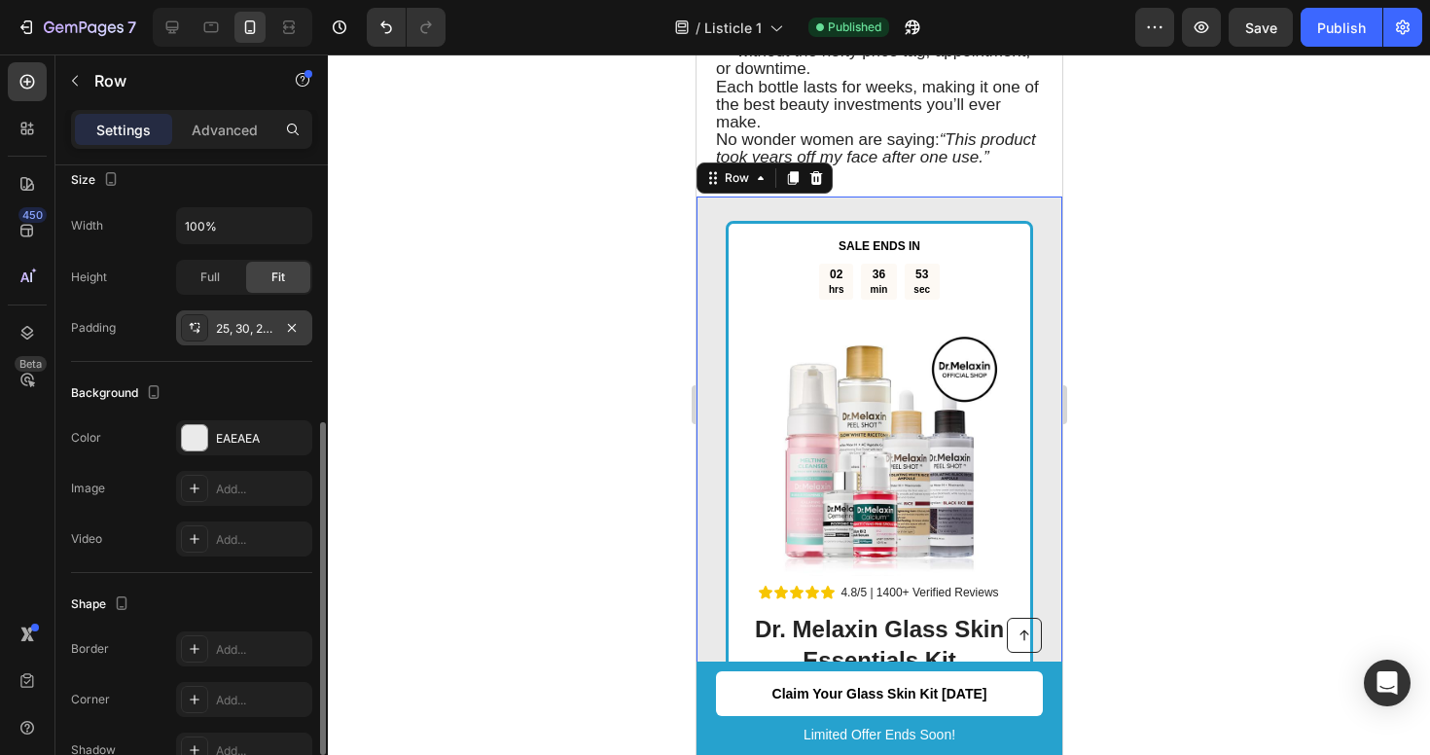
click at [245, 320] on div "25, 30, 20, 30" at bounding box center [244, 329] width 56 height 18
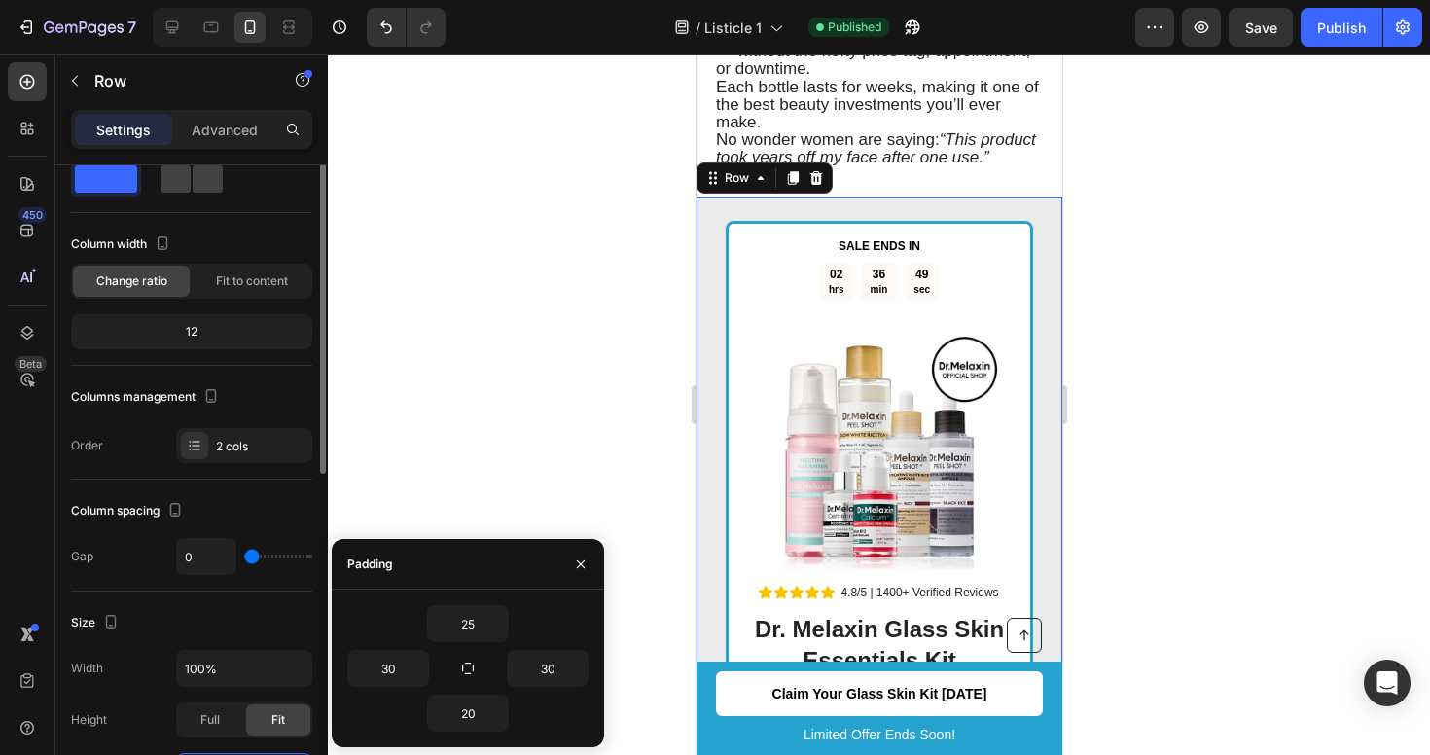
scroll to position [0, 0]
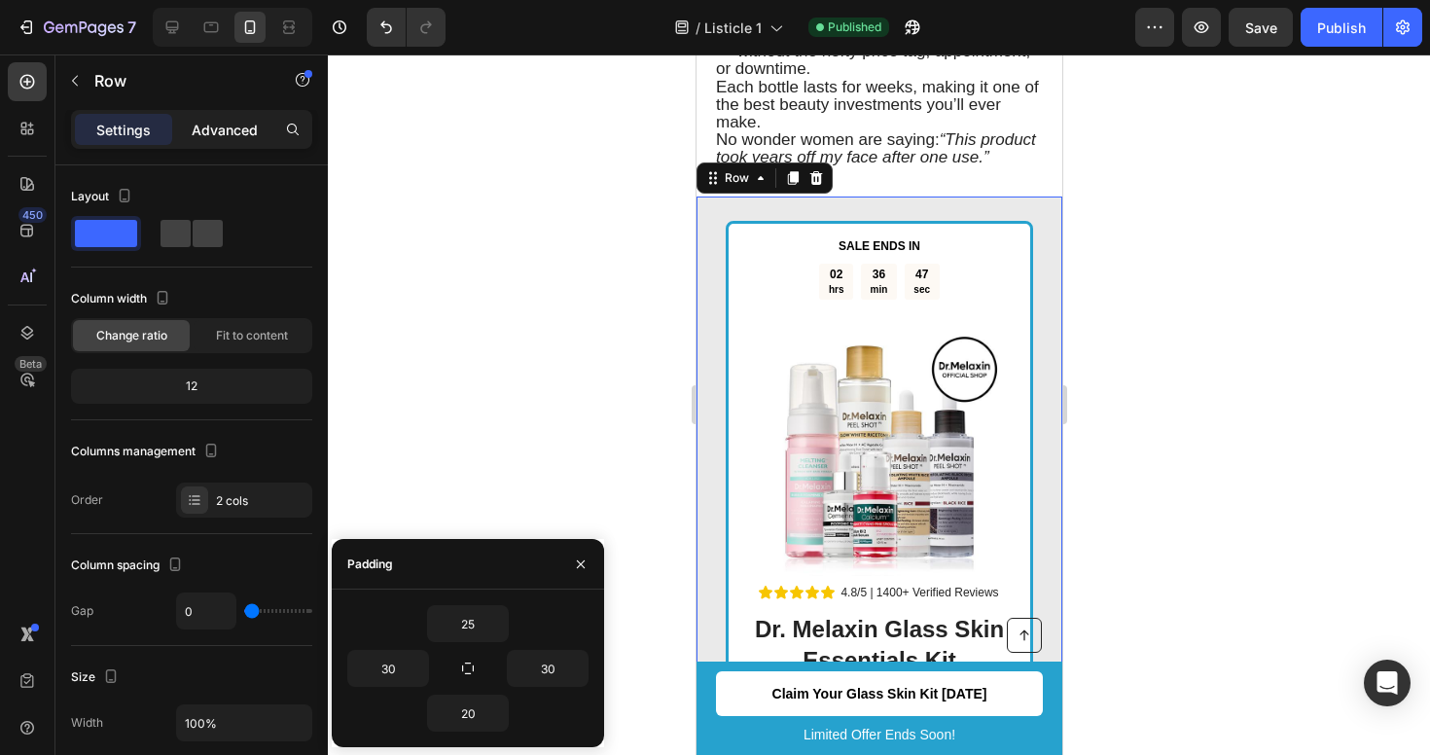
click at [185, 128] on div "Advanced" at bounding box center [224, 129] width 97 height 31
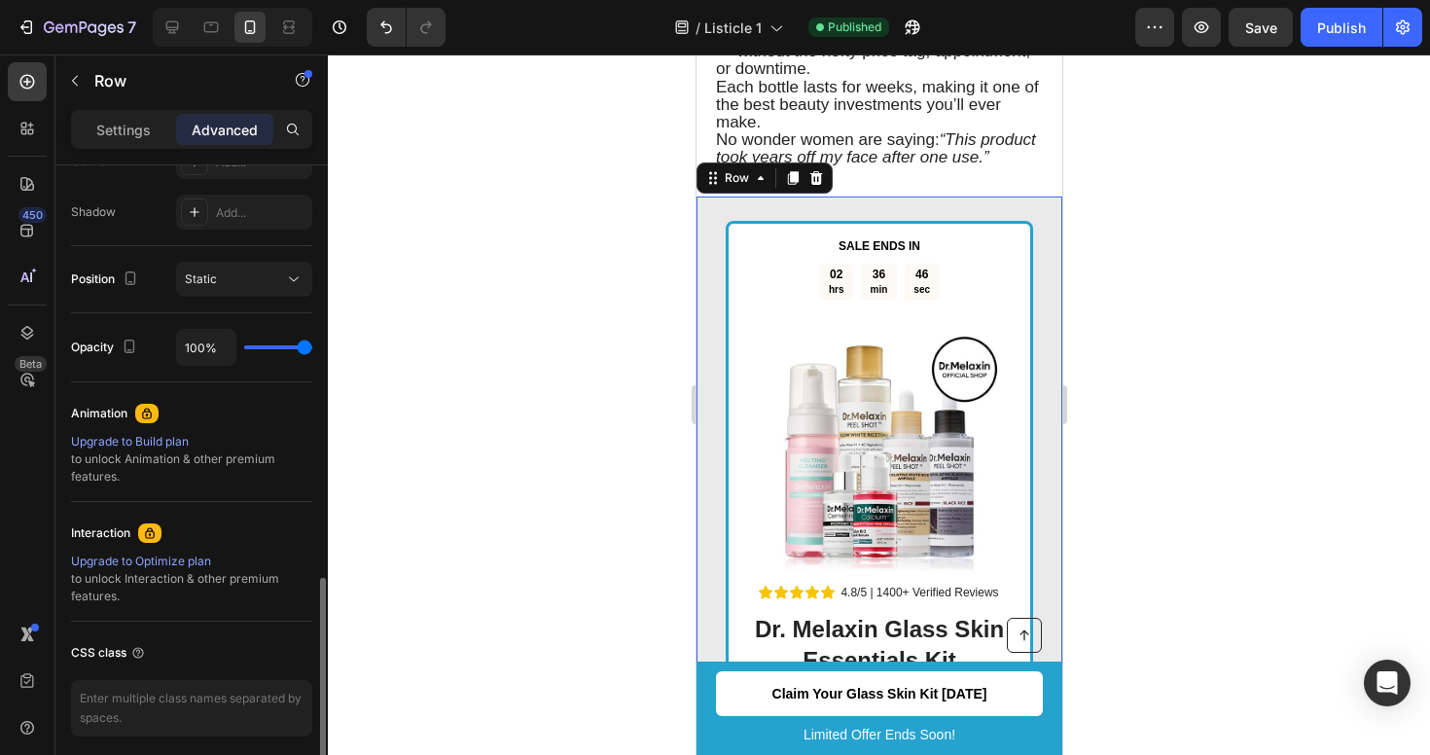
scroll to position [705, 0]
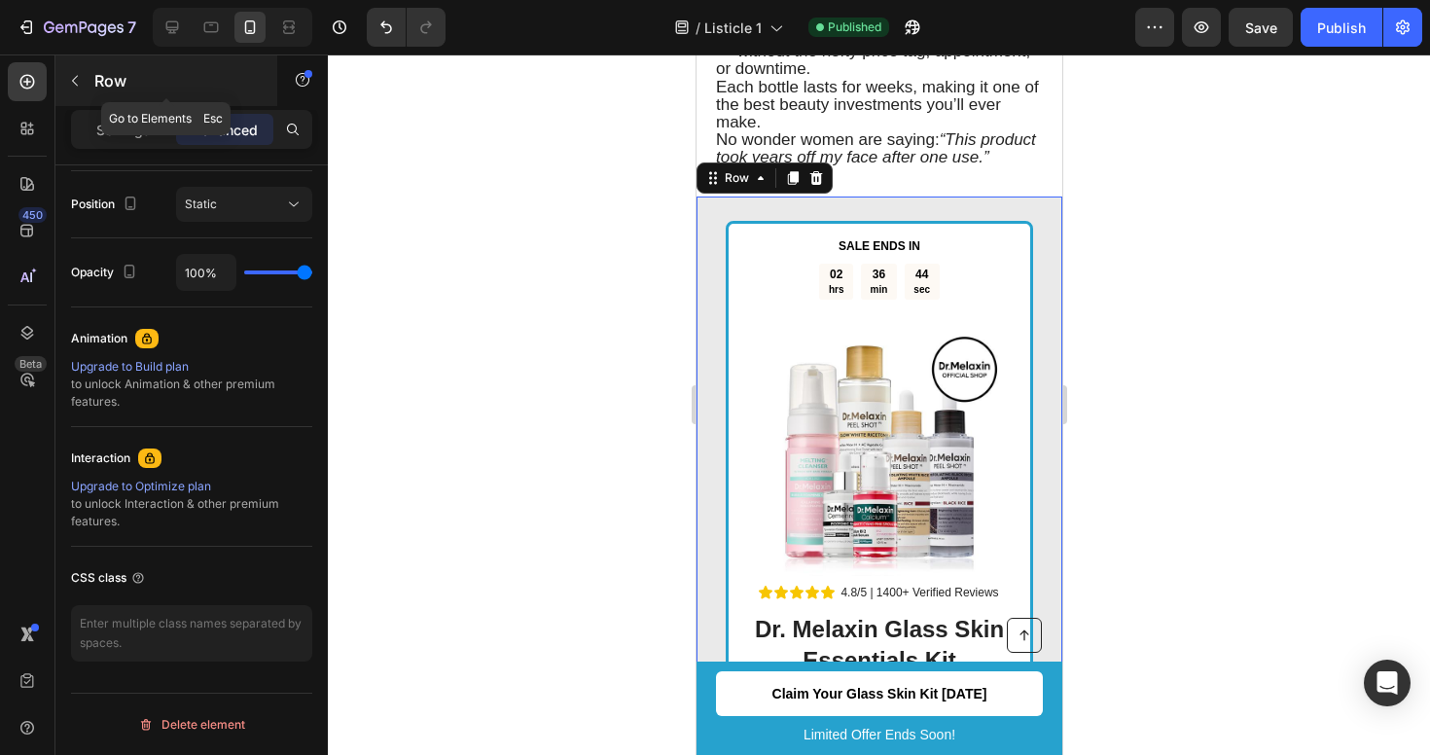
click at [70, 87] on icon "button" at bounding box center [75, 81] width 16 height 16
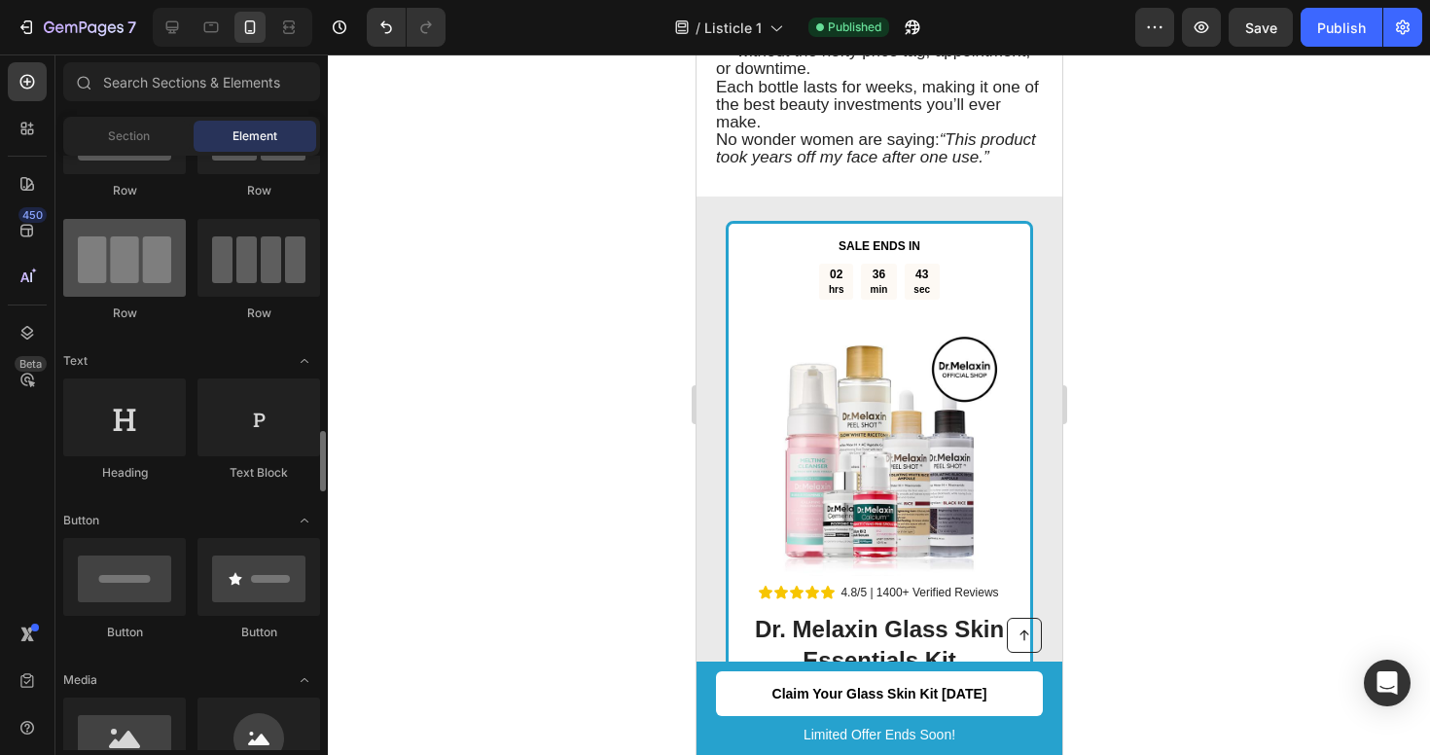
scroll to position [342, 0]
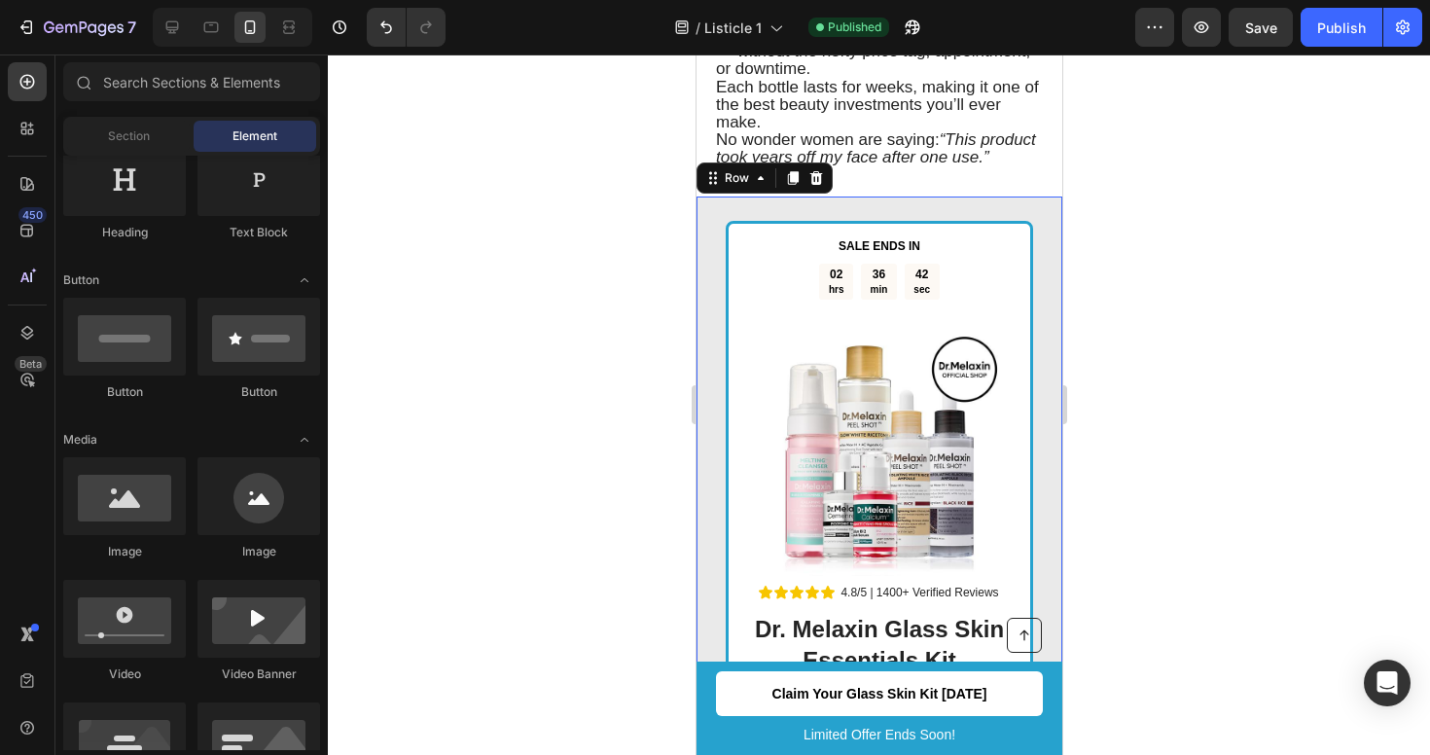
click at [714, 268] on div "Text Block SALE ENDS IN Text Block 02 hrs 36 min 42 sec Countdown Timer Image R…" at bounding box center [879, 564] width 366 height 735
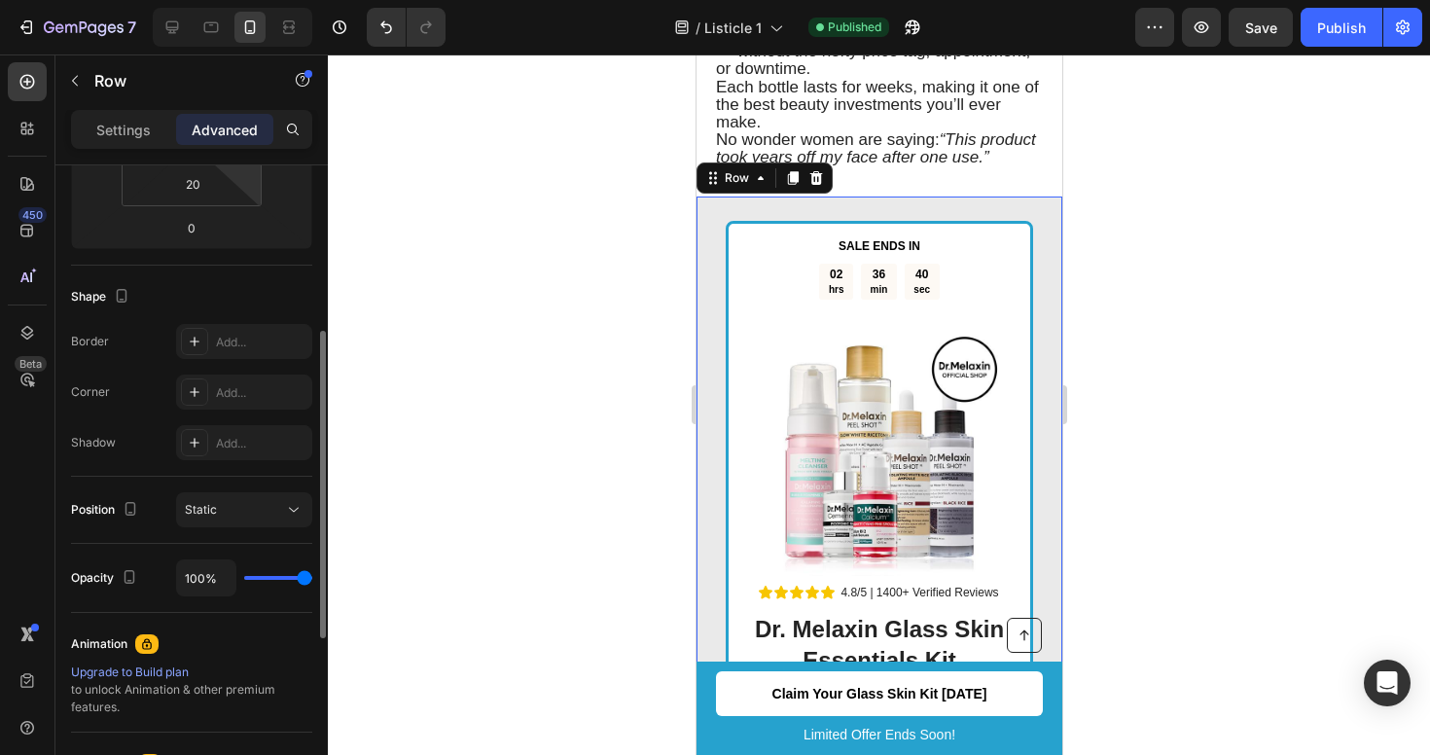
scroll to position [378, 0]
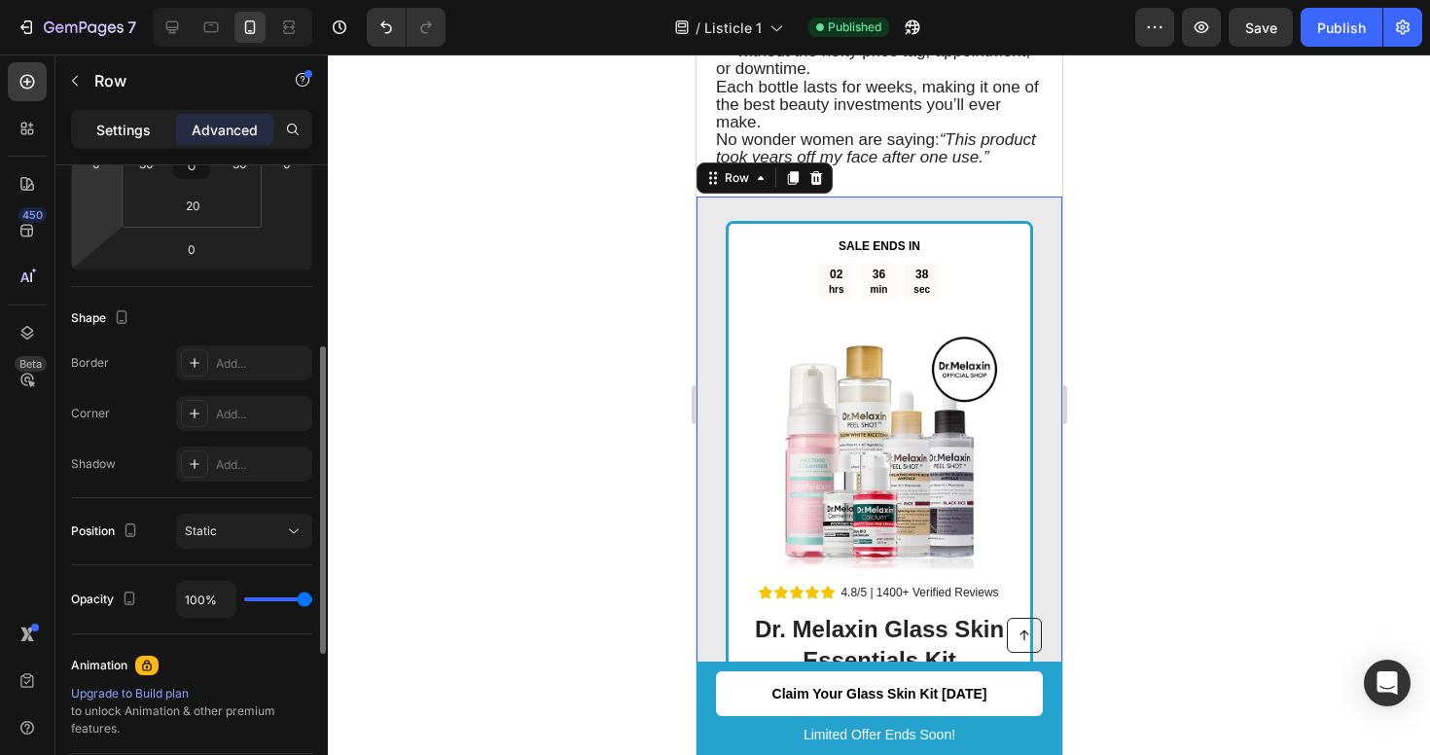
click at [107, 135] on p "Settings" at bounding box center [123, 130] width 54 height 20
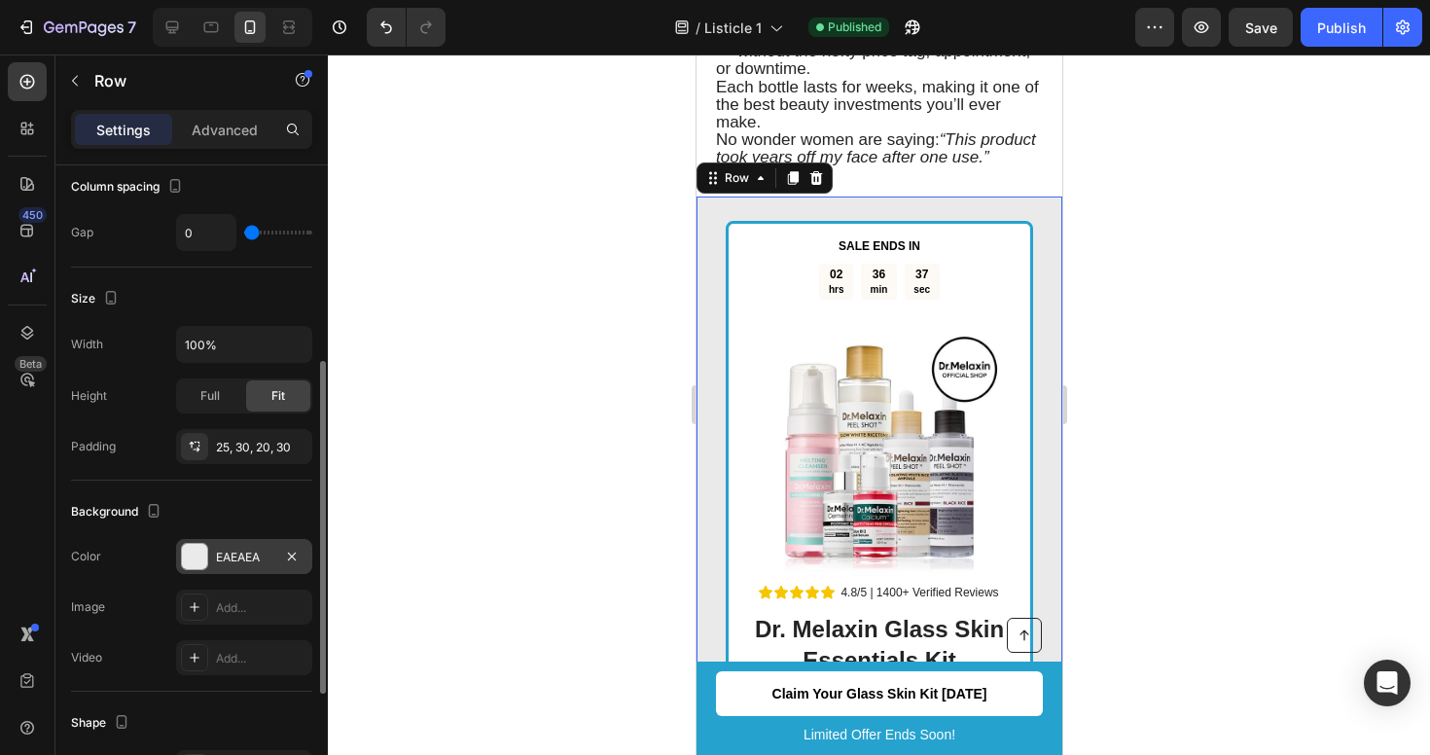
click at [239, 547] on div "EAEAEA" at bounding box center [244, 556] width 136 height 35
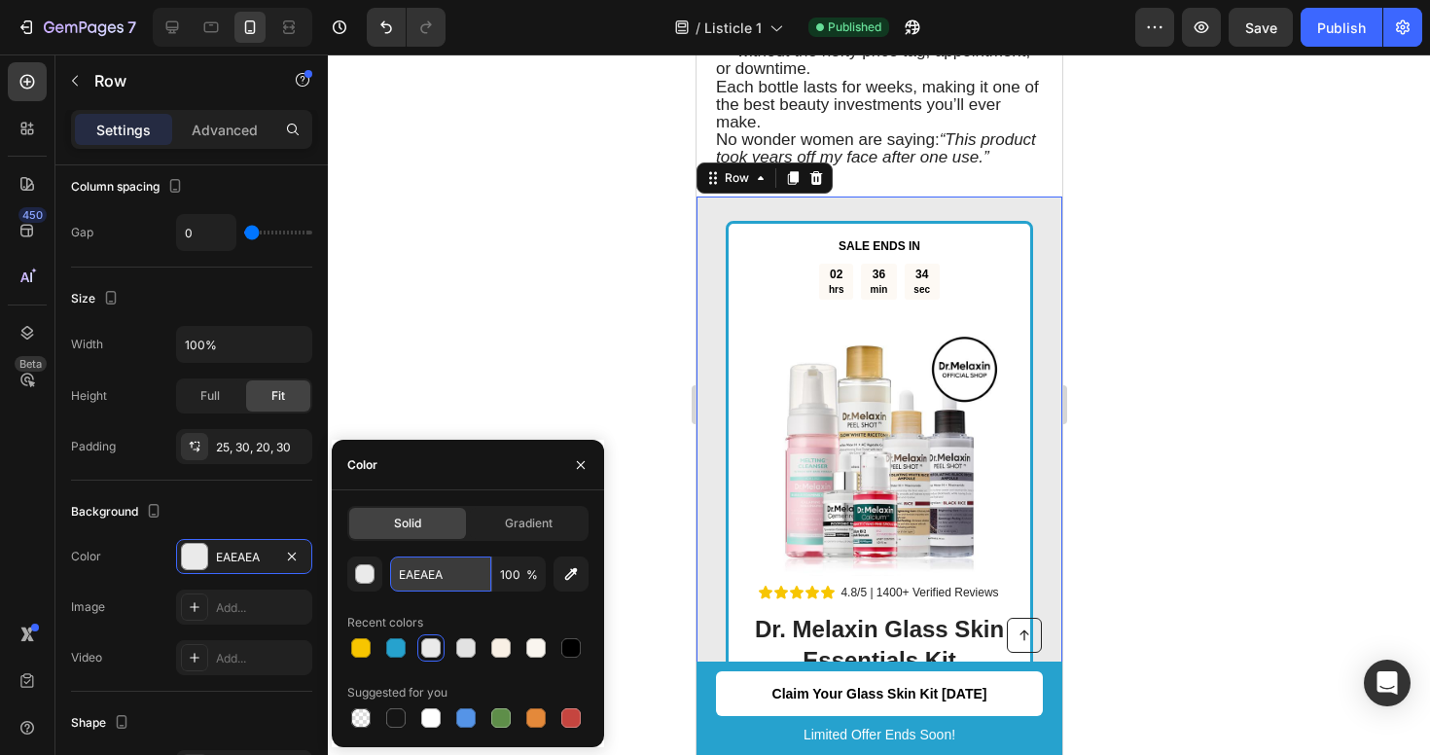
click at [452, 569] on input "EAEAEA" at bounding box center [440, 574] width 101 height 35
click at [360, 585] on button "button" at bounding box center [364, 574] width 35 height 35
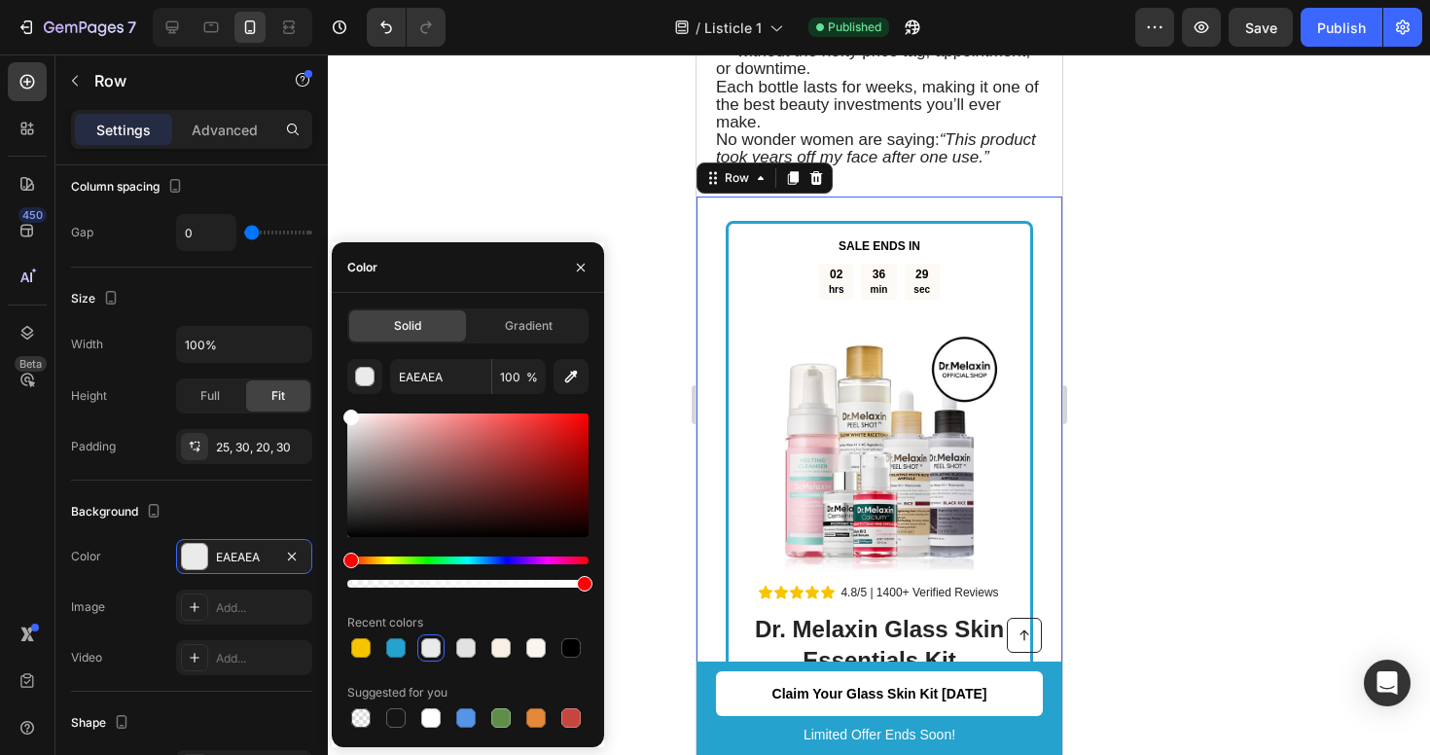
drag, startPoint x: 349, startPoint y: 422, endPoint x: 329, endPoint y: 360, distance: 65.5
click at [329, 0] on div "7 / Listicle 1 Published Preview Save Publish 450 Beta Sections(18) Elements(83…" at bounding box center [715, 0] width 1430 height 0
click at [450, 98] on div at bounding box center [879, 404] width 1102 height 701
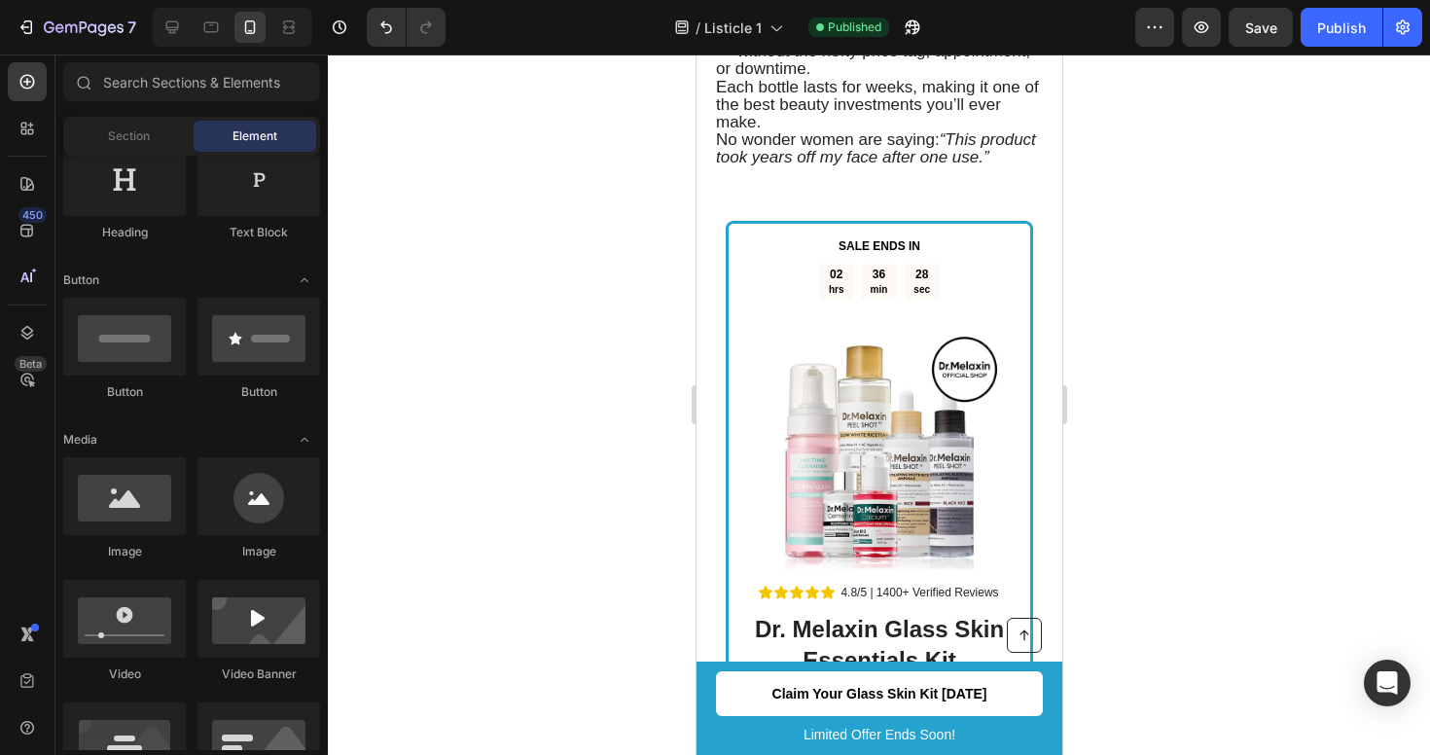
click at [450, 98] on div at bounding box center [879, 404] width 1102 height 701
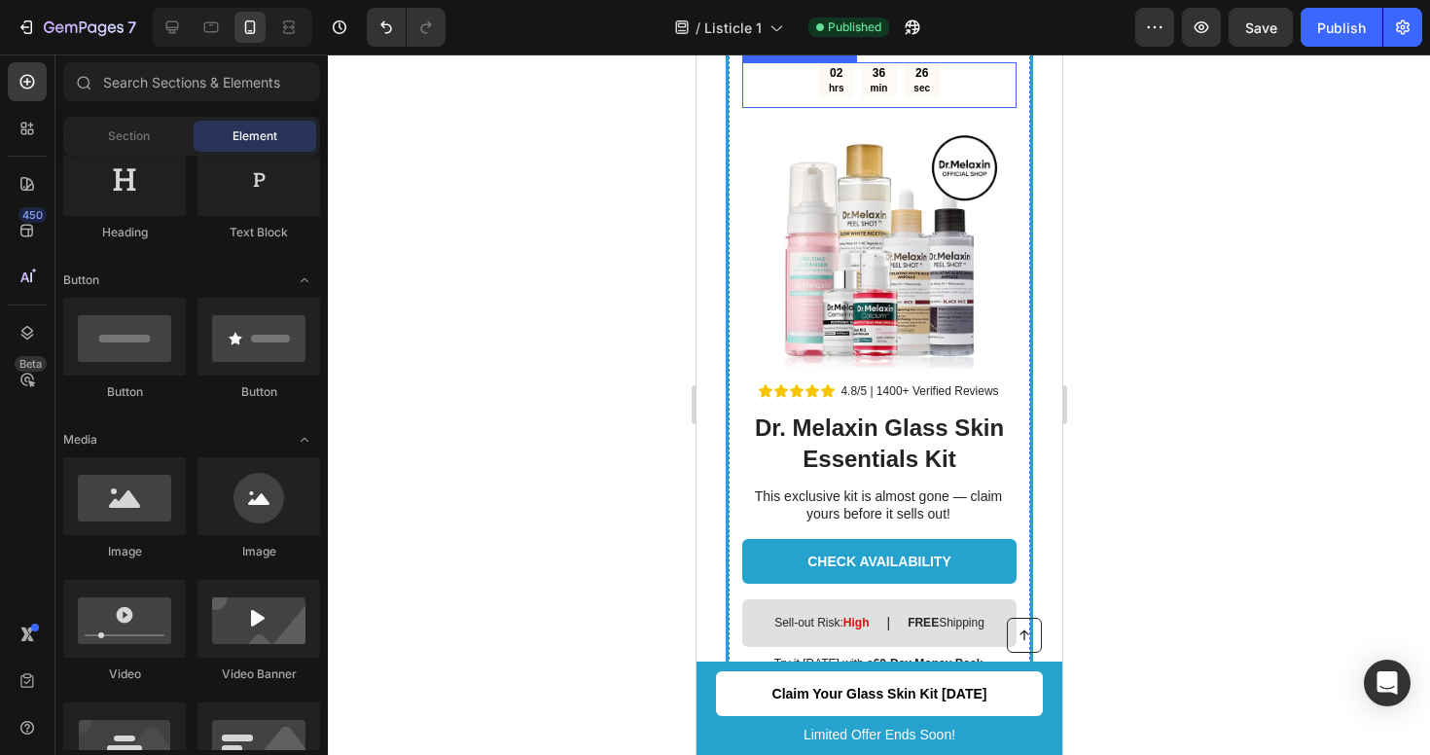
scroll to position [3861, 0]
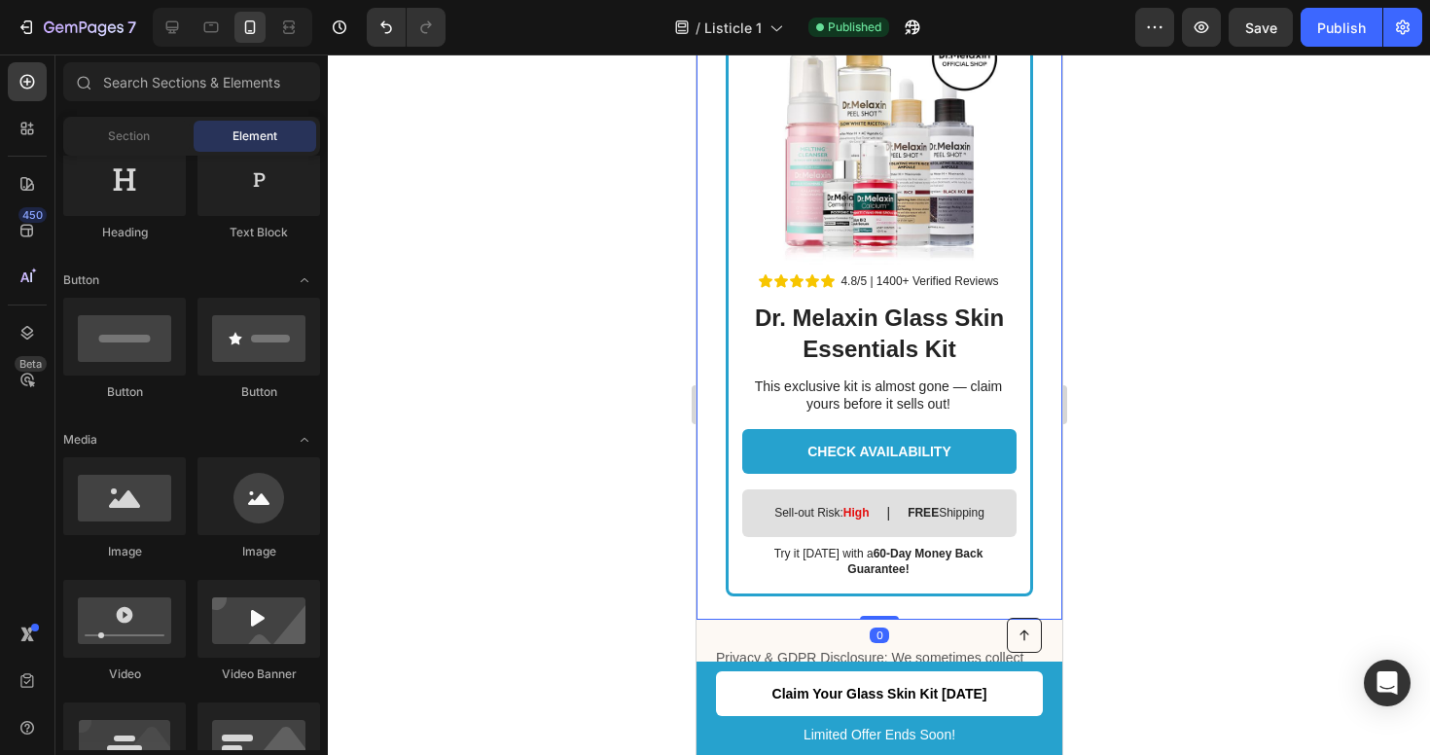
click at [717, 429] on div "Text Block SALE ENDS IN Text Block 02 hrs 36 min 24 sec Countdown Timer Image R…" at bounding box center [879, 252] width 366 height 735
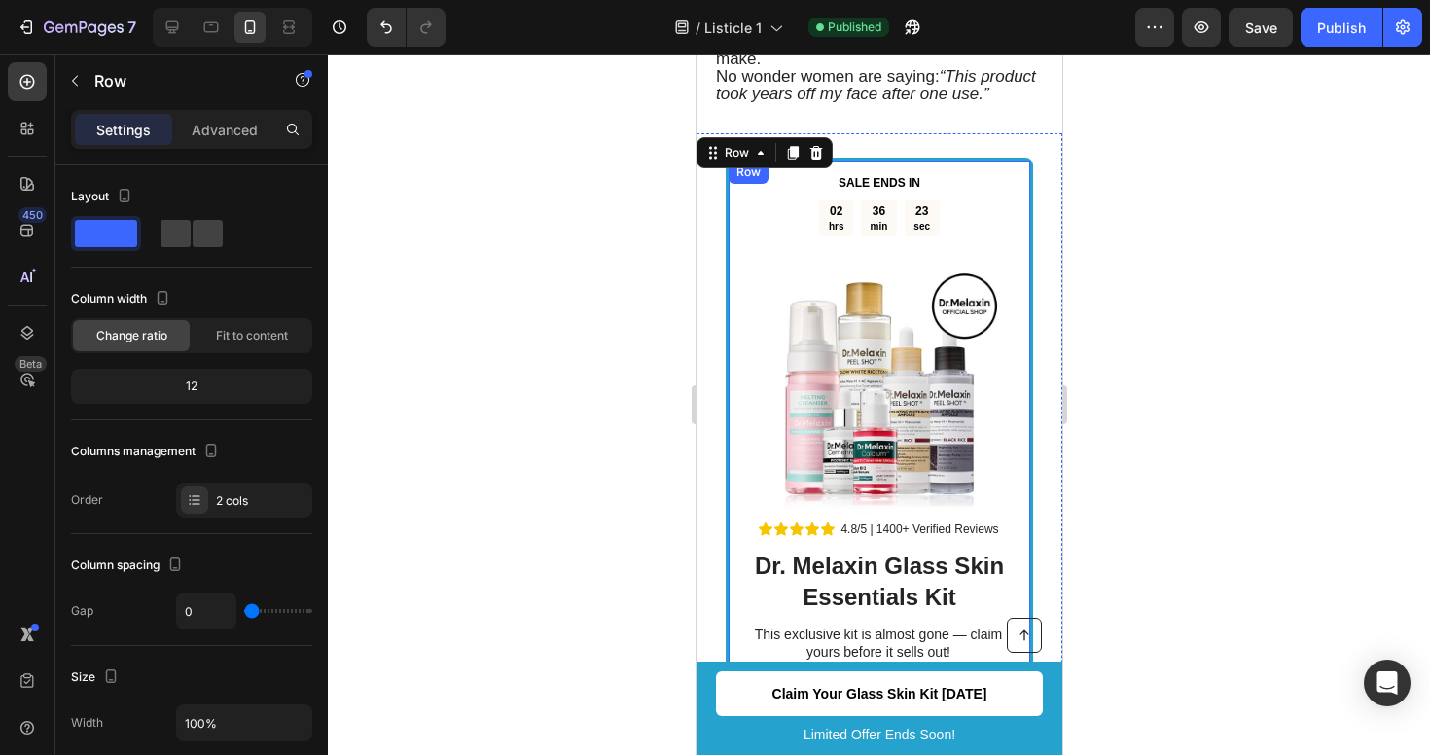
scroll to position [3542, 0]
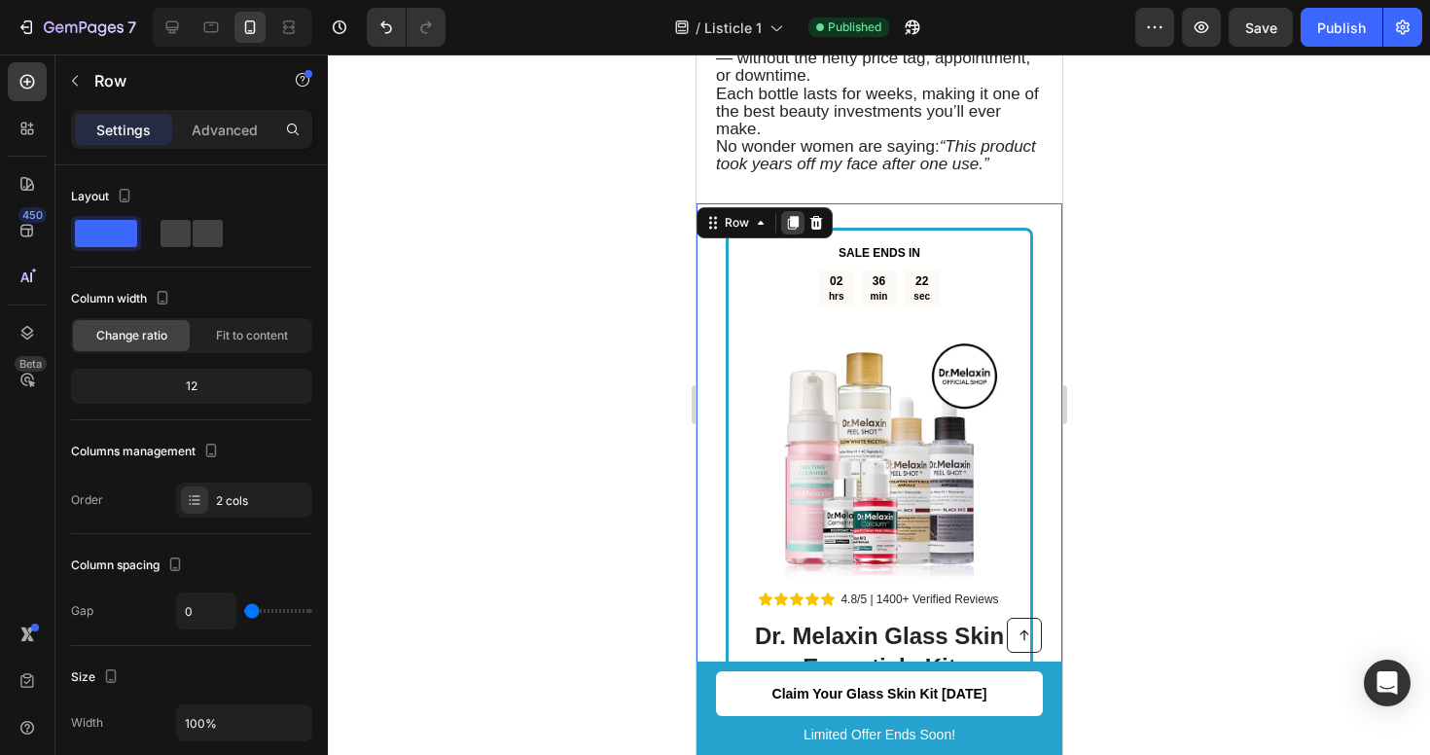
click at [795, 227] on icon at bounding box center [792, 223] width 11 height 14
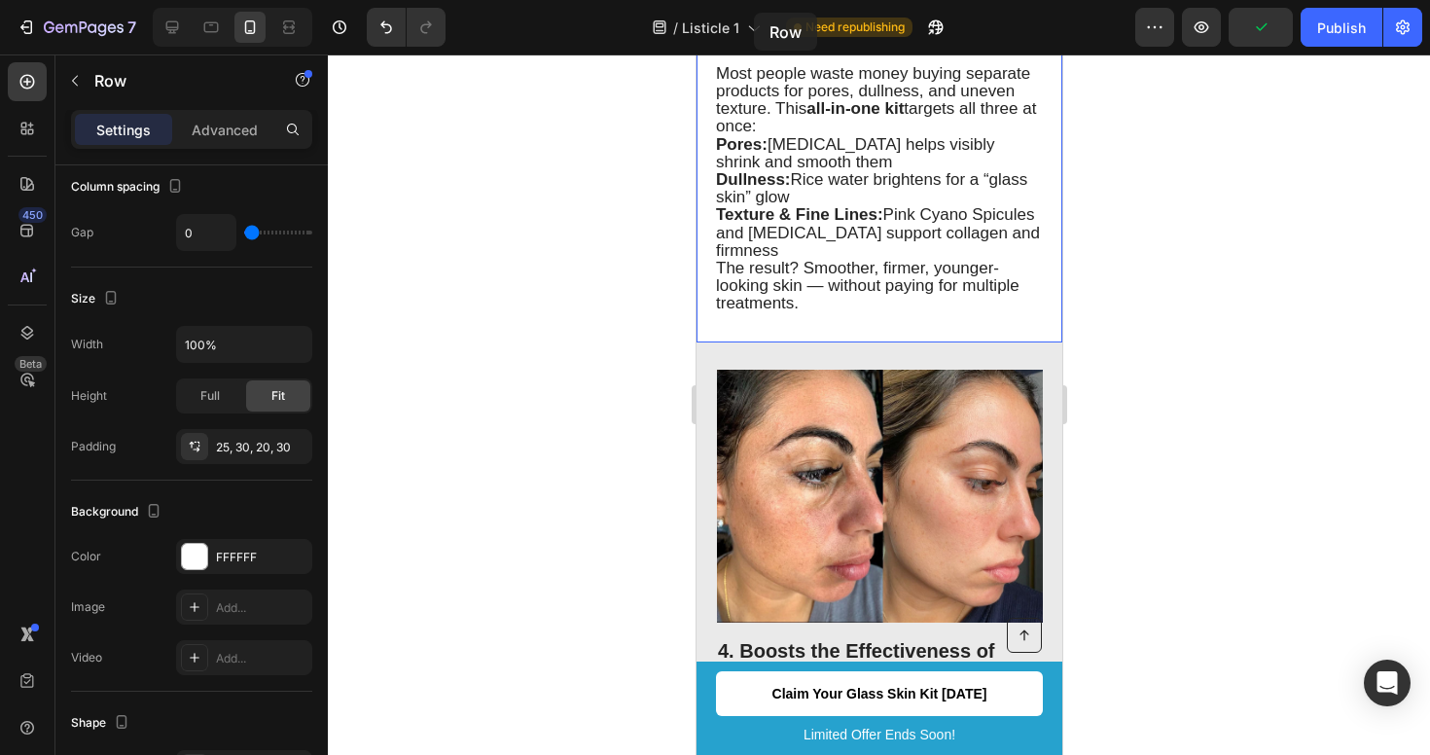
scroll to position [2101, 0]
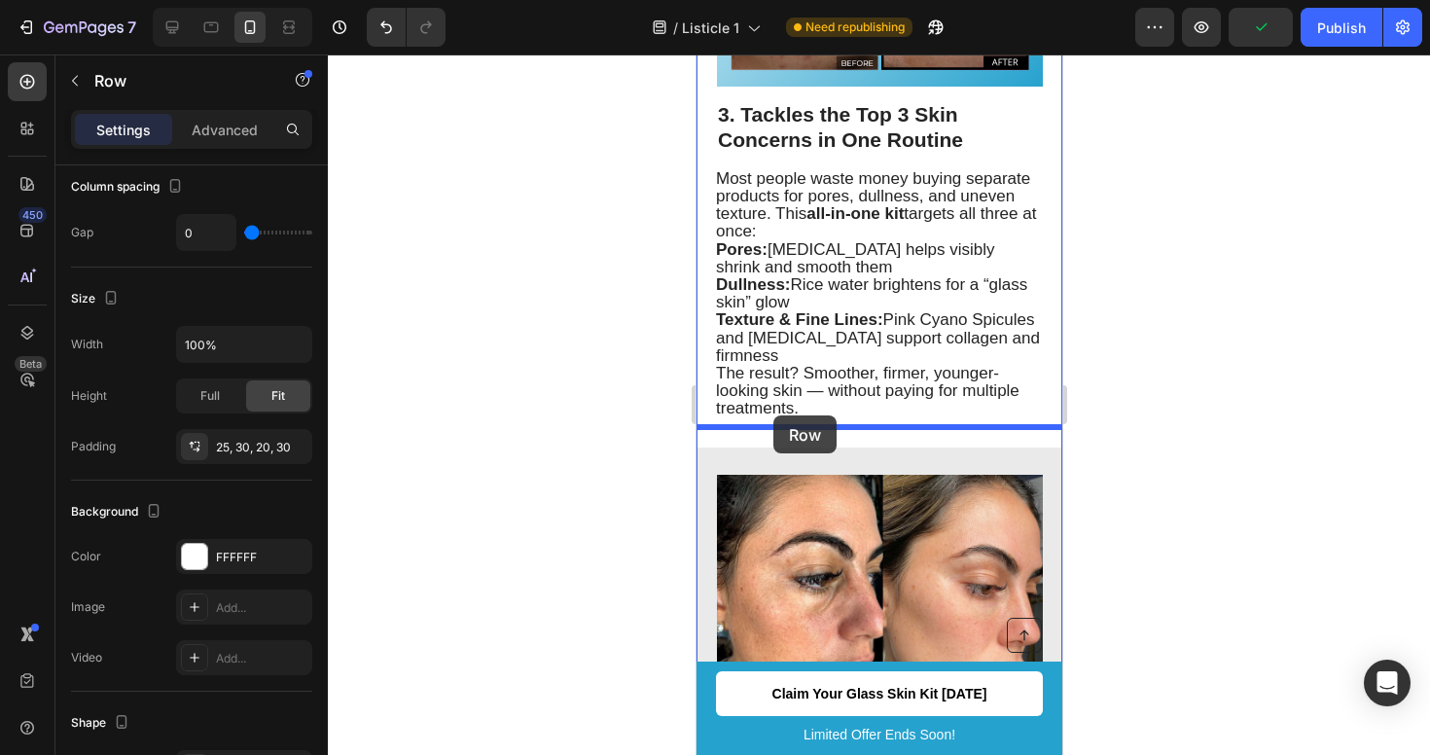
drag, startPoint x: 748, startPoint y: 114, endPoint x: 773, endPoint y: 415, distance: 302.6
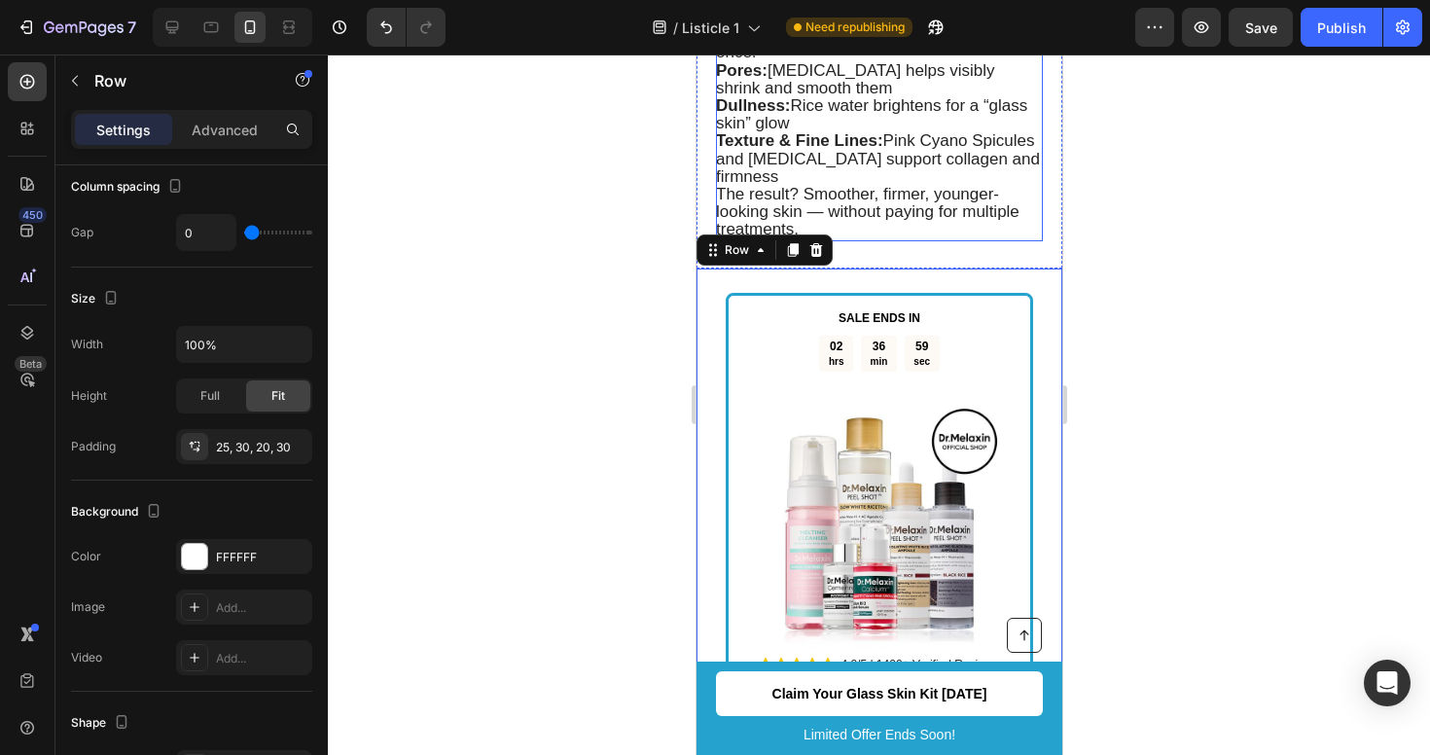
scroll to position [2312, 0]
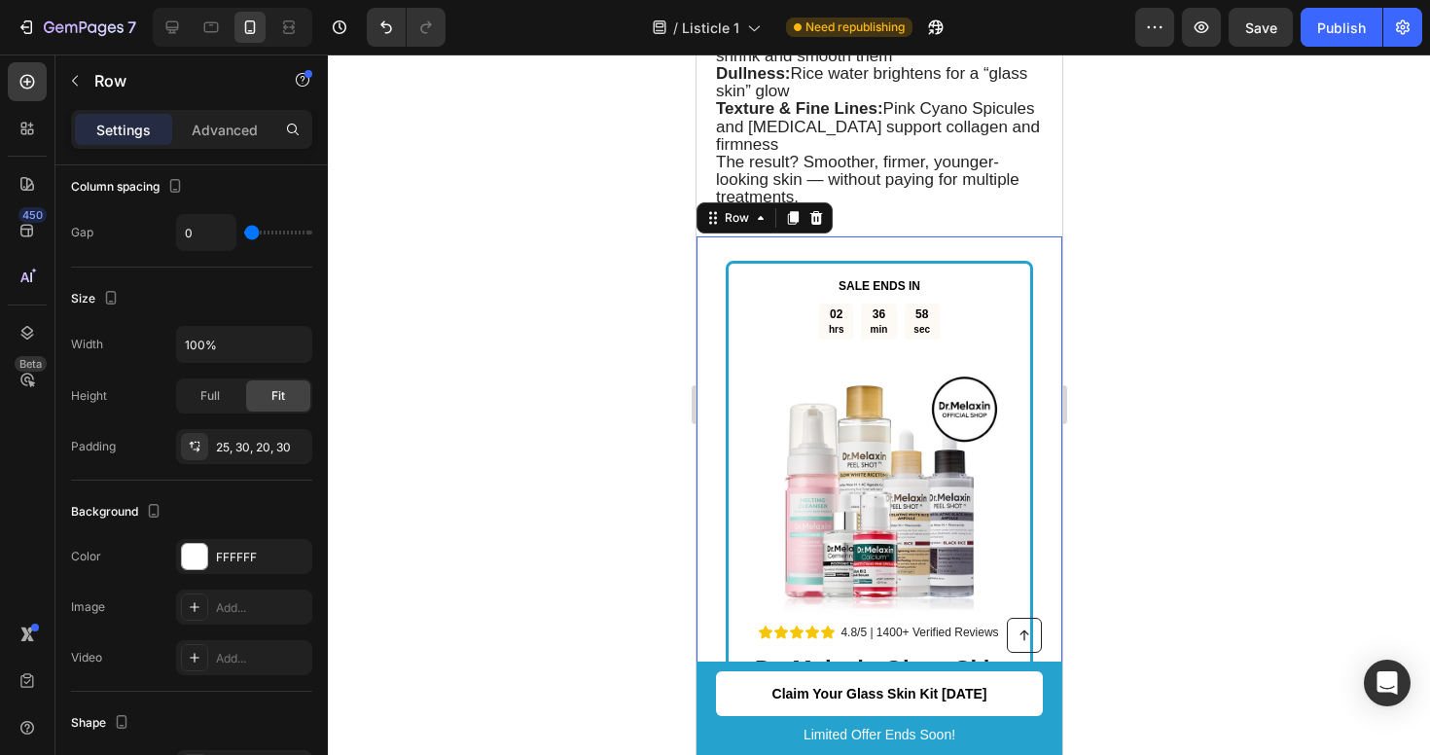
click at [1043, 239] on div "Text Block SALE ENDS IN Text Block 02 hrs 36 min 58 sec Countdown Timer Image R…" at bounding box center [879, 603] width 366 height 735
click at [234, 135] on p "Advanced" at bounding box center [225, 130] width 66 height 20
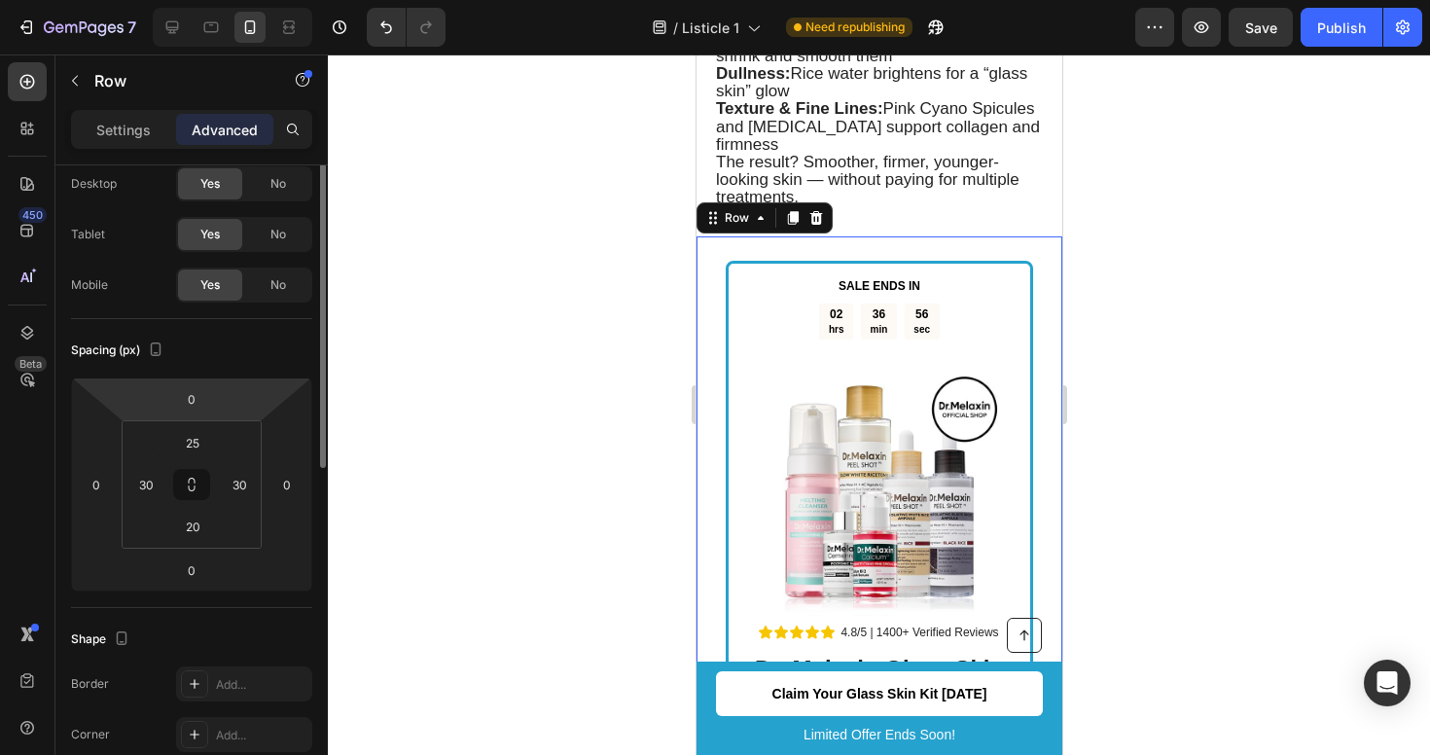
scroll to position [68, 0]
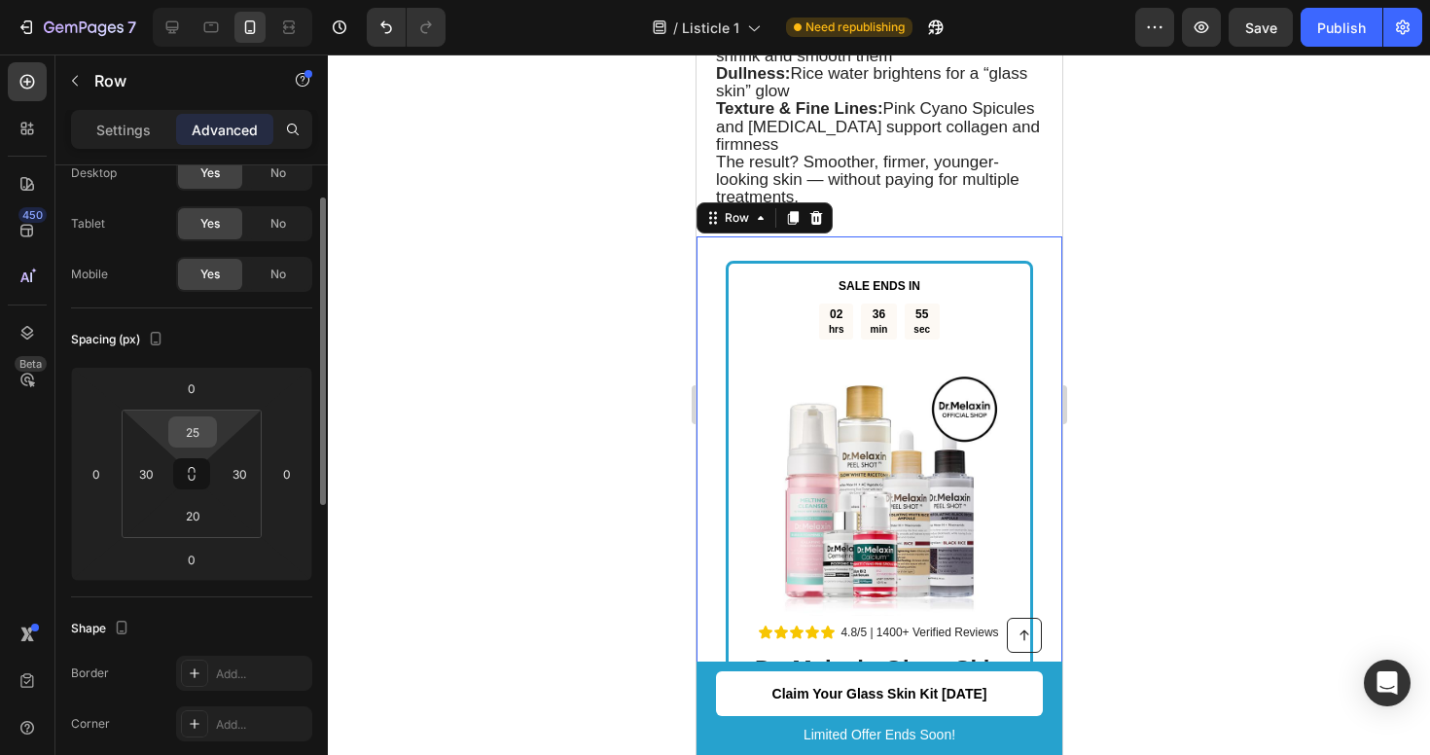
click at [202, 436] on input "25" at bounding box center [192, 431] width 39 height 29
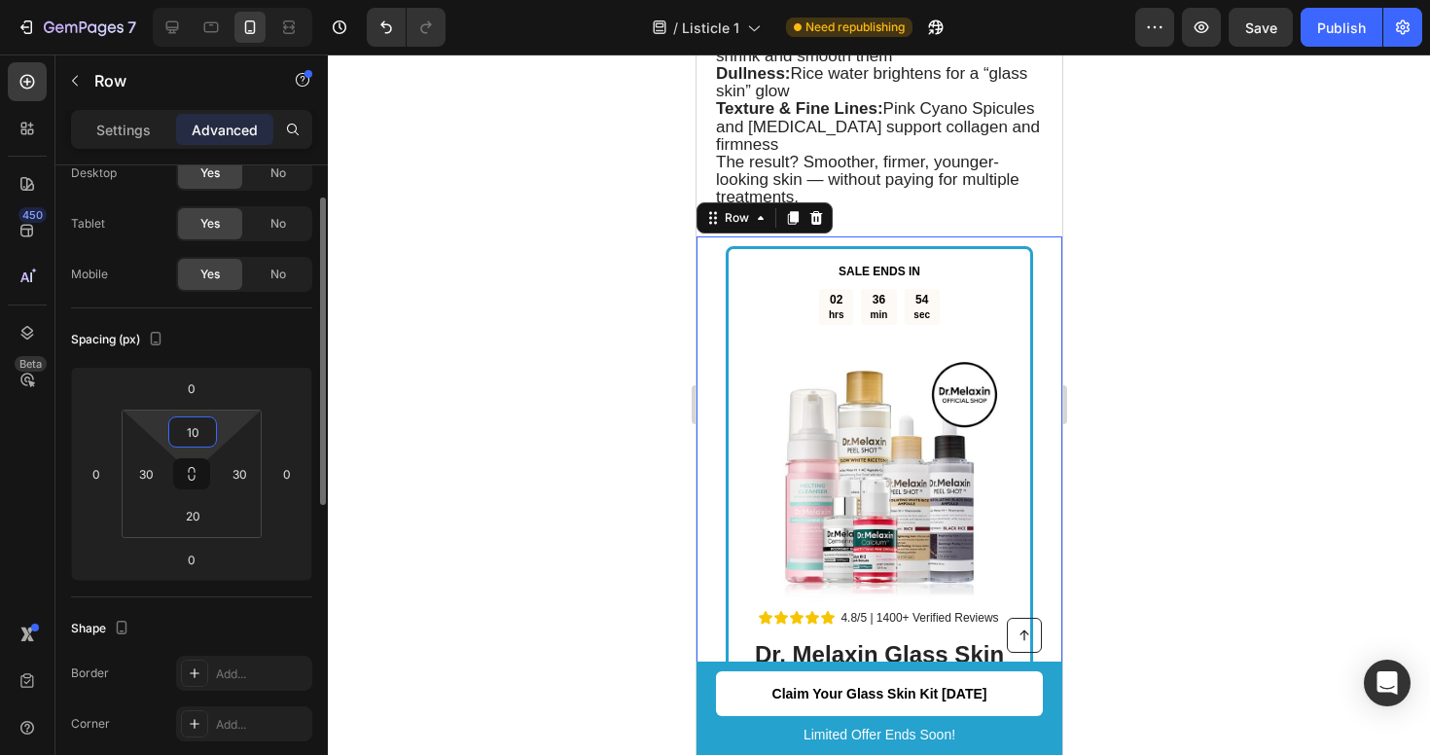
type input "1"
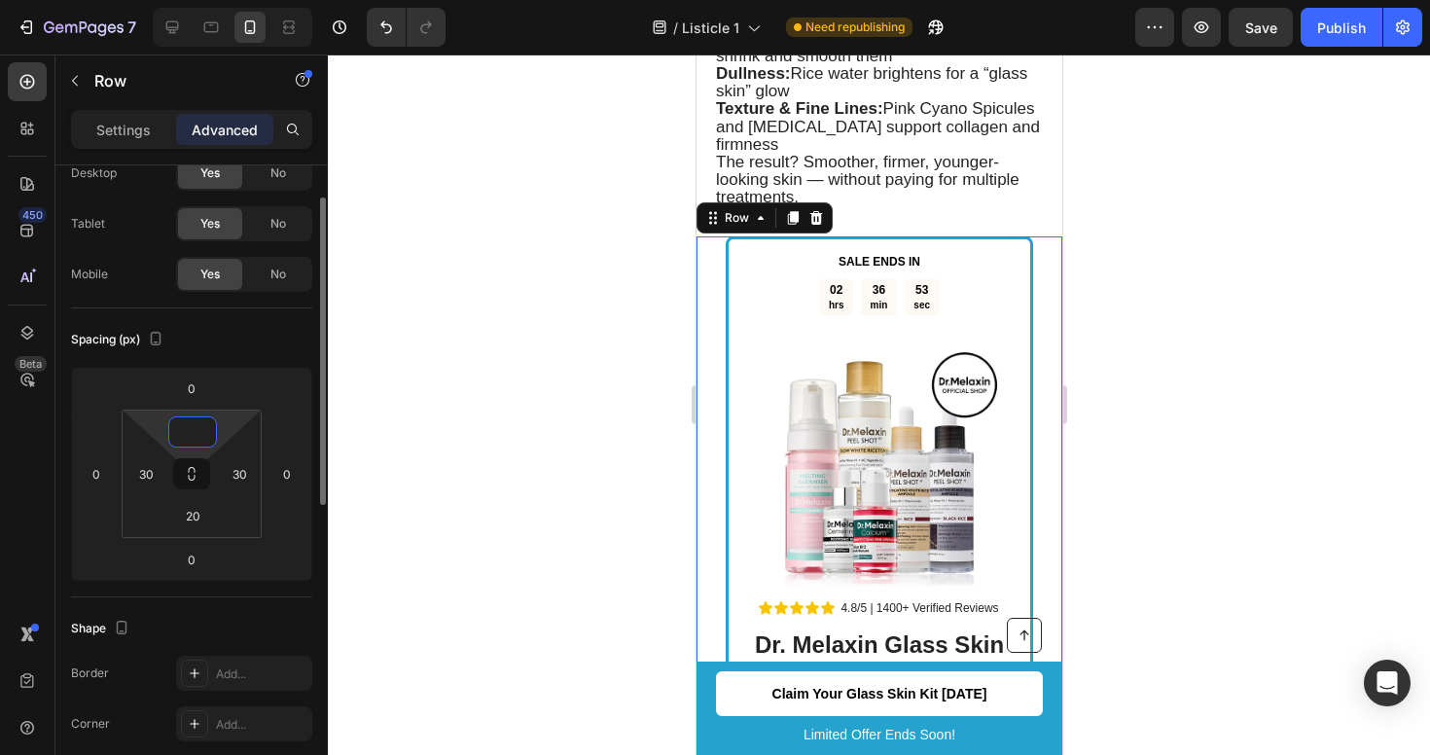
type input "5"
type input "0"
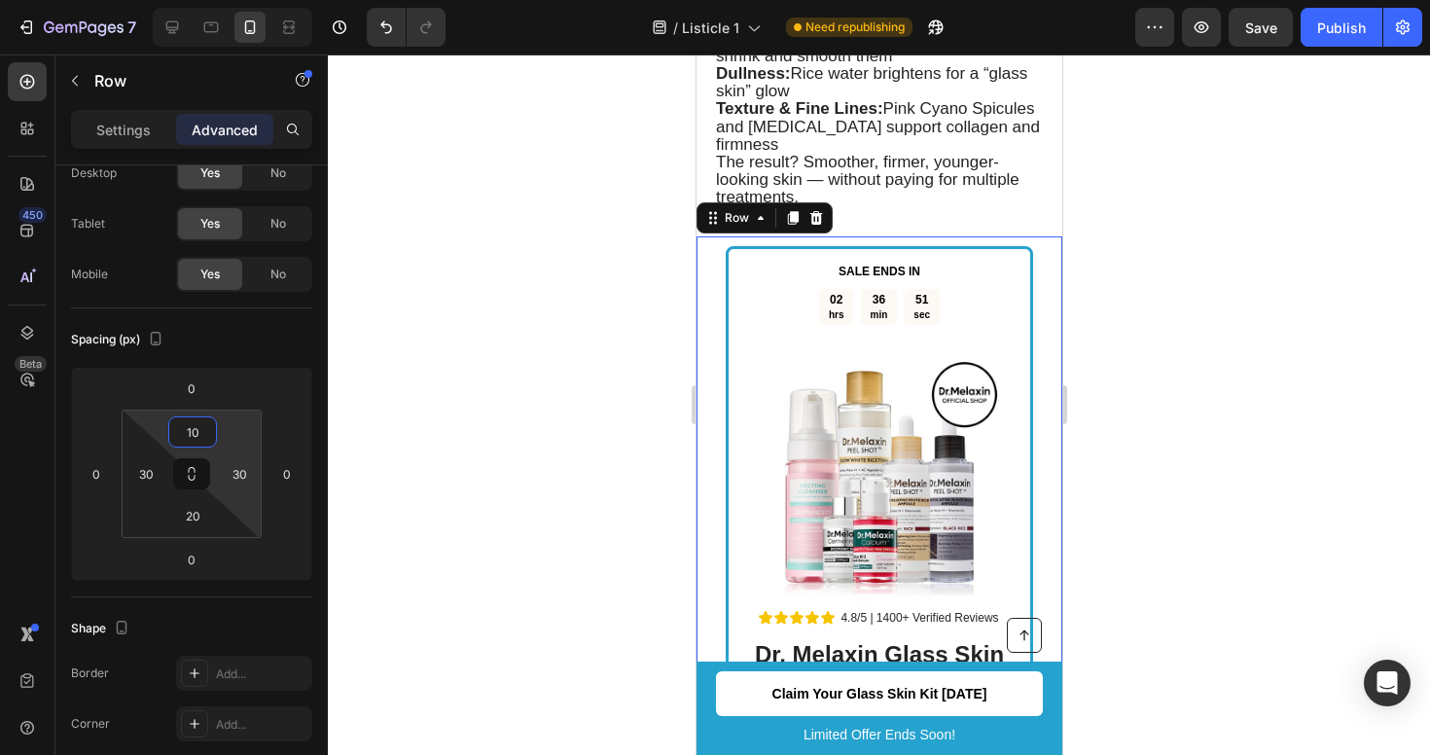
type input "10"
click at [371, 434] on div at bounding box center [879, 404] width 1102 height 701
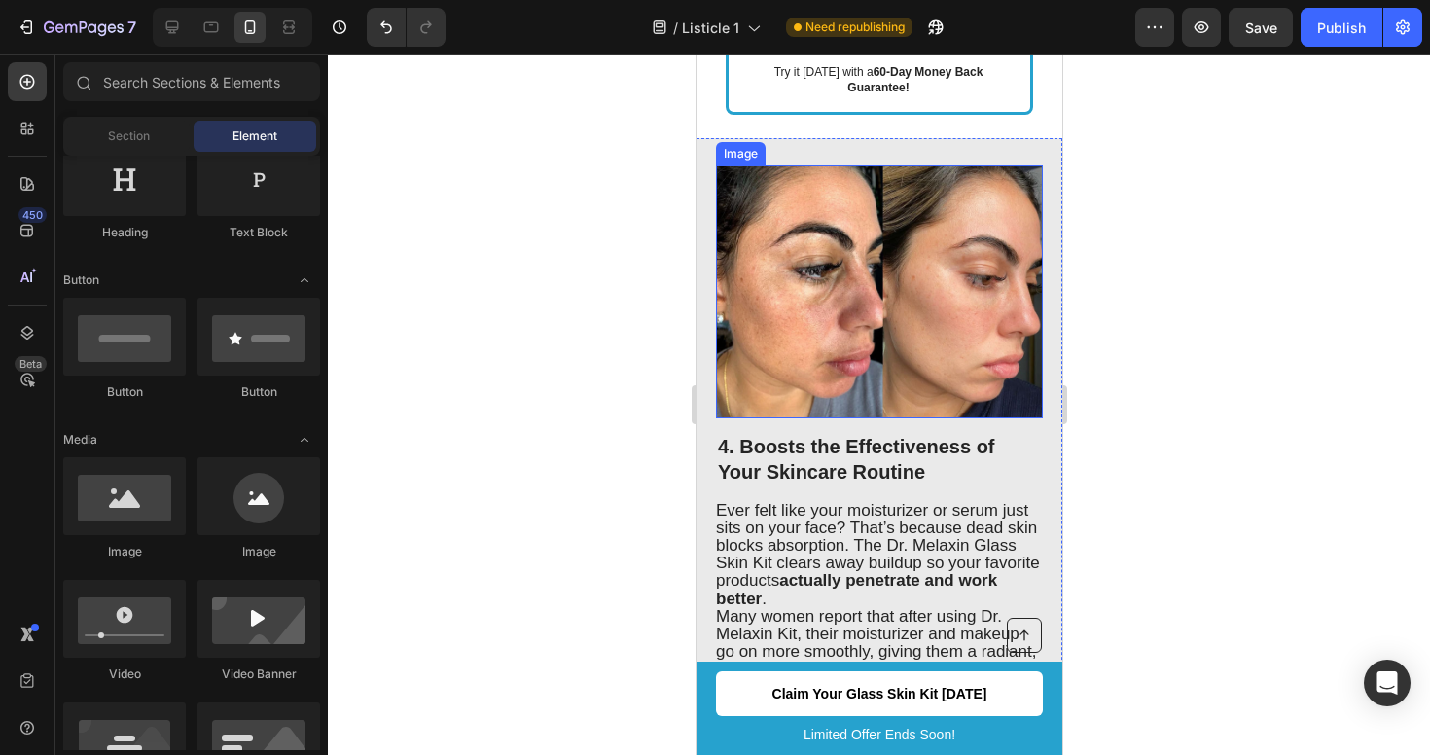
scroll to position [3254, 0]
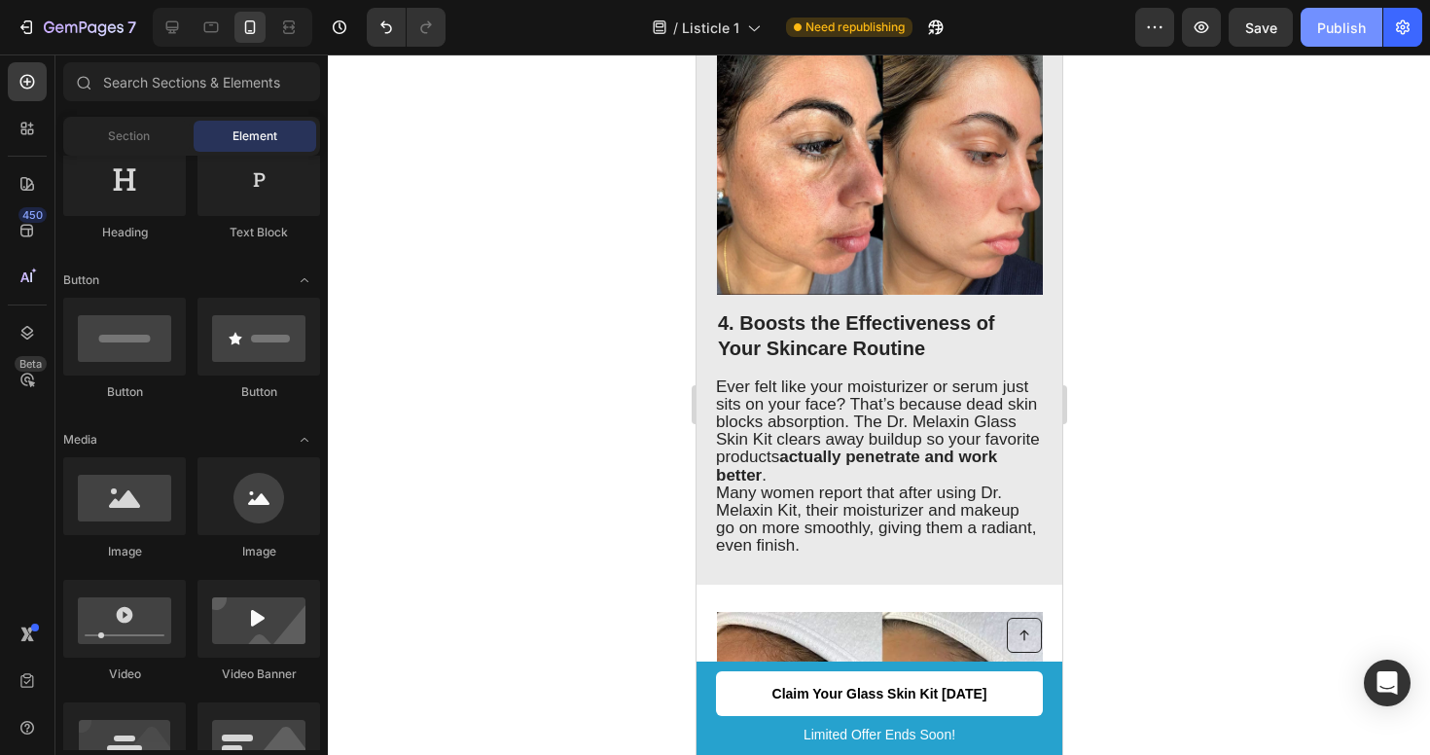
click at [1343, 22] on div "Publish" at bounding box center [1341, 28] width 49 height 20
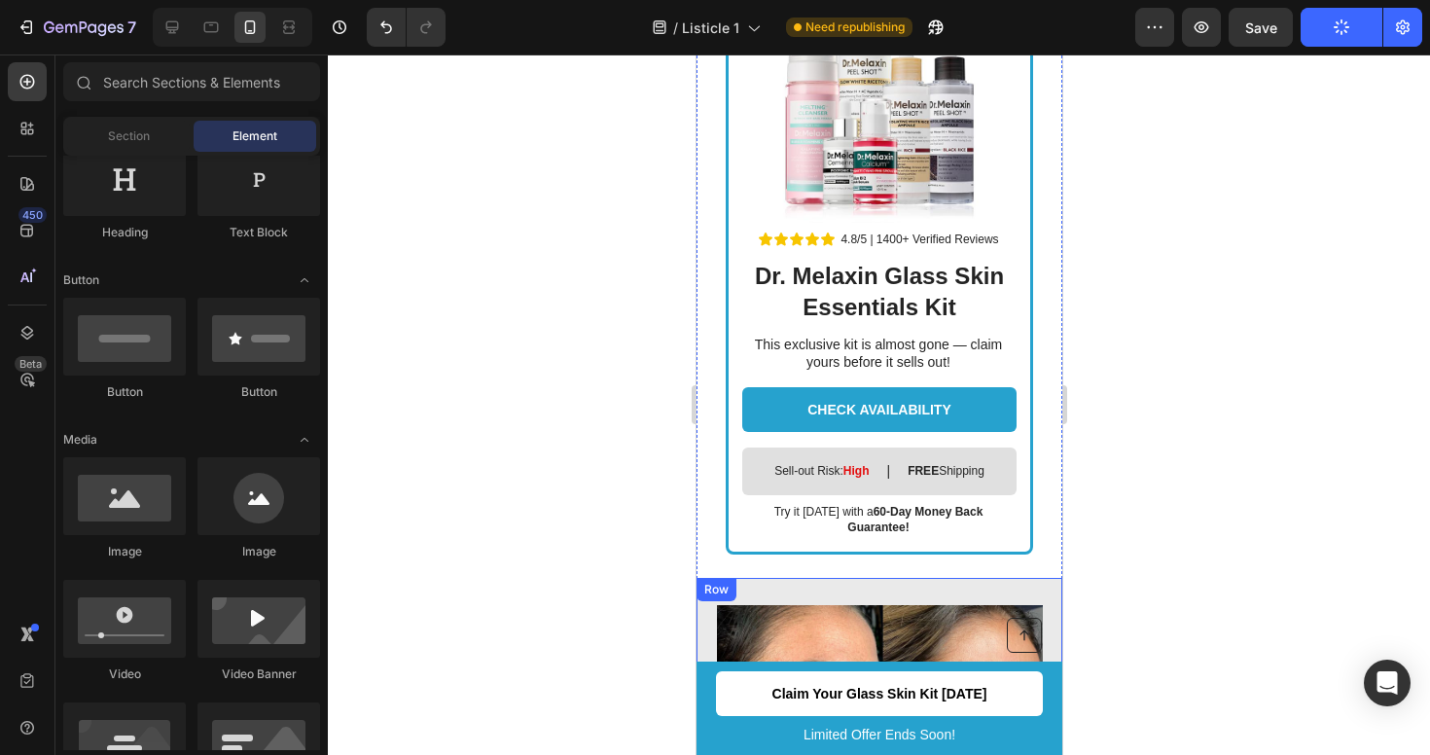
scroll to position [2673, 0]
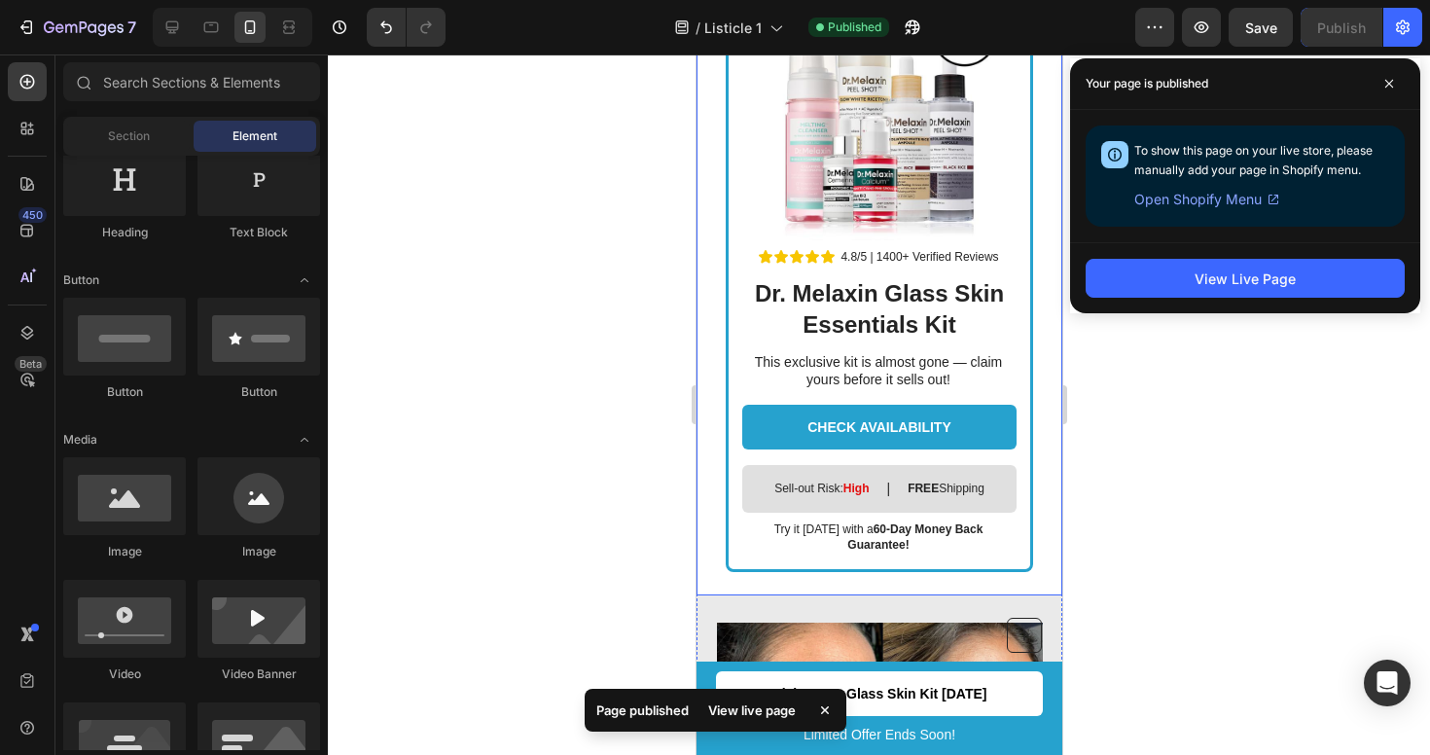
click at [710, 298] on div "Text Block SALE ENDS IN Text Block 02 hrs 36 min 27 sec Countdown Timer Image R…" at bounding box center [879, 235] width 366 height 720
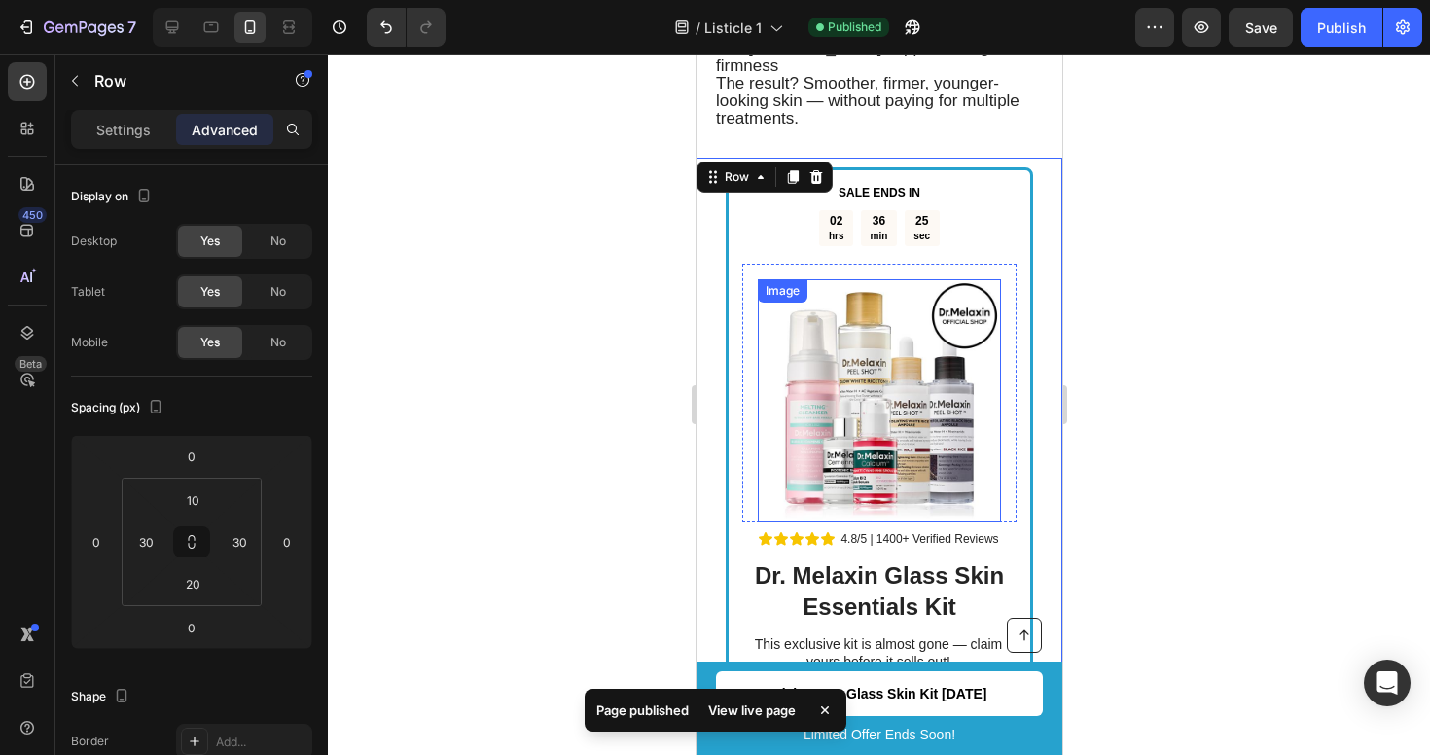
scroll to position [2308, 0]
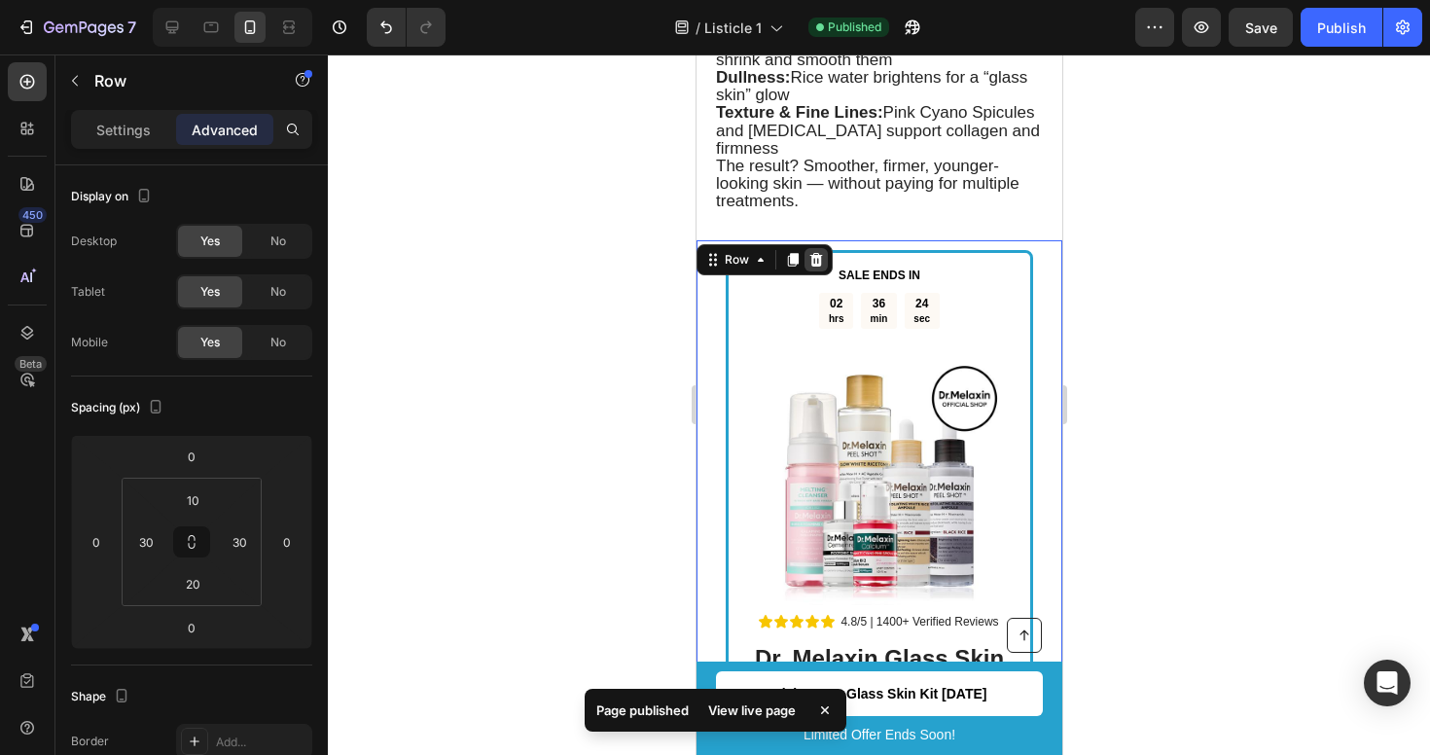
click at [810, 252] on icon at bounding box center [815, 259] width 13 height 14
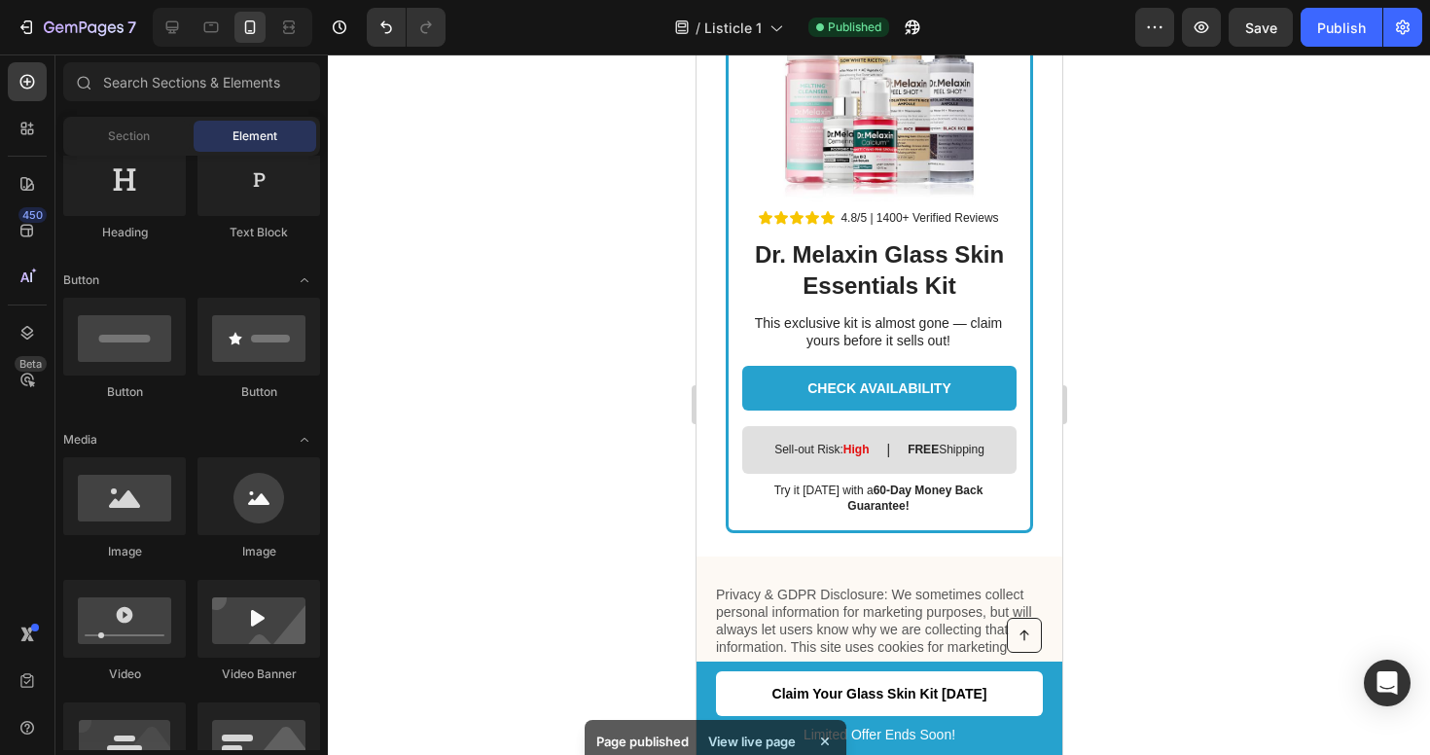
scroll to position [4005, 0]
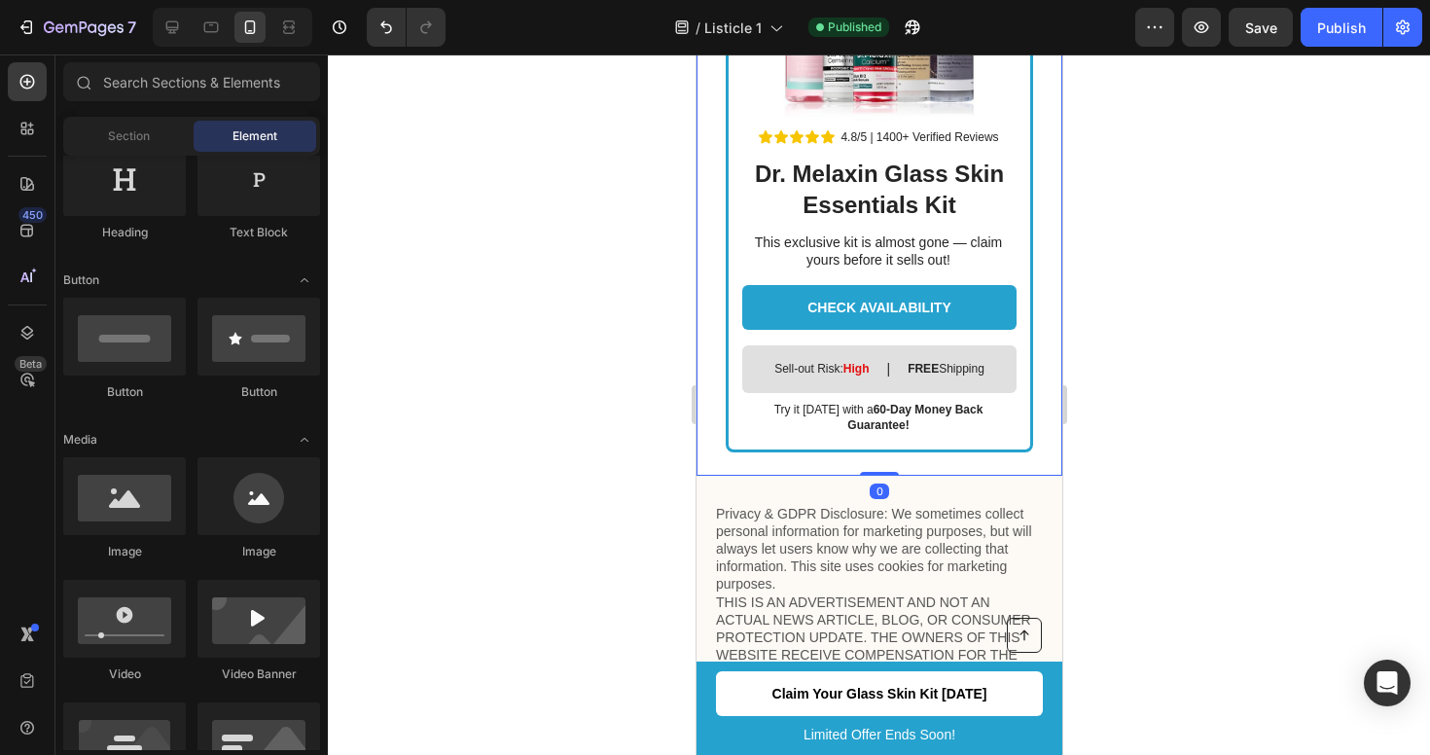
click at [863, 457] on div "Text Block SALE ENDS IN Text Block 02 hrs 36 min 58 sec Countdown Timer Image R…" at bounding box center [879, 108] width 366 height 735
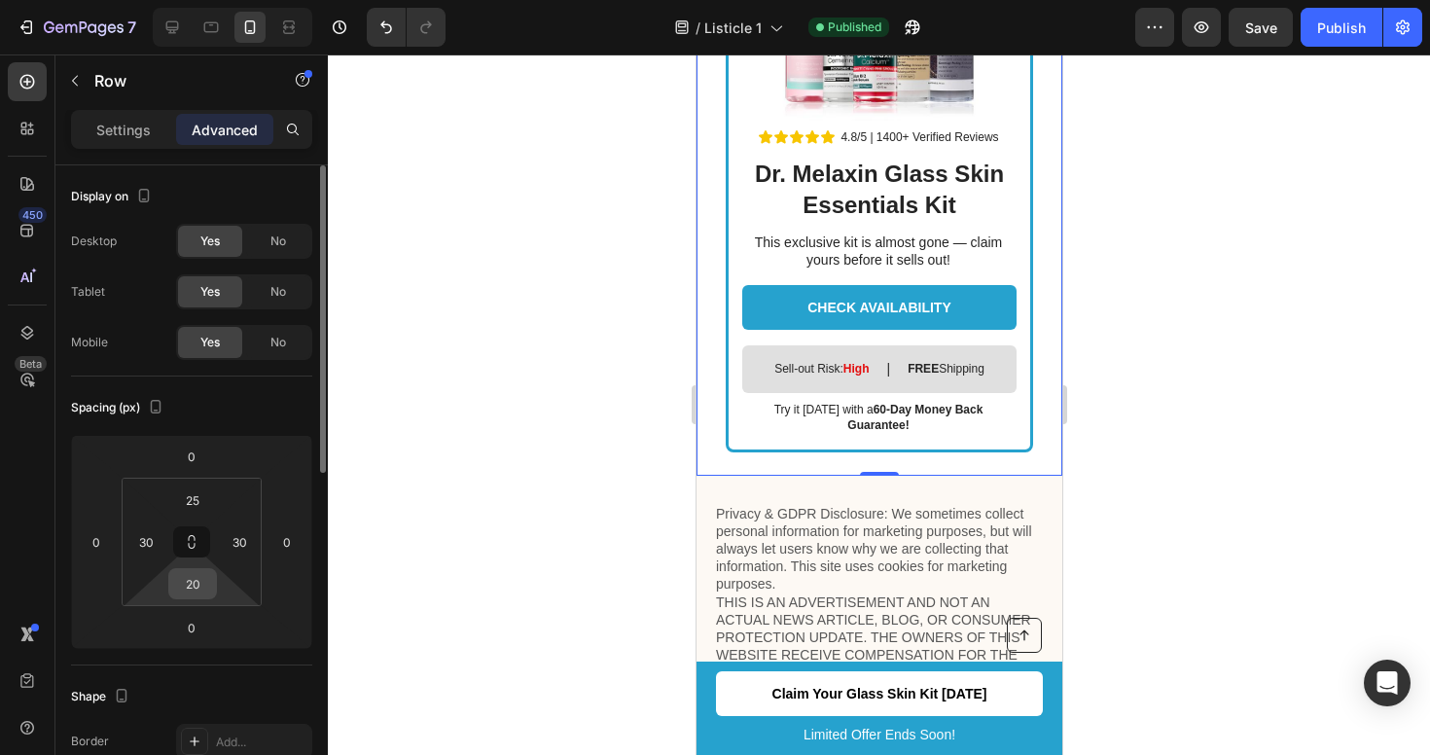
click at [200, 589] on input "20" at bounding box center [192, 583] width 39 height 29
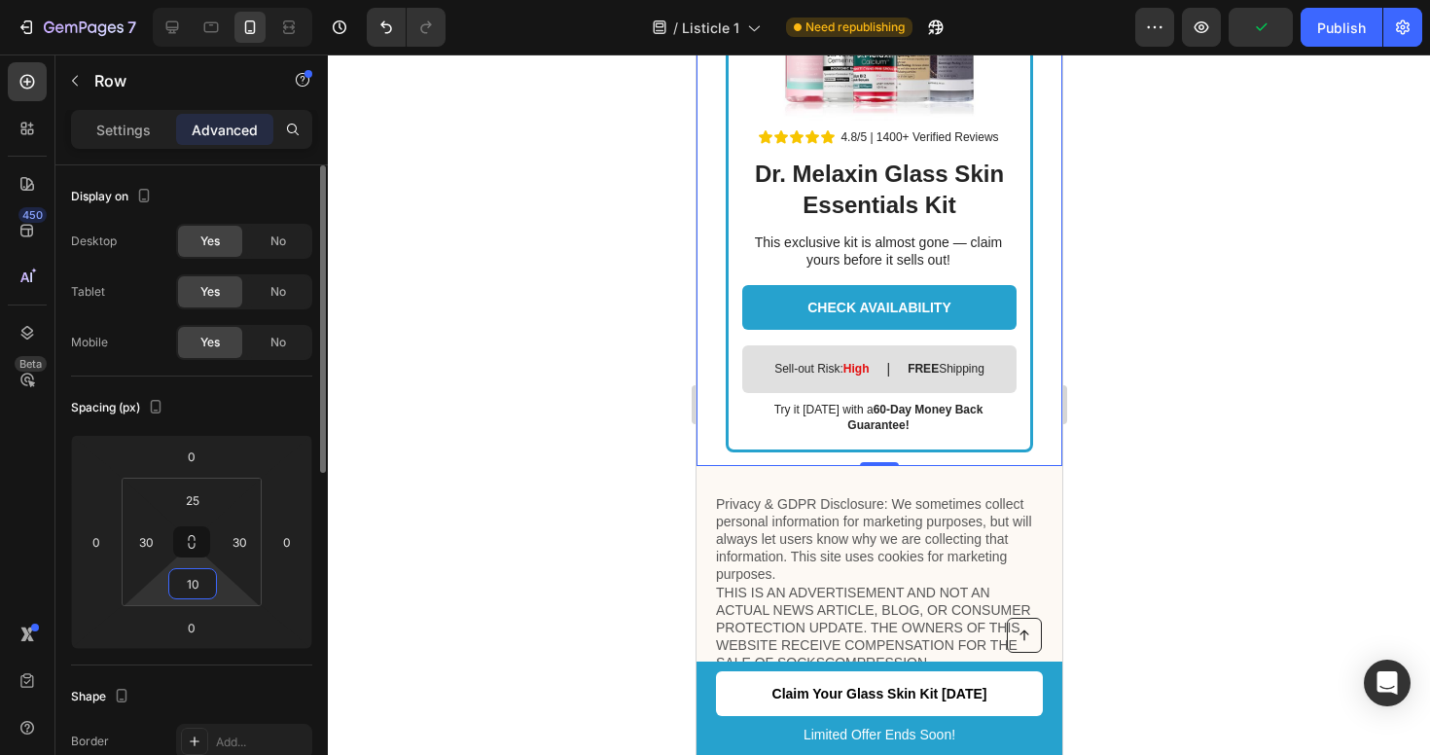
type input "1"
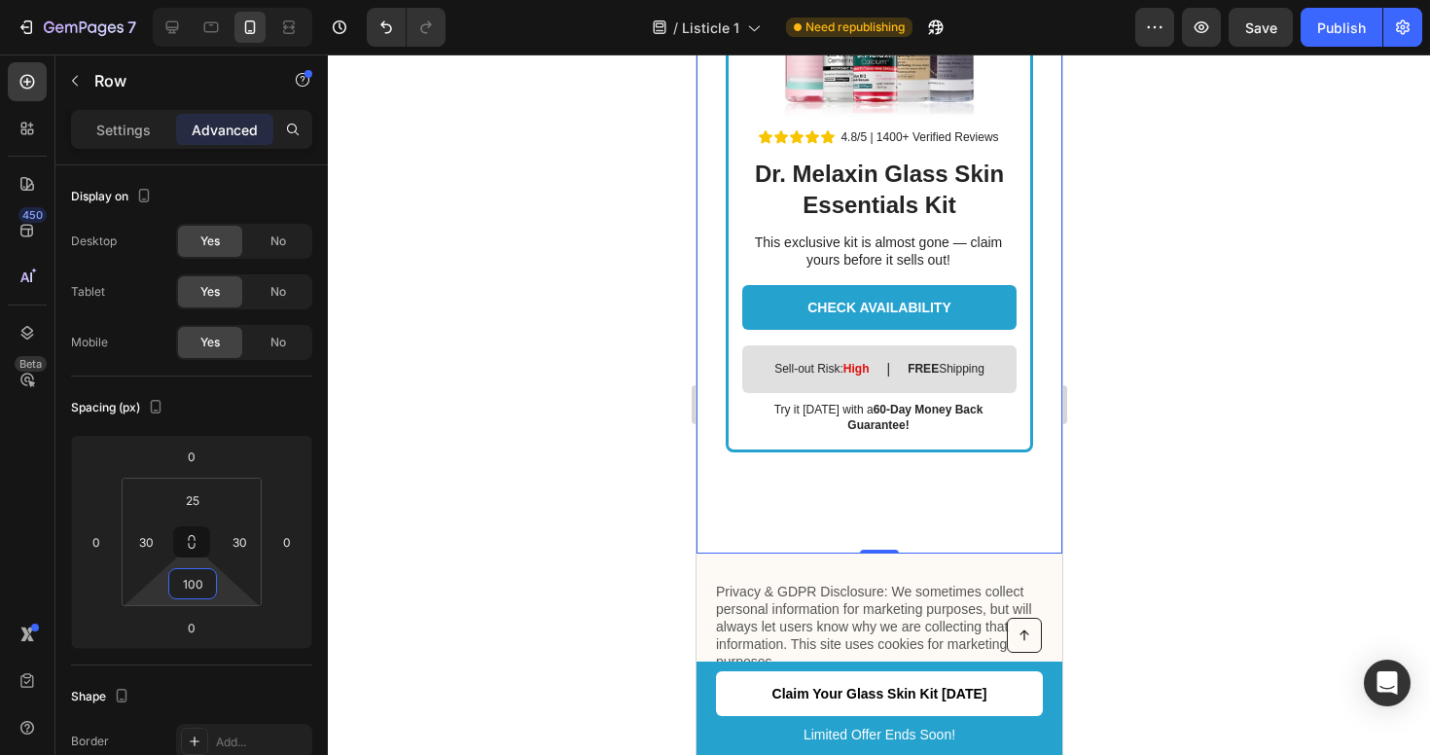
type input "100"
click at [550, 542] on div at bounding box center [879, 404] width 1102 height 701
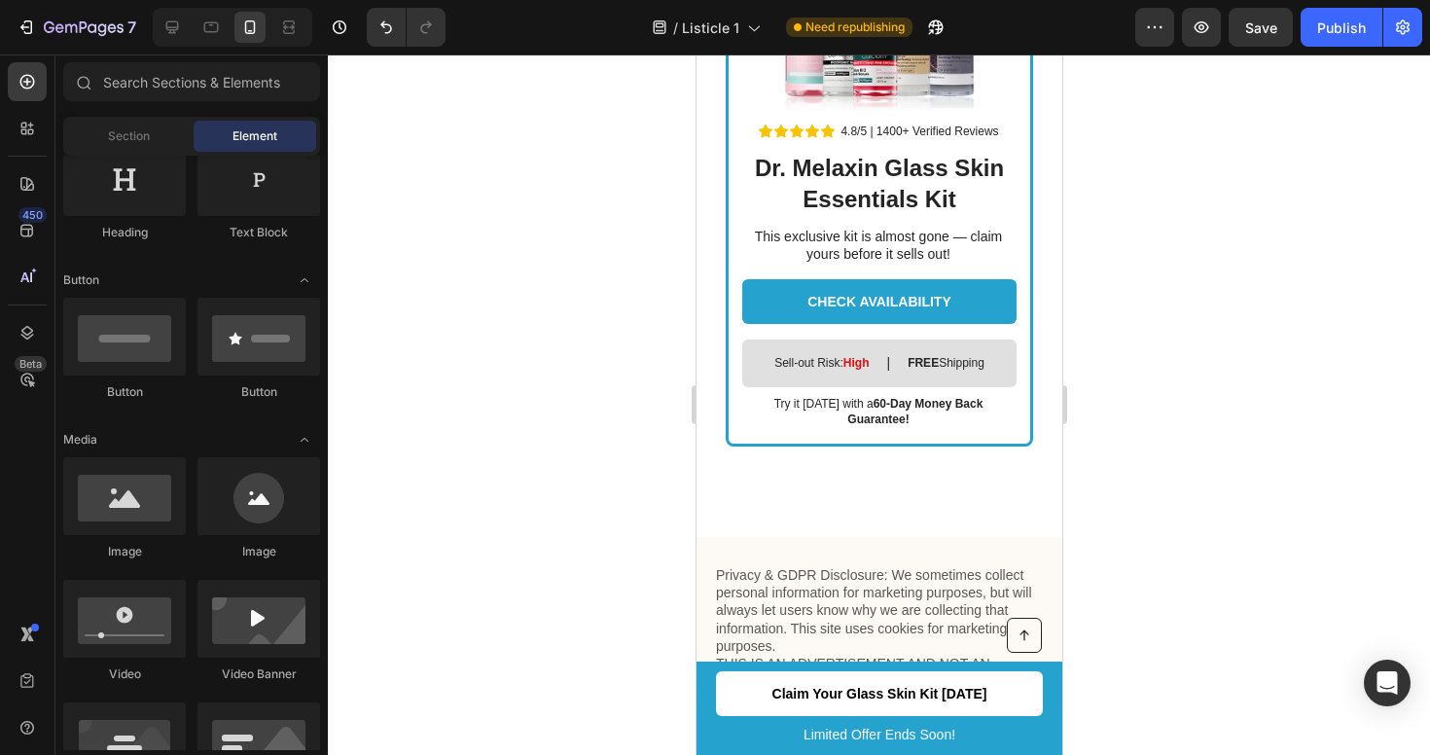
scroll to position [4001, 0]
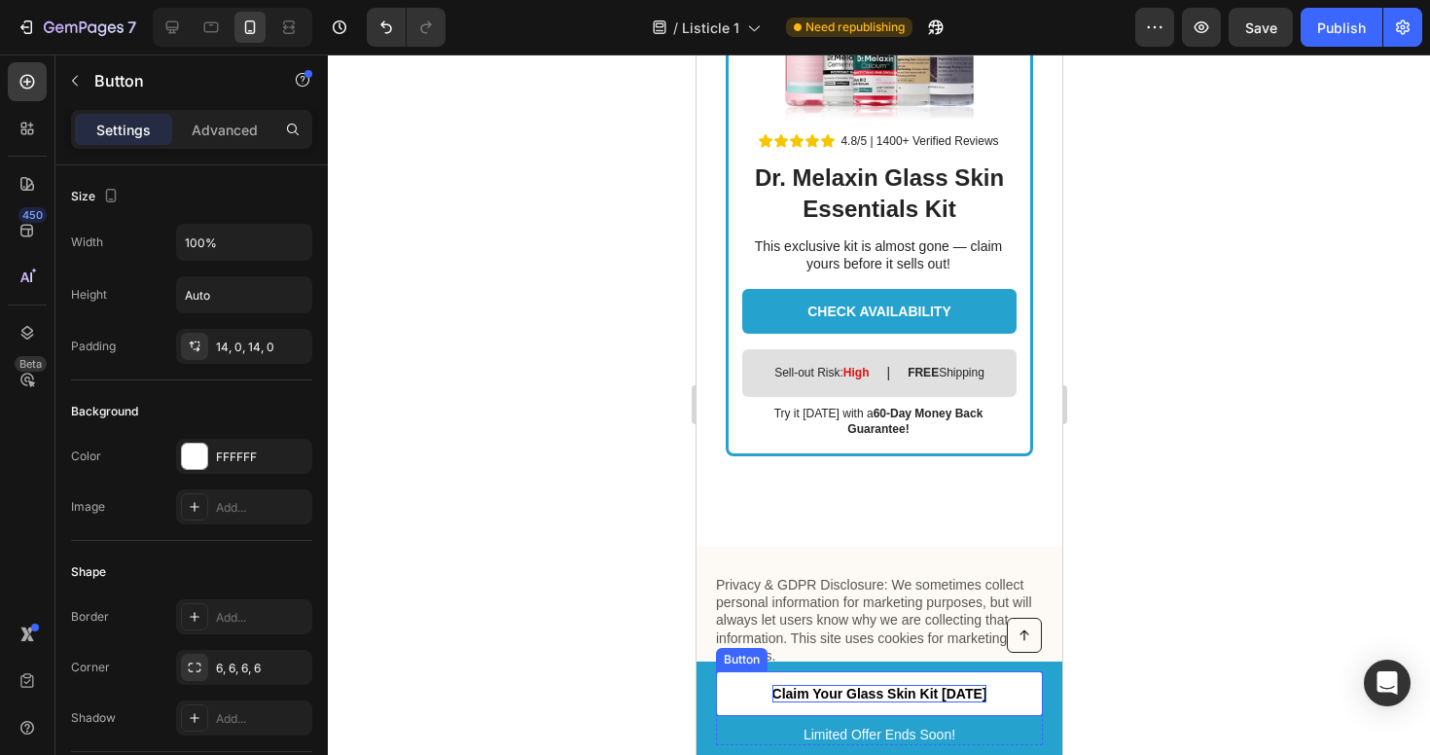
click at [886, 691] on p "Claim Your Glass Skin Kit [DATE]" at bounding box center [879, 694] width 215 height 18
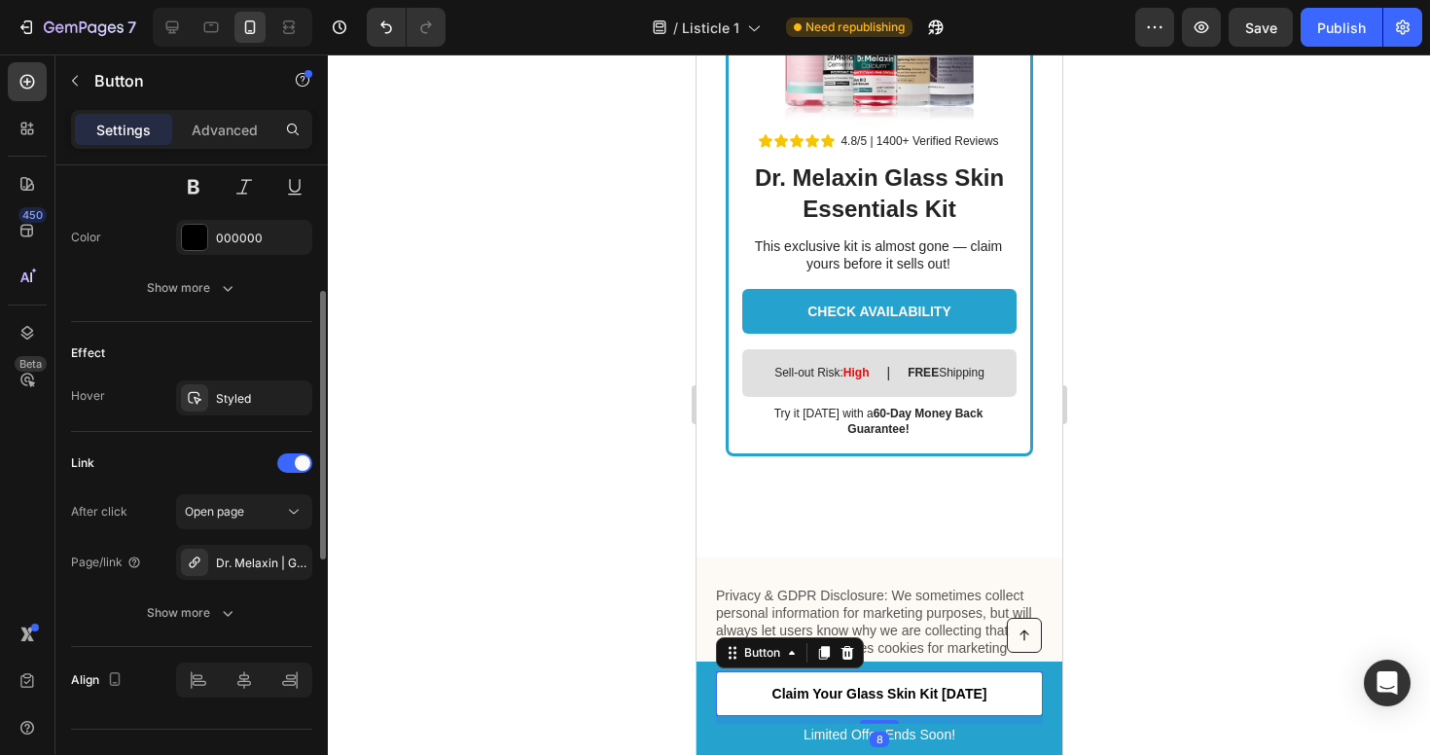
scroll to position [902, 0]
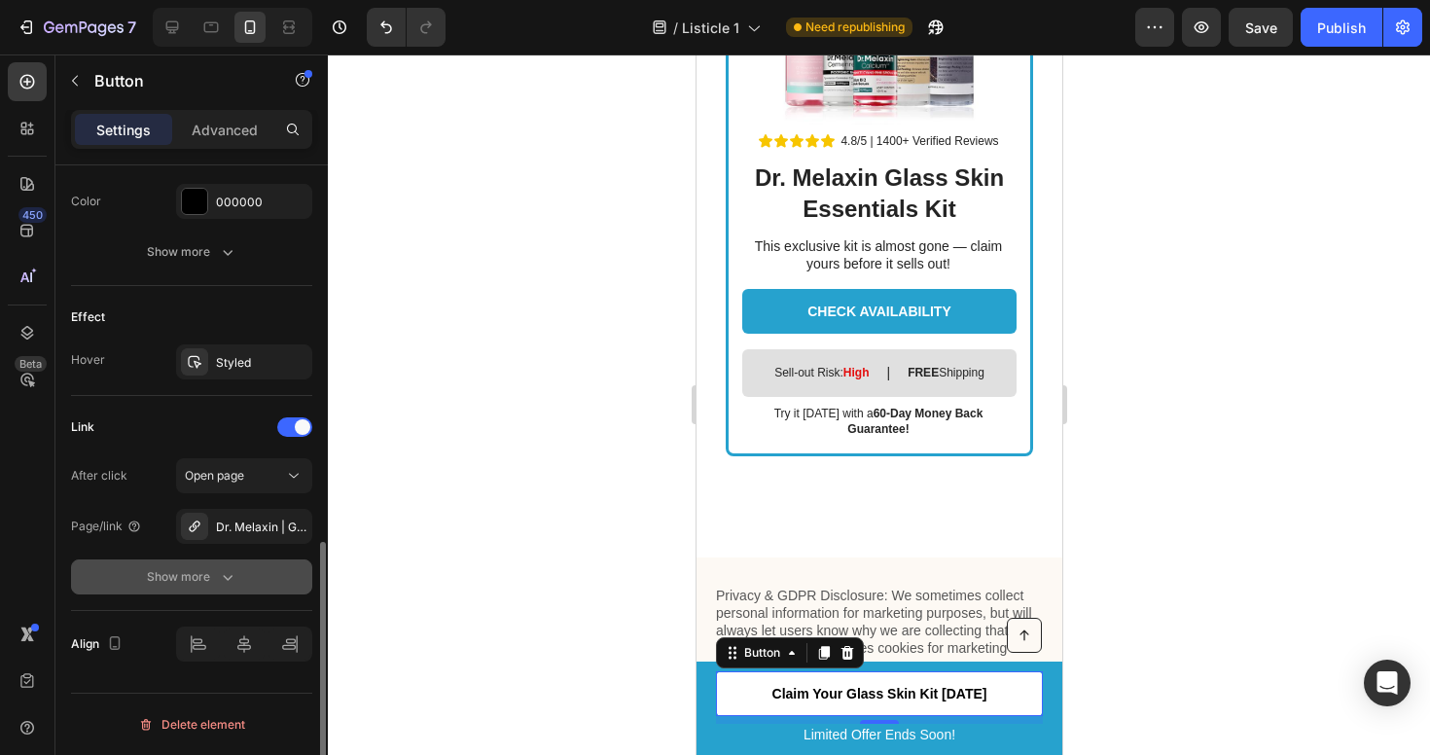
click at [220, 576] on icon "button" at bounding box center [227, 576] width 19 height 19
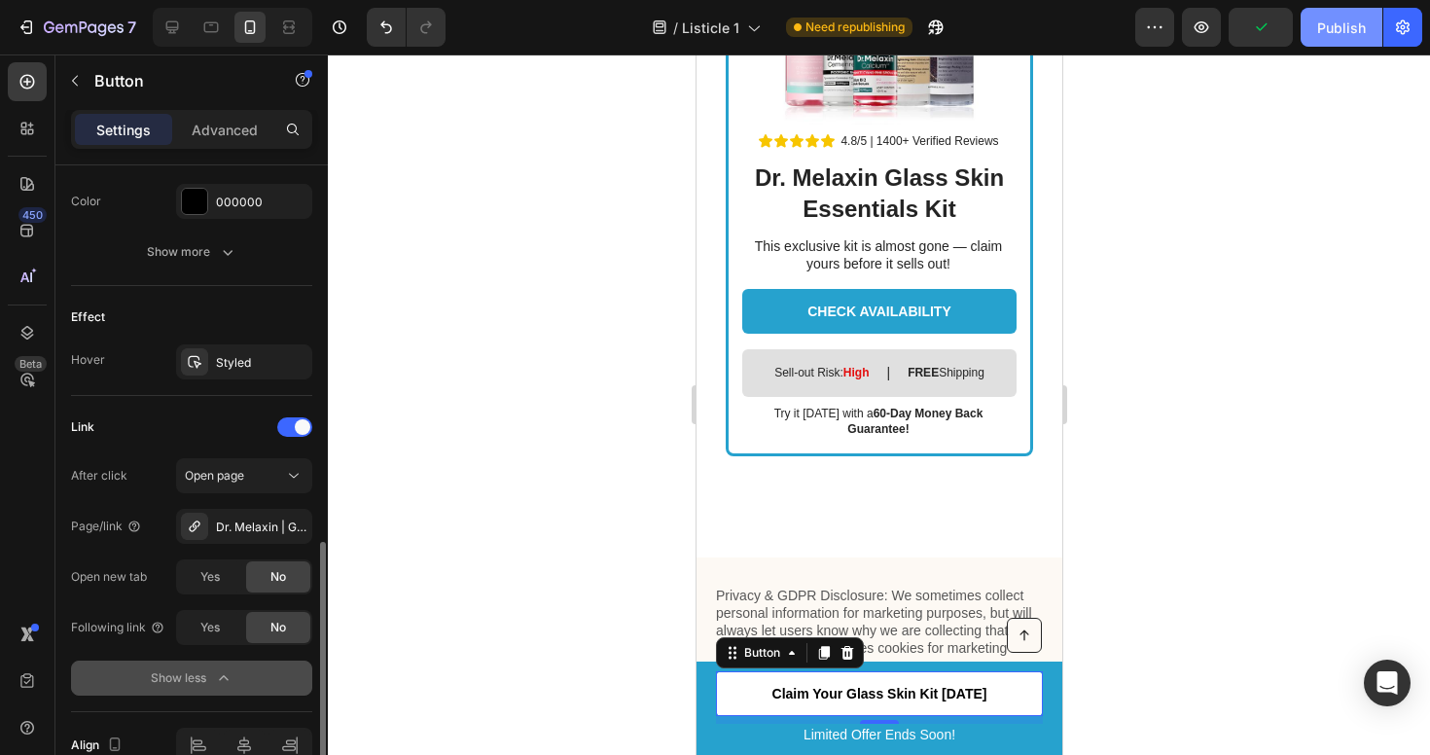
click at [1353, 28] on div "Publish" at bounding box center [1341, 28] width 49 height 20
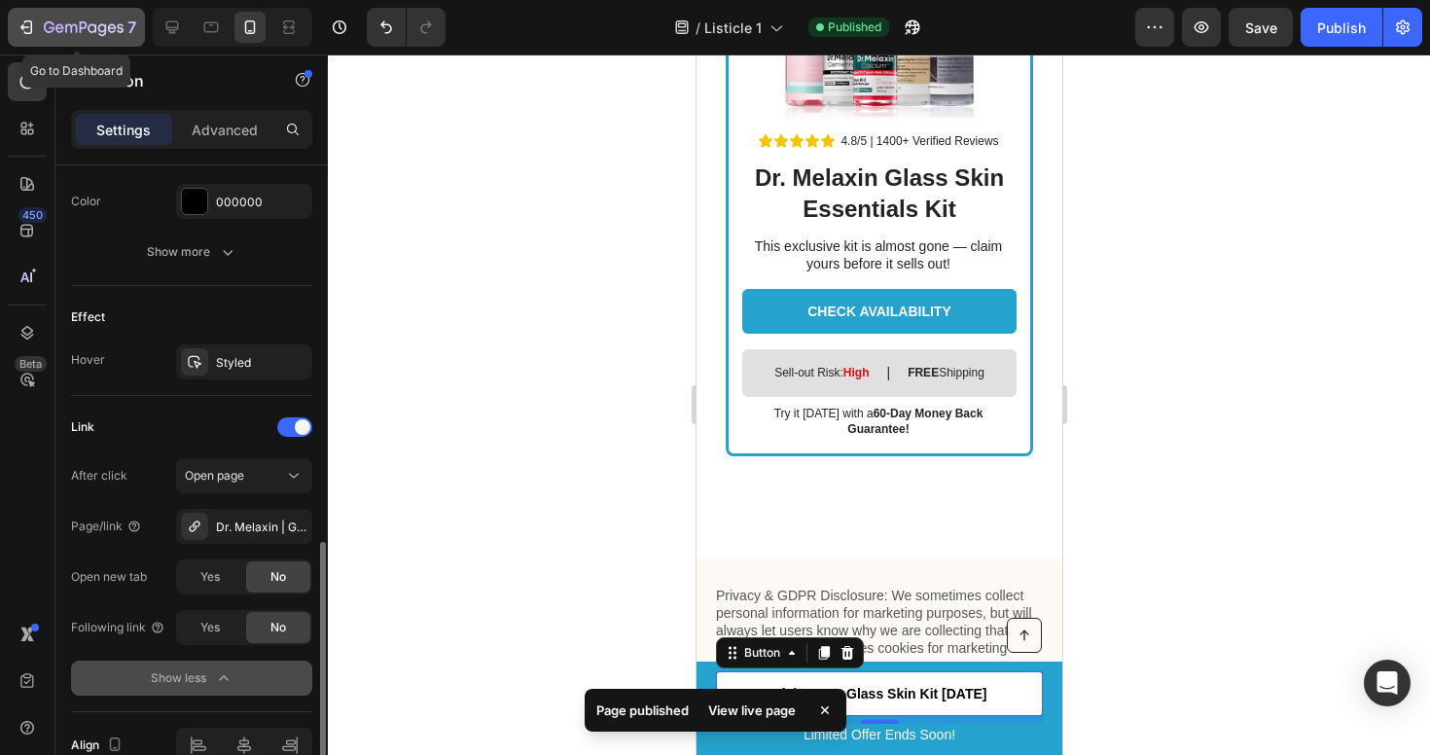
click at [22, 19] on icon "button" at bounding box center [26, 27] width 19 height 19
